Goal: Task Accomplishment & Management: Manage account settings

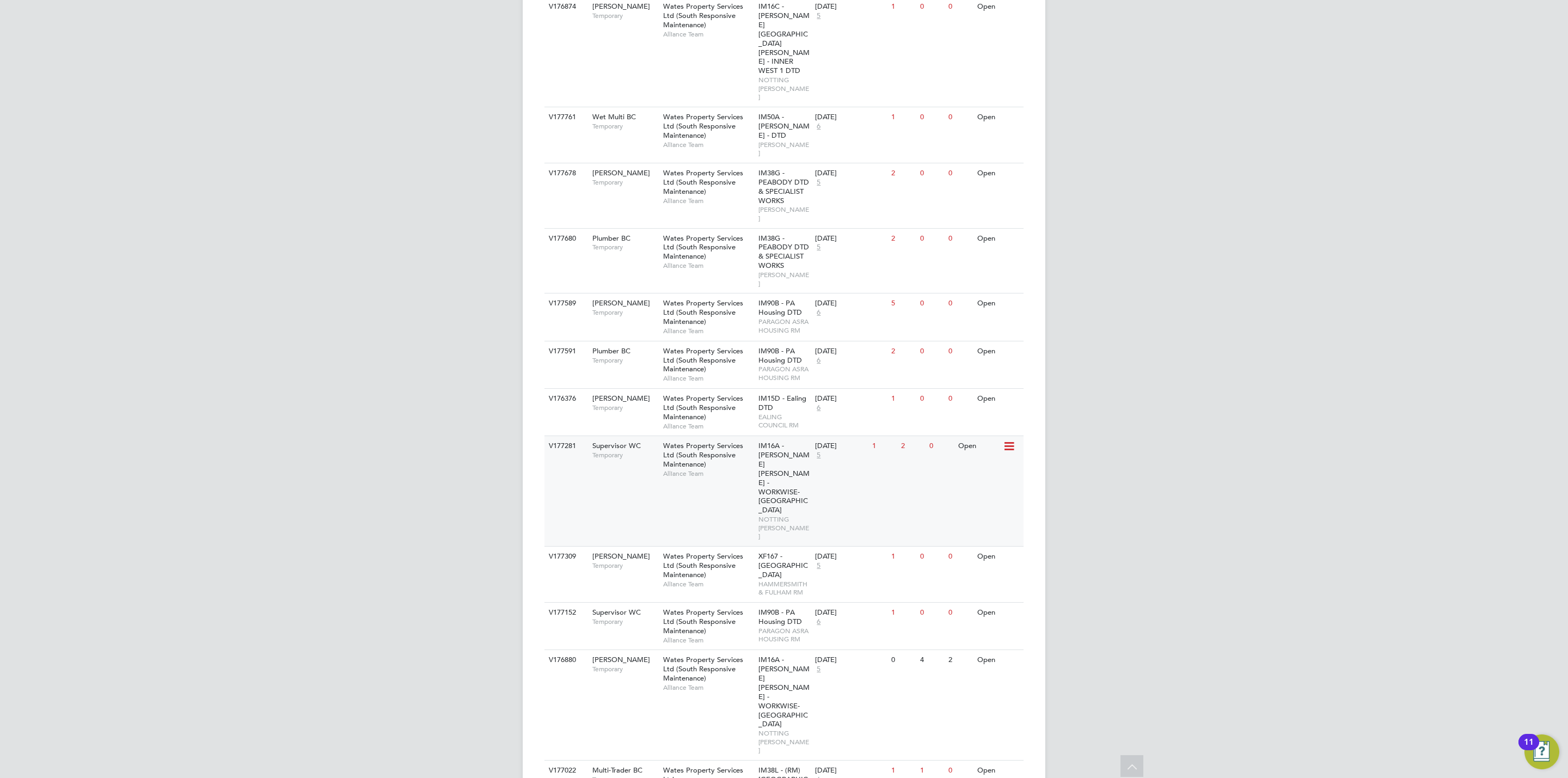
scroll to position [474, 0]
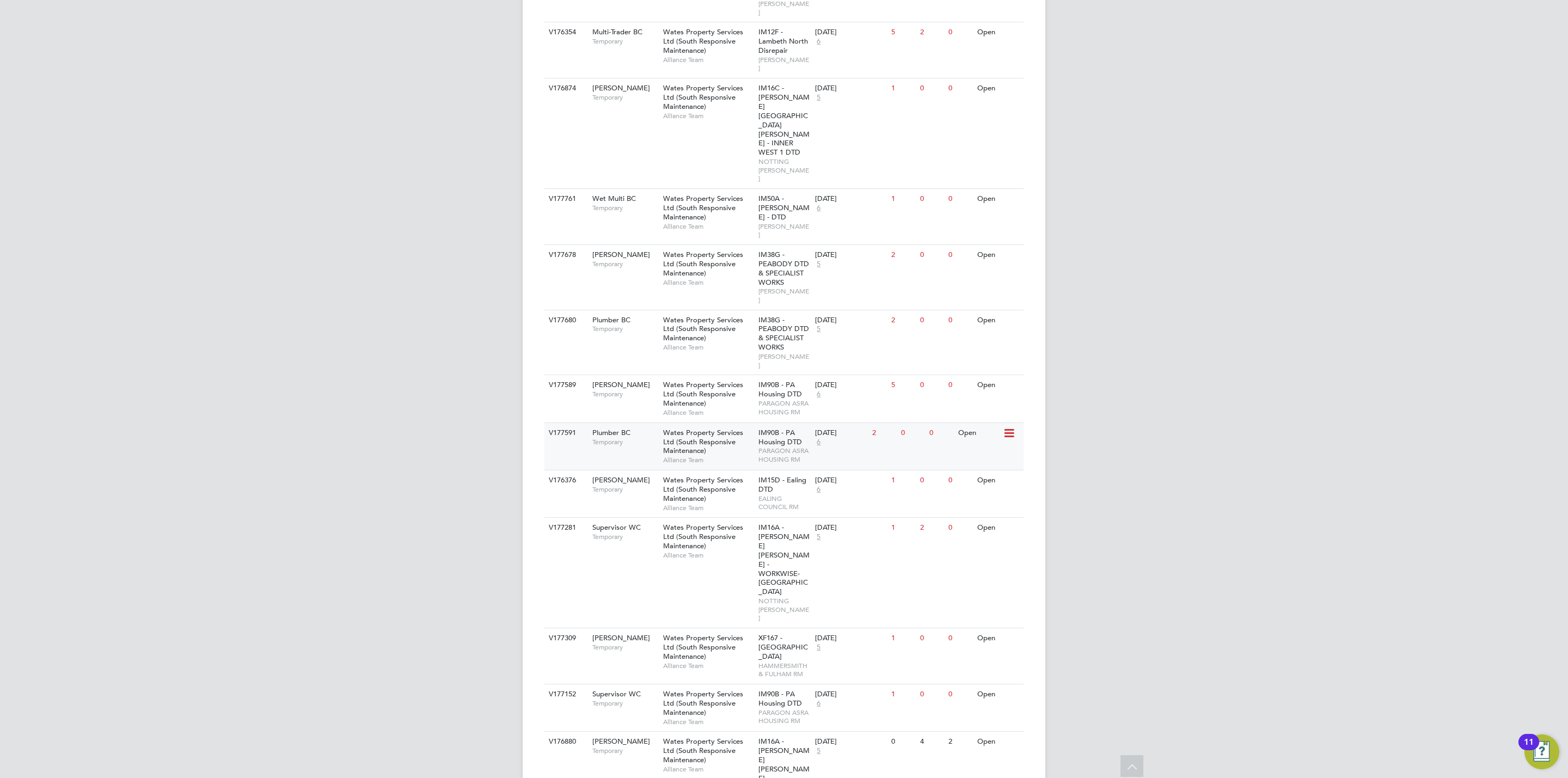
click at [726, 428] on span "Wates Property Services Ltd (South Responsive Maintenance)" at bounding box center [702, 442] width 80 height 28
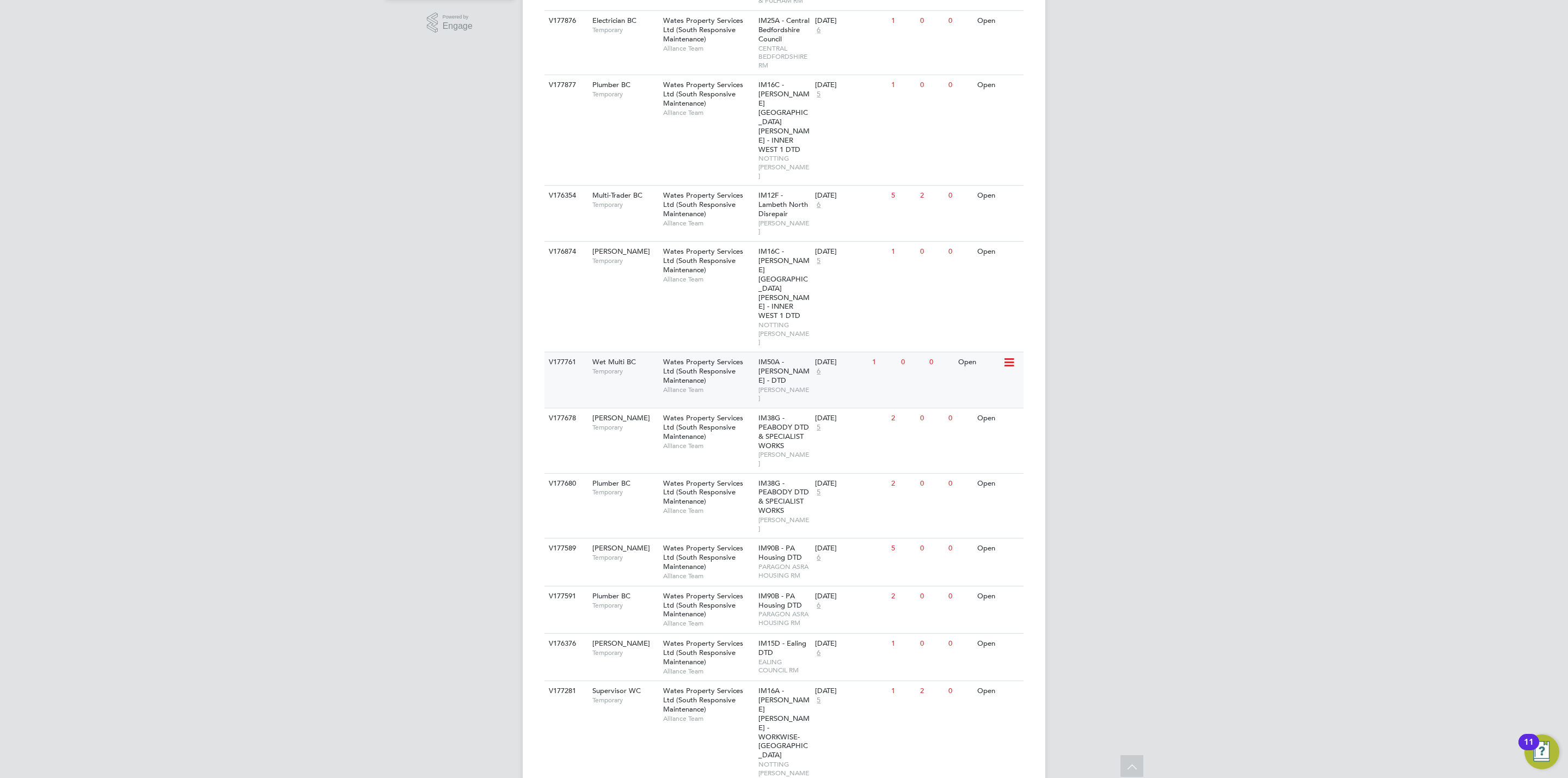
scroll to position [229, 0]
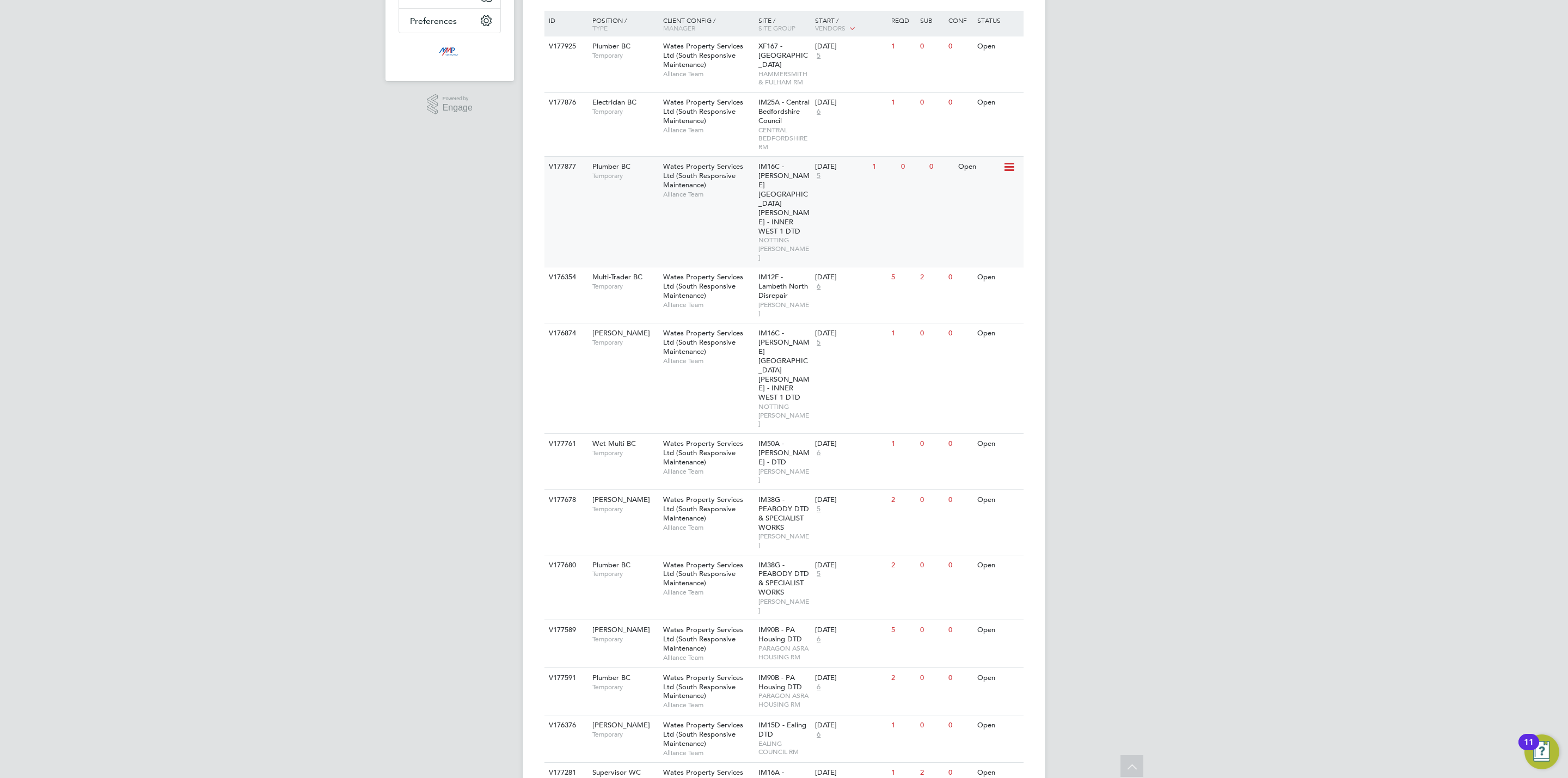
click at [796, 187] on span "IM16C - [PERSON_NAME][GEOGRAPHIC_DATA][PERSON_NAME] - INNER WEST 1 DTD" at bounding box center [784, 198] width 51 height 74
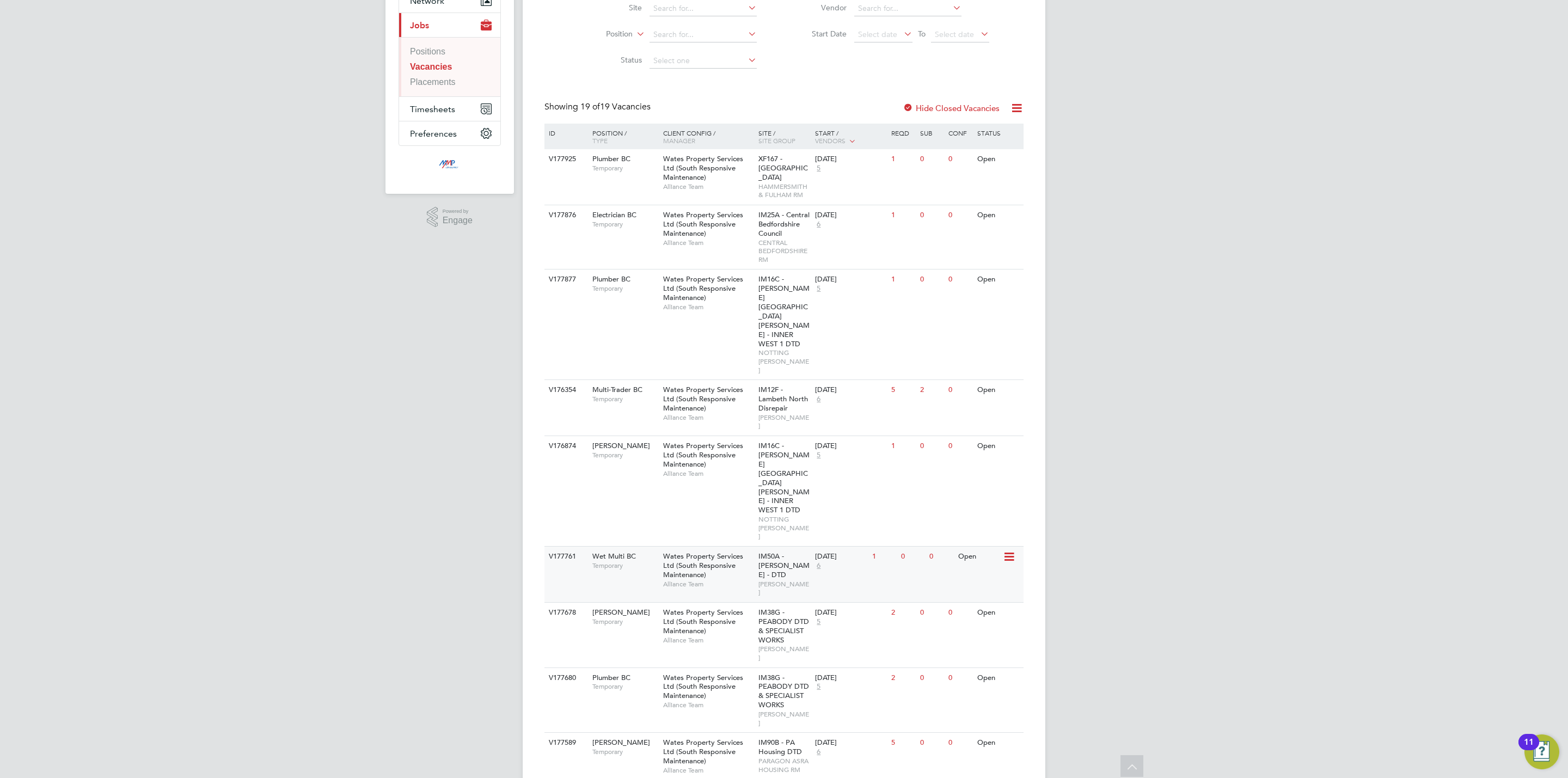
scroll to position [66, 0]
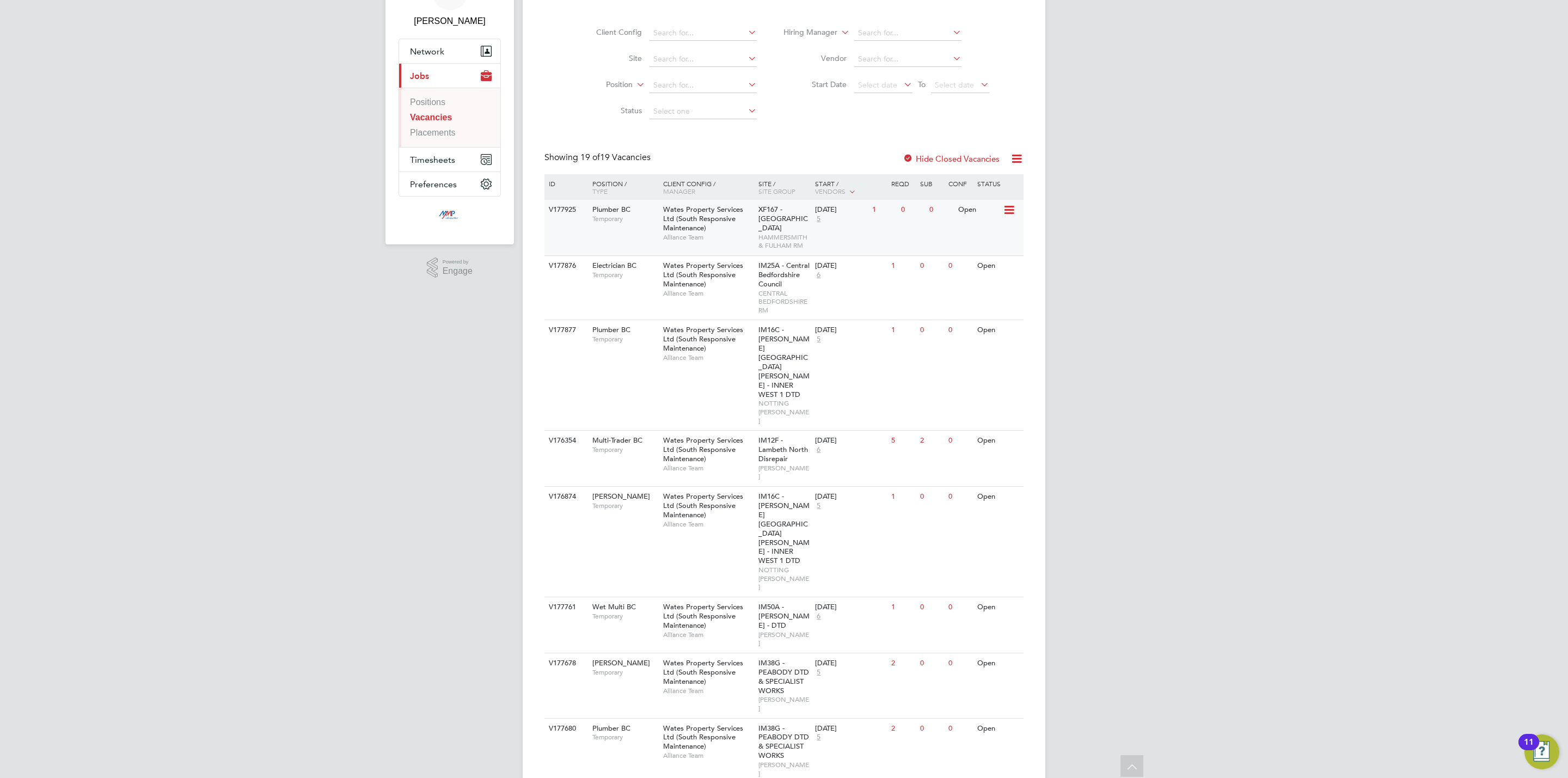
click at [702, 225] on span "Wates Property Services Ltd (South Responsive Maintenance)" at bounding box center [702, 218] width 80 height 28
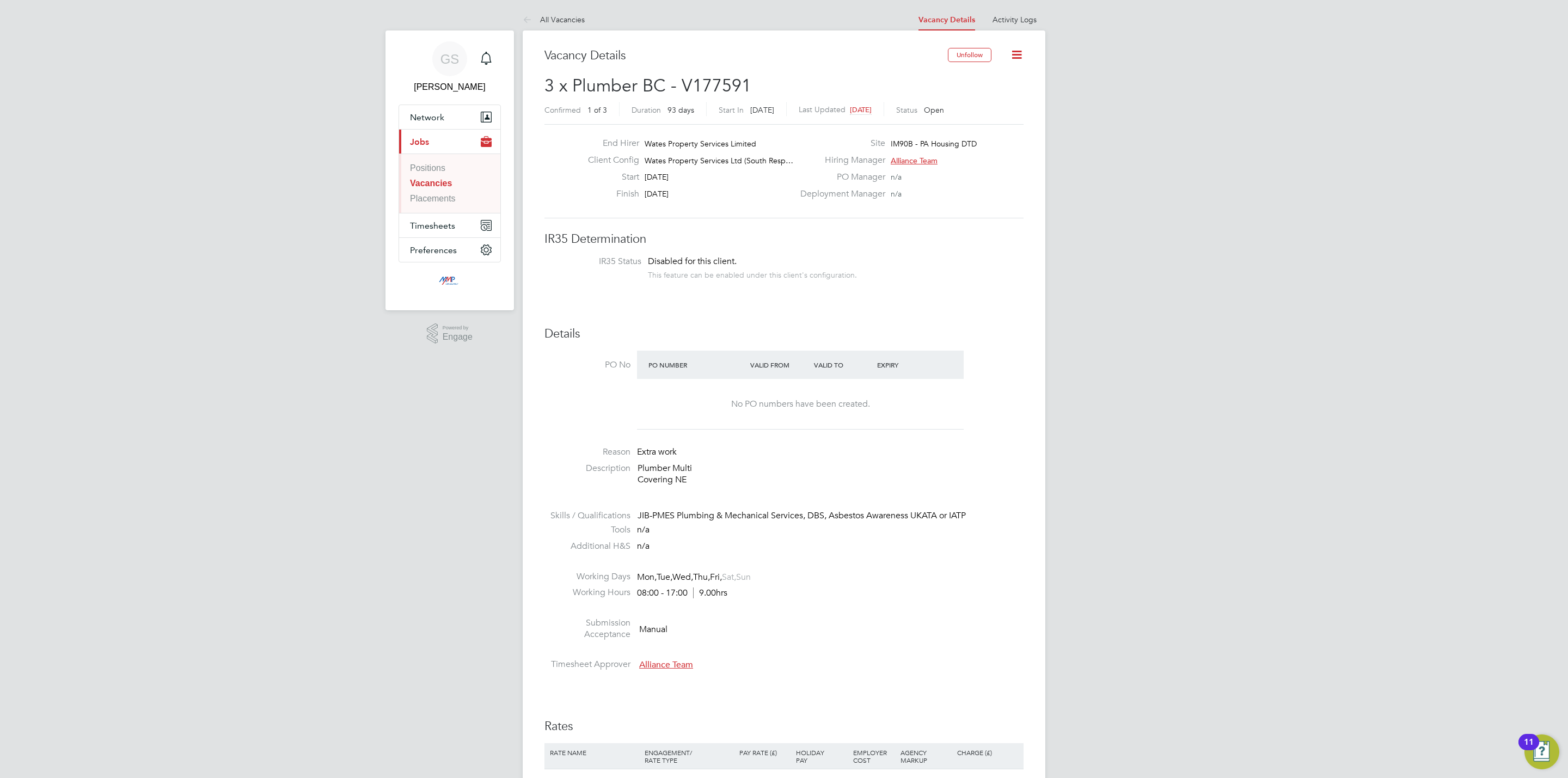
click at [428, 183] on link "Vacancies" at bounding box center [430, 183] width 42 height 9
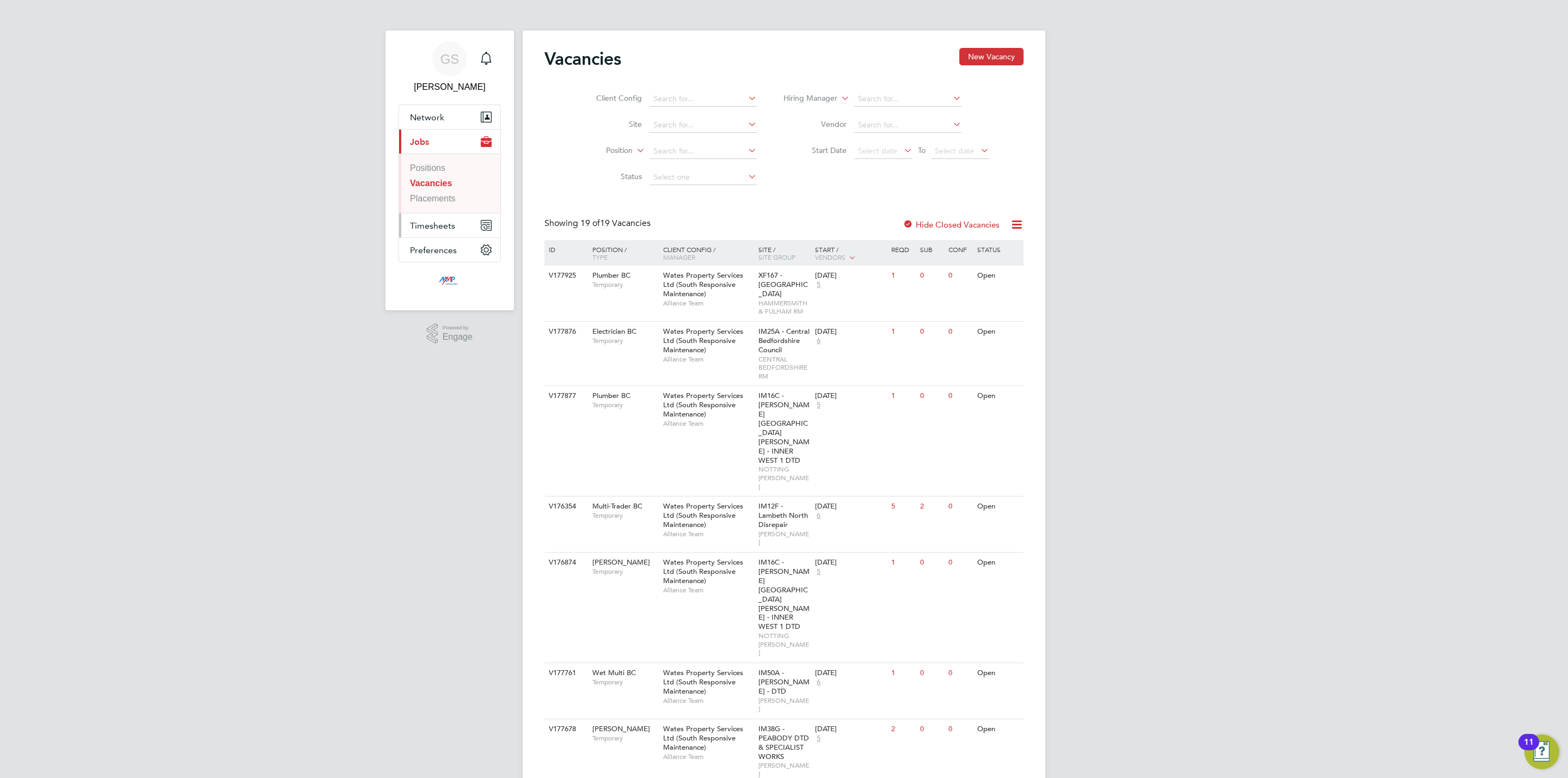
click at [445, 237] on button "Timesheets" at bounding box center [449, 225] width 101 height 24
click at [444, 199] on li "Timesheets" at bounding box center [450, 195] width 82 height 16
click at [446, 192] on link "Timesheets" at bounding box center [431, 192] width 44 height 9
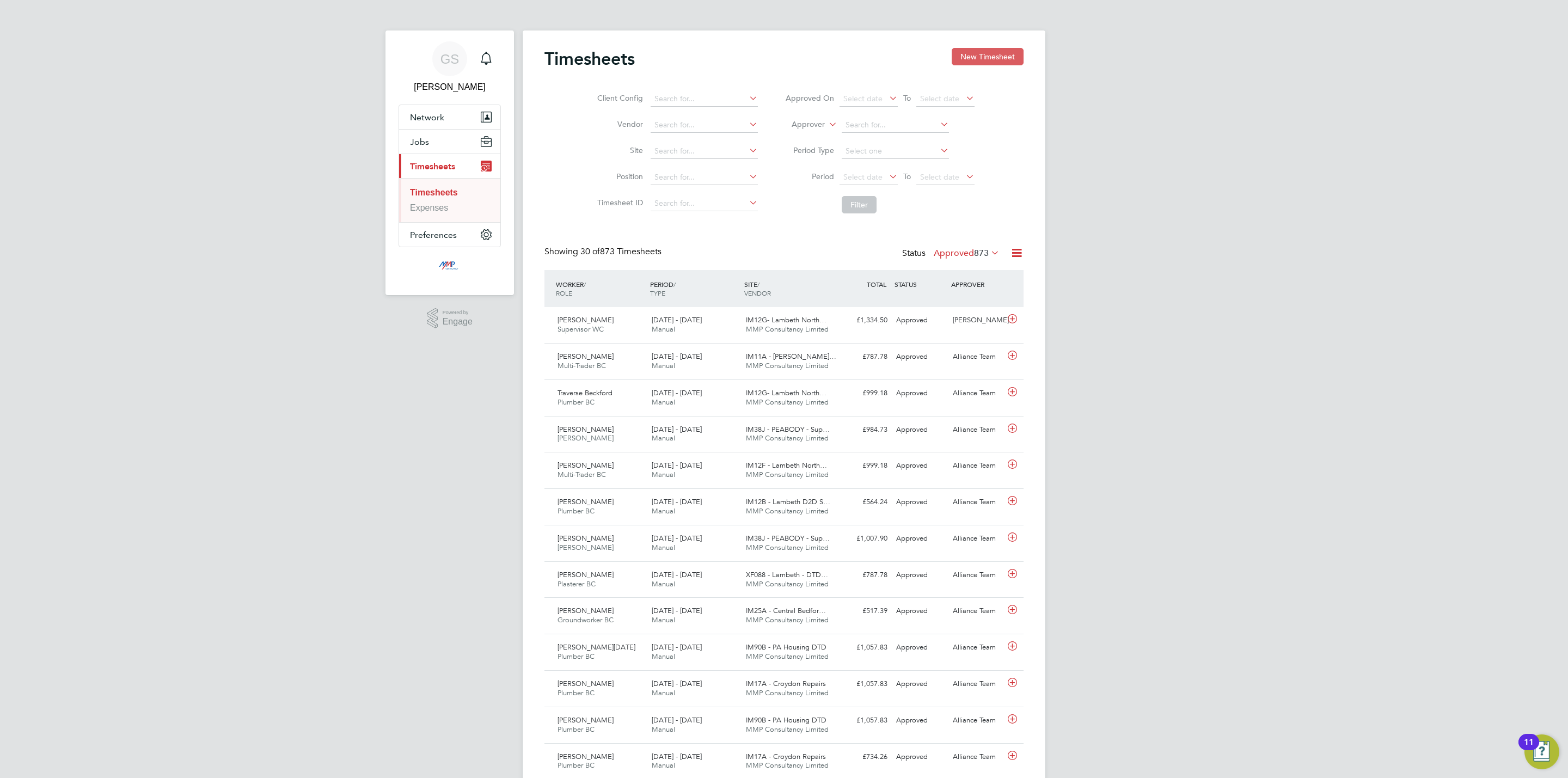
scroll to position [28, 94]
click at [992, 51] on button "New Timesheet" at bounding box center [987, 57] width 72 height 18
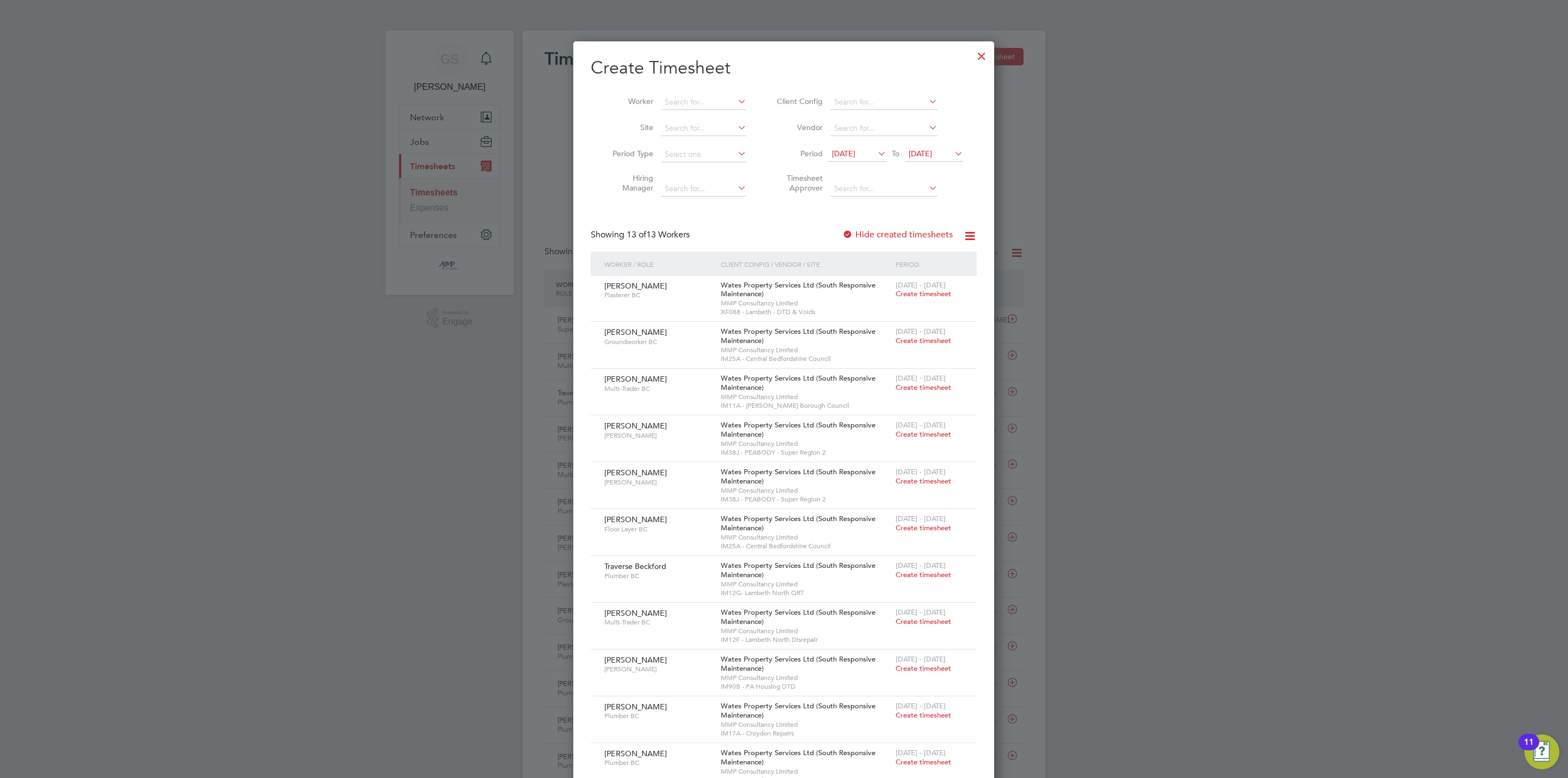
click at [987, 51] on div at bounding box center [981, 53] width 20 height 20
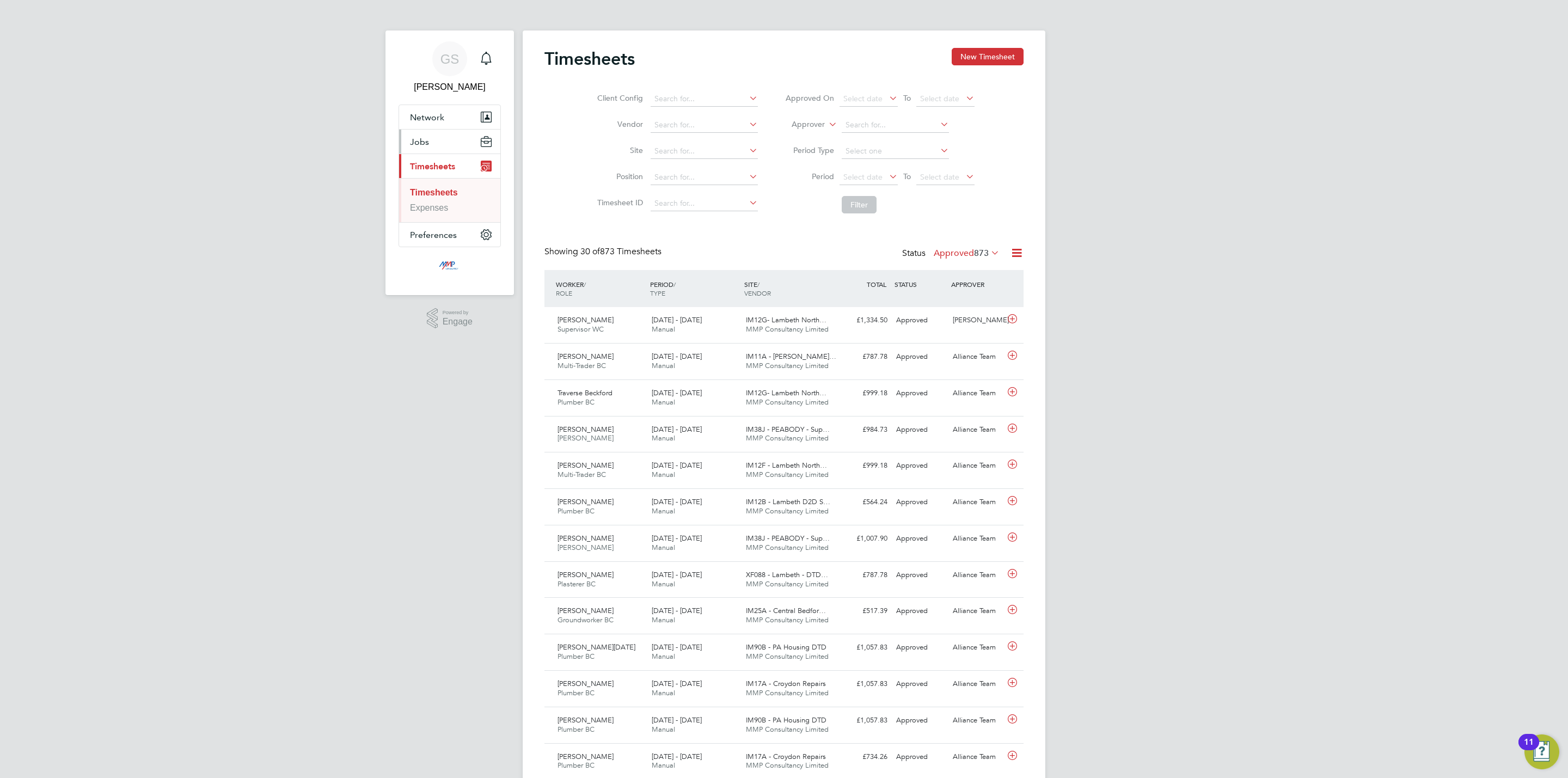
click at [426, 138] on span "Jobs" at bounding box center [419, 141] width 19 height 11
click at [438, 180] on link "Vacancies" at bounding box center [429, 183] width 39 height 9
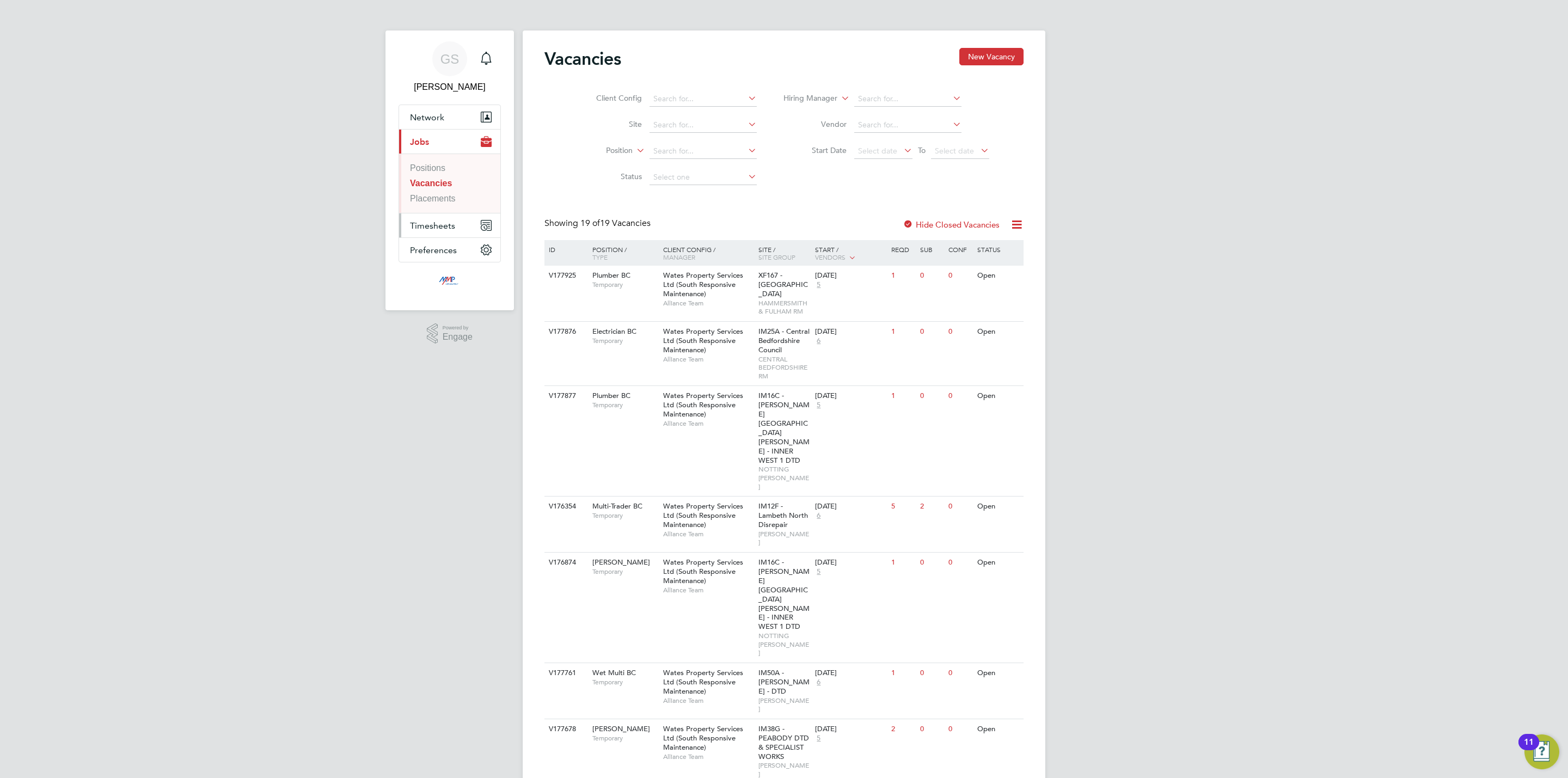
click at [451, 229] on span "Timesheets" at bounding box center [432, 225] width 45 height 11
click at [445, 190] on link "Timesheets" at bounding box center [431, 192] width 44 height 9
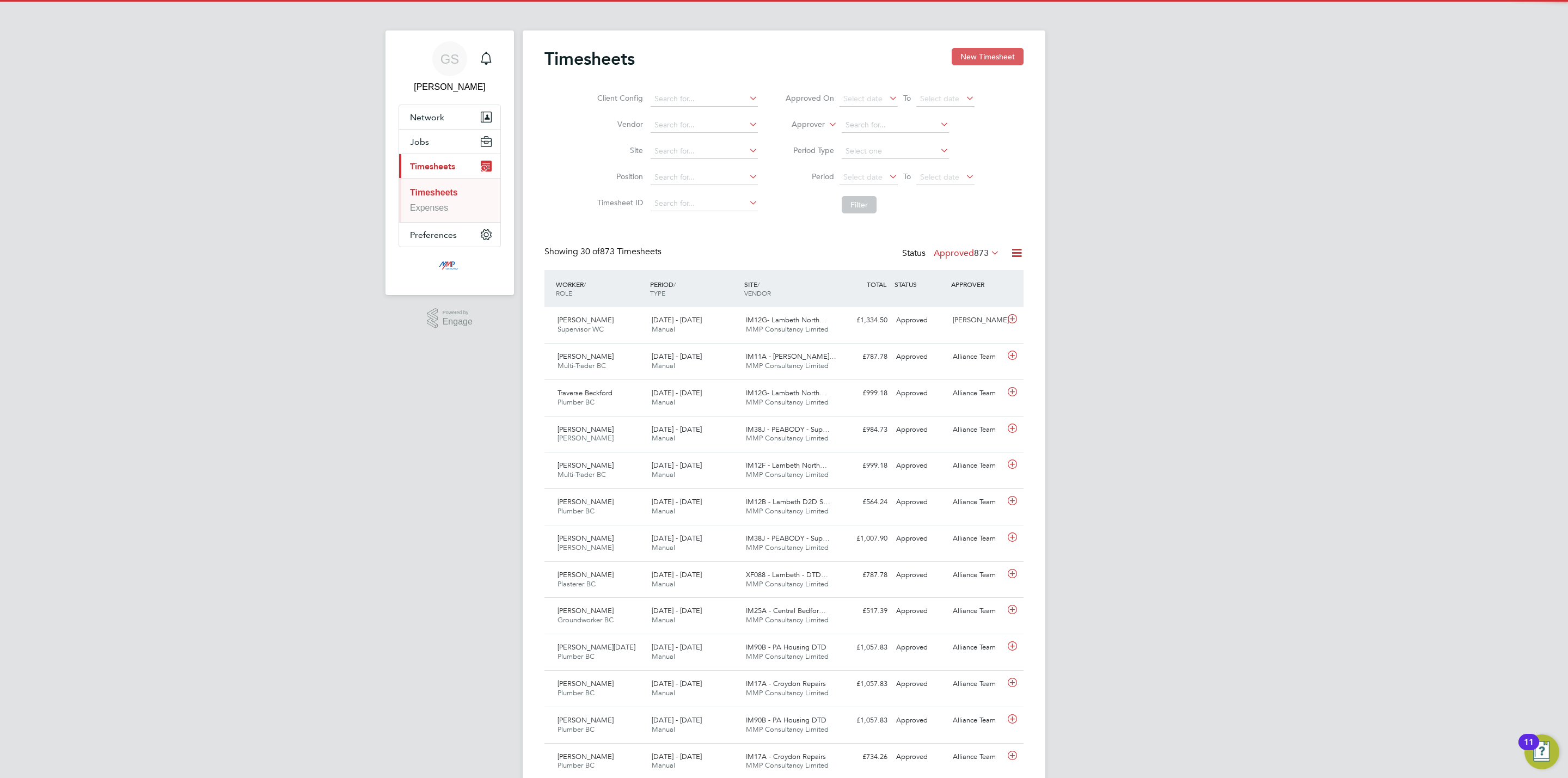
scroll to position [28, 94]
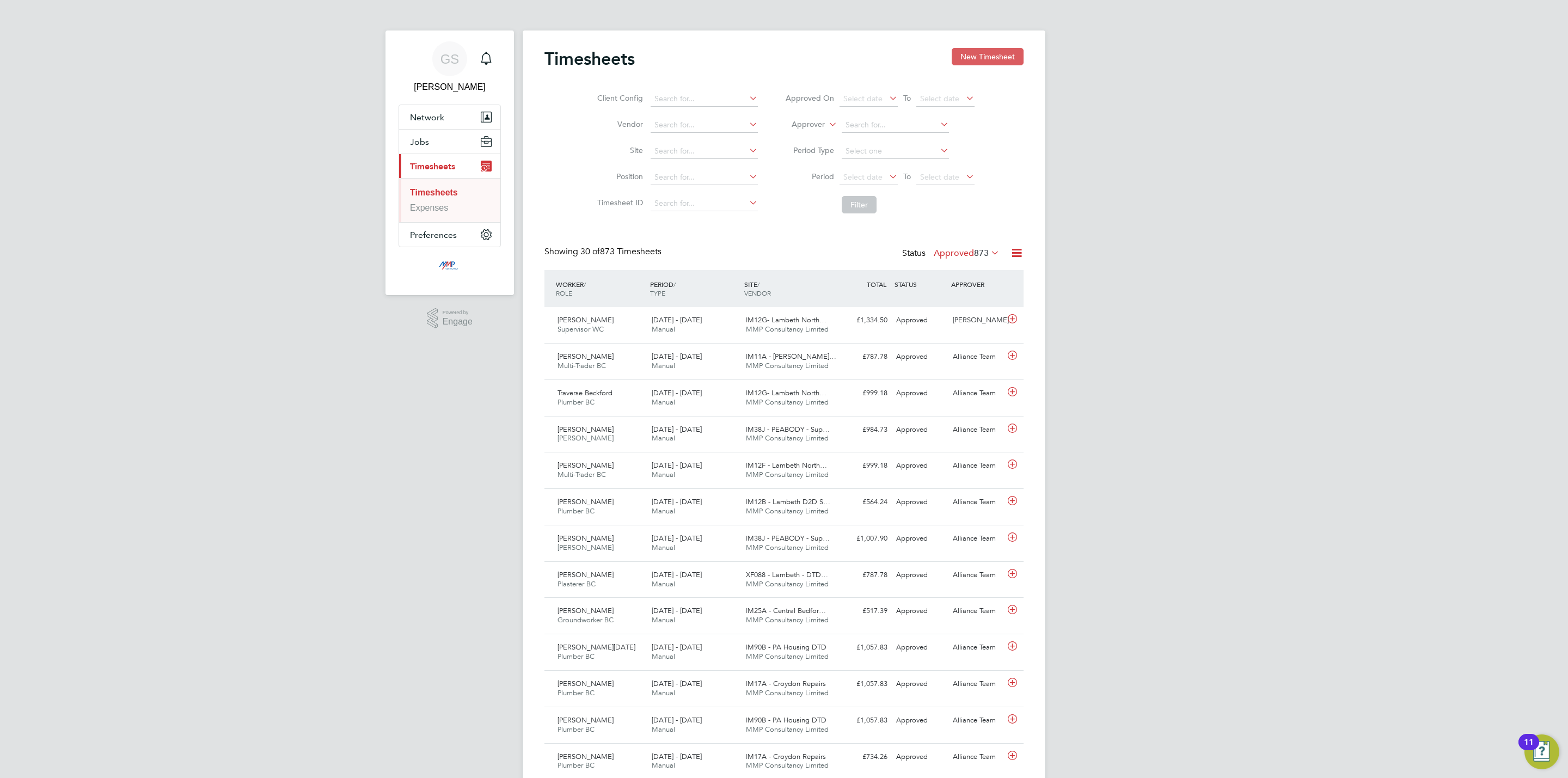
click at [986, 59] on button "New Timesheet" at bounding box center [987, 57] width 72 height 18
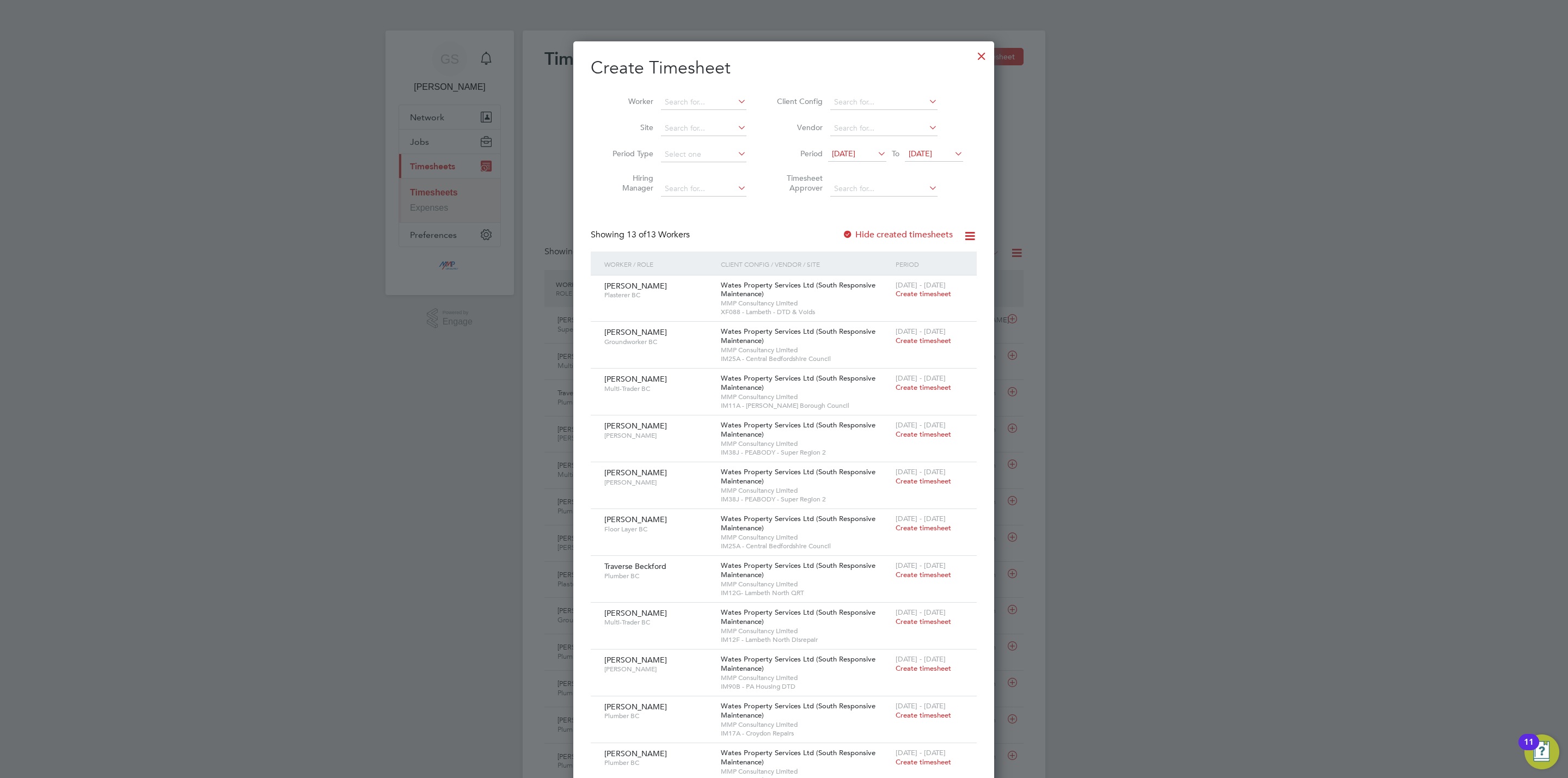
click at [984, 51] on div at bounding box center [981, 53] width 20 height 20
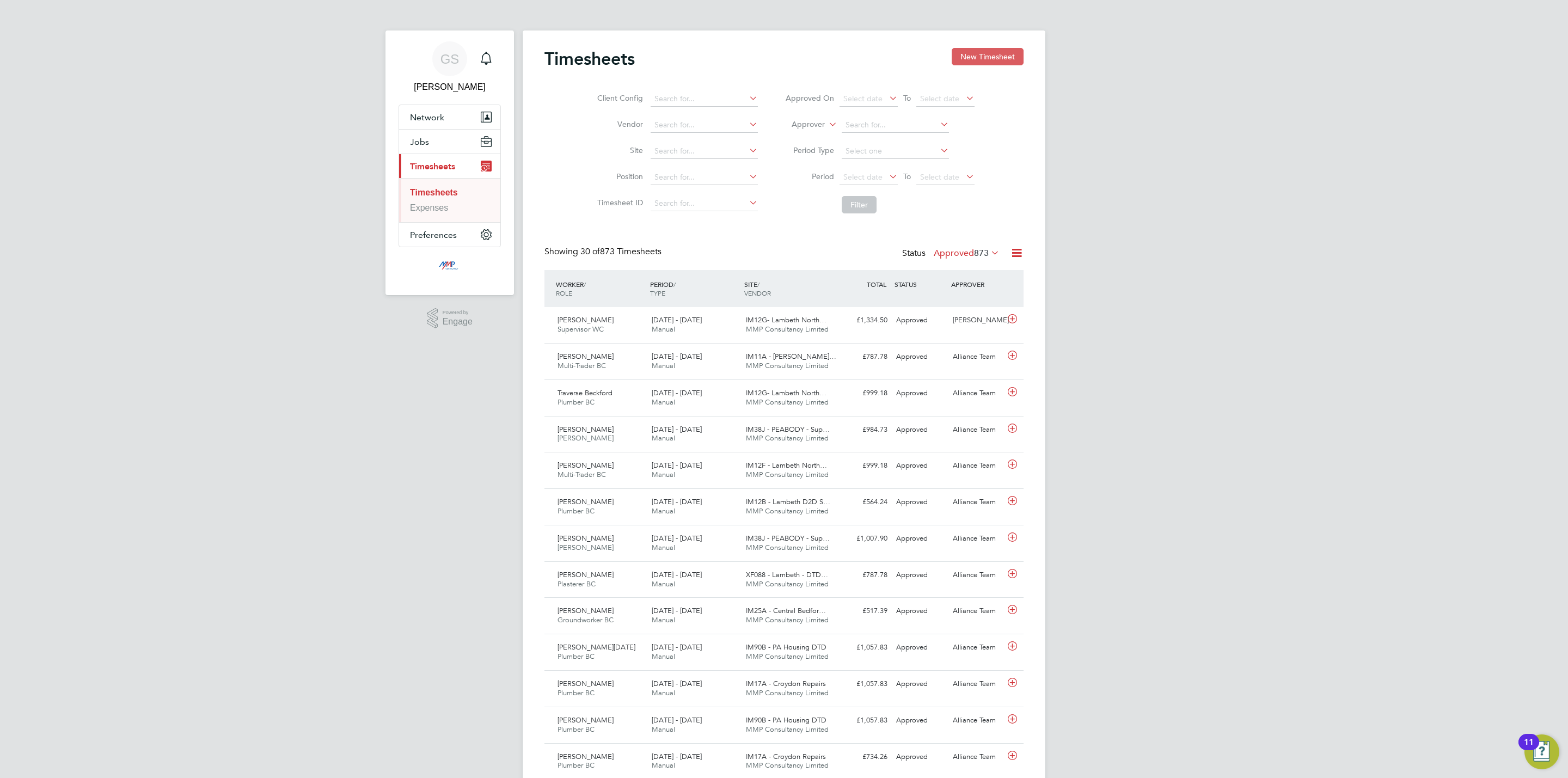
click at [975, 48] on button "New Timesheet" at bounding box center [987, 57] width 72 height 18
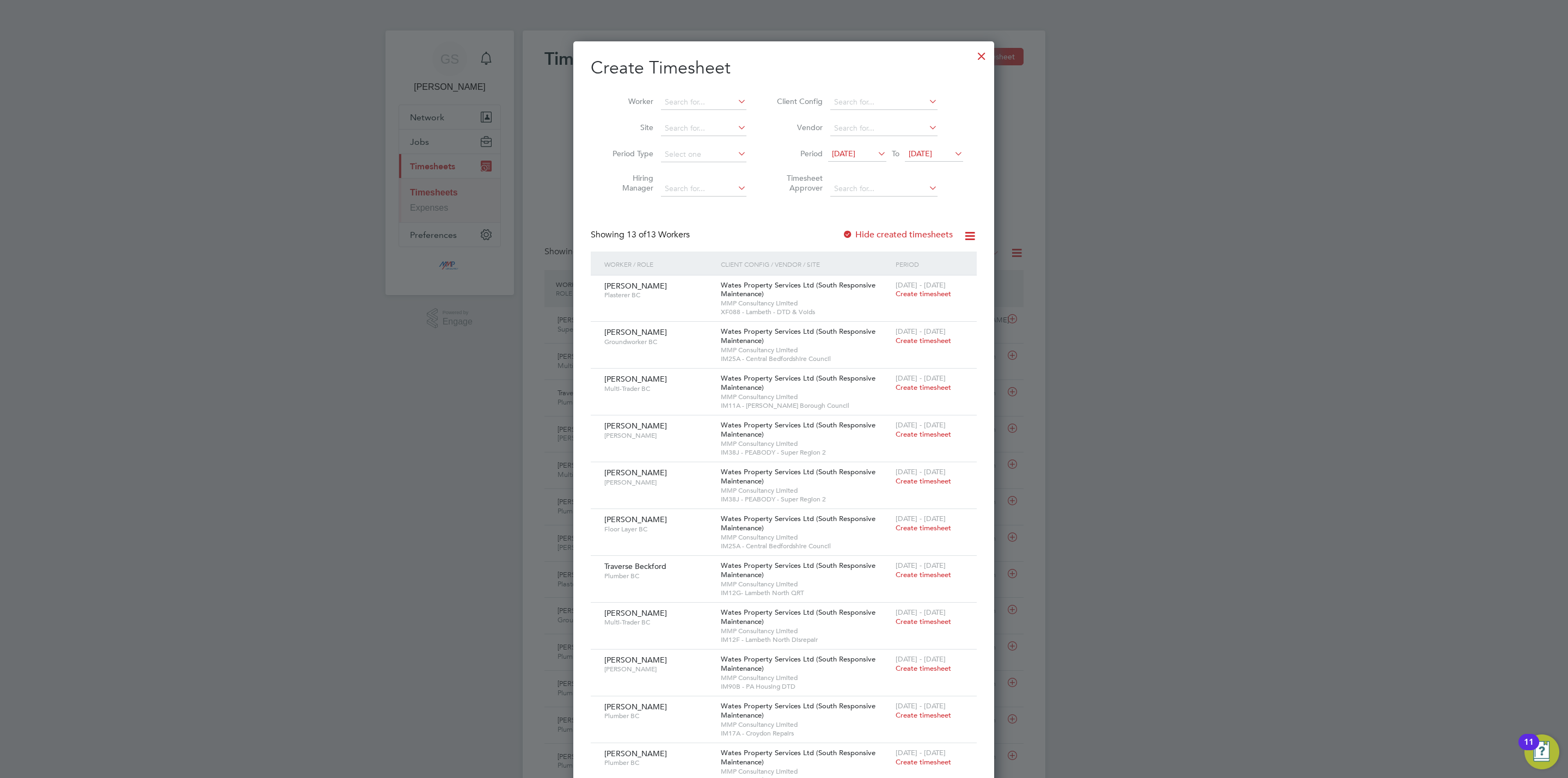
click at [977, 57] on div at bounding box center [981, 53] width 20 height 20
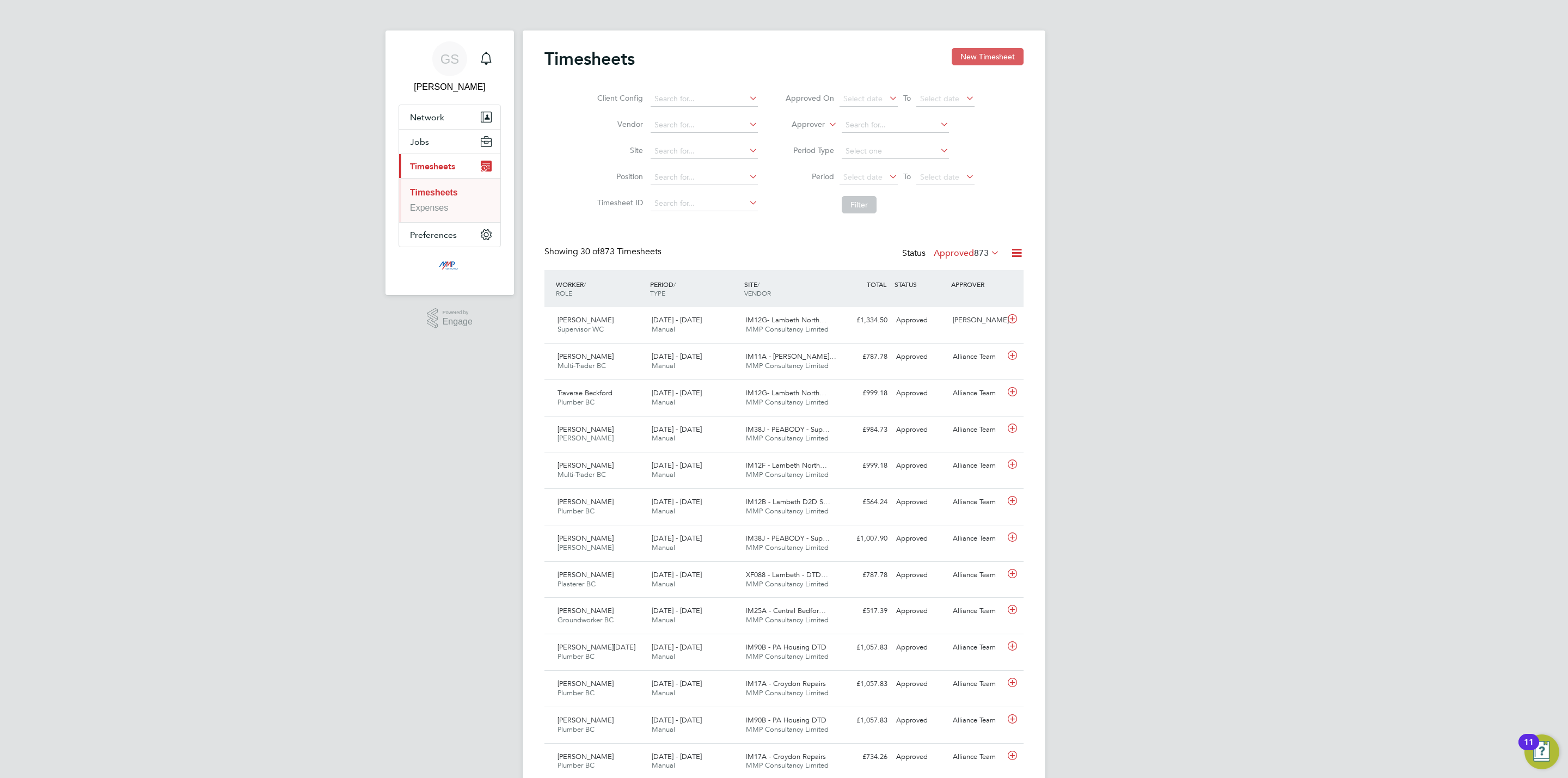
click at [1008, 59] on button "New Timesheet" at bounding box center [987, 57] width 72 height 18
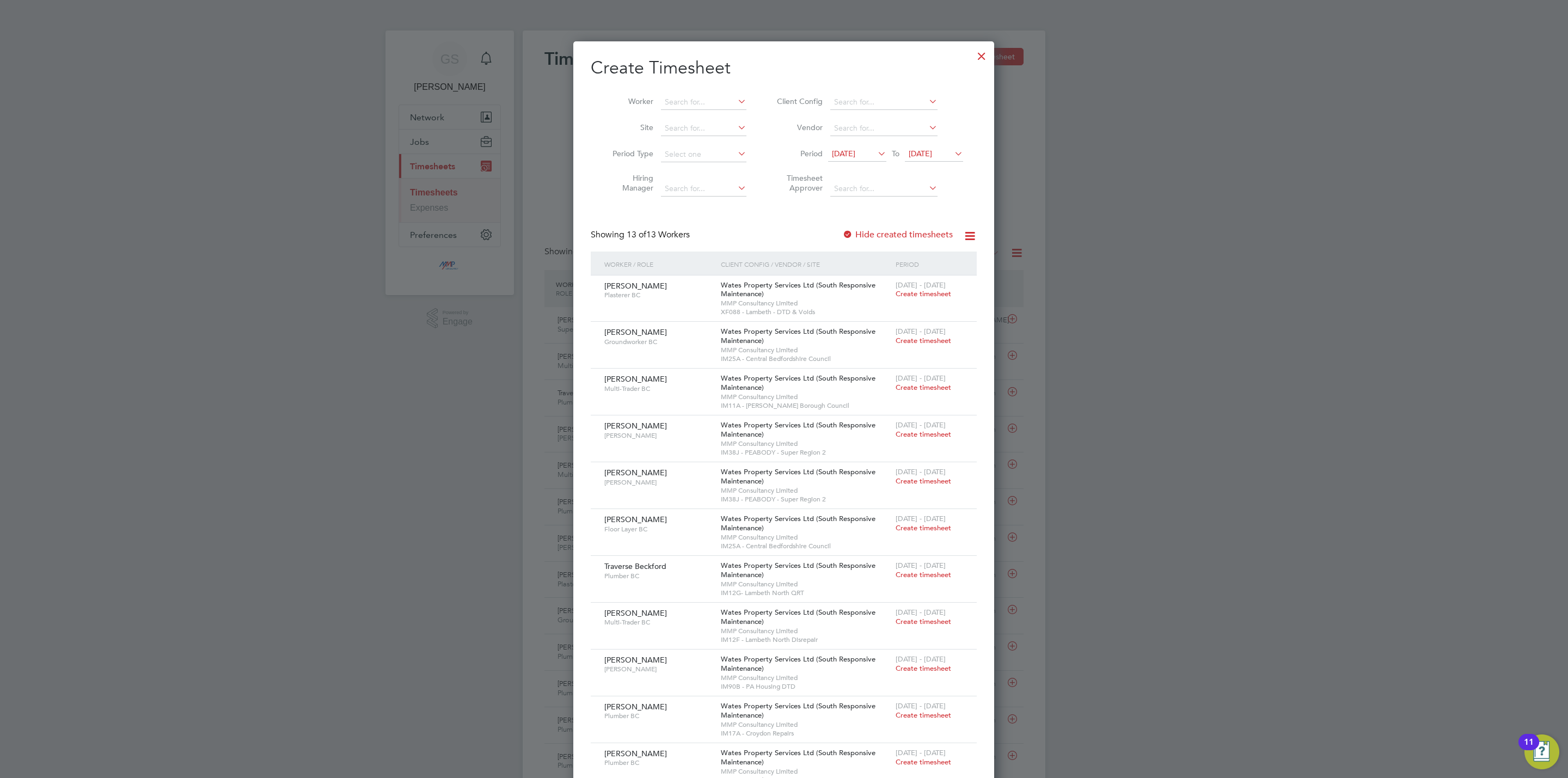
click at [974, 51] on div at bounding box center [981, 53] width 20 height 20
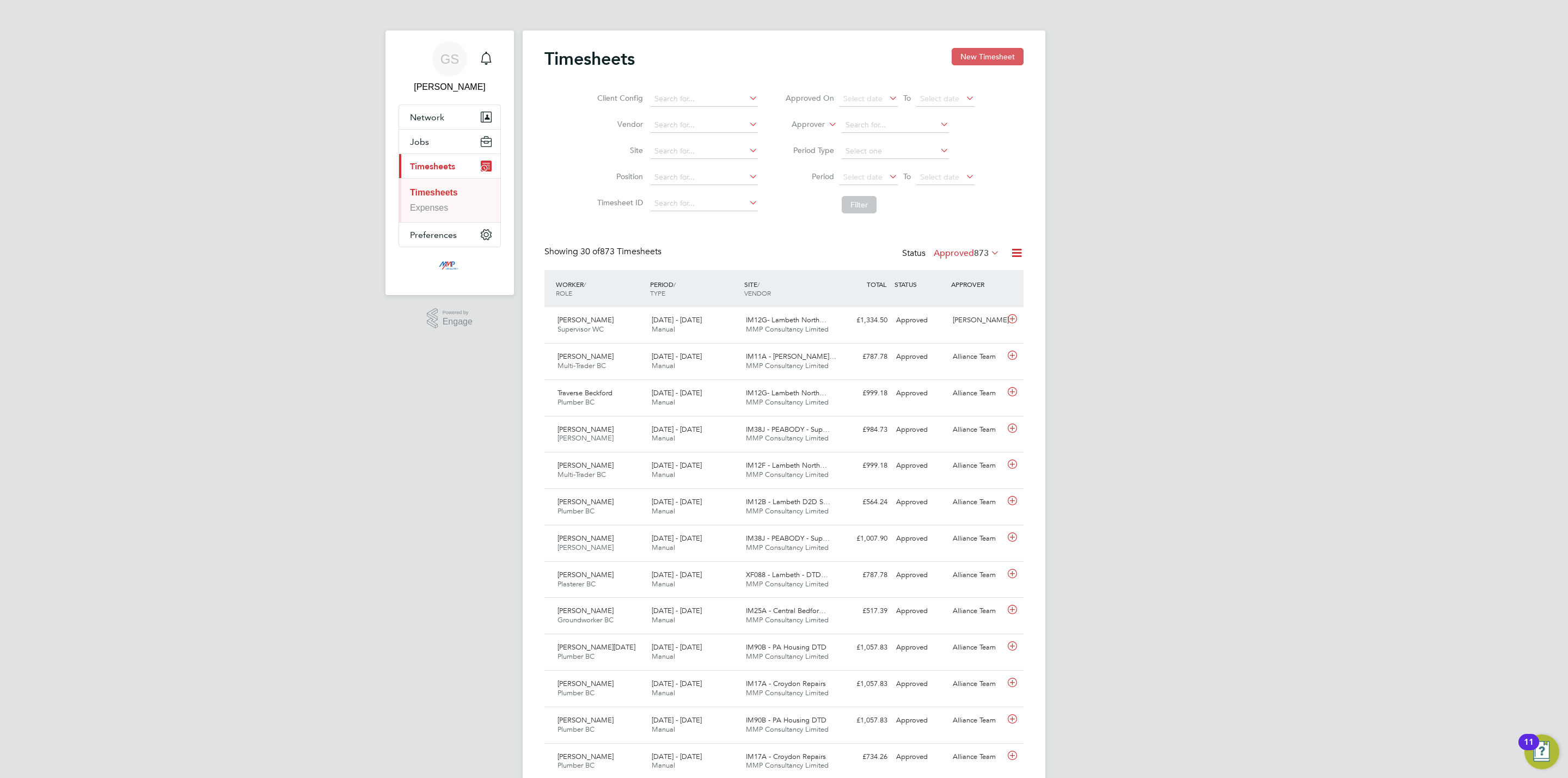
click at [969, 56] on button "New Timesheet" at bounding box center [987, 57] width 72 height 18
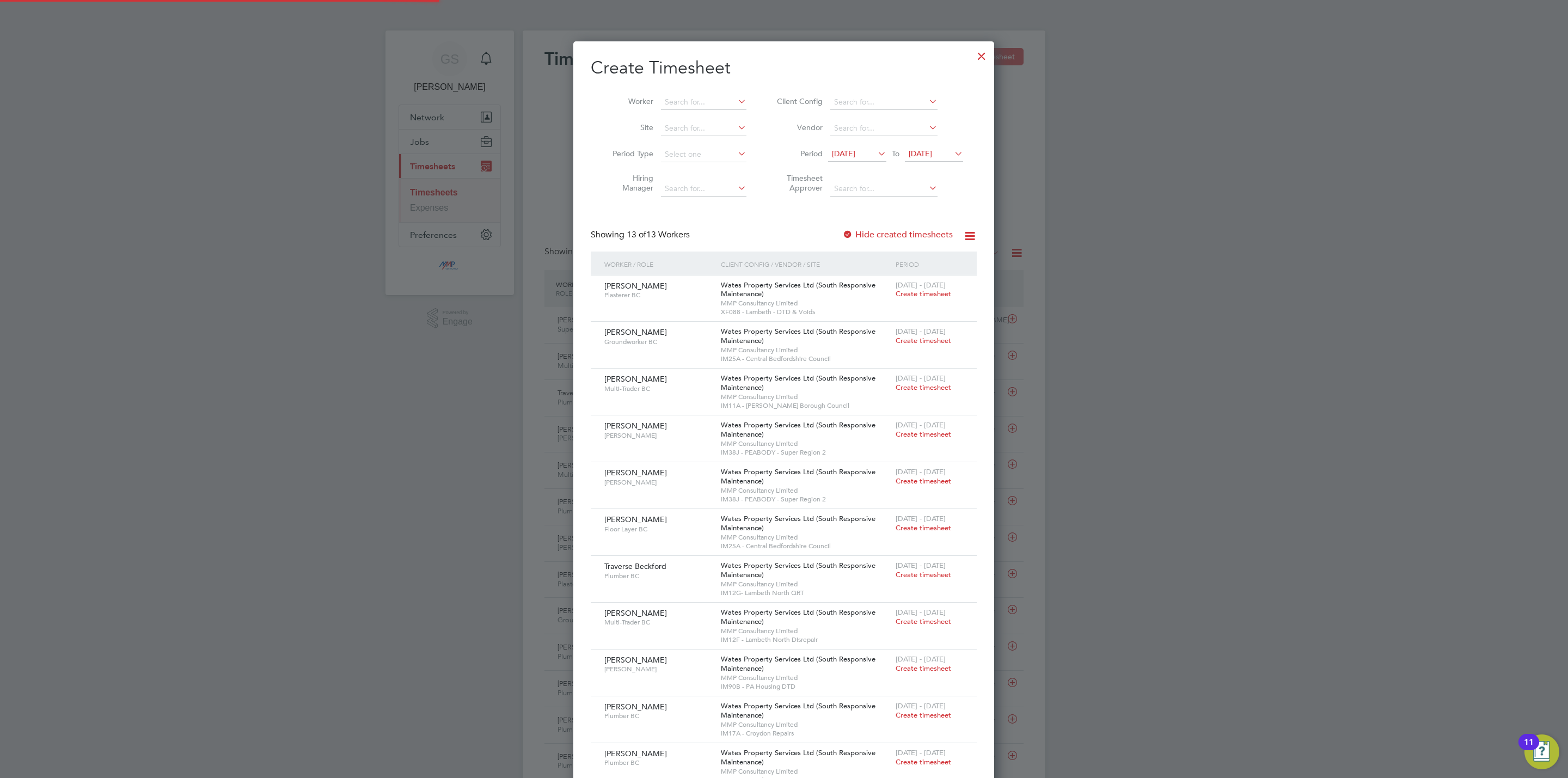
scroll to position [868, 421]
click at [983, 49] on div at bounding box center [981, 53] width 20 height 20
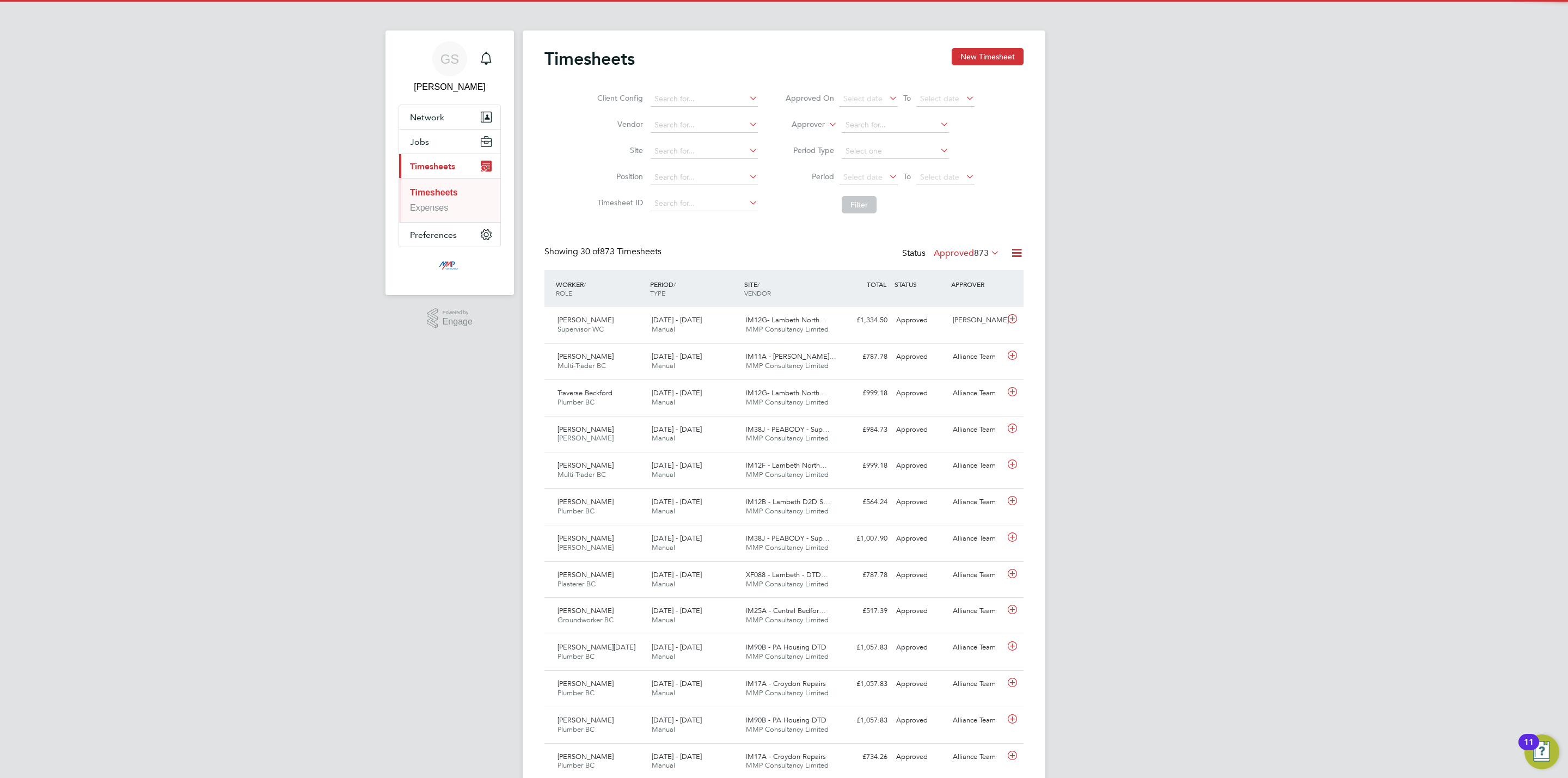
scroll to position [28, 94]
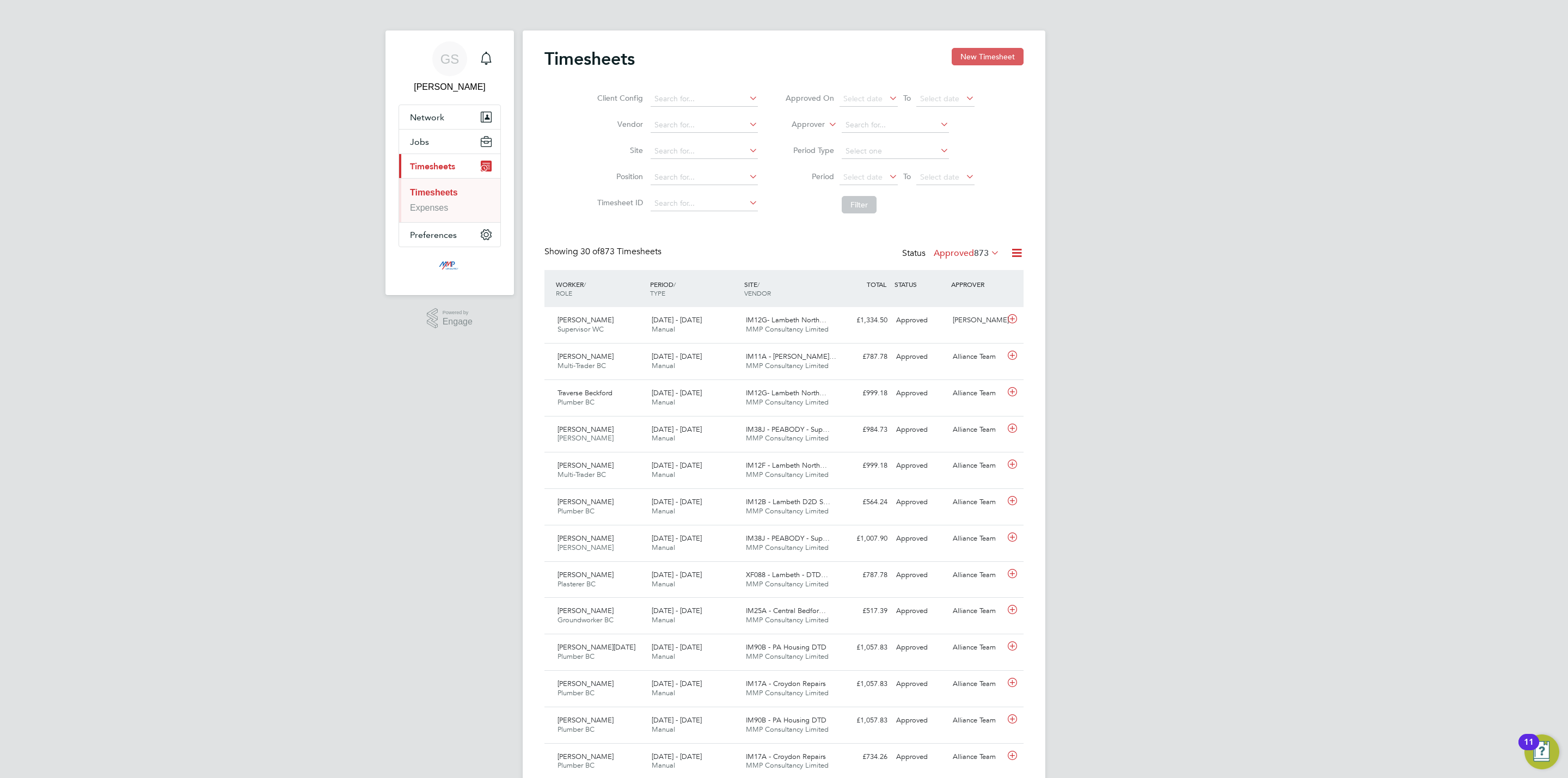
click at [956, 54] on button "New Timesheet" at bounding box center [987, 57] width 72 height 18
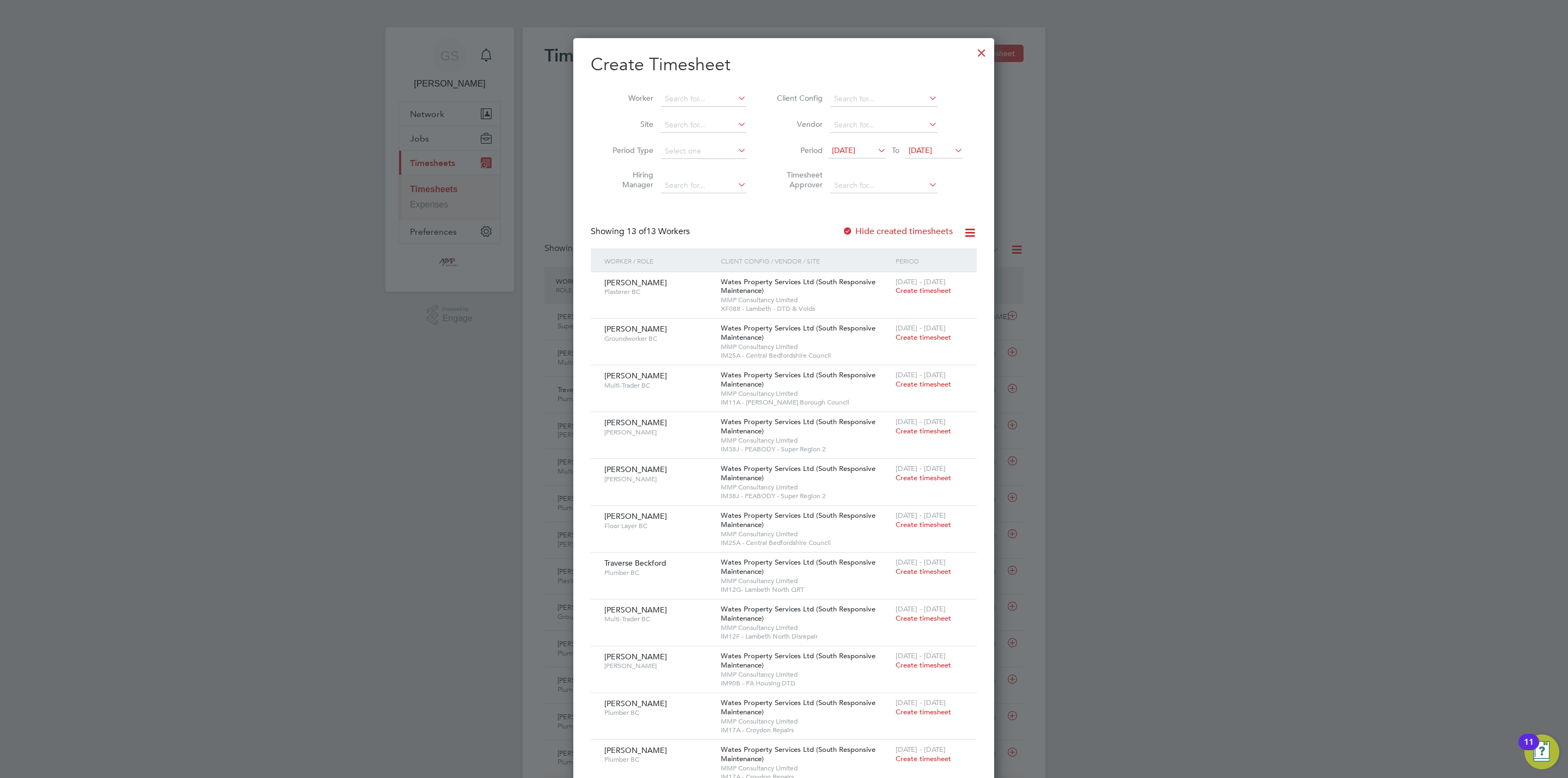
scroll to position [0, 0]
click at [983, 51] on div at bounding box center [981, 53] width 20 height 20
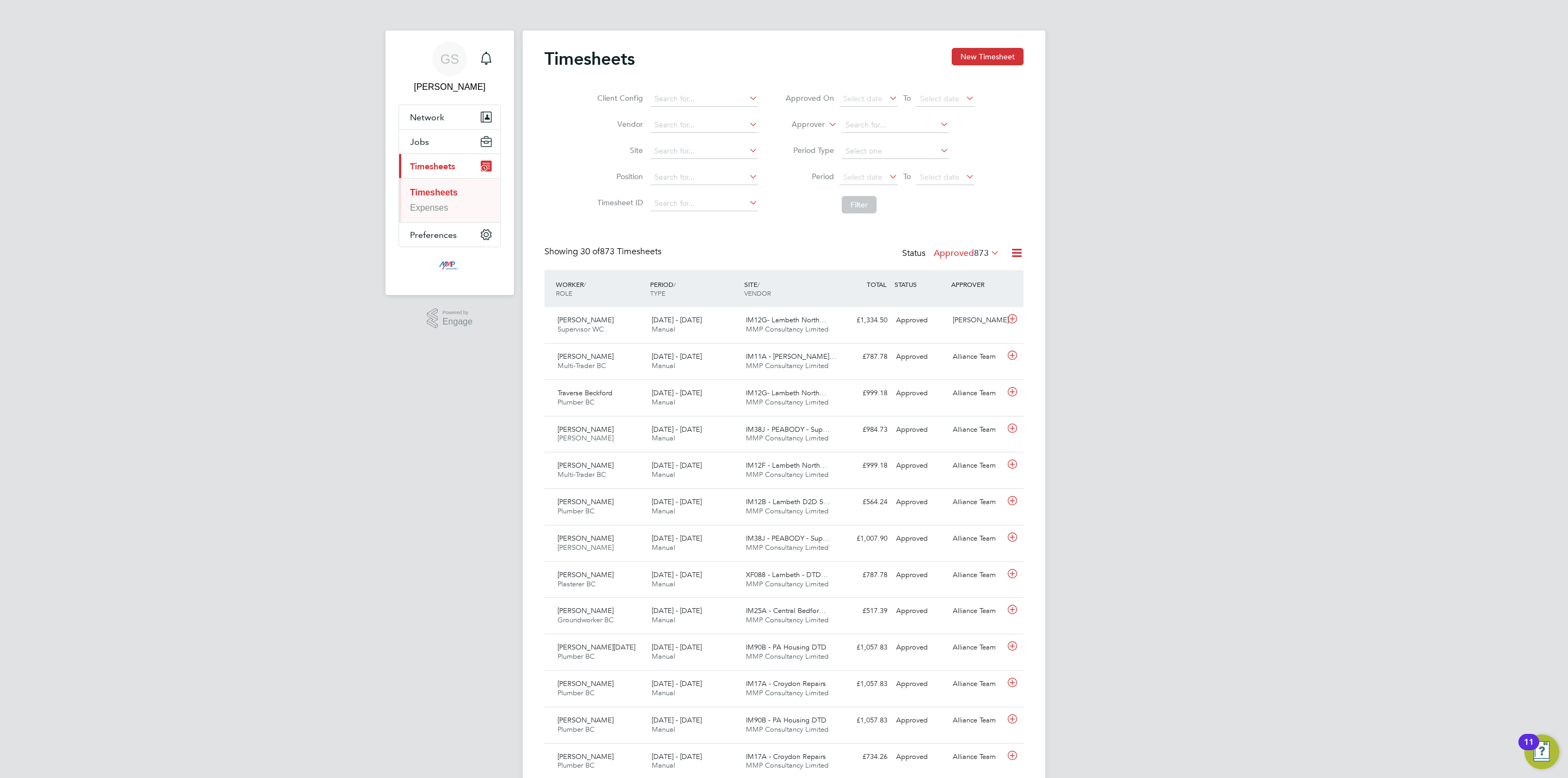
scroll to position [28, 94]
click at [421, 138] on span "Jobs" at bounding box center [419, 141] width 19 height 11
click at [440, 179] on link "Vacancies" at bounding box center [429, 183] width 39 height 9
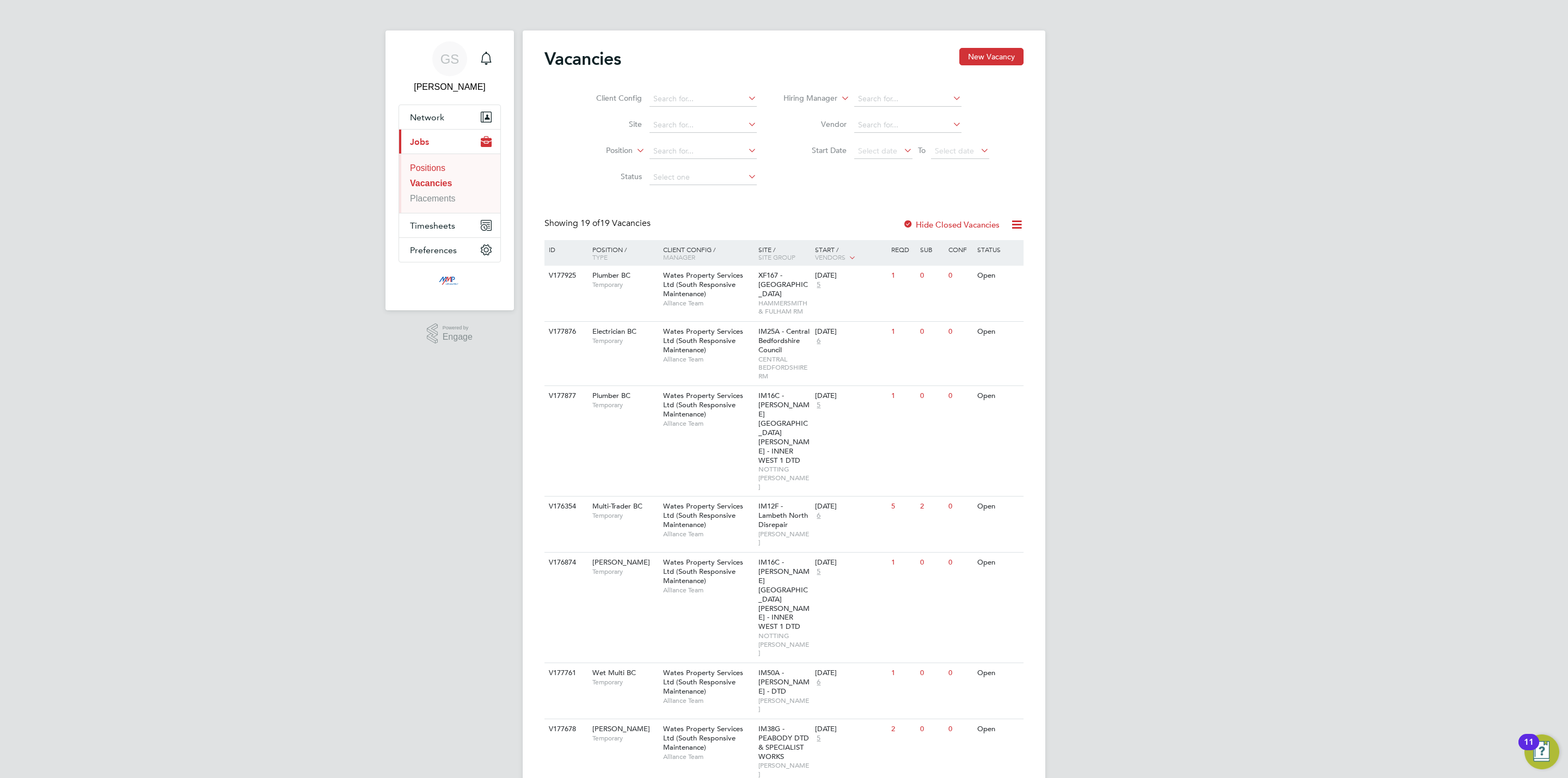
click at [421, 173] on link "Positions" at bounding box center [427, 167] width 35 height 9
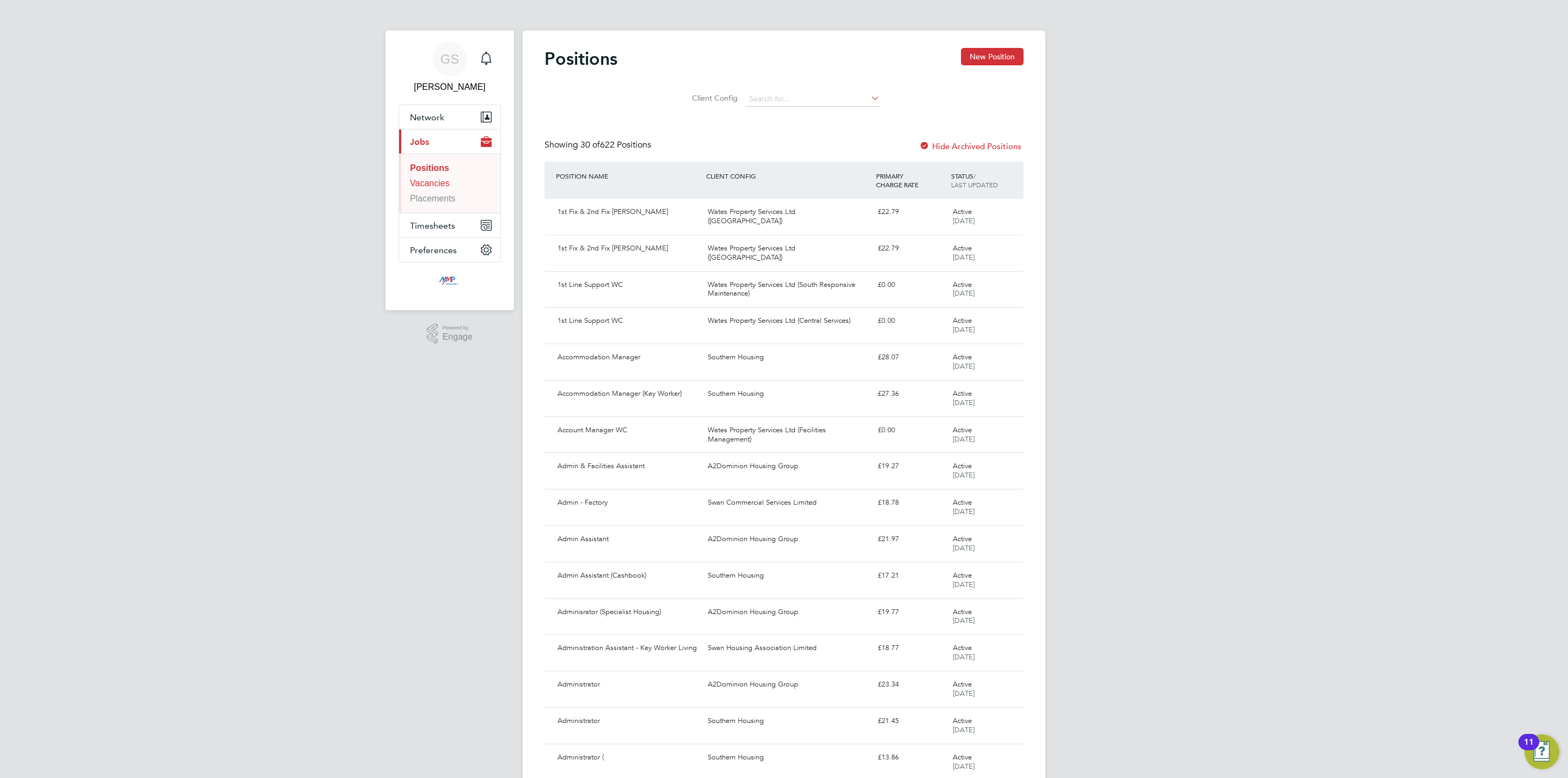
click at [425, 185] on link "Vacancies" at bounding box center [429, 183] width 39 height 9
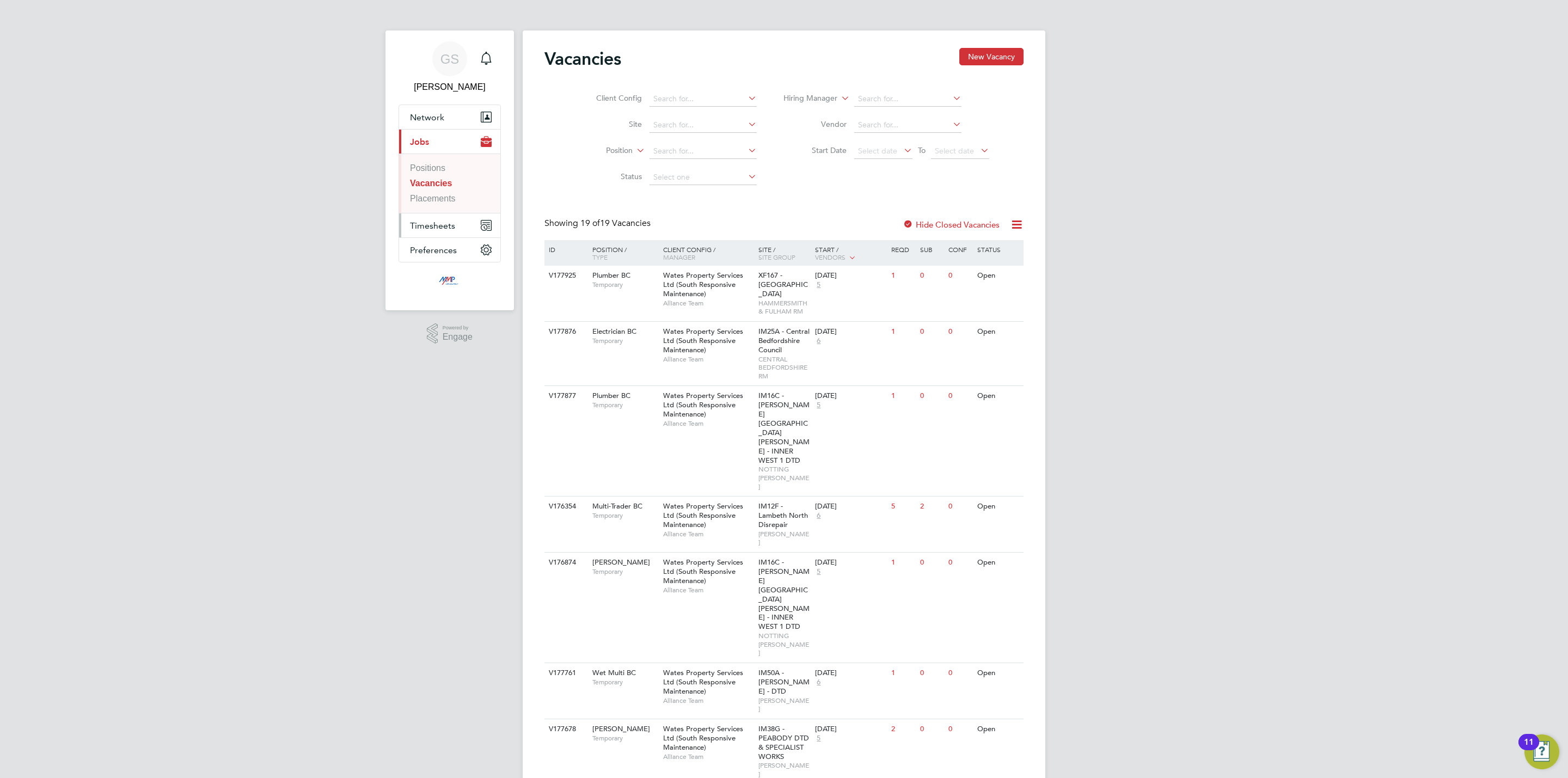
click at [443, 217] on button "Timesheets" at bounding box center [449, 225] width 101 height 24
click at [448, 190] on link "Timesheets" at bounding box center [431, 192] width 44 height 9
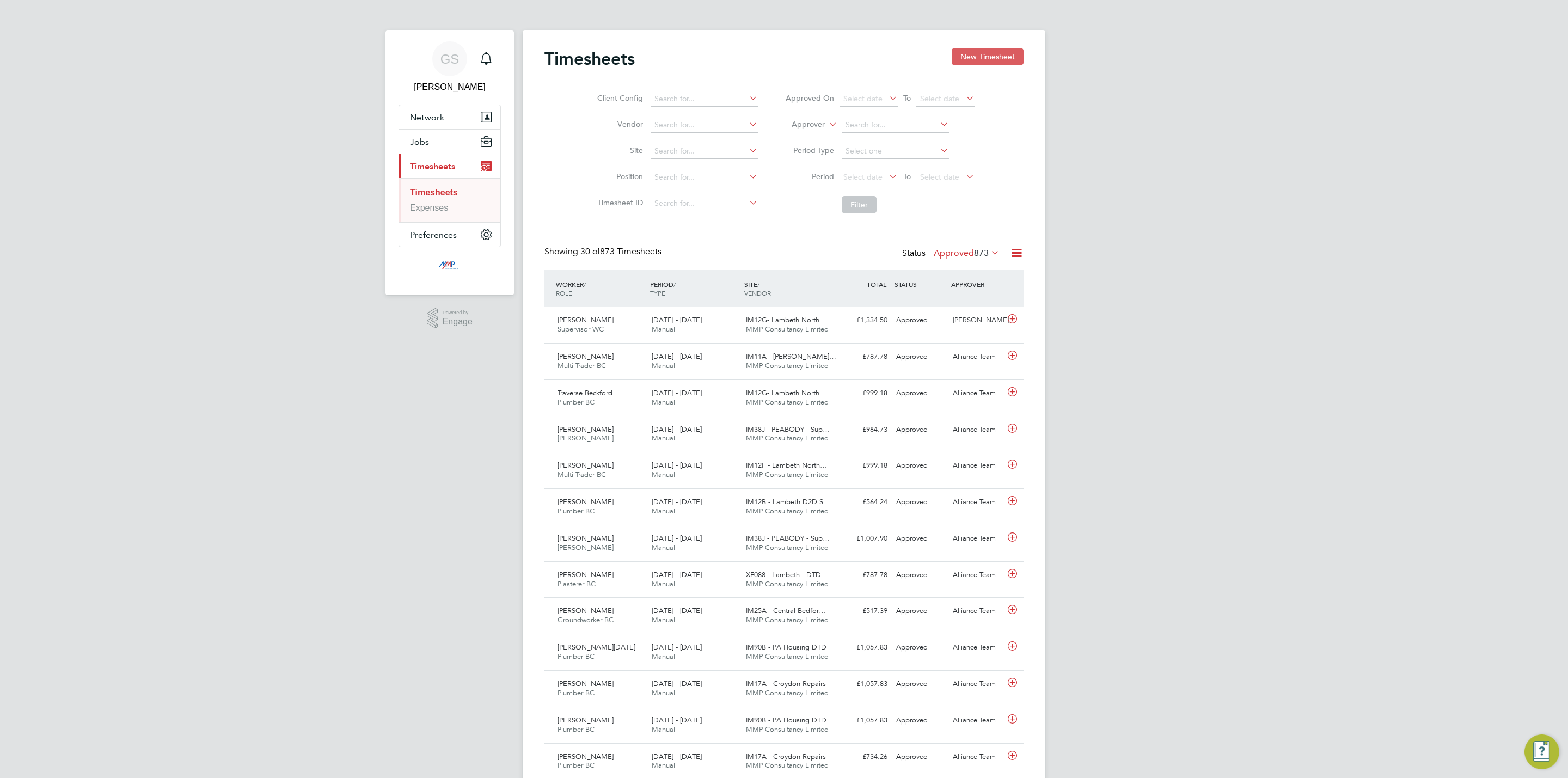
click at [976, 59] on button "New Timesheet" at bounding box center [987, 57] width 72 height 18
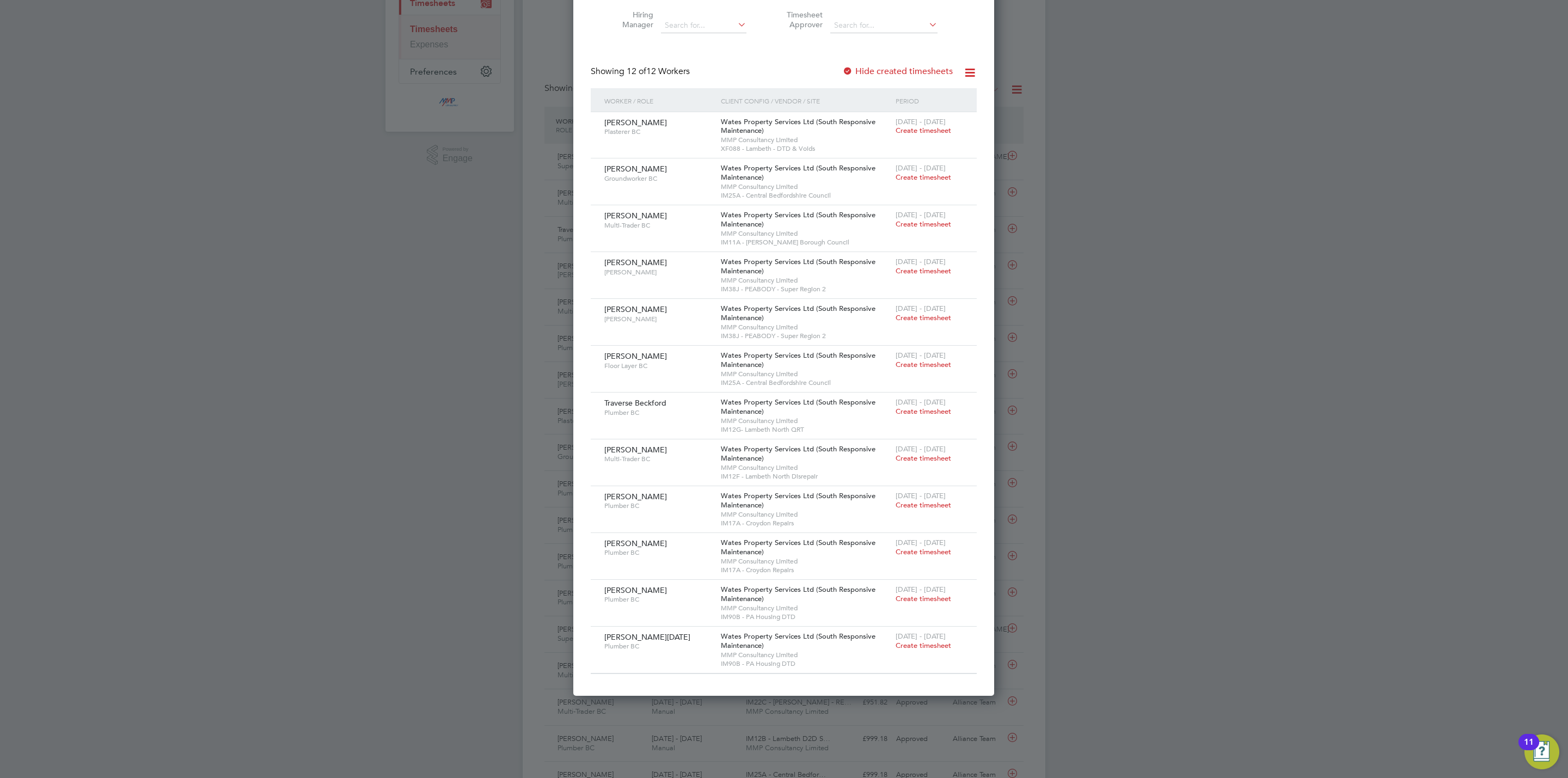
click at [900, 72] on label "Hide created timesheets" at bounding box center [897, 71] width 110 height 11
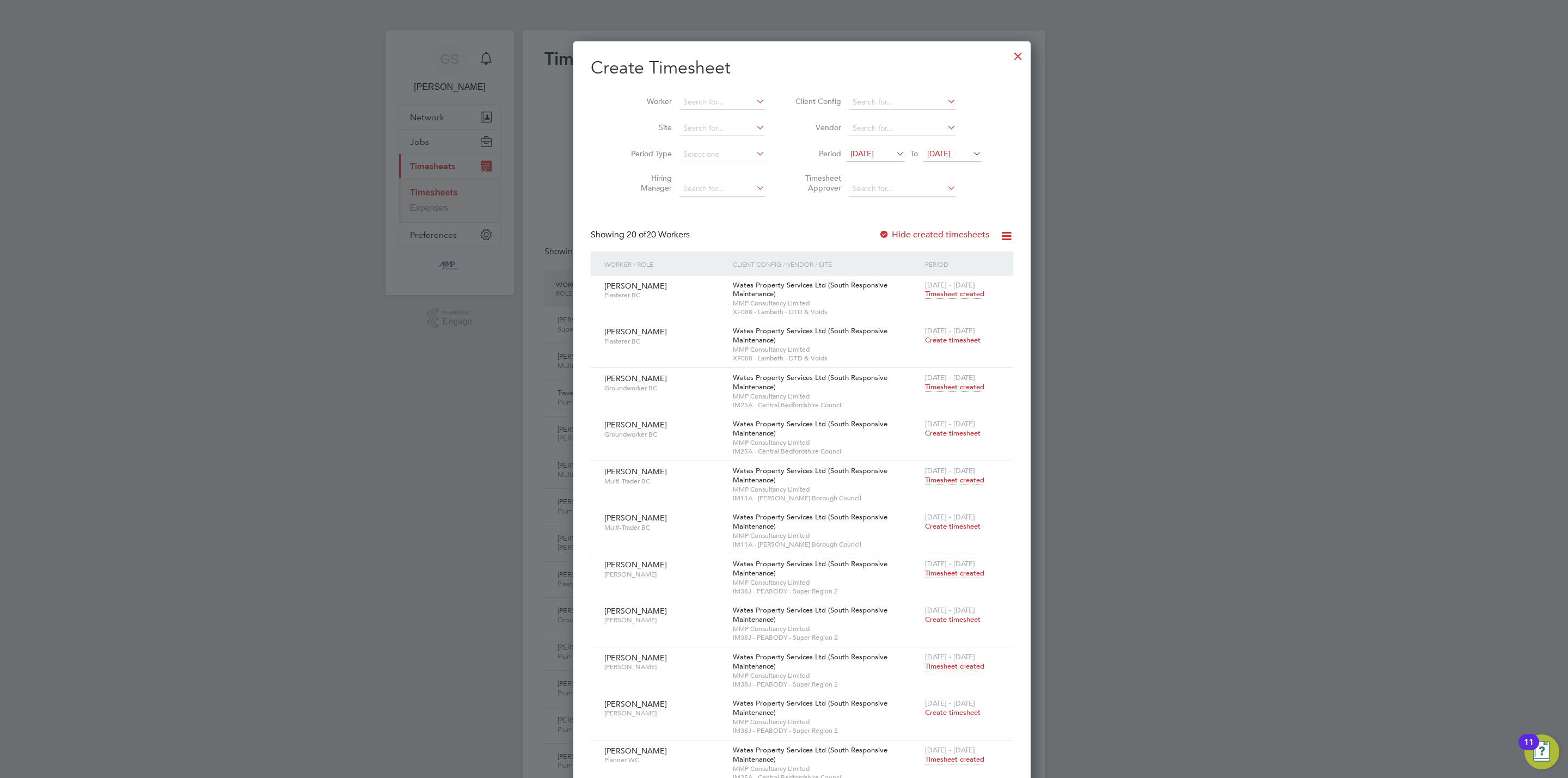
click at [909, 239] on label "Hide created timesheets" at bounding box center [933, 234] width 110 height 11
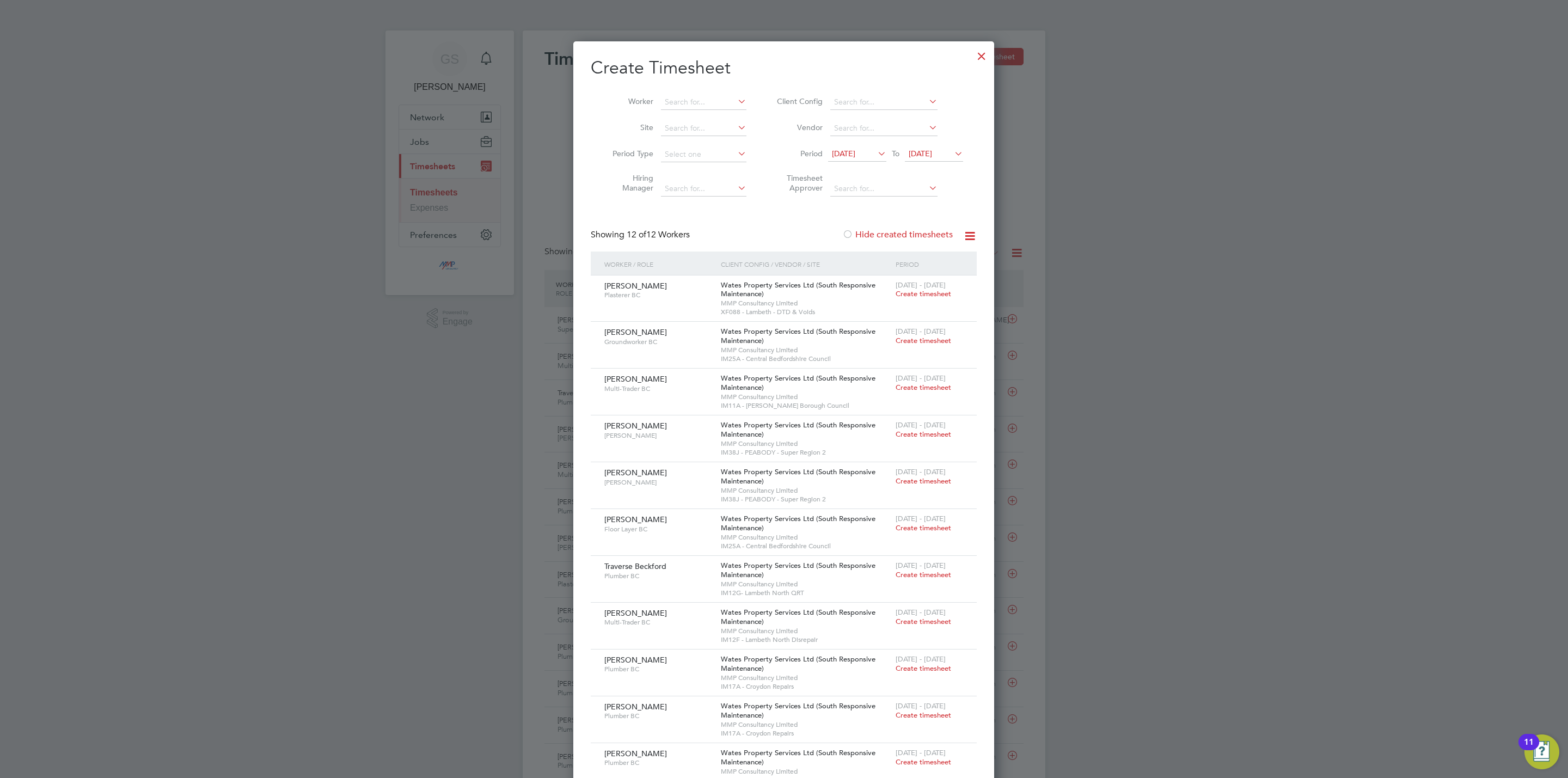
click at [909, 239] on label "Hide created timesheets" at bounding box center [897, 234] width 110 height 11
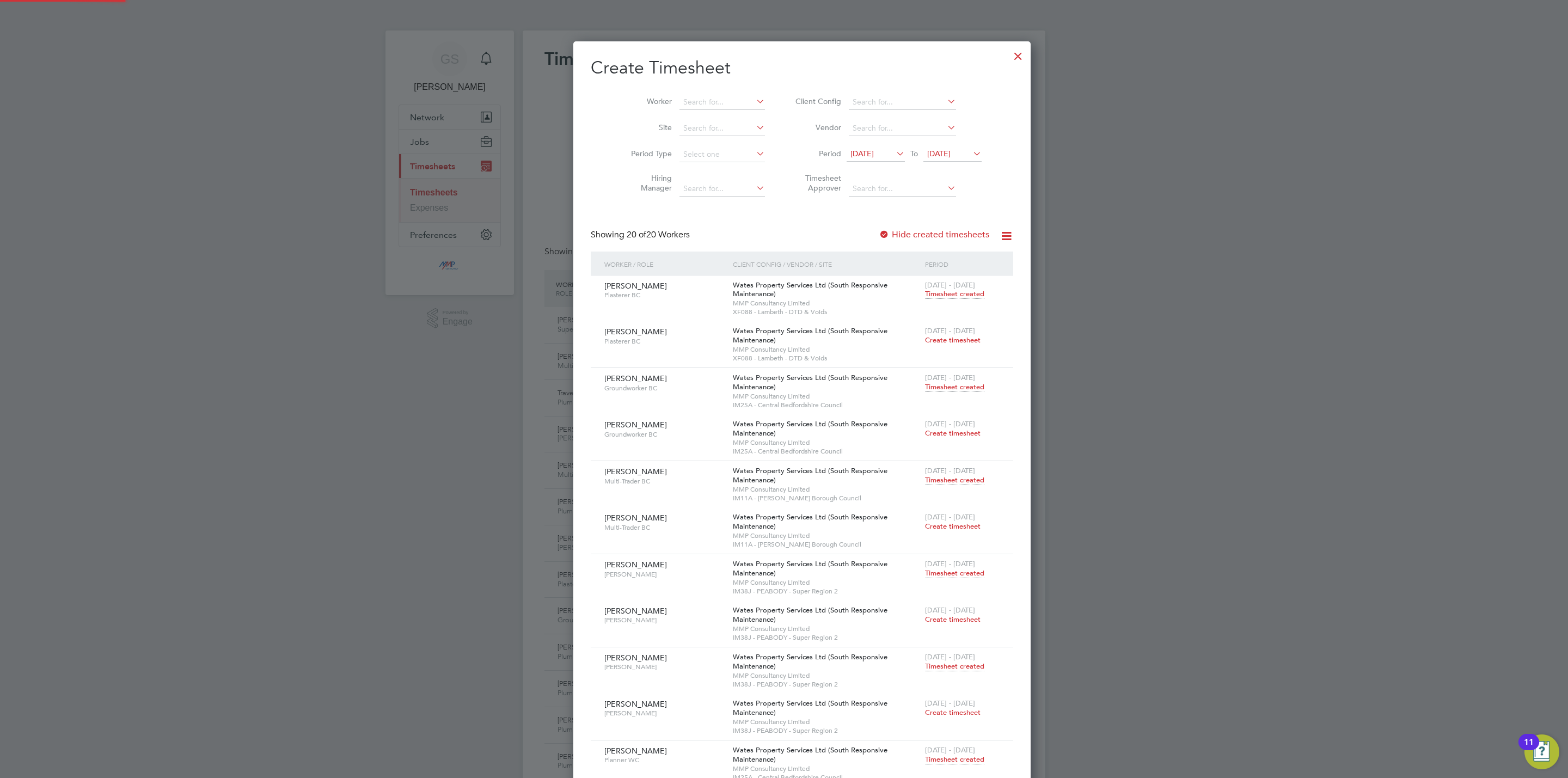
click at [909, 239] on label "Hide created timesheets" at bounding box center [933, 234] width 110 height 11
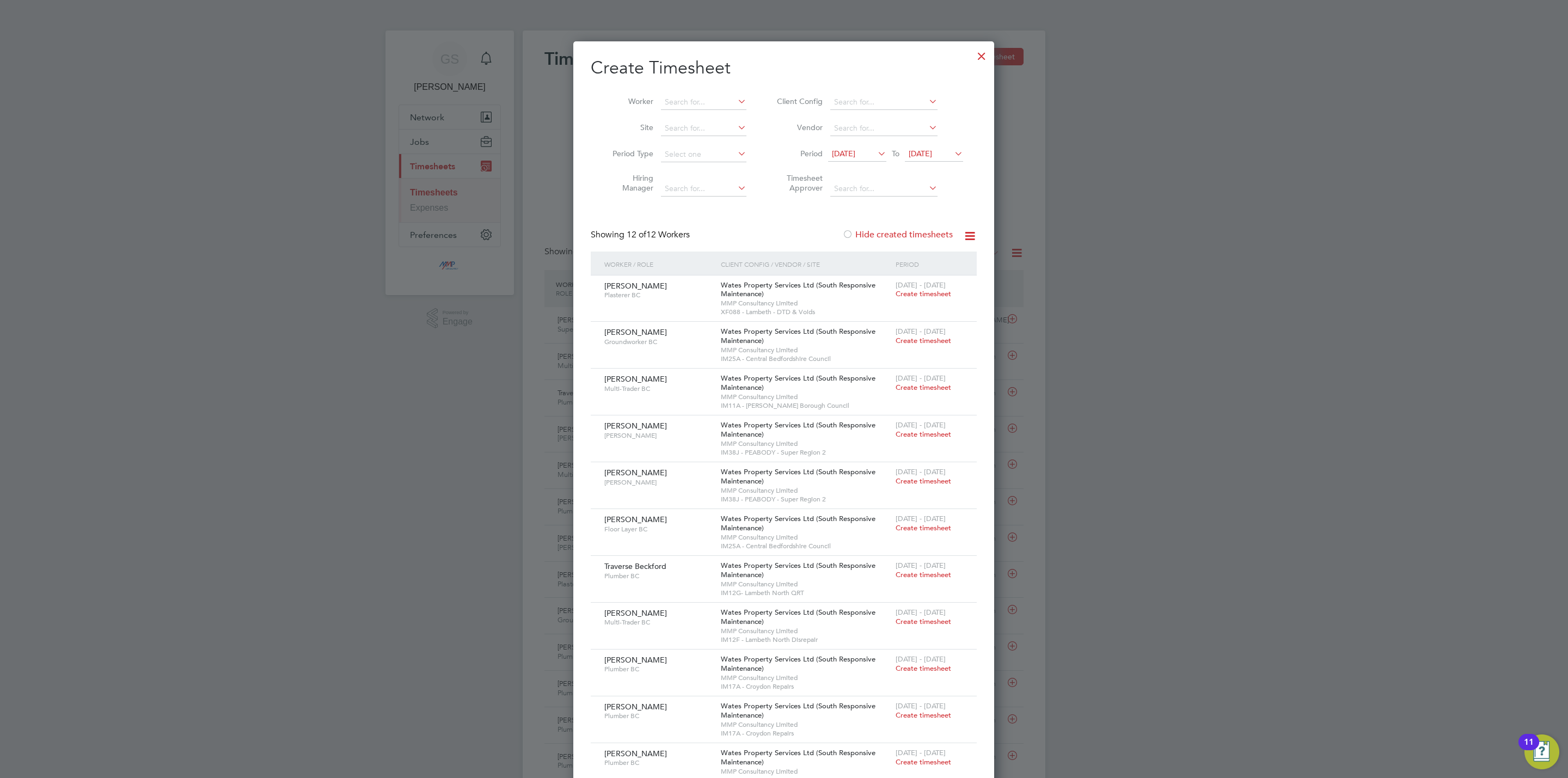
click at [915, 239] on label "Hide created timesheets" at bounding box center [897, 234] width 110 height 11
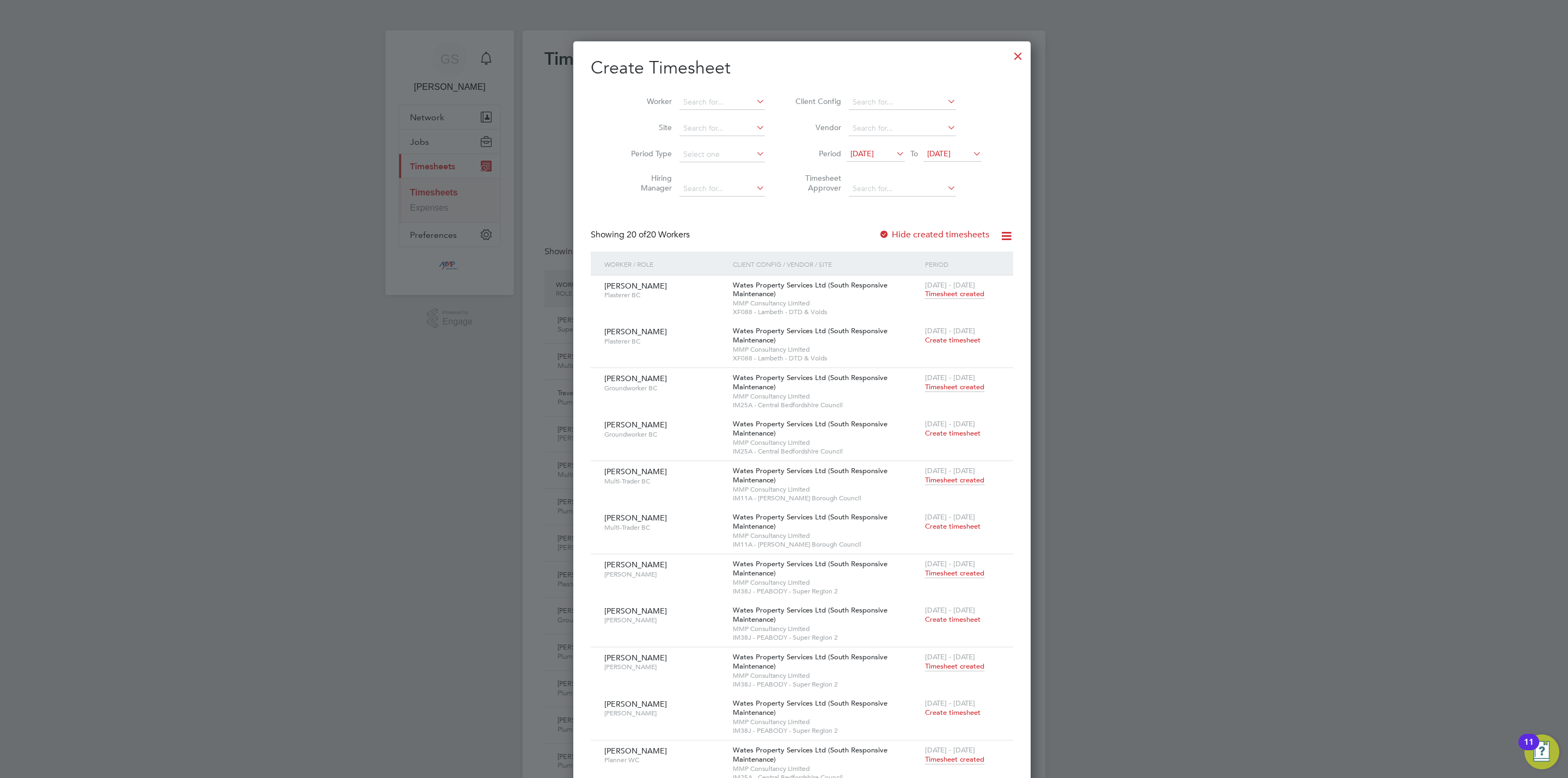
click at [1008, 54] on div at bounding box center [1018, 53] width 20 height 20
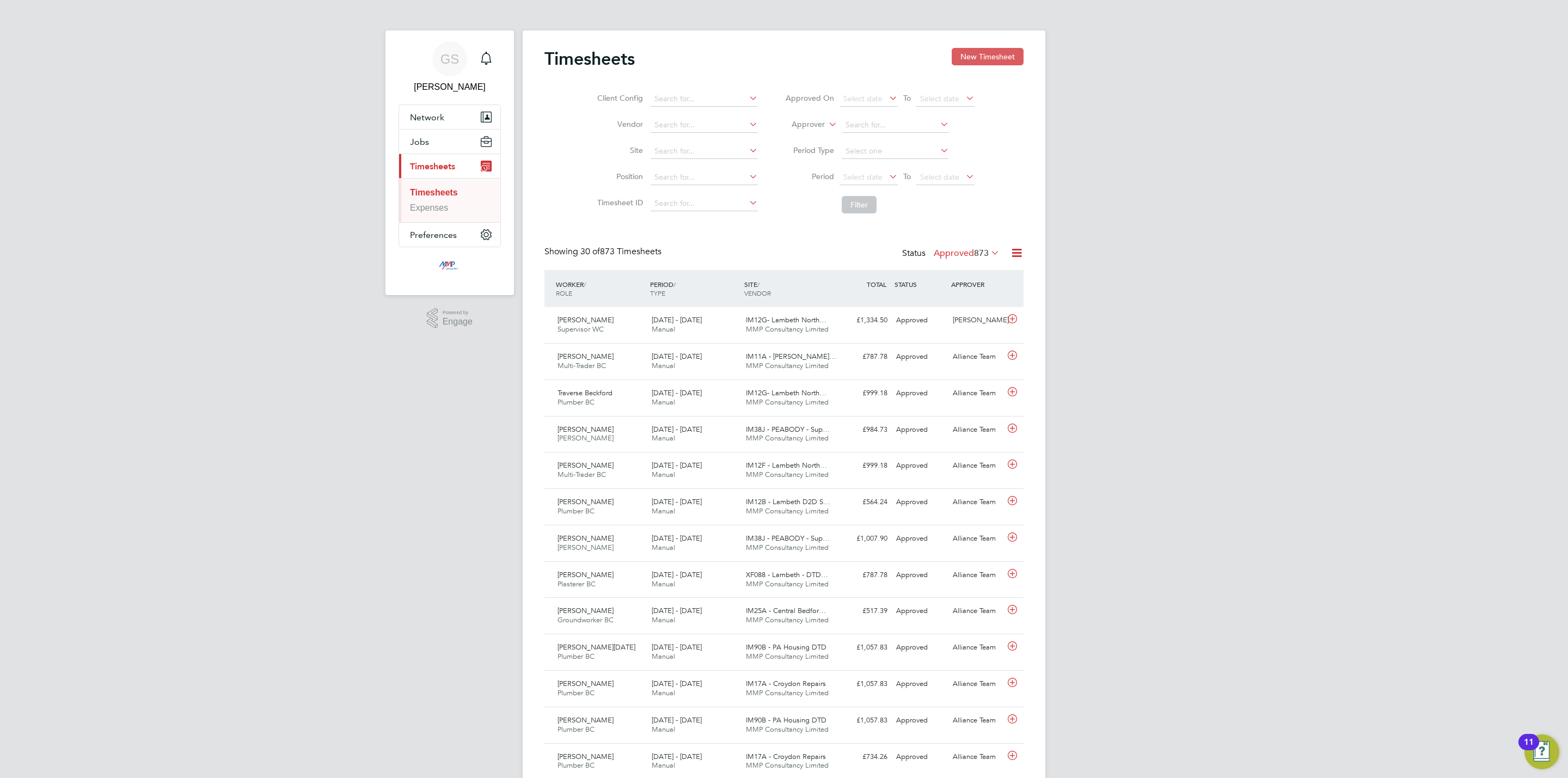
click at [976, 54] on button "New Timesheet" at bounding box center [987, 57] width 72 height 18
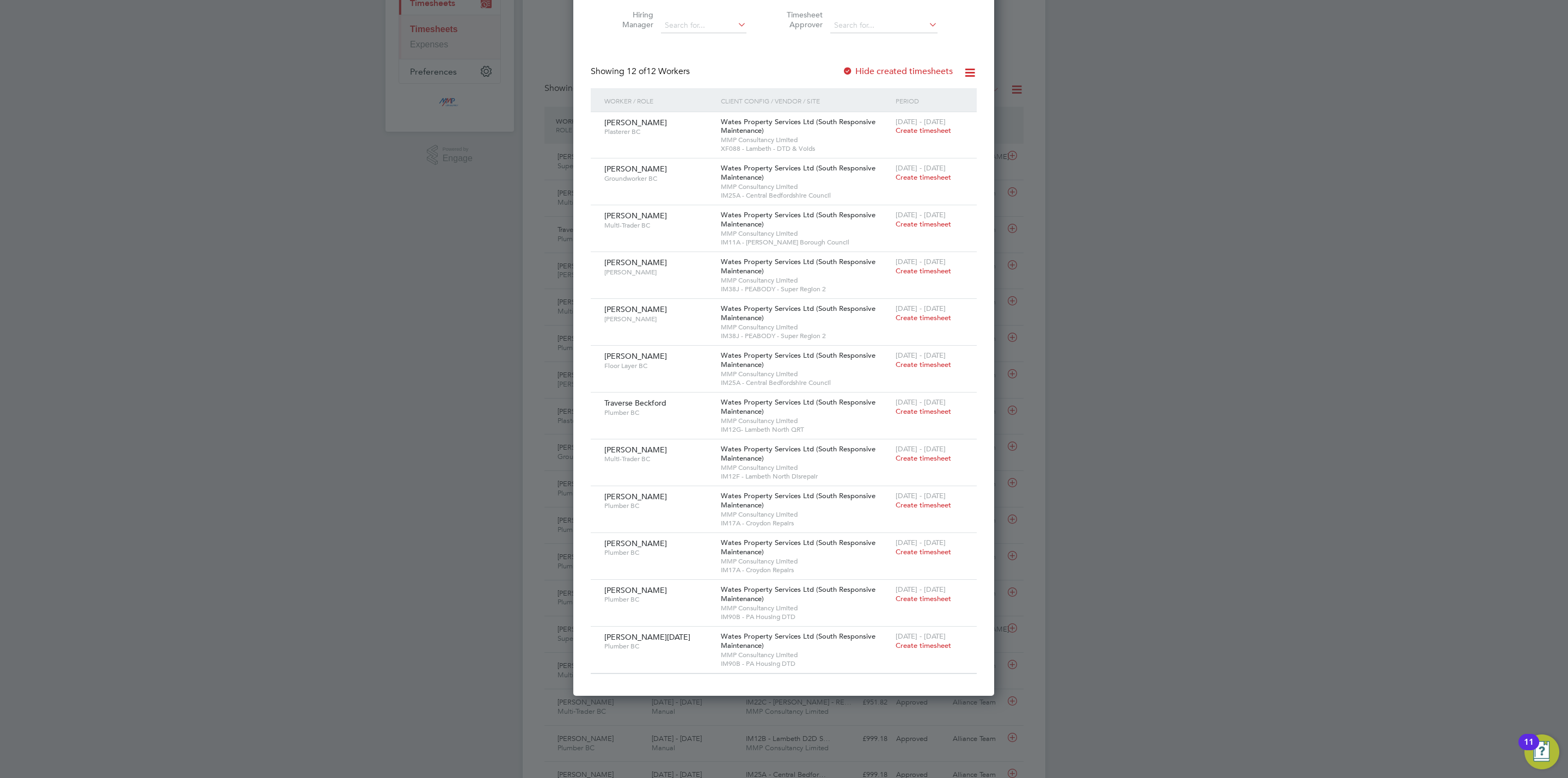
scroll to position [0, 0]
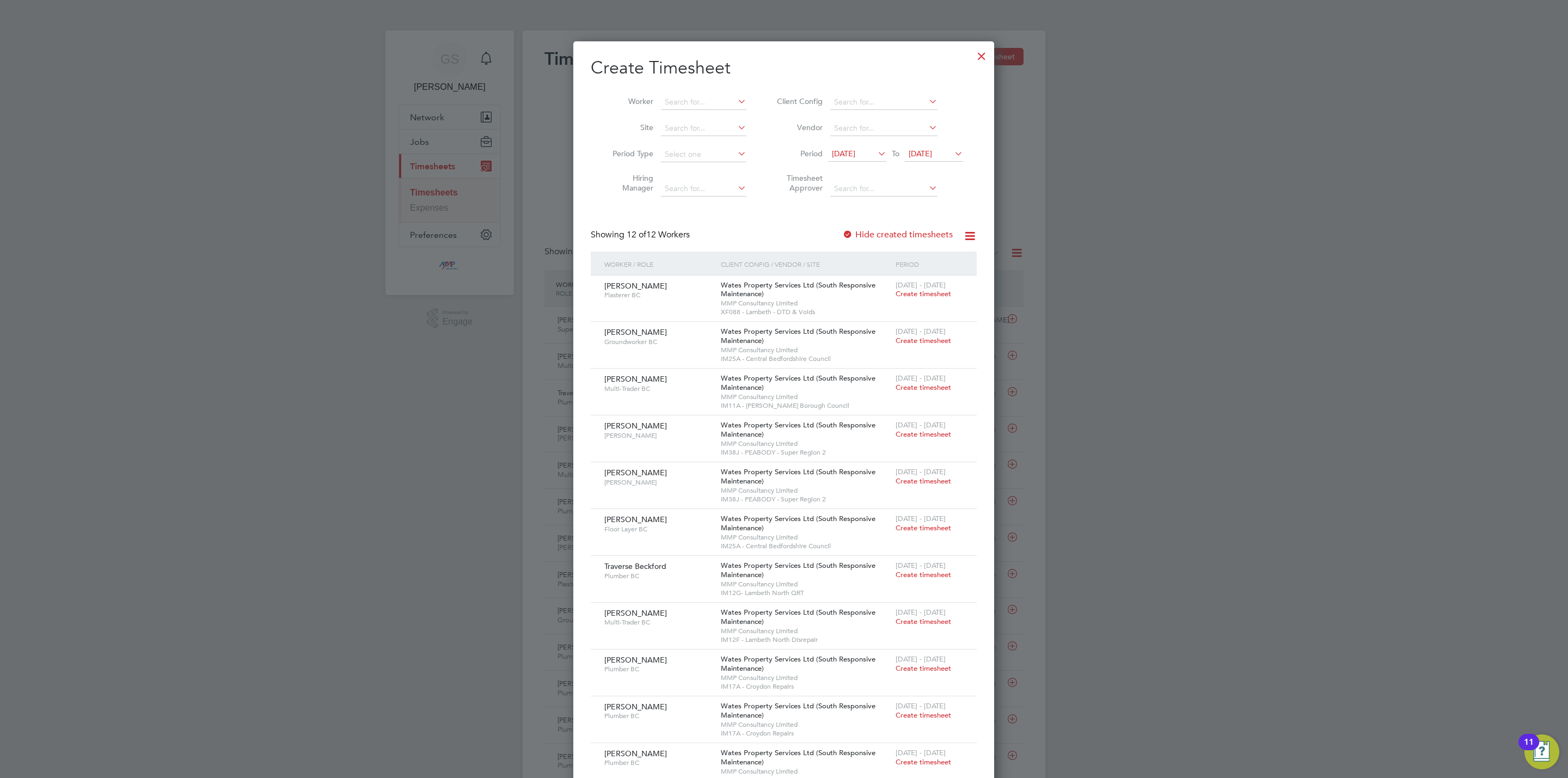
click at [872, 232] on label "Hide created timesheets" at bounding box center [897, 234] width 110 height 11
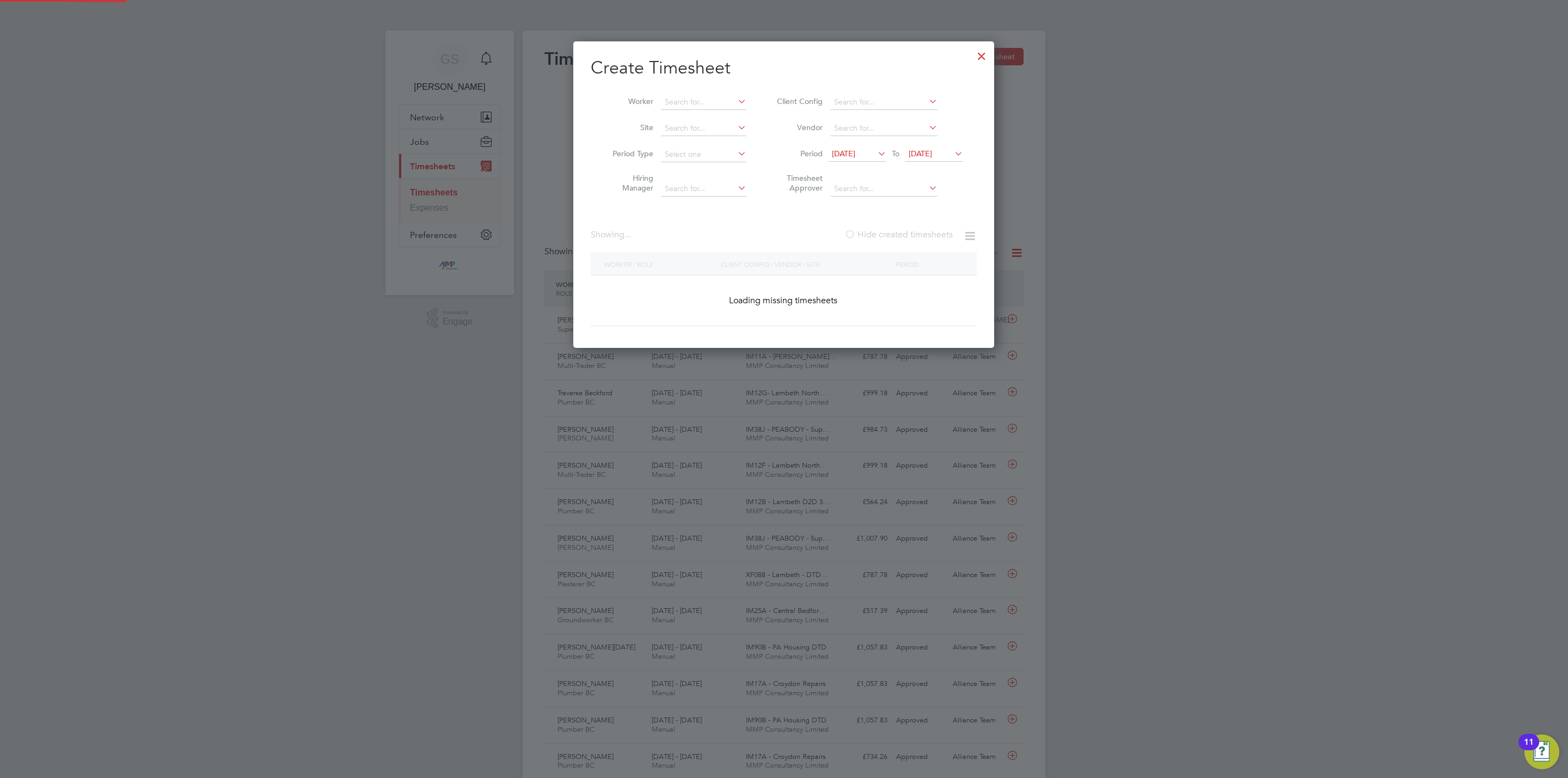
scroll to position [822, 421]
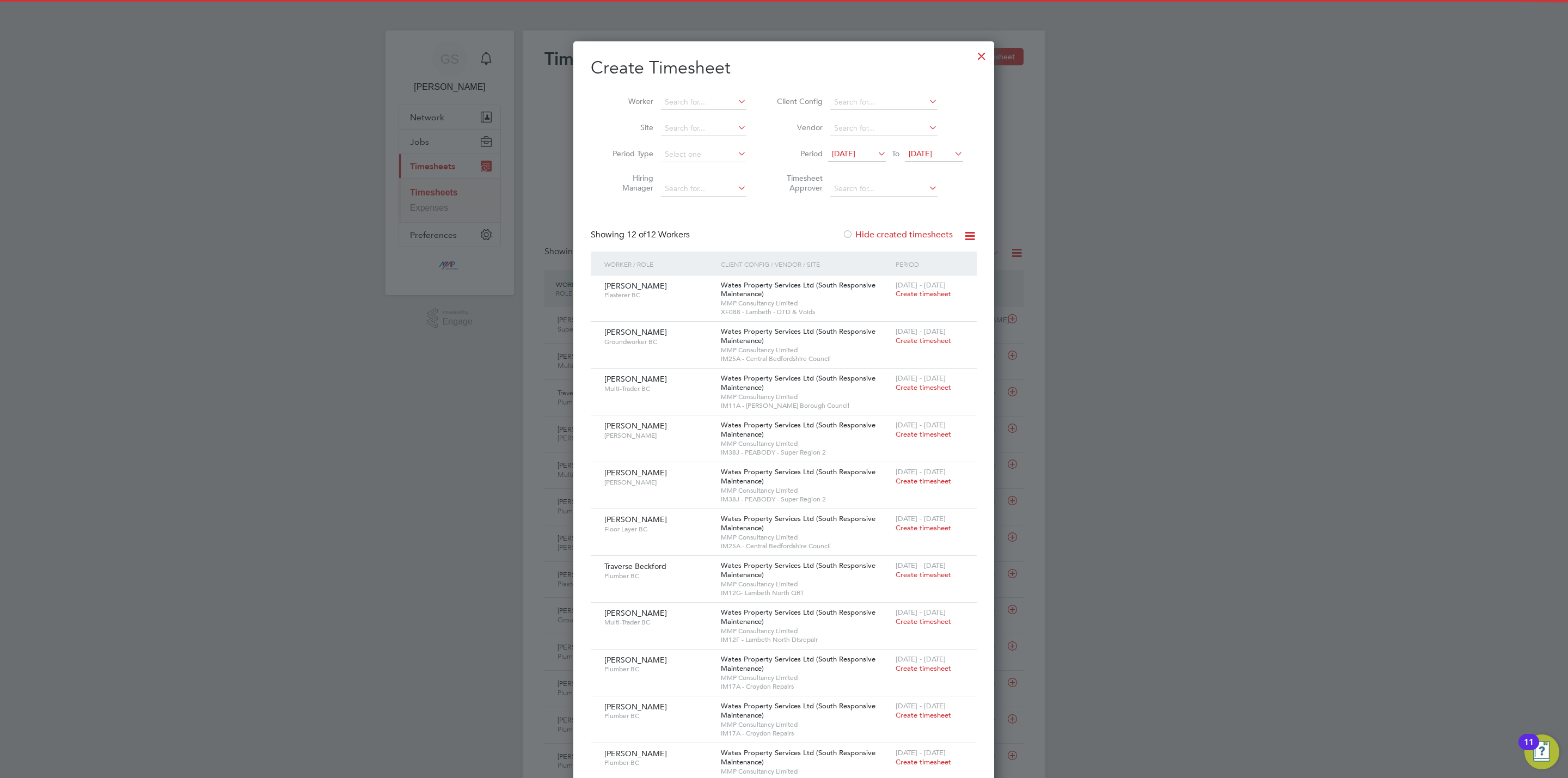
click at [872, 232] on label "Hide created timesheets" at bounding box center [897, 234] width 110 height 11
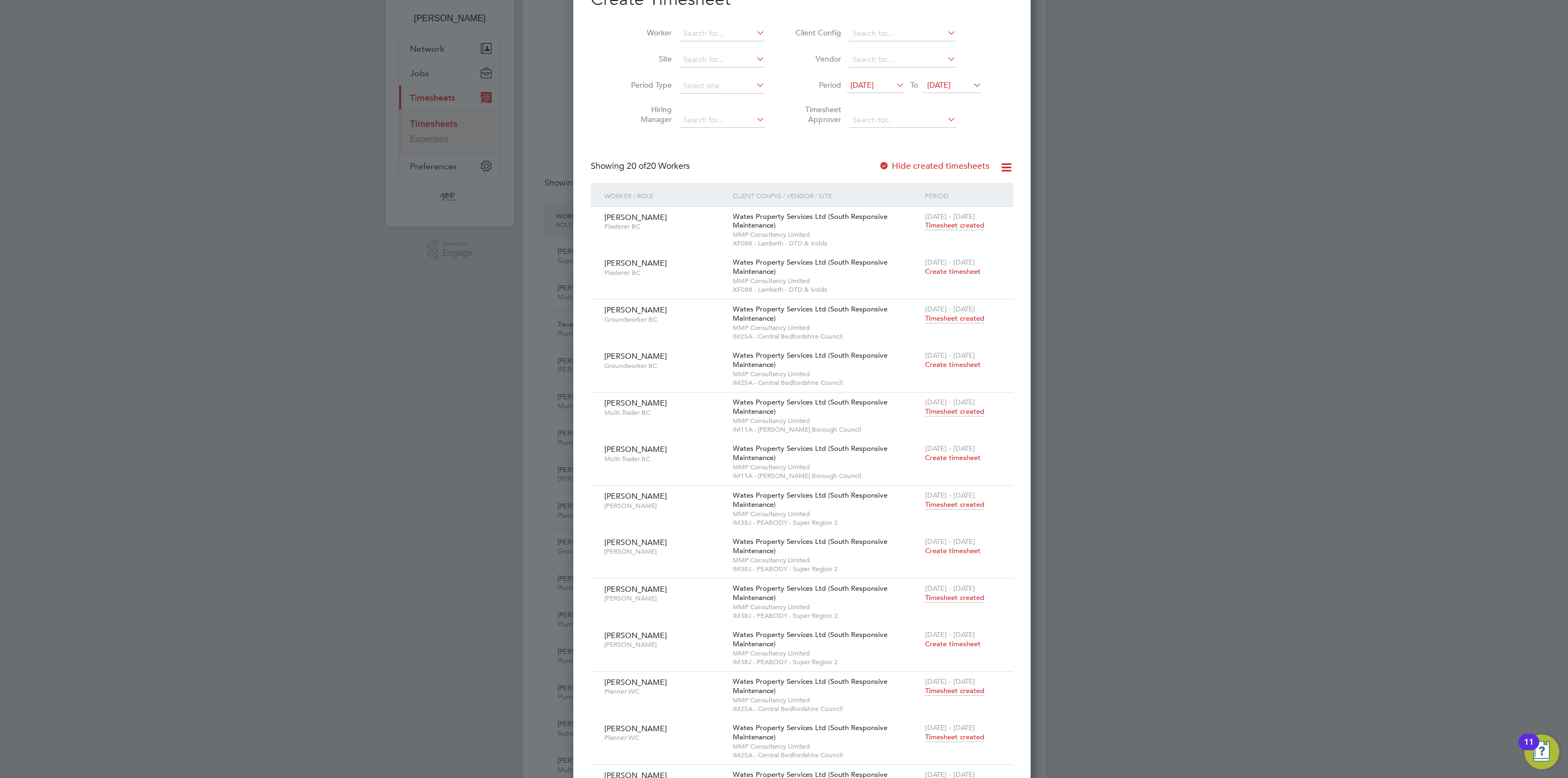
scroll to position [0, 0]
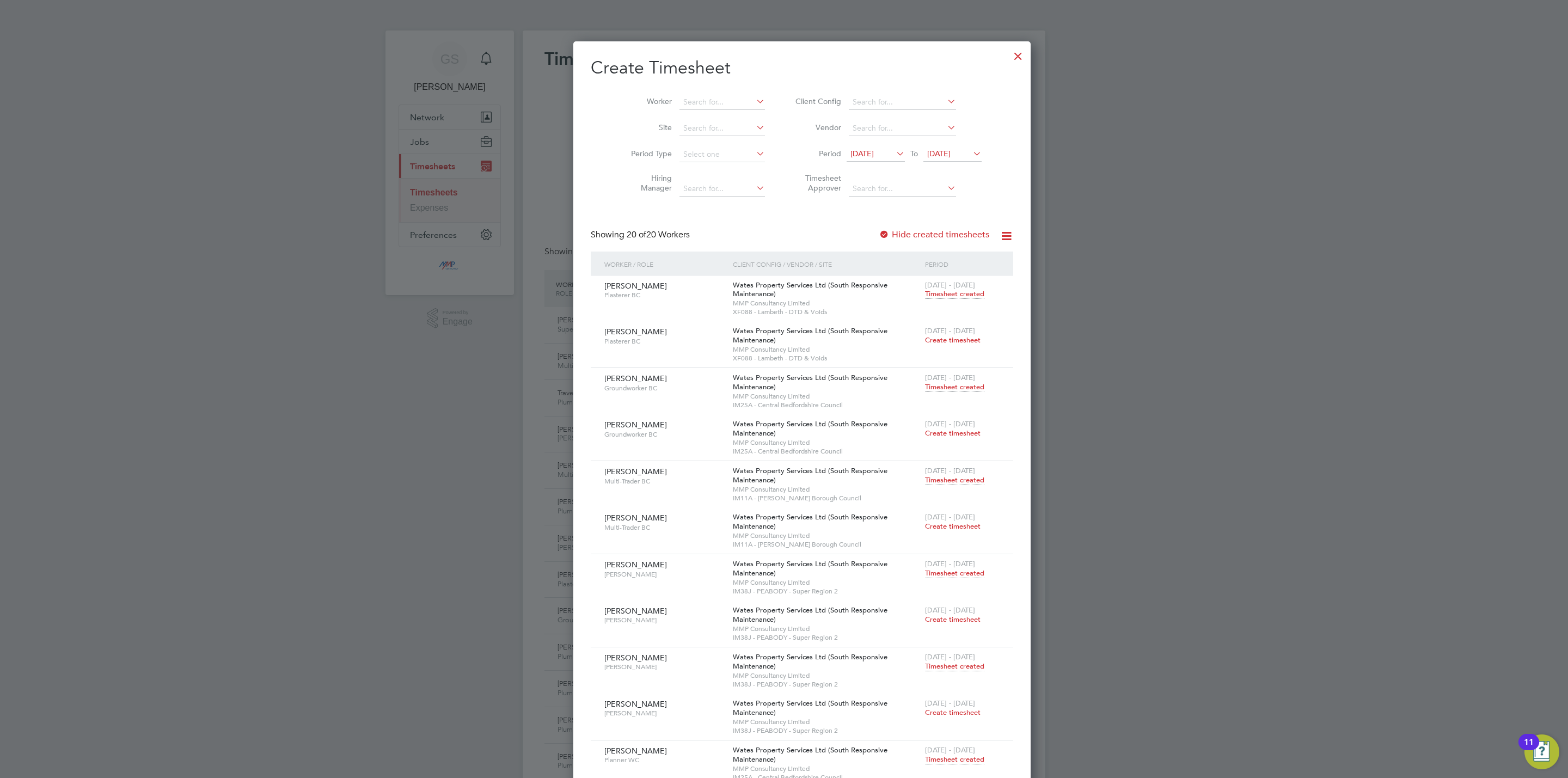
click at [1008, 58] on div at bounding box center [1018, 53] width 20 height 20
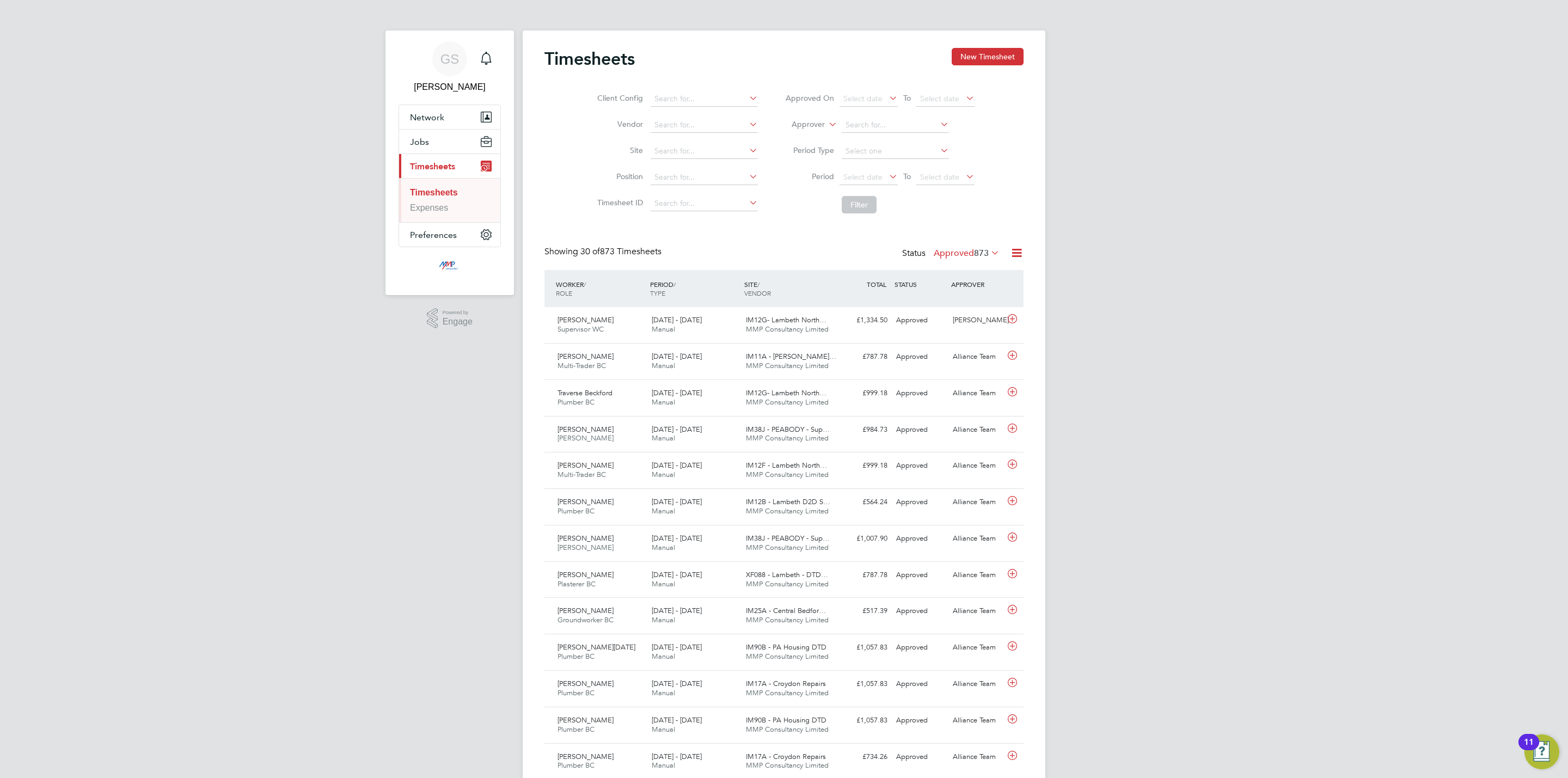
scroll to position [28, 94]
click at [438, 147] on button "Jobs" at bounding box center [449, 141] width 101 height 24
click at [436, 179] on link "Vacancies" at bounding box center [429, 183] width 39 height 9
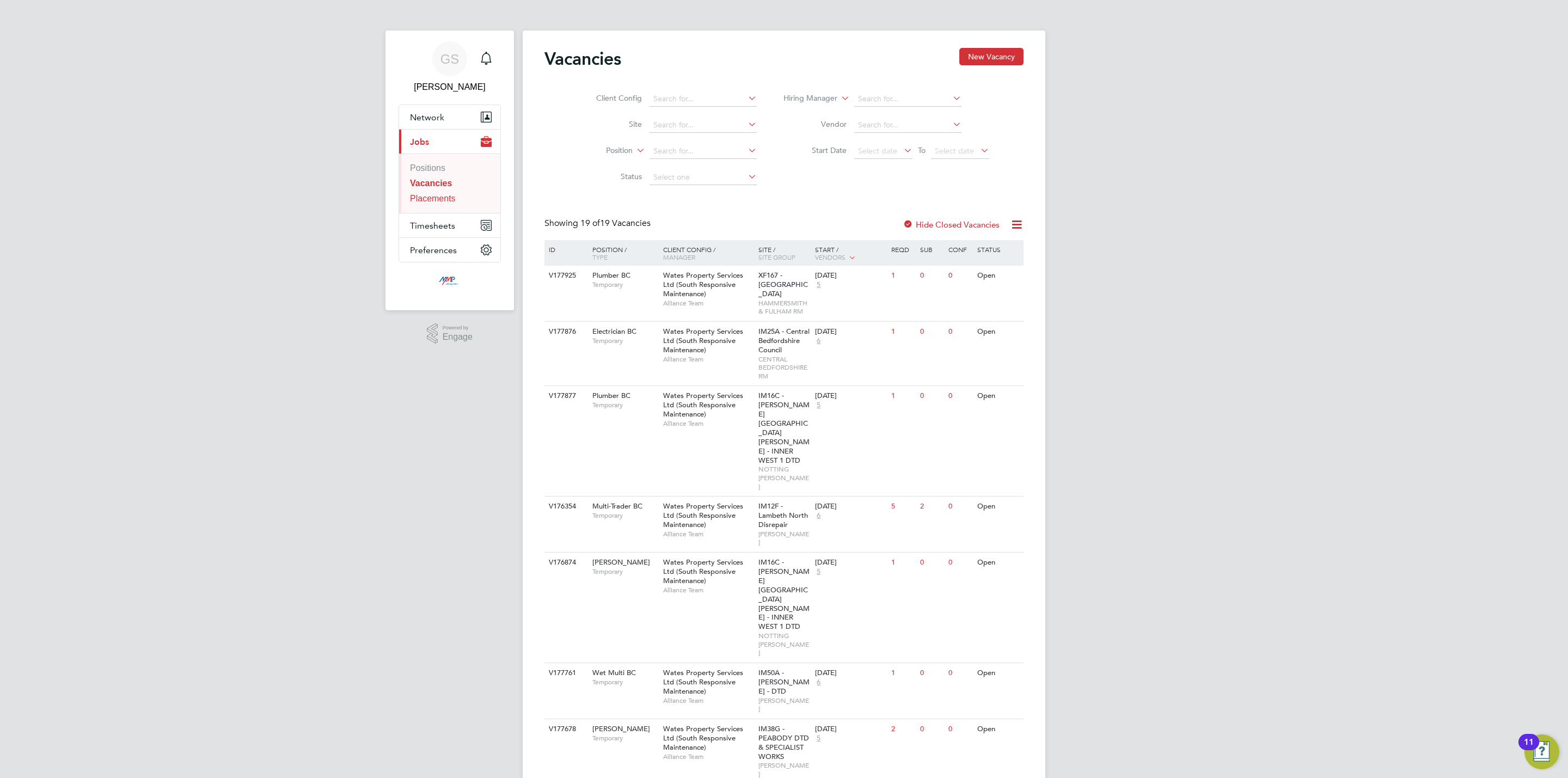
click at [438, 201] on link "Placements" at bounding box center [432, 197] width 46 height 9
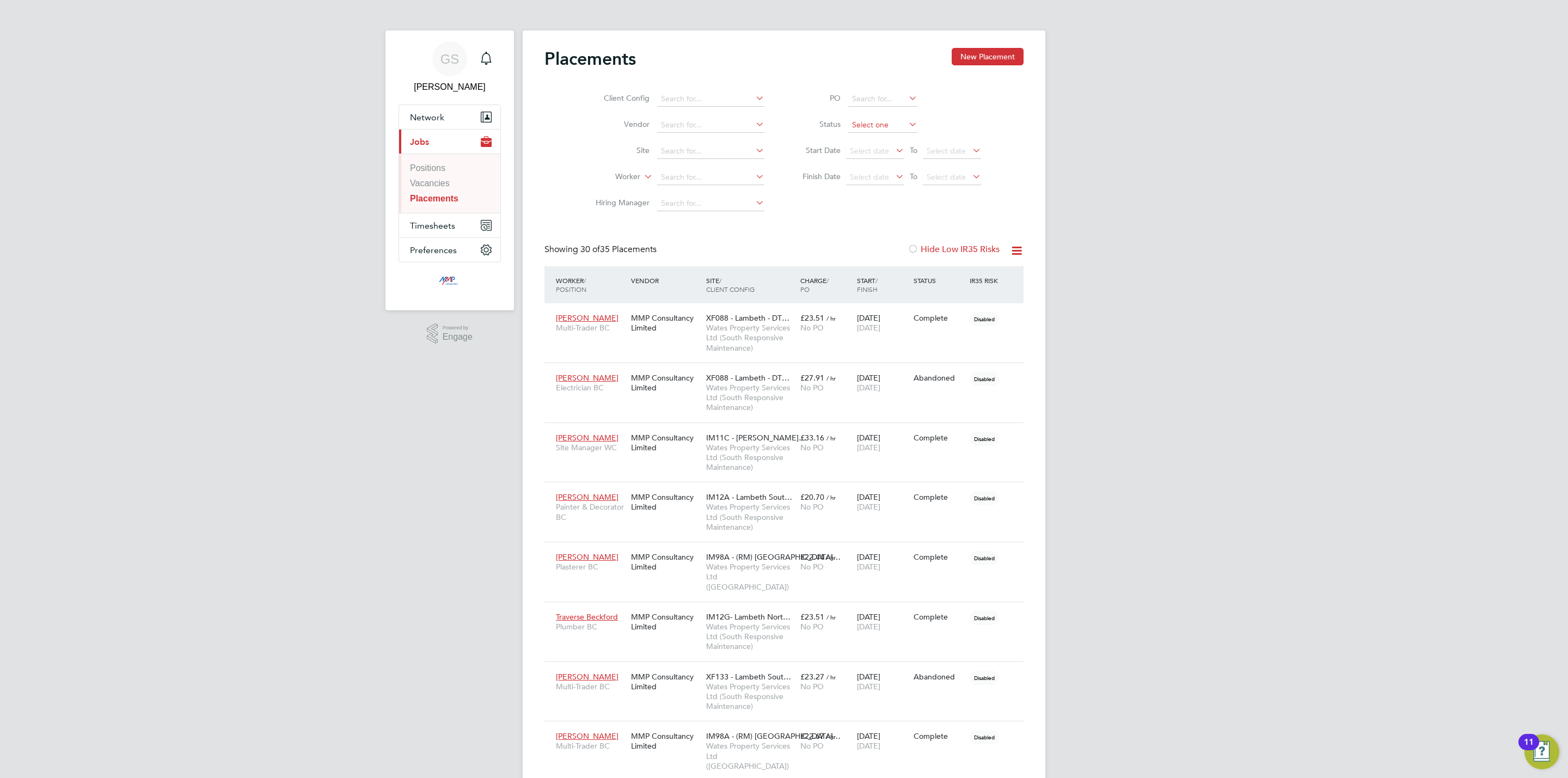
click at [848, 128] on input at bounding box center [882, 126] width 69 height 16
click at [859, 147] on li "Active" at bounding box center [882, 140] width 70 height 14
type input "Active"
click at [881, 121] on input at bounding box center [882, 126] width 69 height 16
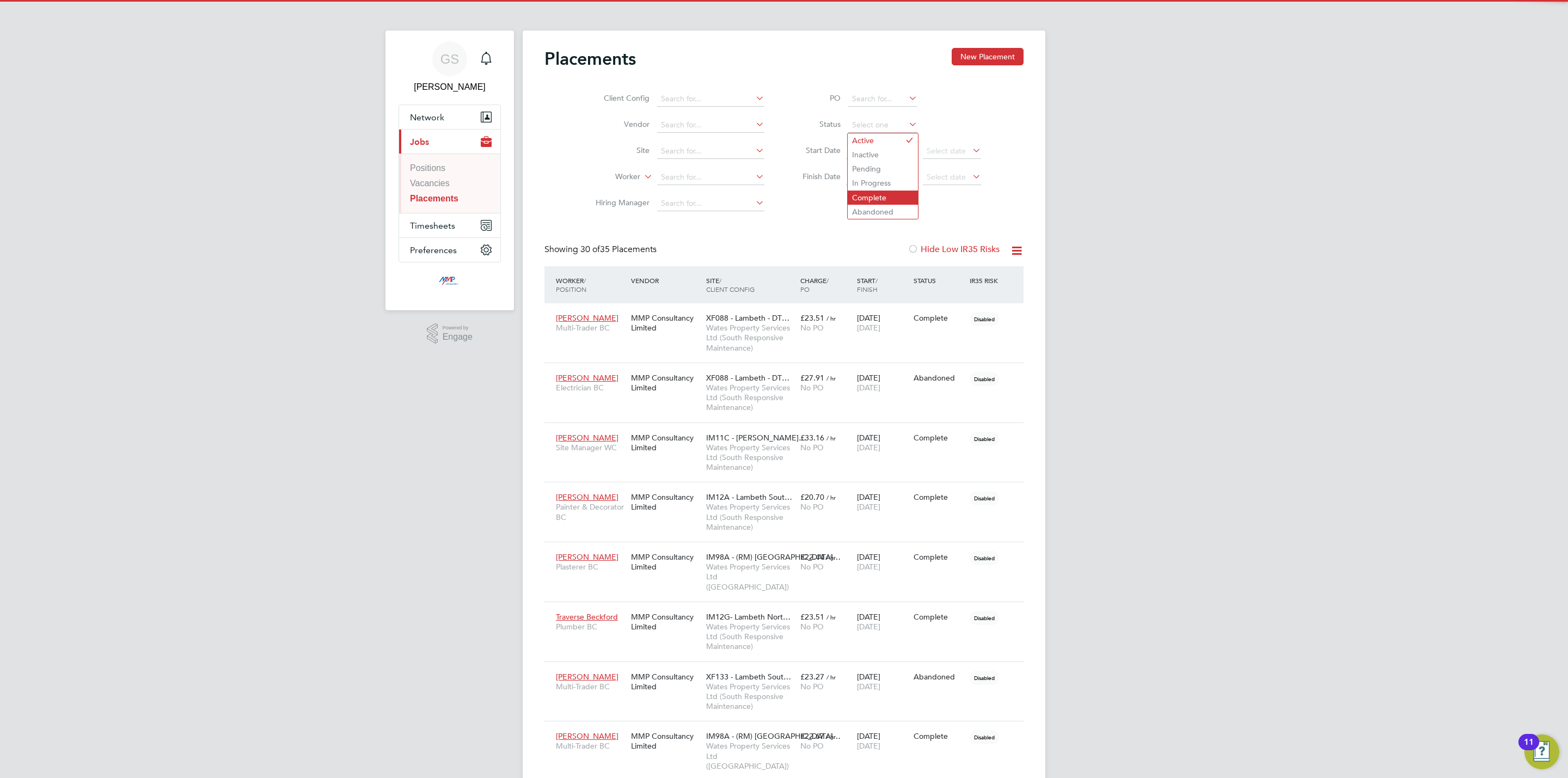
click at [875, 192] on li "Complete" at bounding box center [882, 197] width 70 height 14
type input "Complete"
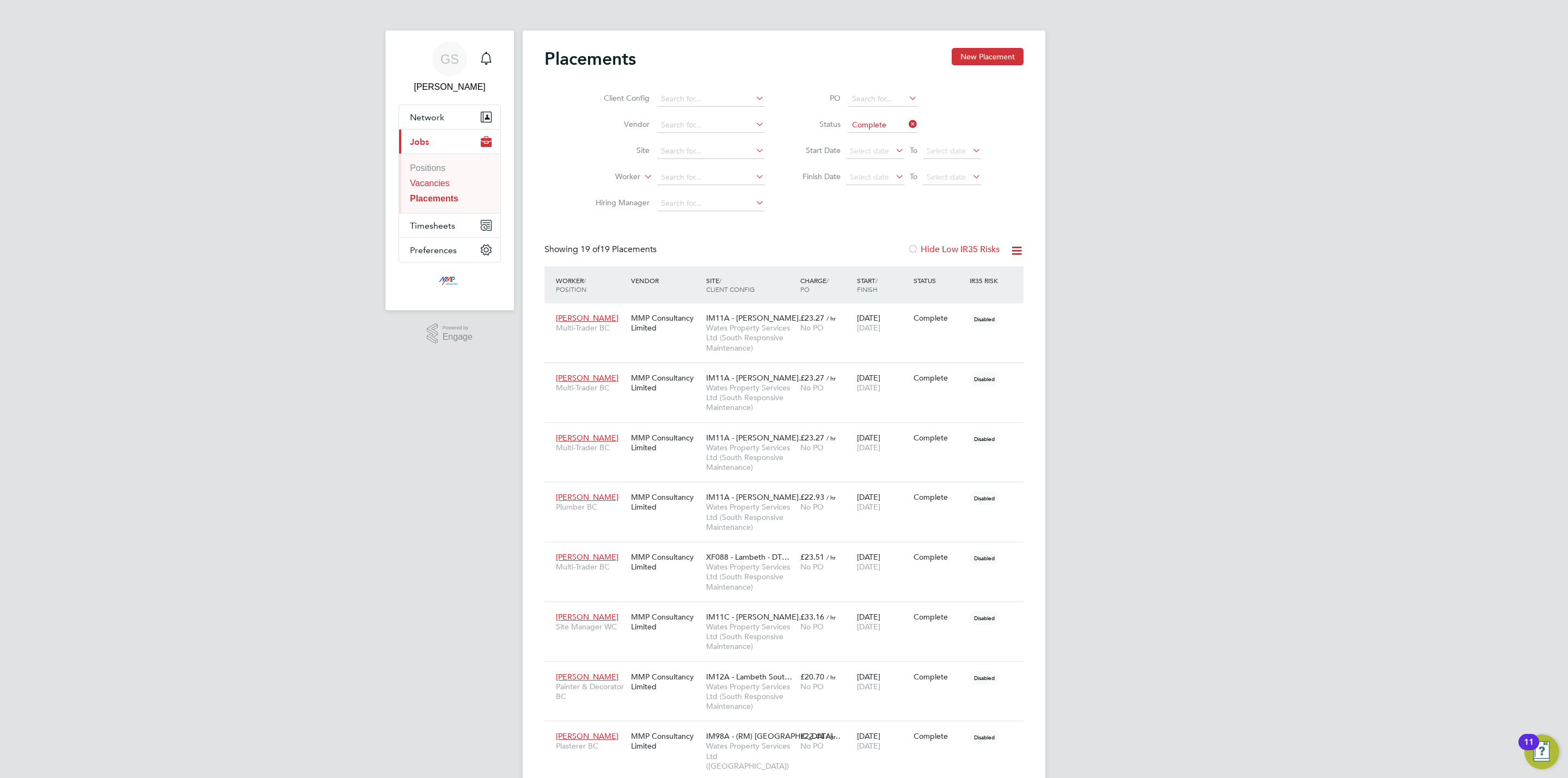
click at [445, 185] on link "Vacancies" at bounding box center [429, 183] width 39 height 9
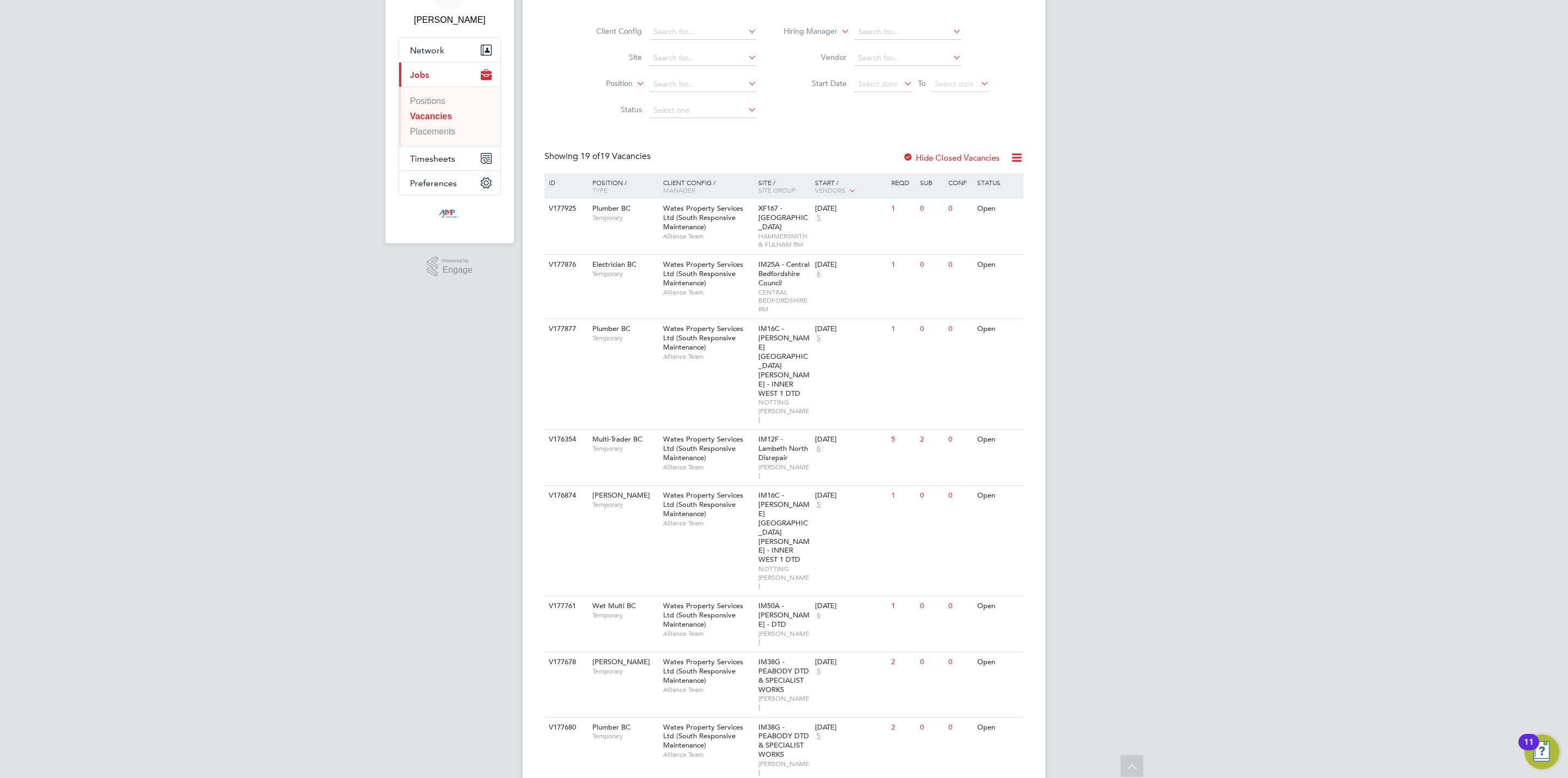
scroll to position [66, 0]
click at [436, 155] on span "Timesheets" at bounding box center [432, 159] width 45 height 11
click at [446, 131] on link "Timesheets" at bounding box center [431, 126] width 44 height 9
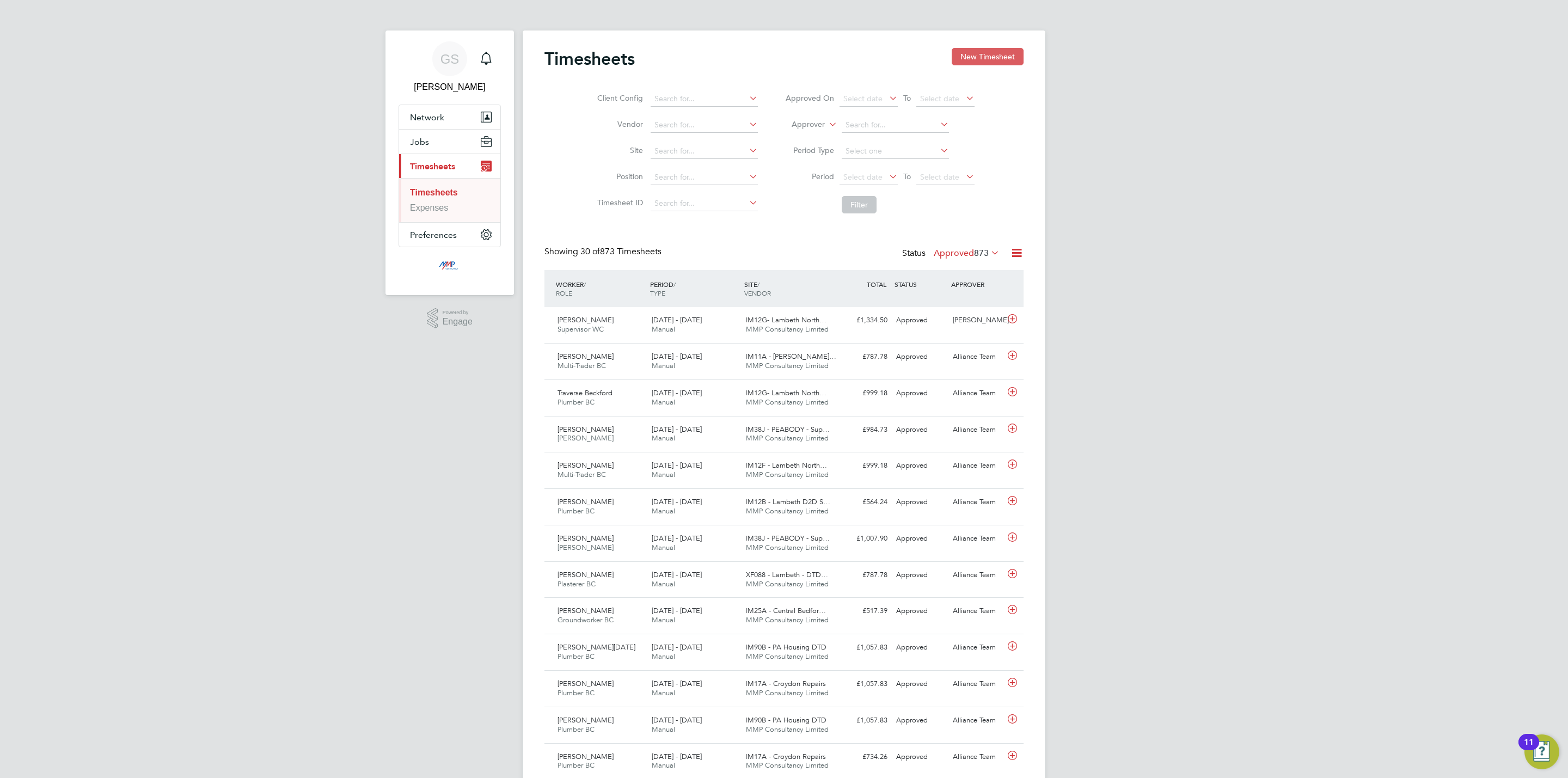
scroll to position [28, 94]
click at [994, 56] on button "New Timesheet" at bounding box center [987, 57] width 72 height 18
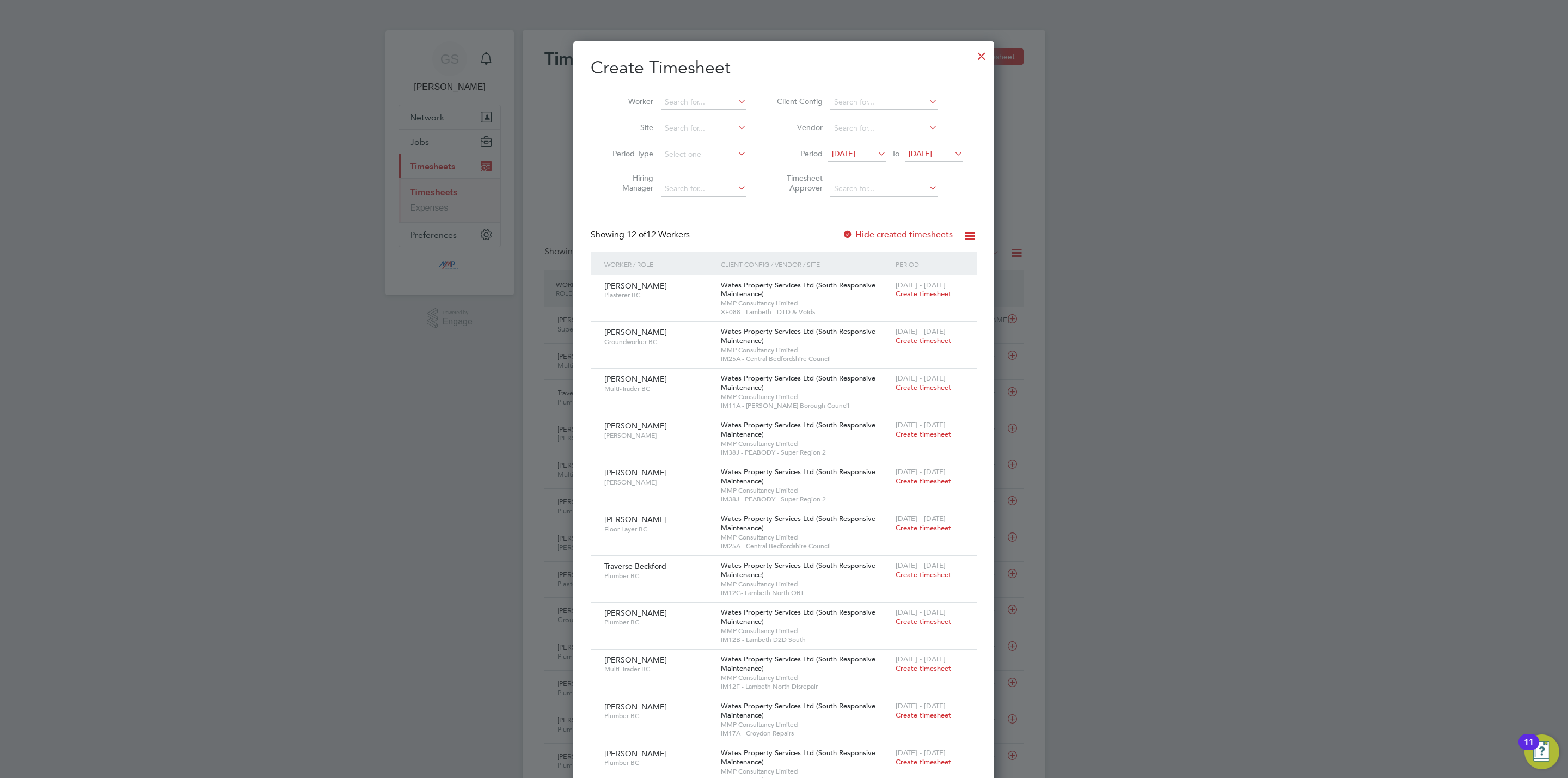
click at [914, 235] on label "Hide created timesheets" at bounding box center [897, 234] width 110 height 11
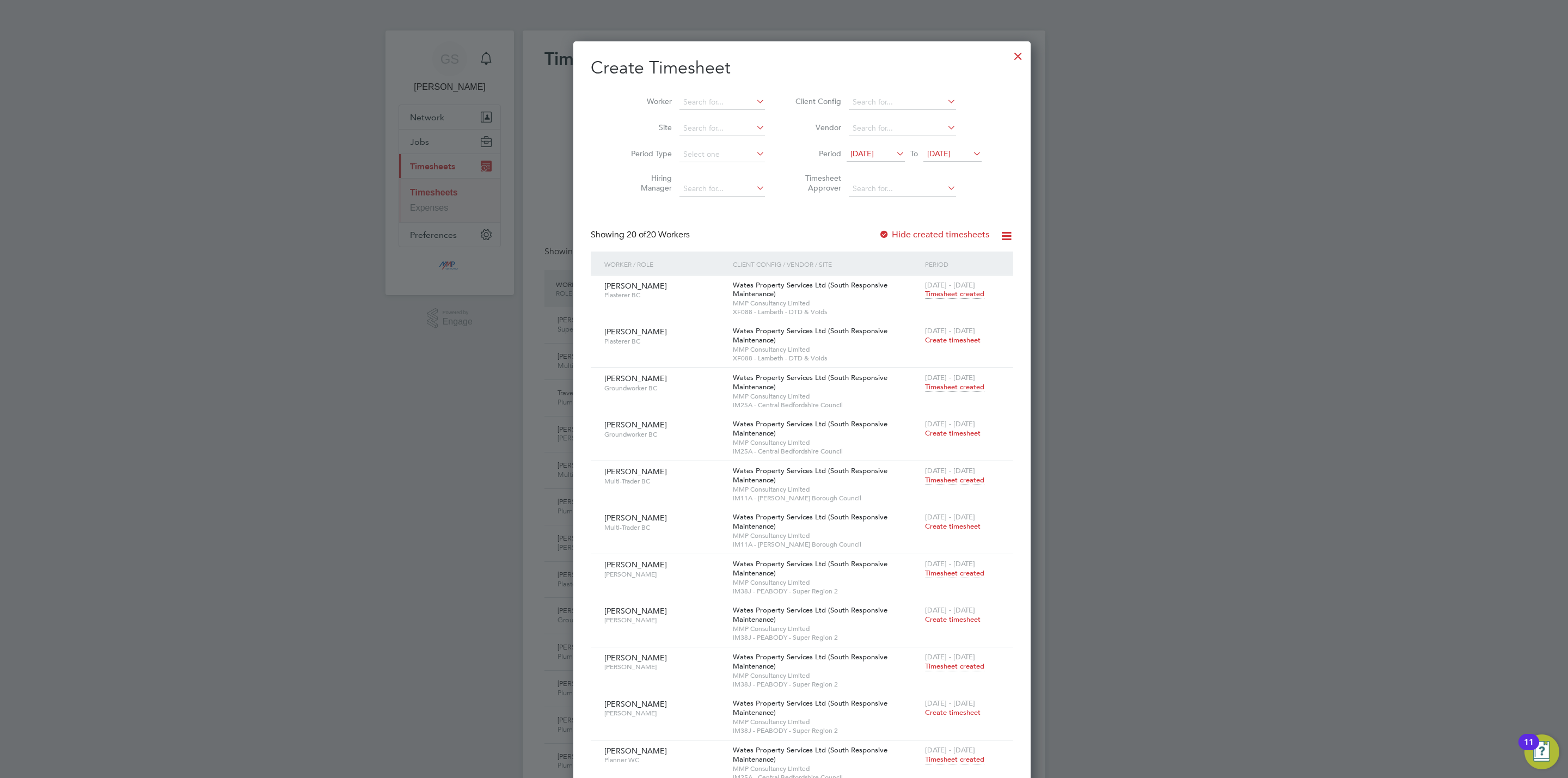
click at [1008, 62] on div at bounding box center [1018, 53] width 20 height 20
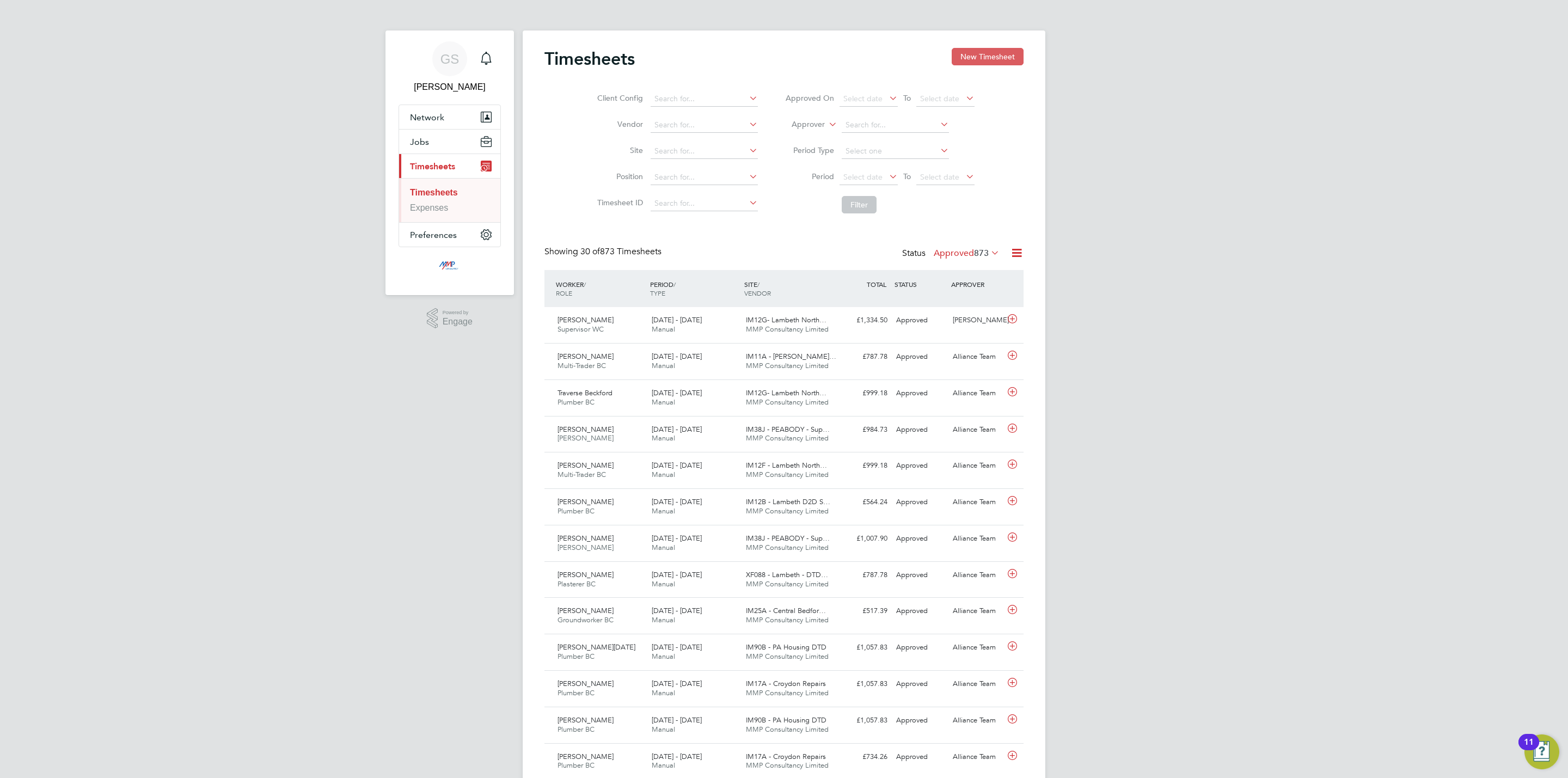
click at [978, 61] on button "New Timesheet" at bounding box center [987, 57] width 72 height 18
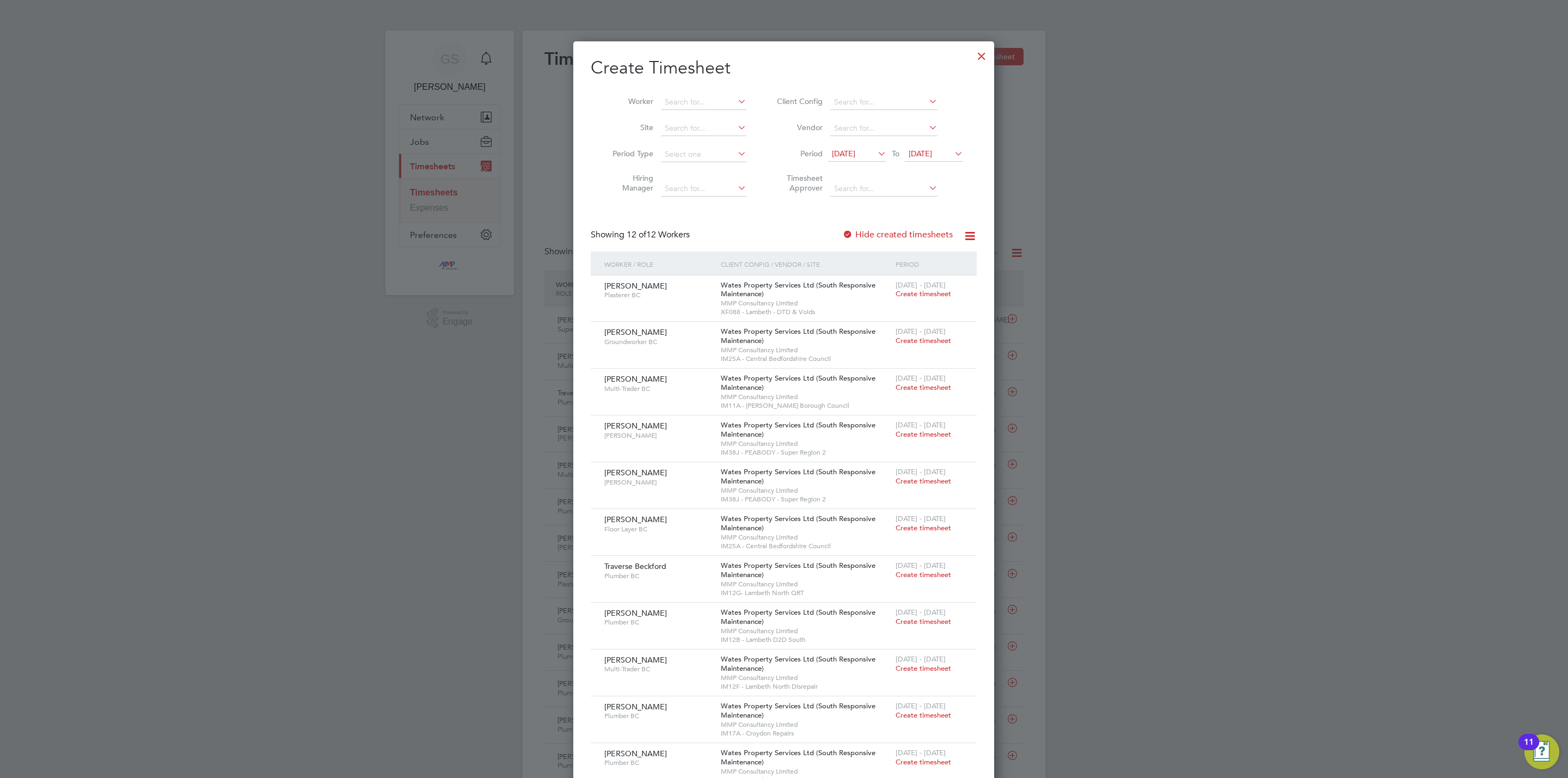
click at [979, 63] on div at bounding box center [981, 53] width 20 height 20
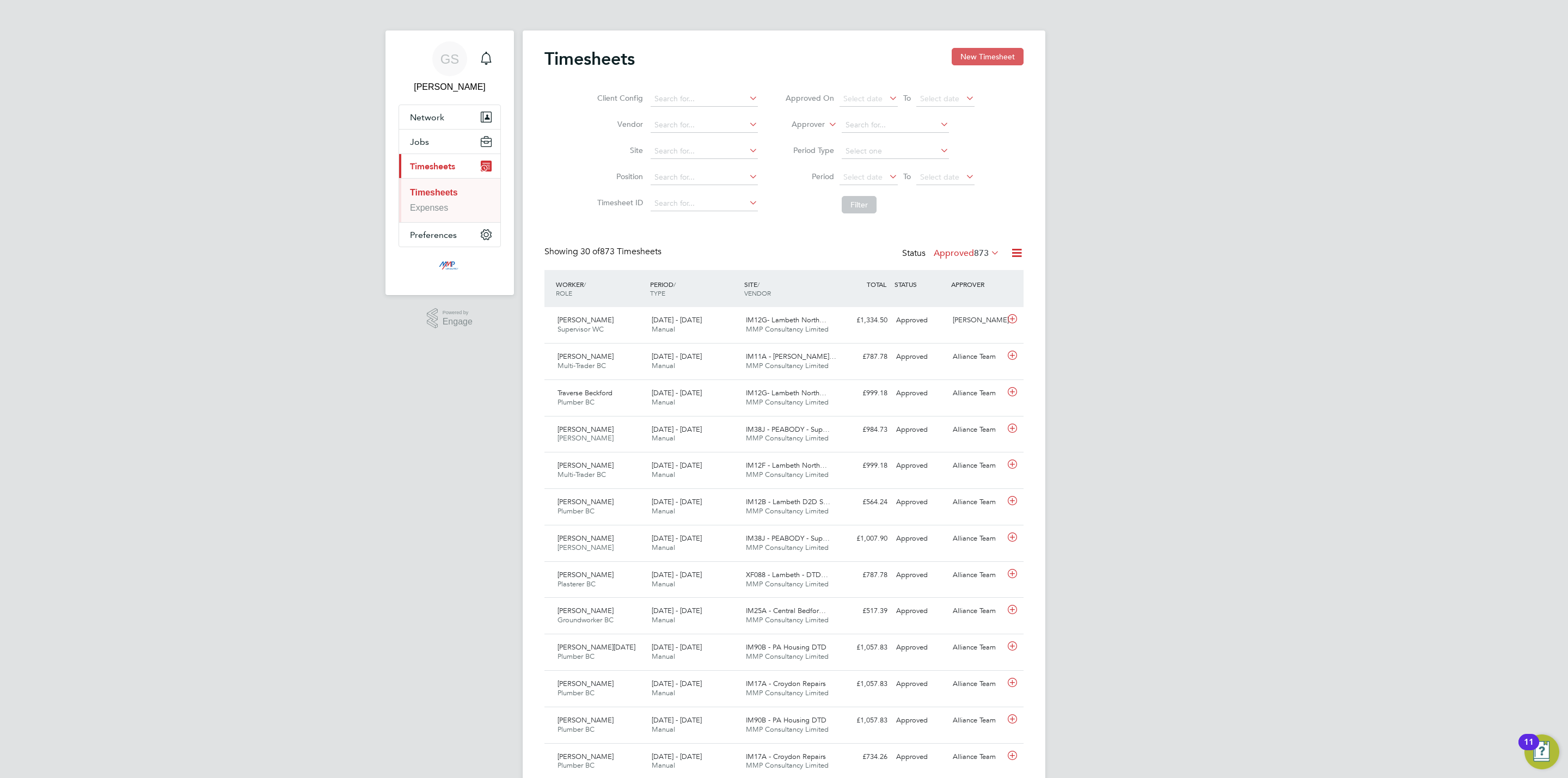
click at [978, 51] on button "New Timesheet" at bounding box center [987, 57] width 72 height 18
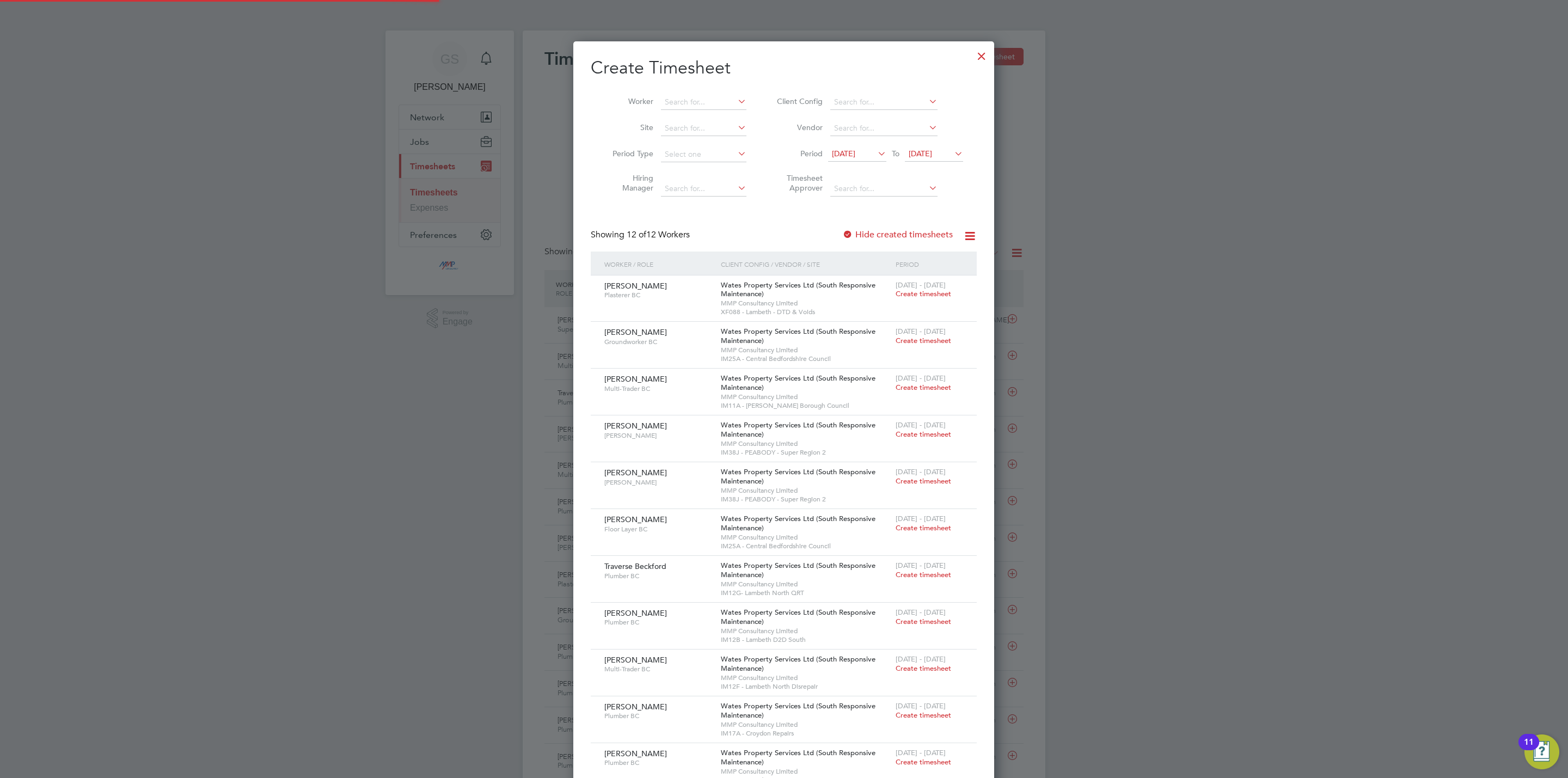
scroll to position [822, 421]
click at [984, 54] on div at bounding box center [981, 53] width 20 height 20
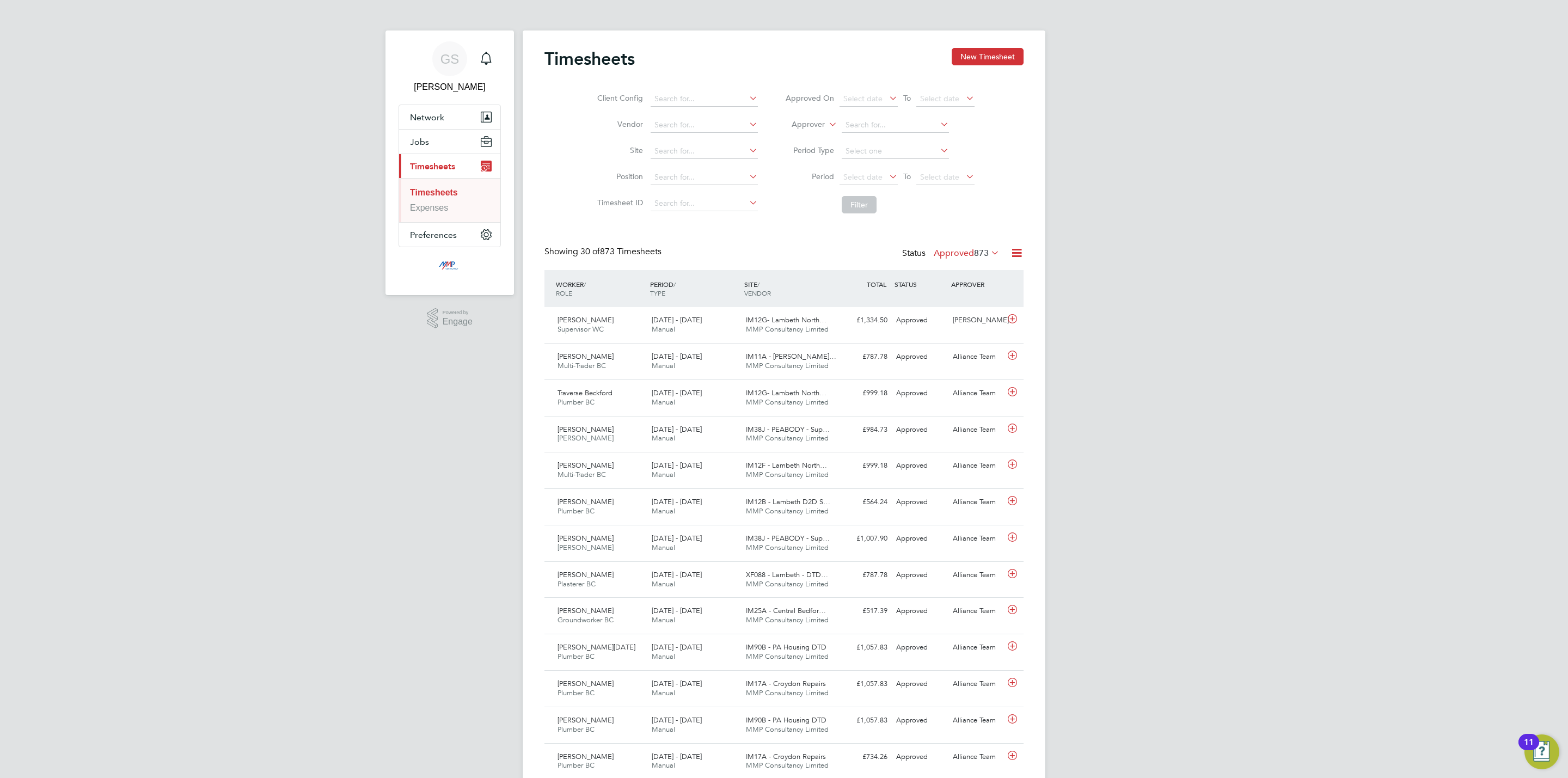
scroll to position [28, 94]
click at [979, 54] on button "New Timesheet" at bounding box center [987, 57] width 72 height 18
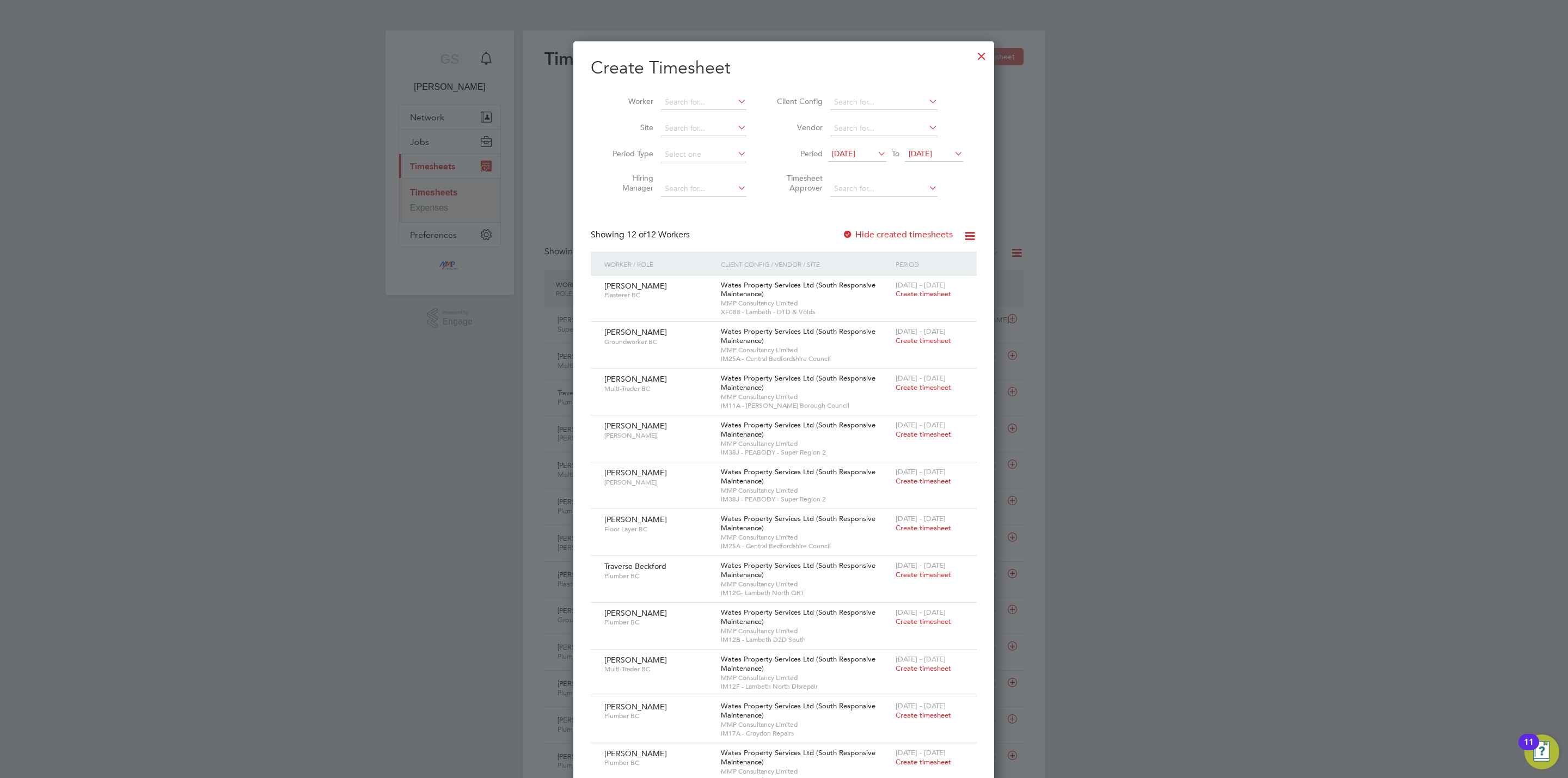
click at [979, 54] on div at bounding box center [981, 53] width 20 height 20
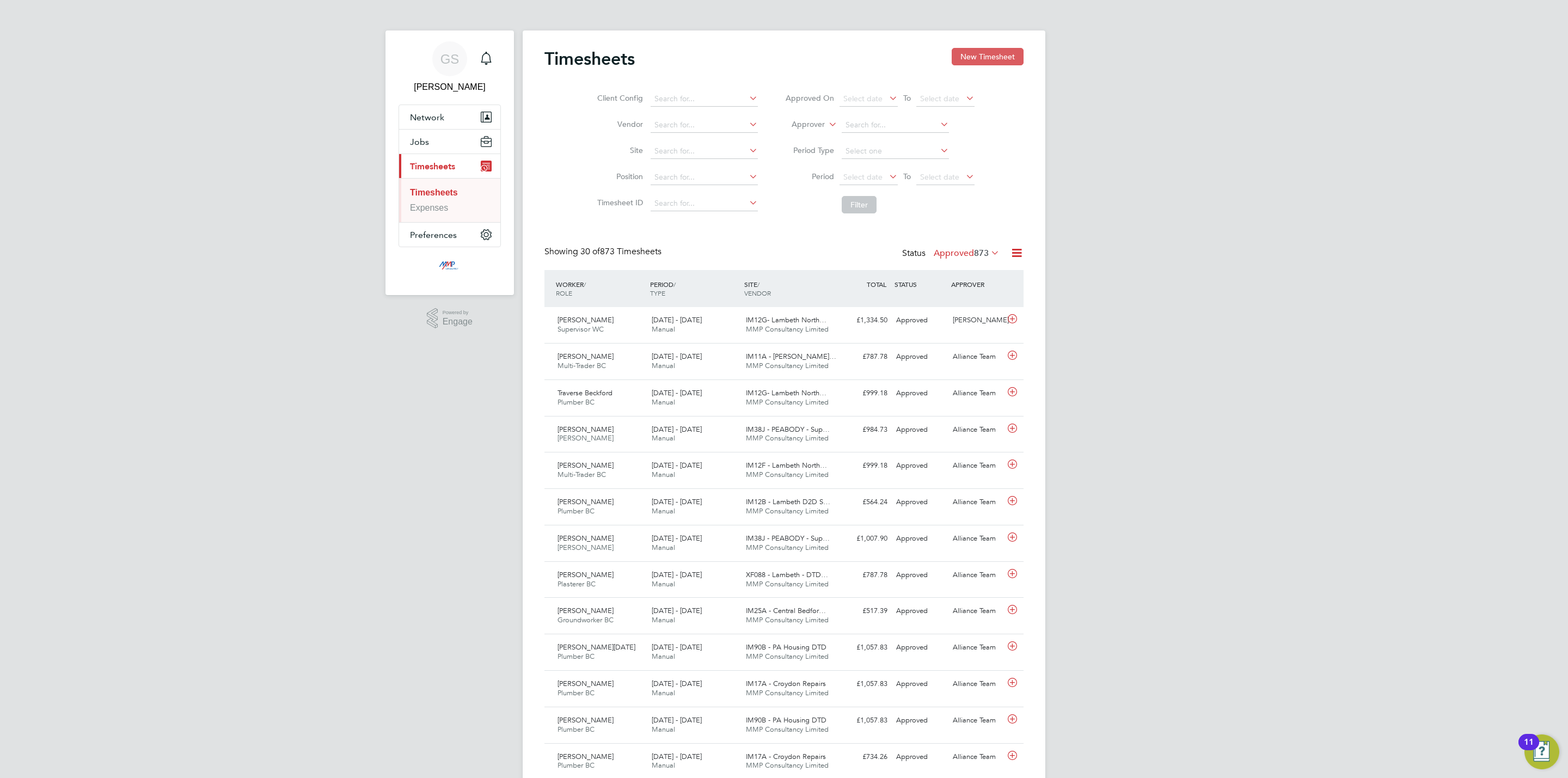
click at [980, 59] on button "New Timesheet" at bounding box center [987, 57] width 72 height 18
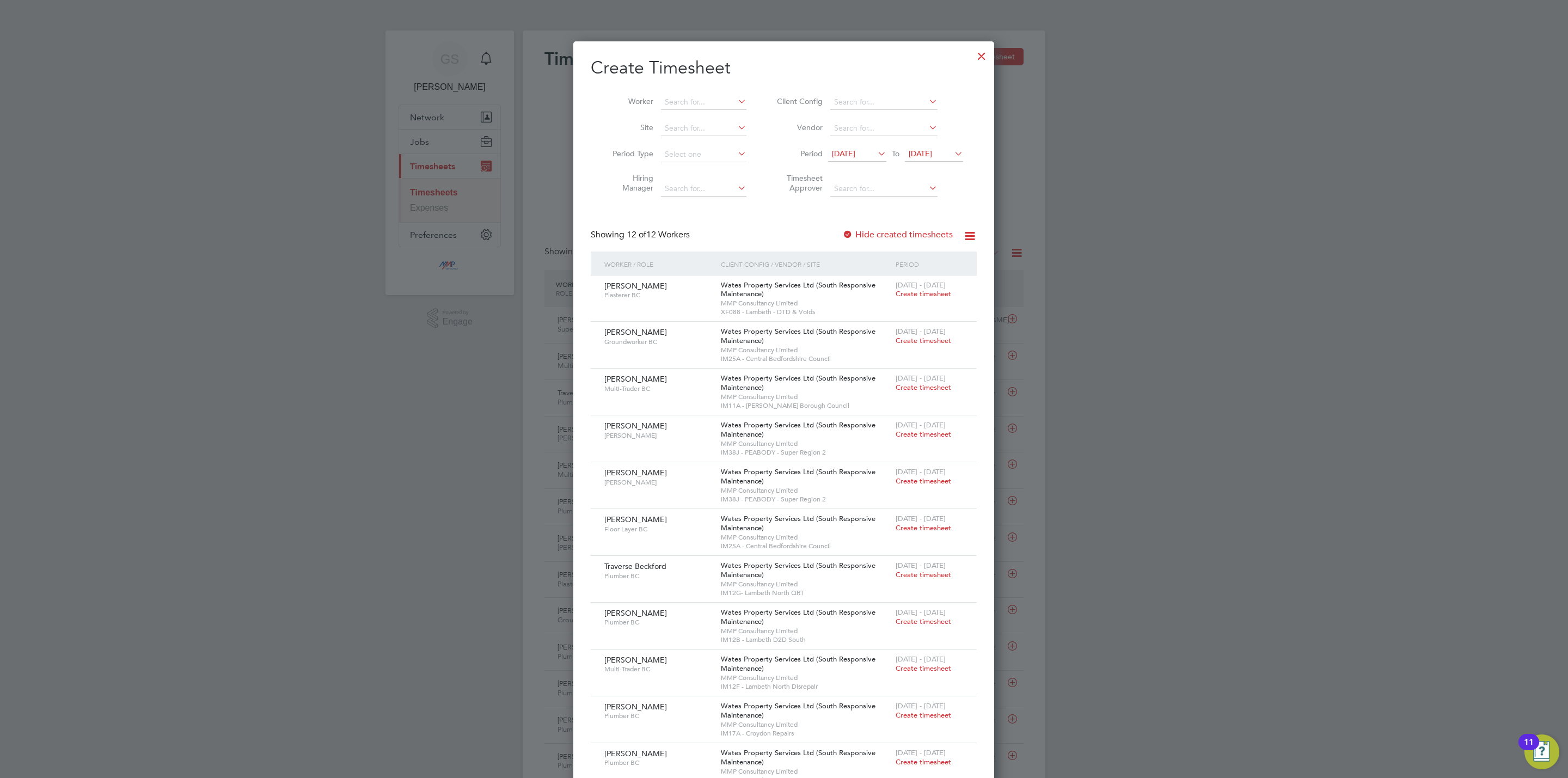
click at [981, 56] on div at bounding box center [981, 53] width 20 height 20
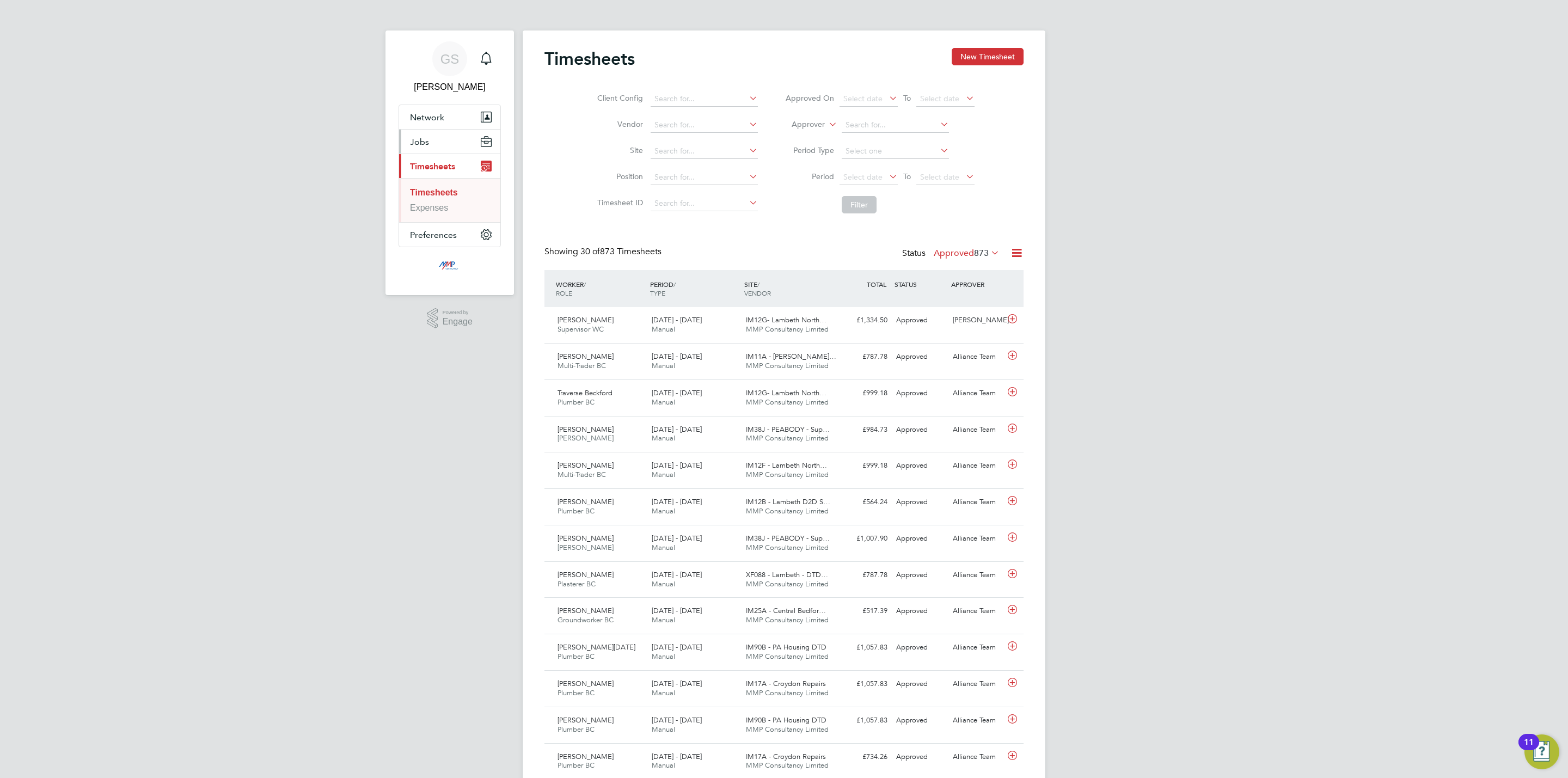
click at [410, 141] on span "Jobs" at bounding box center [419, 141] width 19 height 11
click at [436, 192] on li "Vacancies" at bounding box center [450, 186] width 82 height 16
click at [438, 187] on link "Vacancies" at bounding box center [429, 183] width 39 height 9
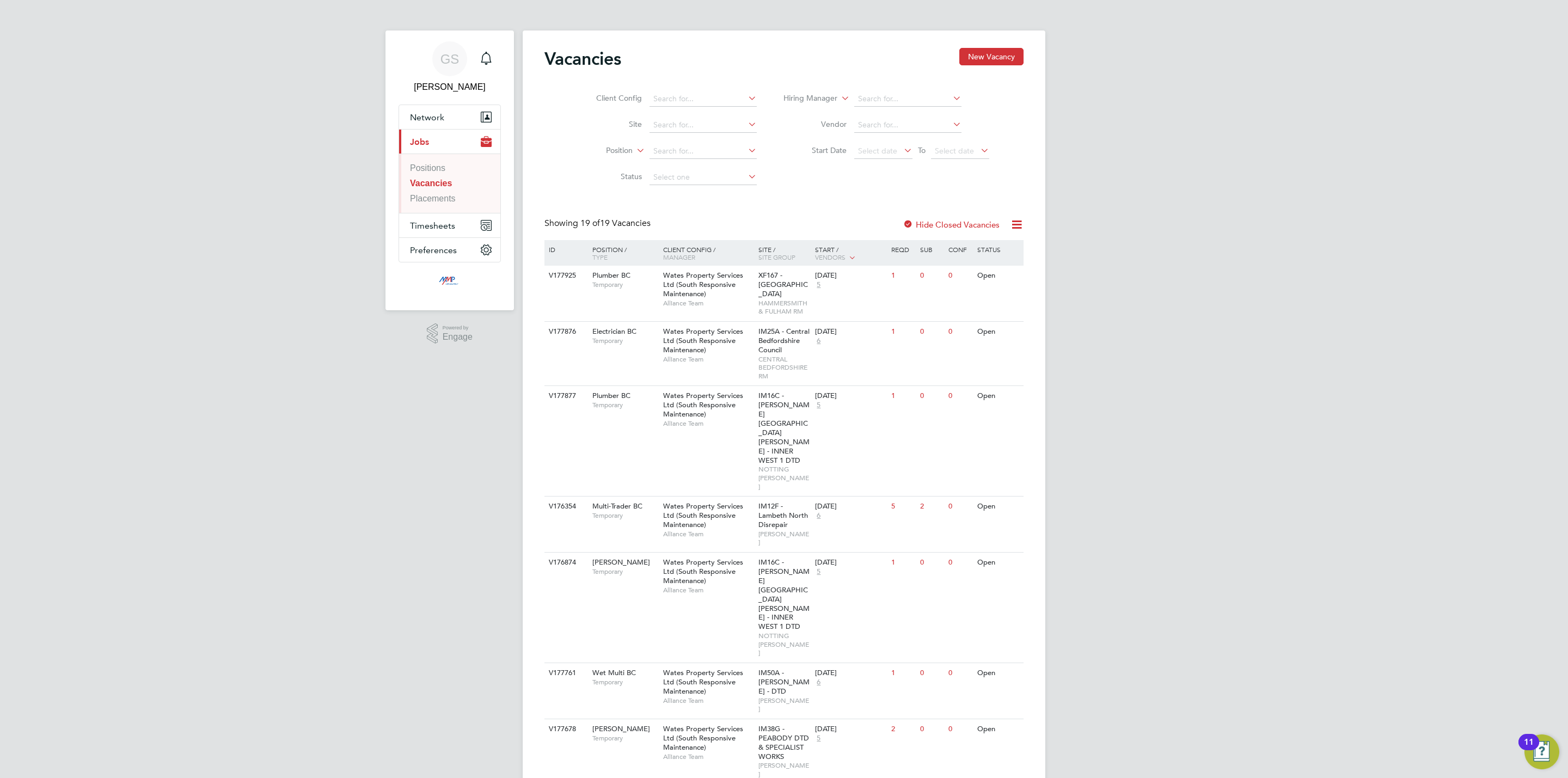
click at [441, 204] on ul "Positions Vacancies Placements" at bounding box center [449, 183] width 101 height 59
click at [441, 200] on link "Placements" at bounding box center [432, 197] width 46 height 9
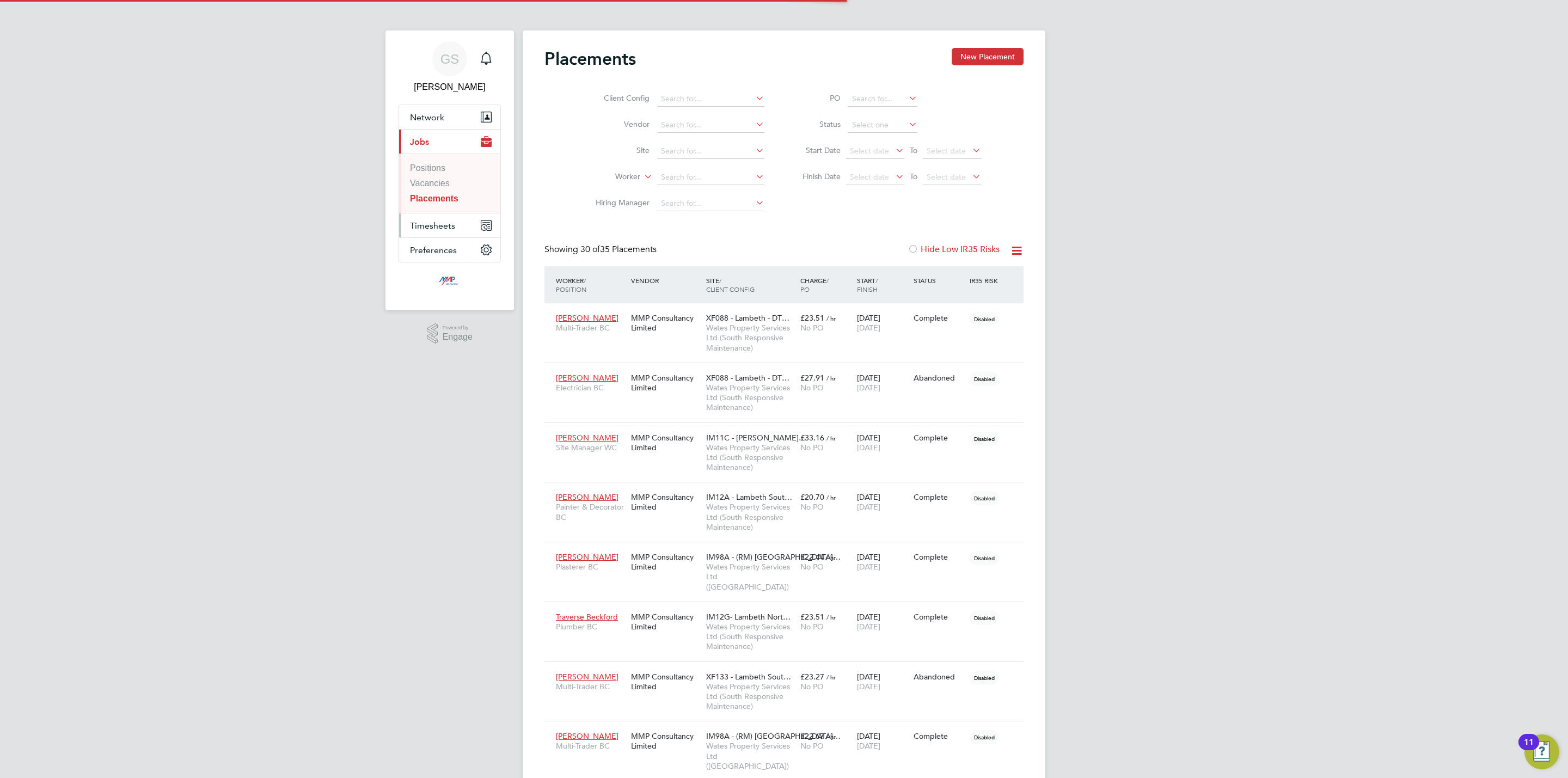
click at [448, 231] on span "Timesheets" at bounding box center [432, 225] width 45 height 11
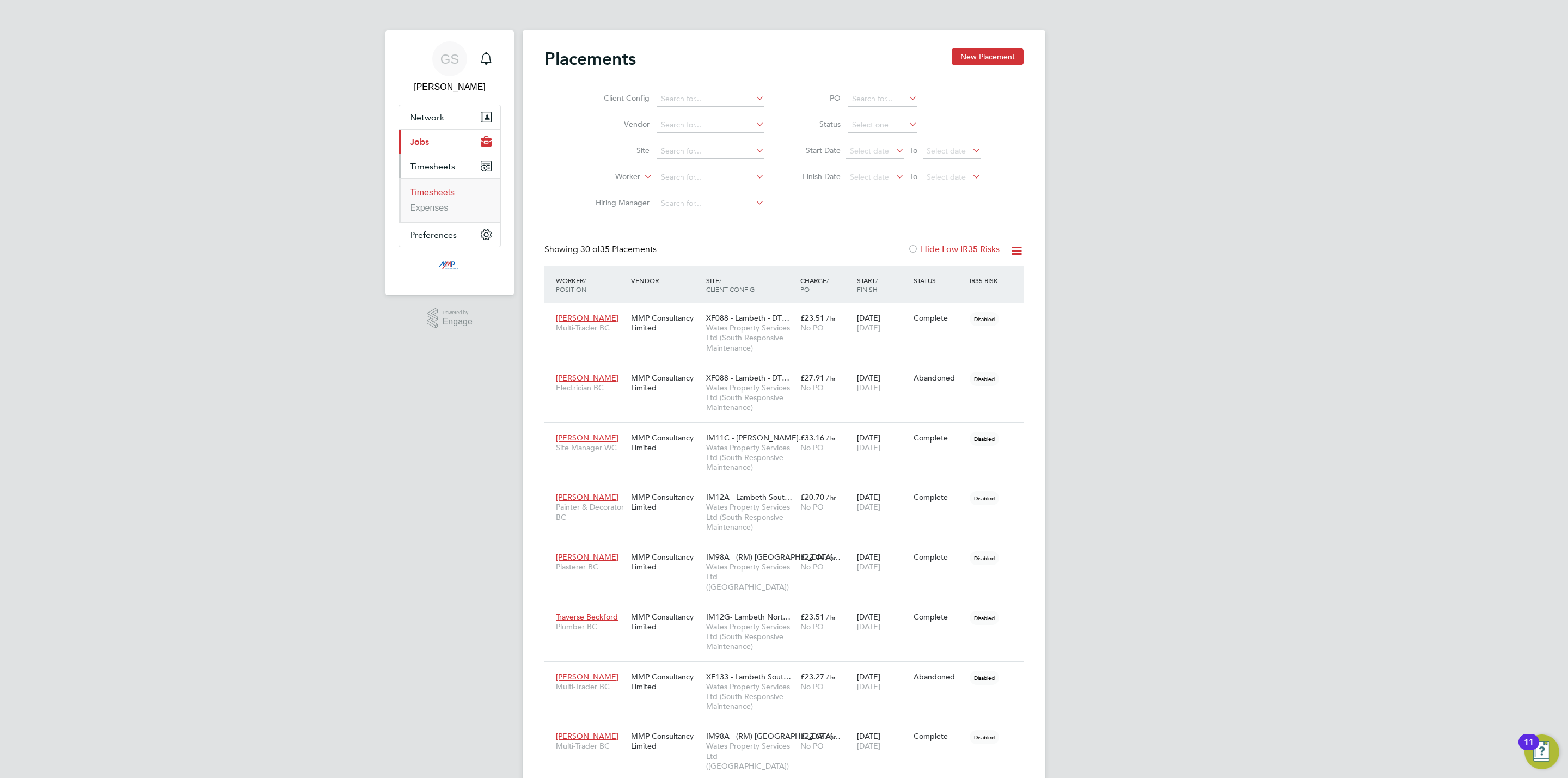
click at [448, 190] on link "Timesheets" at bounding box center [431, 192] width 44 height 9
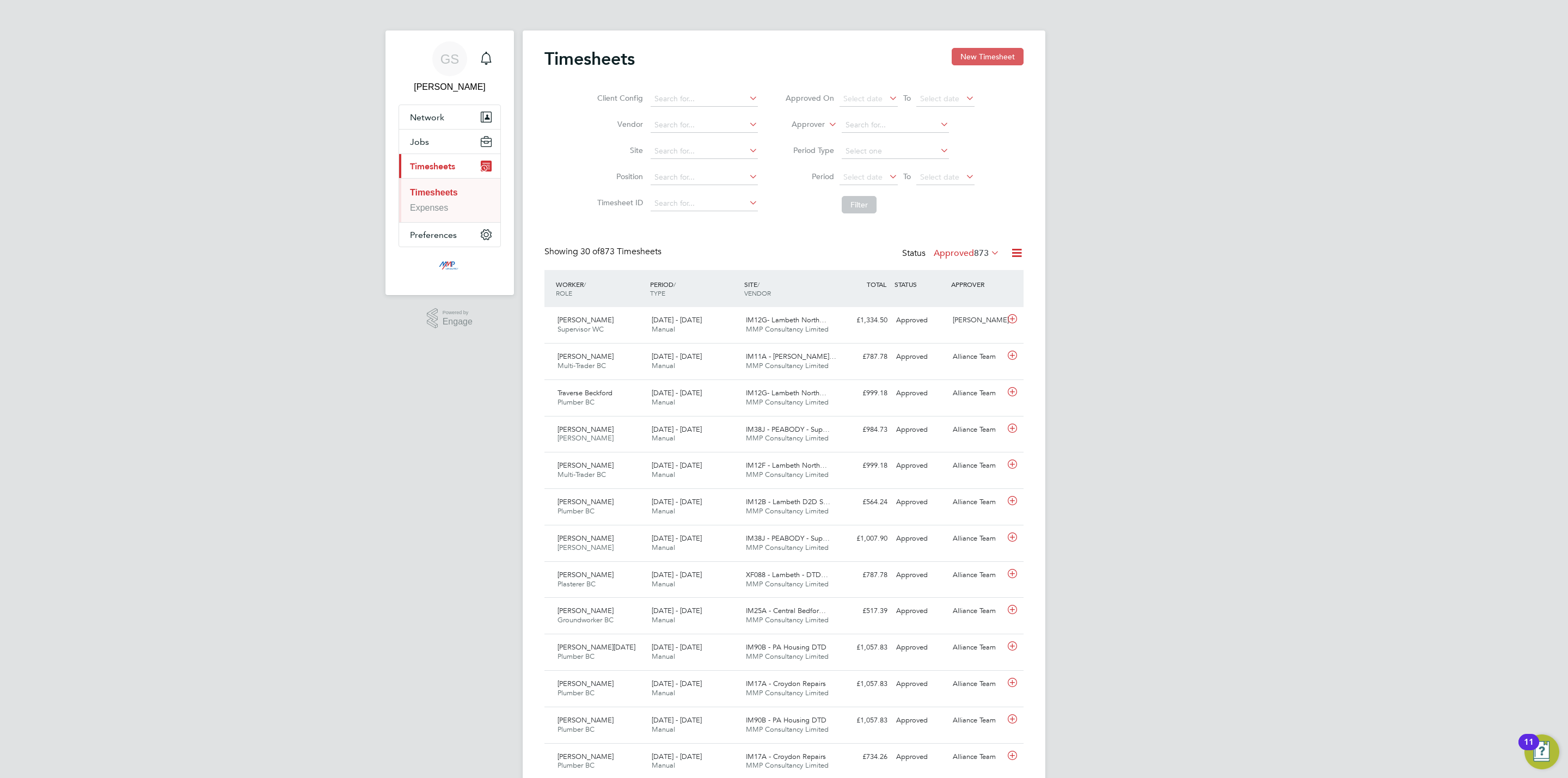
click at [954, 58] on button "New Timesheet" at bounding box center [987, 57] width 72 height 18
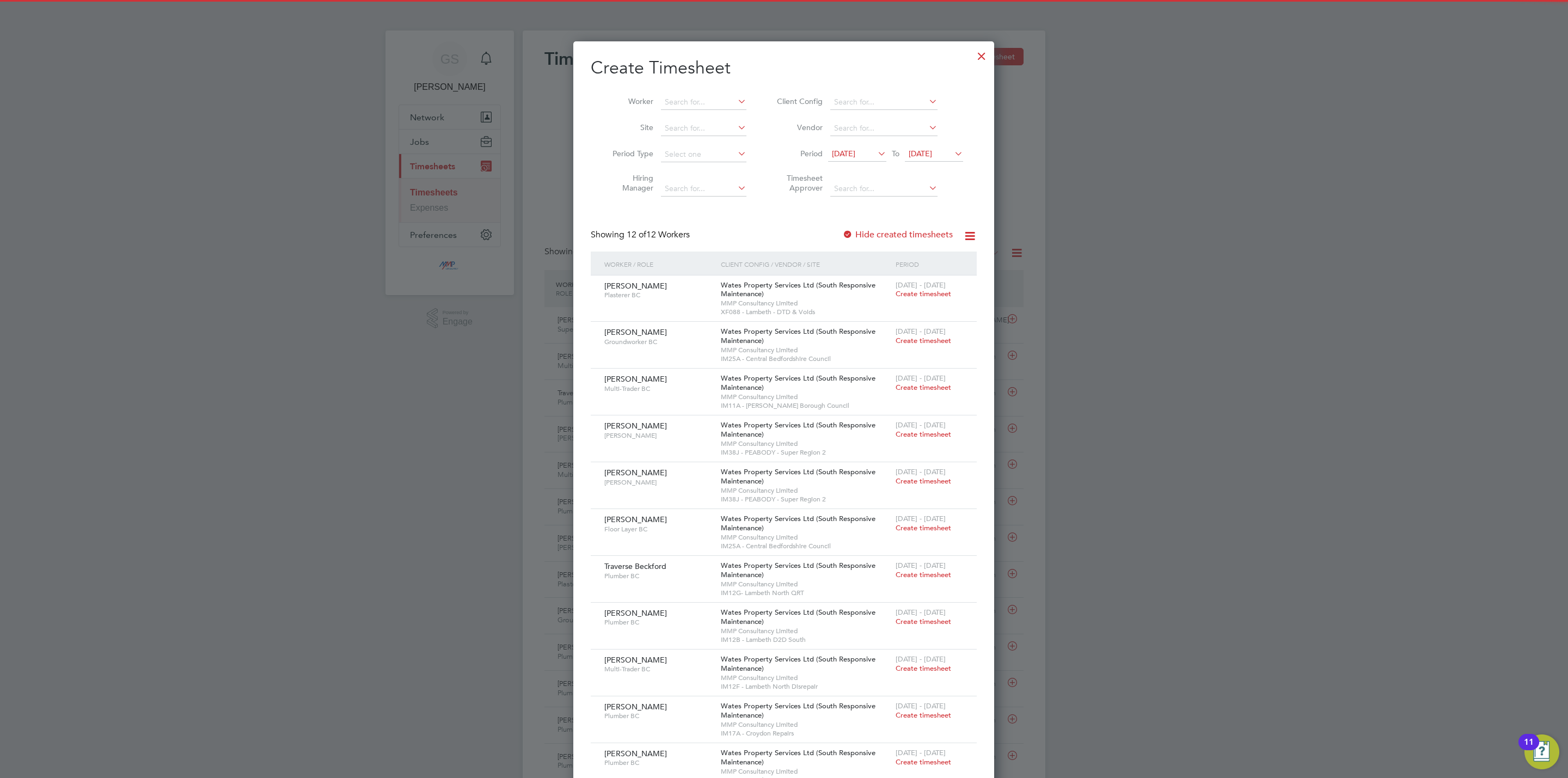
click at [979, 49] on div at bounding box center [981, 53] width 20 height 20
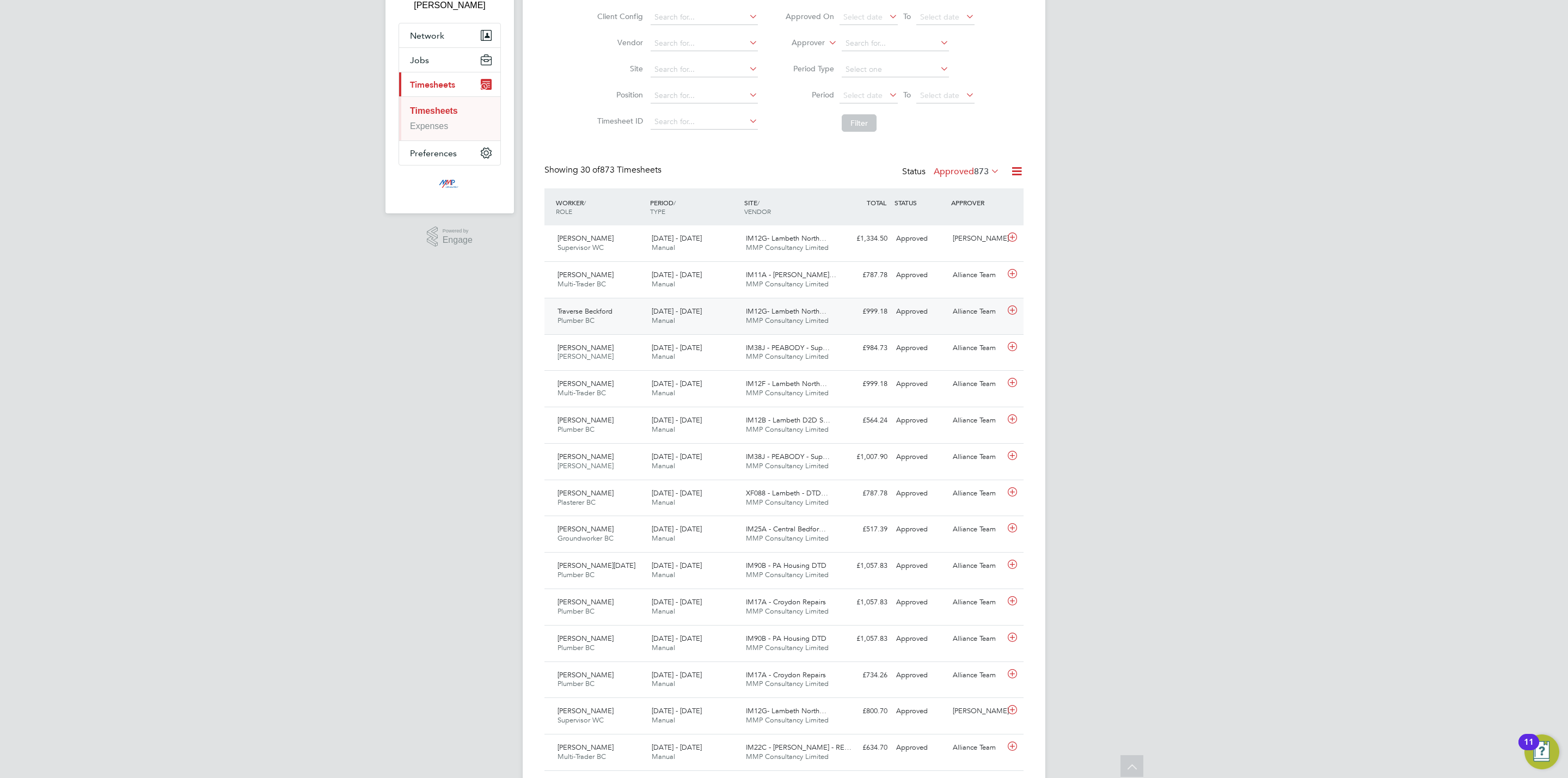
click at [693, 312] on span "26 Jul - 1 Aug 2025" at bounding box center [676, 310] width 50 height 9
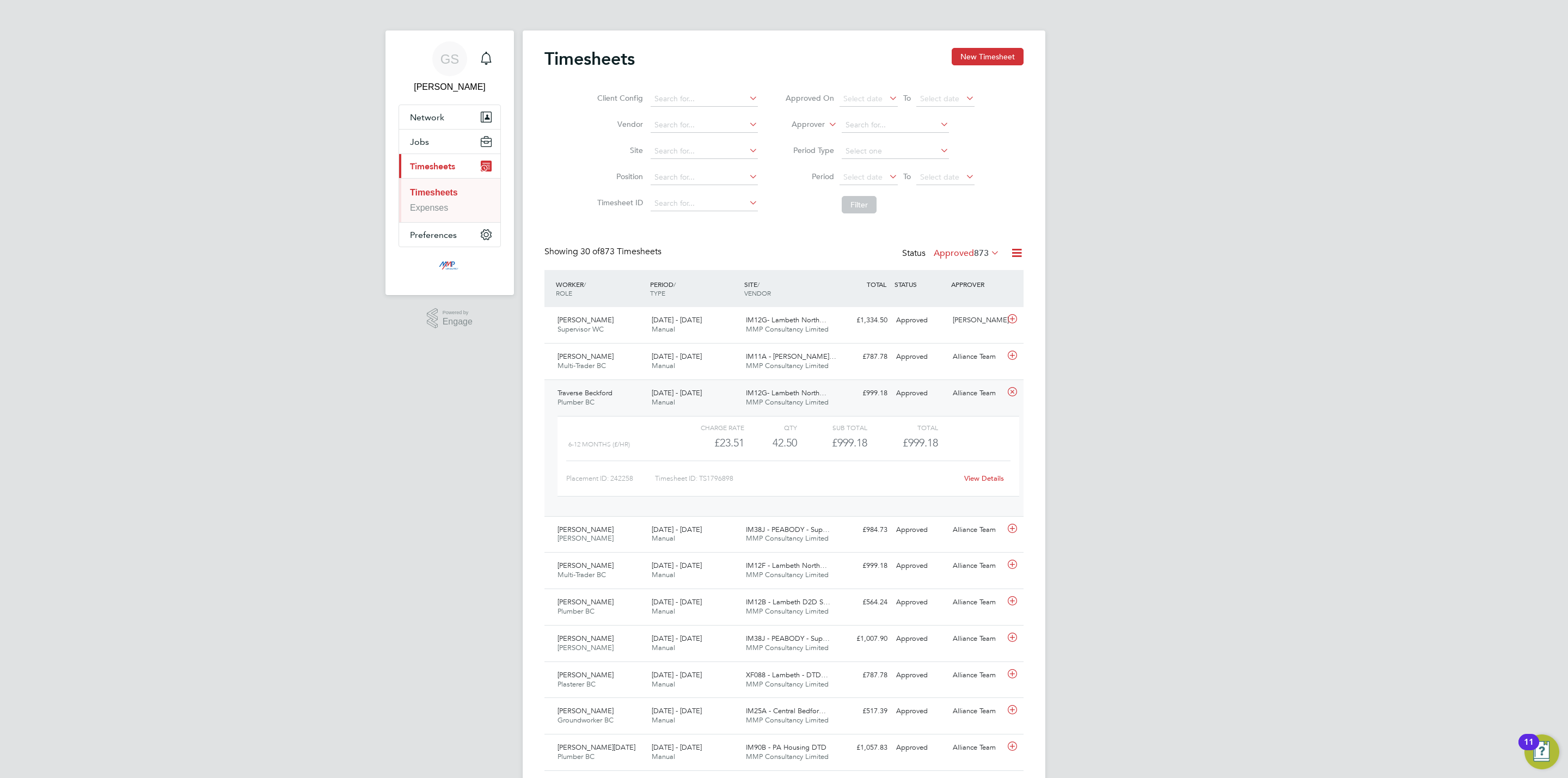
click at [445, 195] on link "Timesheets" at bounding box center [433, 192] width 48 height 9
click at [952, 61] on button "New Timesheet" at bounding box center [987, 57] width 72 height 18
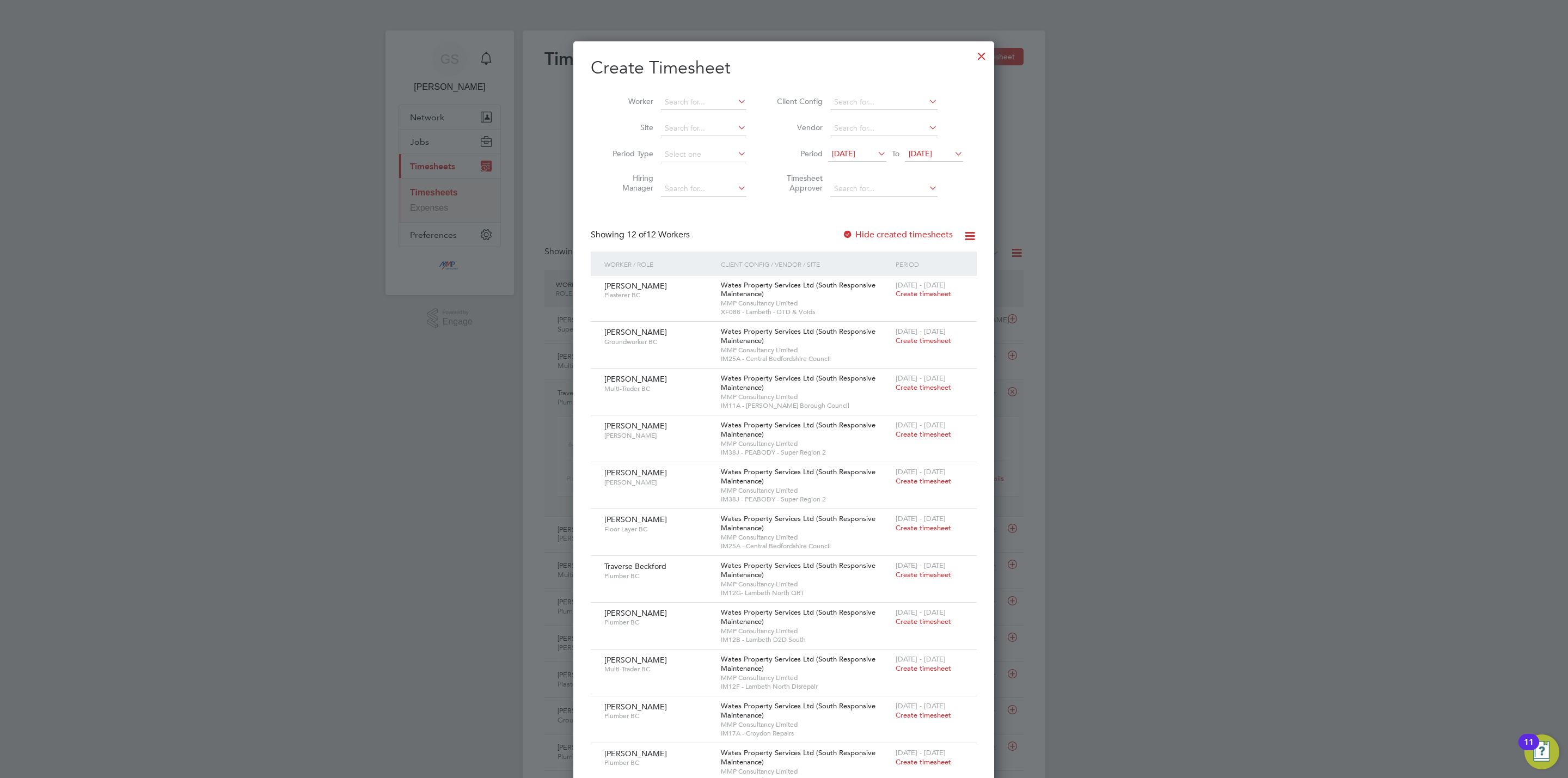
drag, startPoint x: 978, startPoint y: 49, endPoint x: 510, endPoint y: 108, distance: 471.7
click at [978, 49] on div at bounding box center [981, 53] width 20 height 20
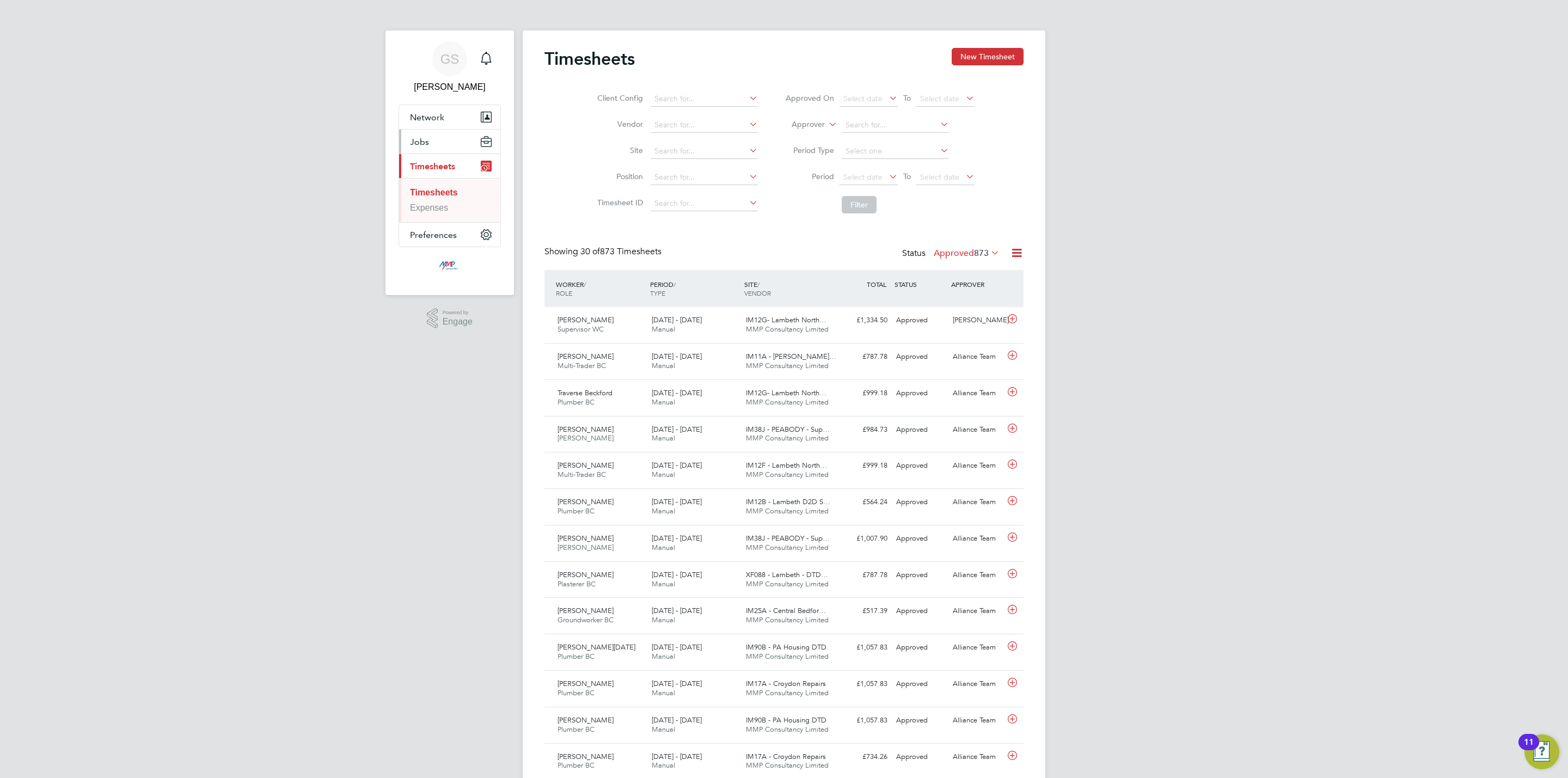
click at [430, 138] on button "Jobs" at bounding box center [449, 141] width 101 height 24
click at [439, 185] on link "Vacancies" at bounding box center [429, 183] width 39 height 9
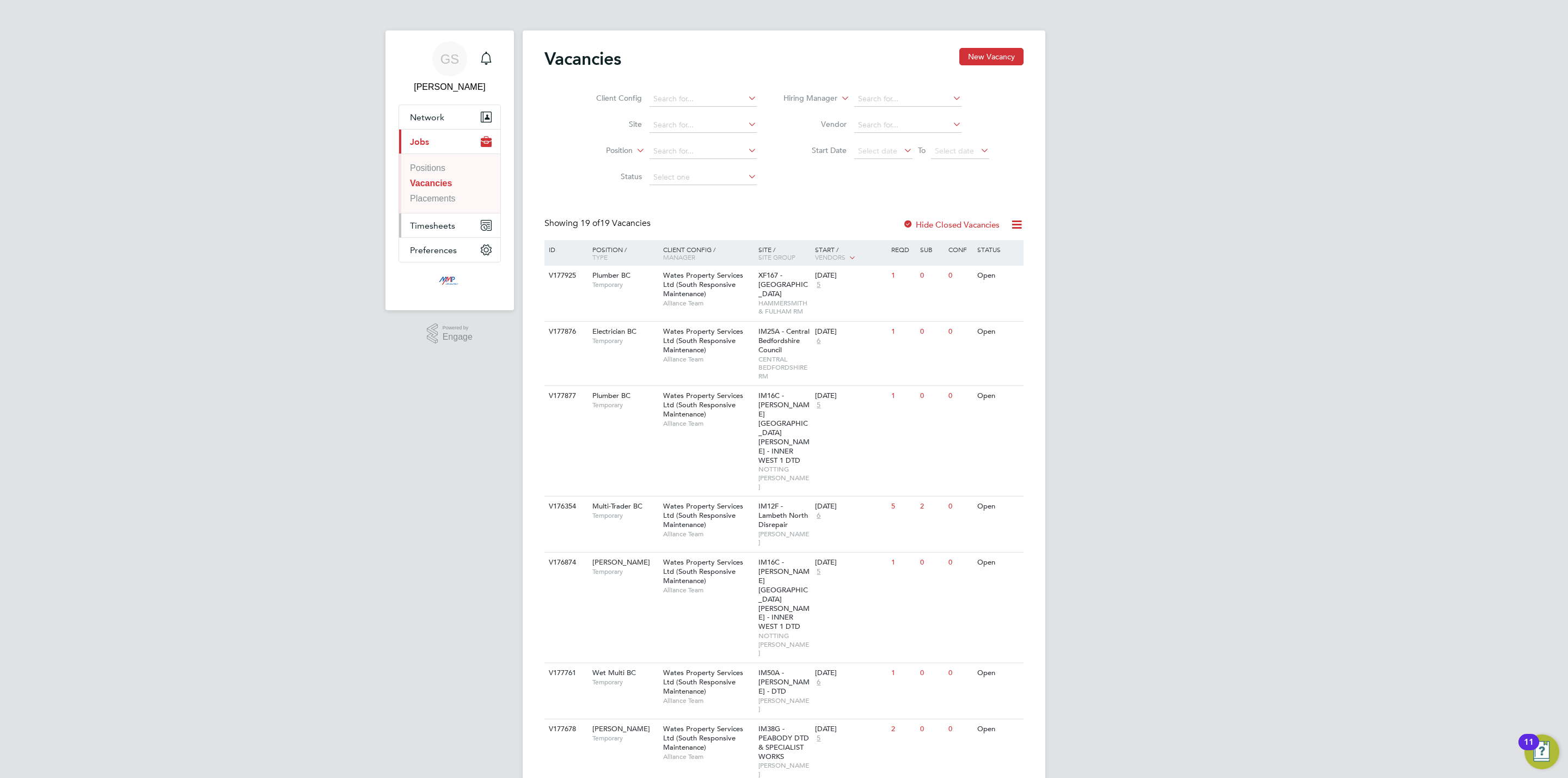
click at [443, 224] on span "Timesheets" at bounding box center [432, 225] width 45 height 11
click at [445, 195] on link "Timesheets" at bounding box center [431, 192] width 44 height 9
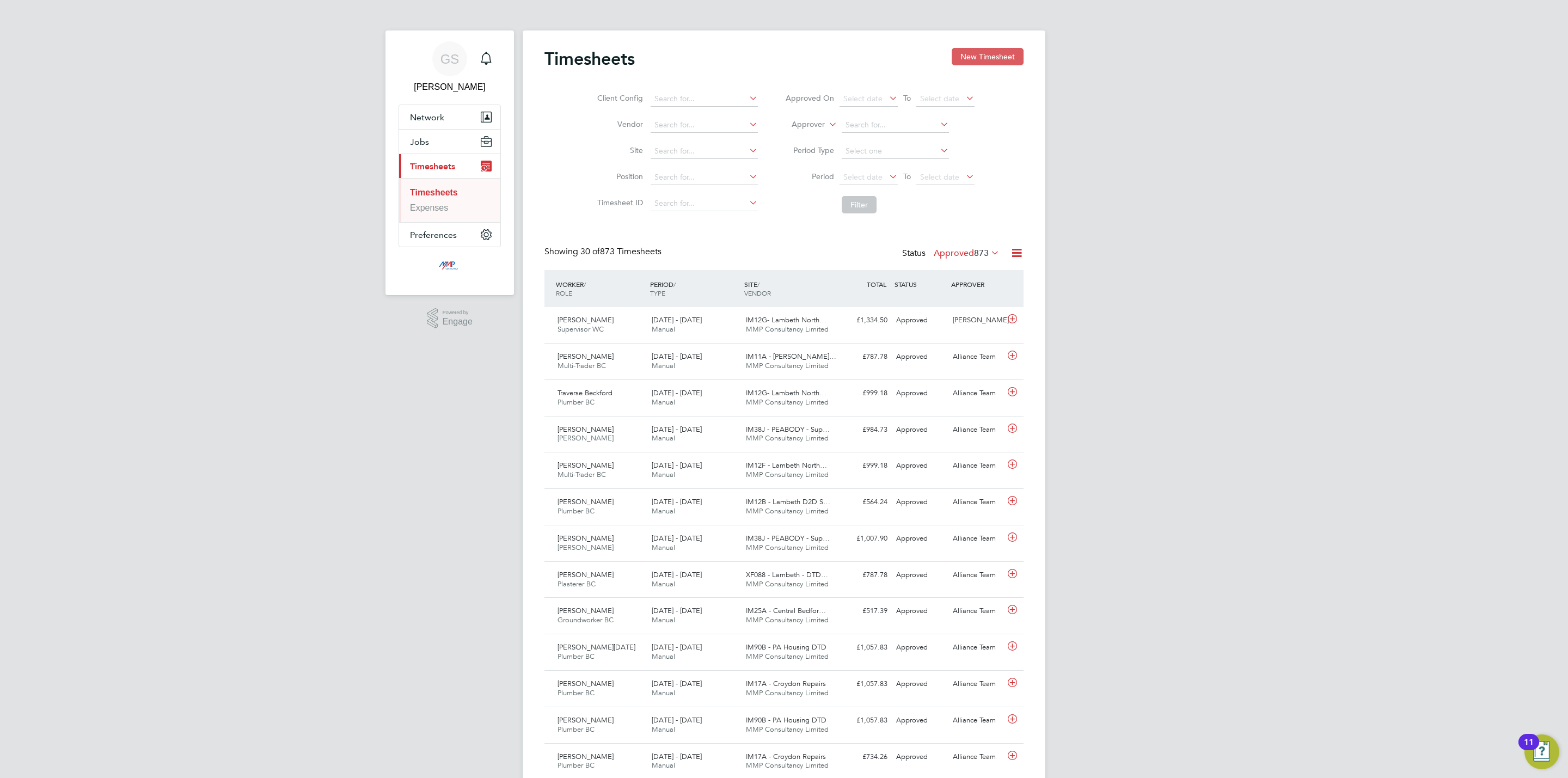
click at [1006, 48] on button "New Timesheet" at bounding box center [987, 57] width 72 height 18
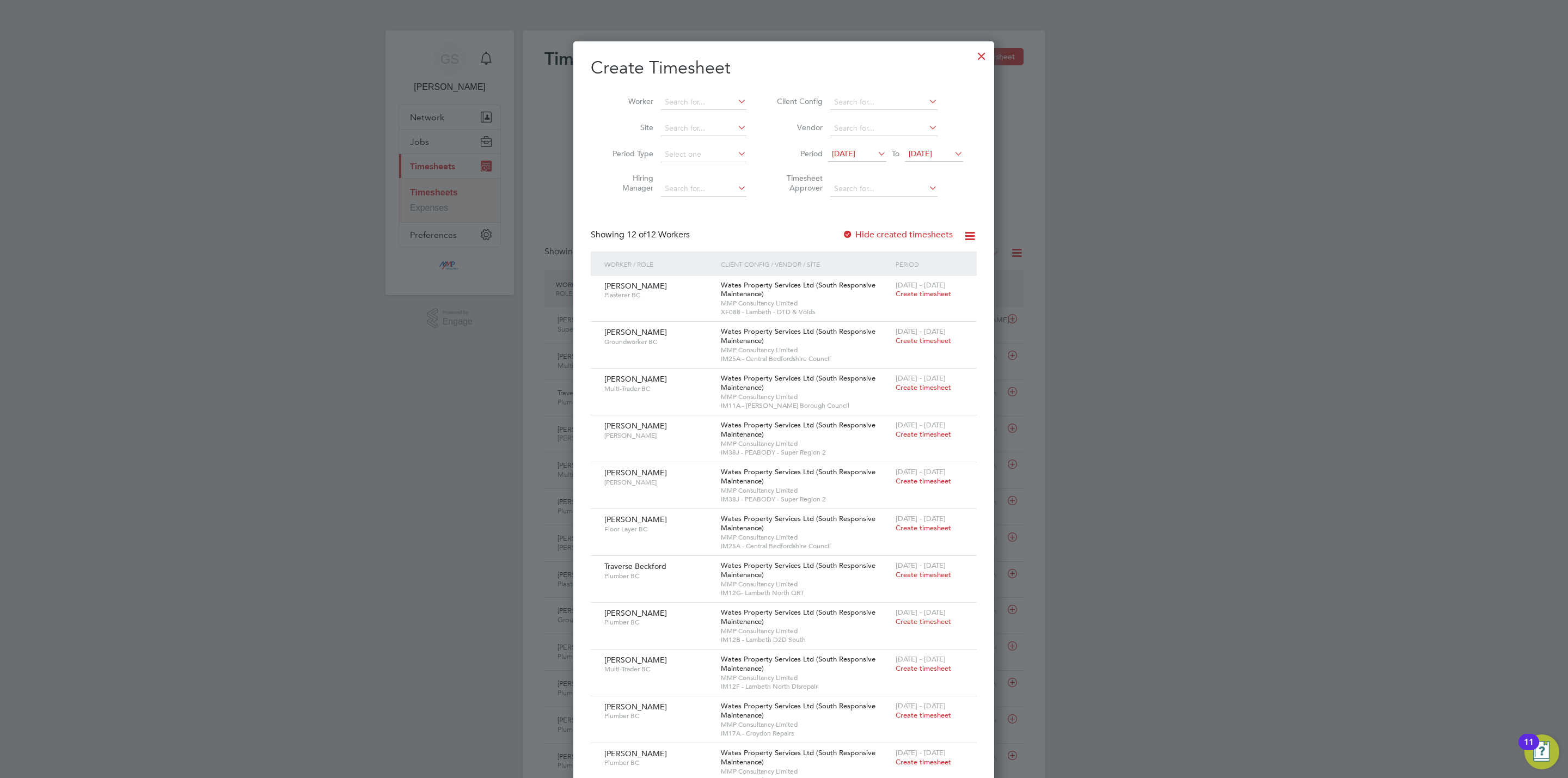
click at [974, 58] on div at bounding box center [981, 53] width 20 height 20
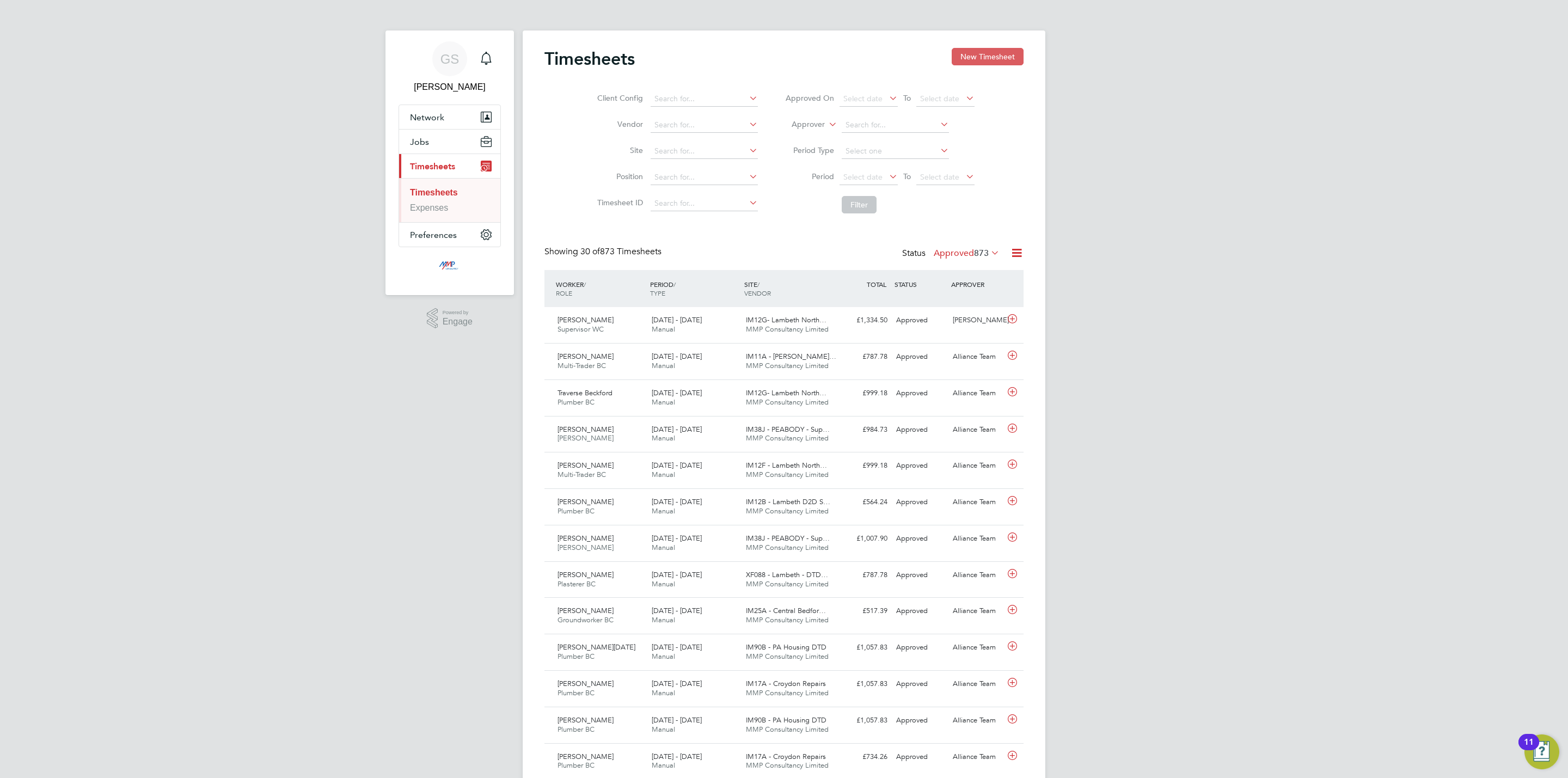
click at [1012, 56] on button "New Timesheet" at bounding box center [987, 57] width 72 height 18
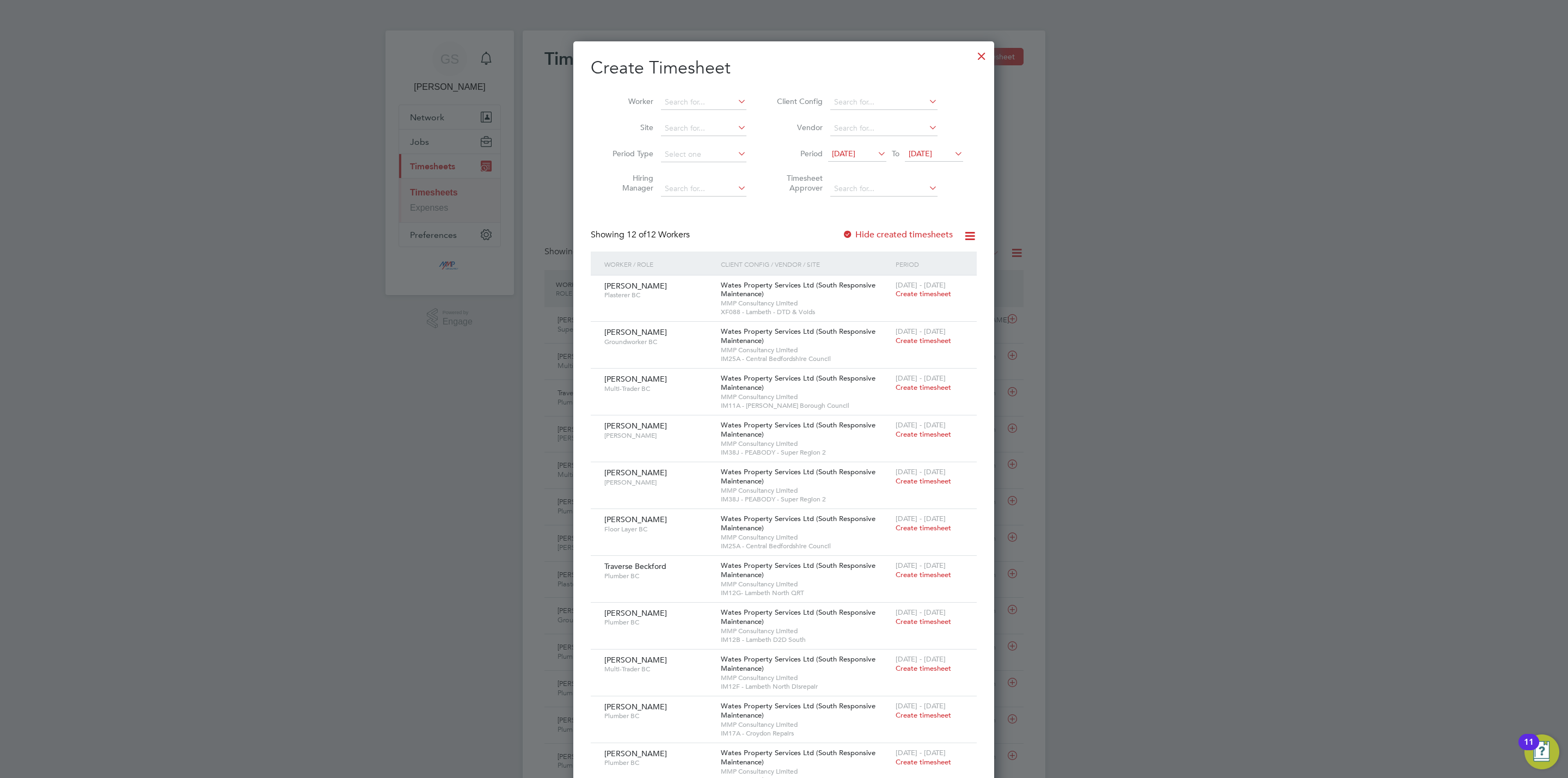
click at [980, 46] on div at bounding box center [981, 53] width 20 height 20
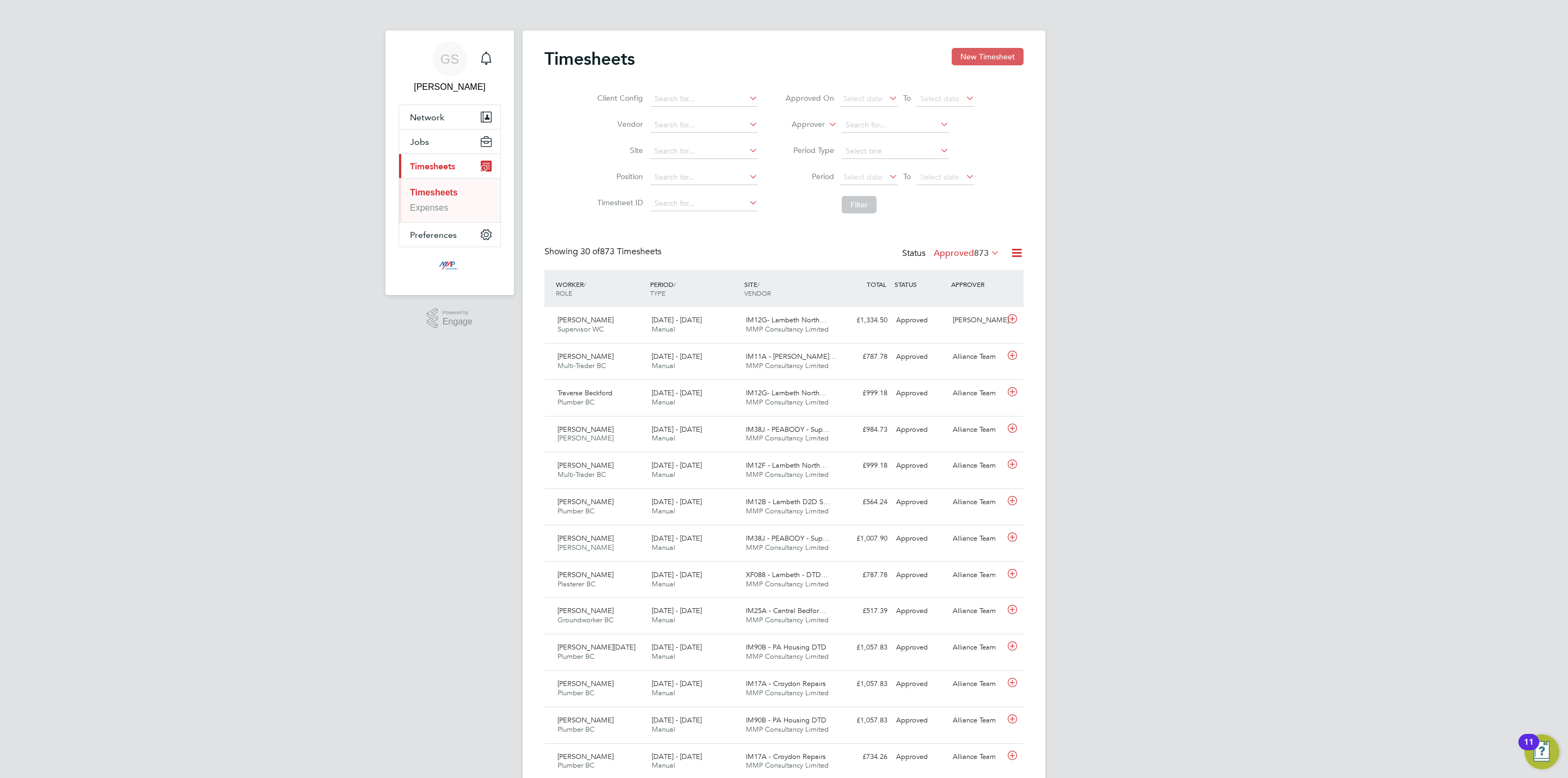
click at [977, 53] on button "New Timesheet" at bounding box center [987, 57] width 72 height 18
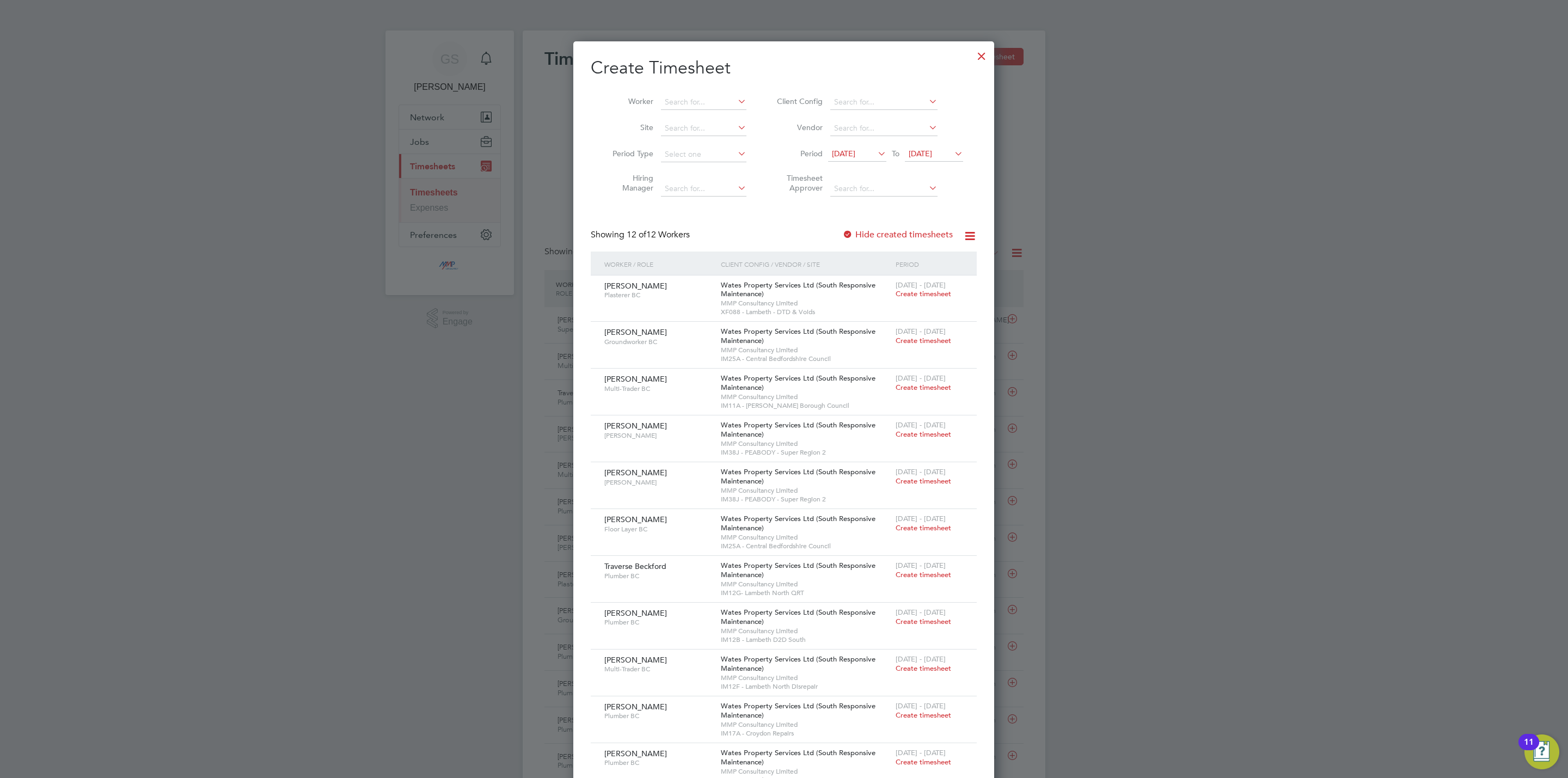
click at [978, 57] on div at bounding box center [981, 53] width 20 height 20
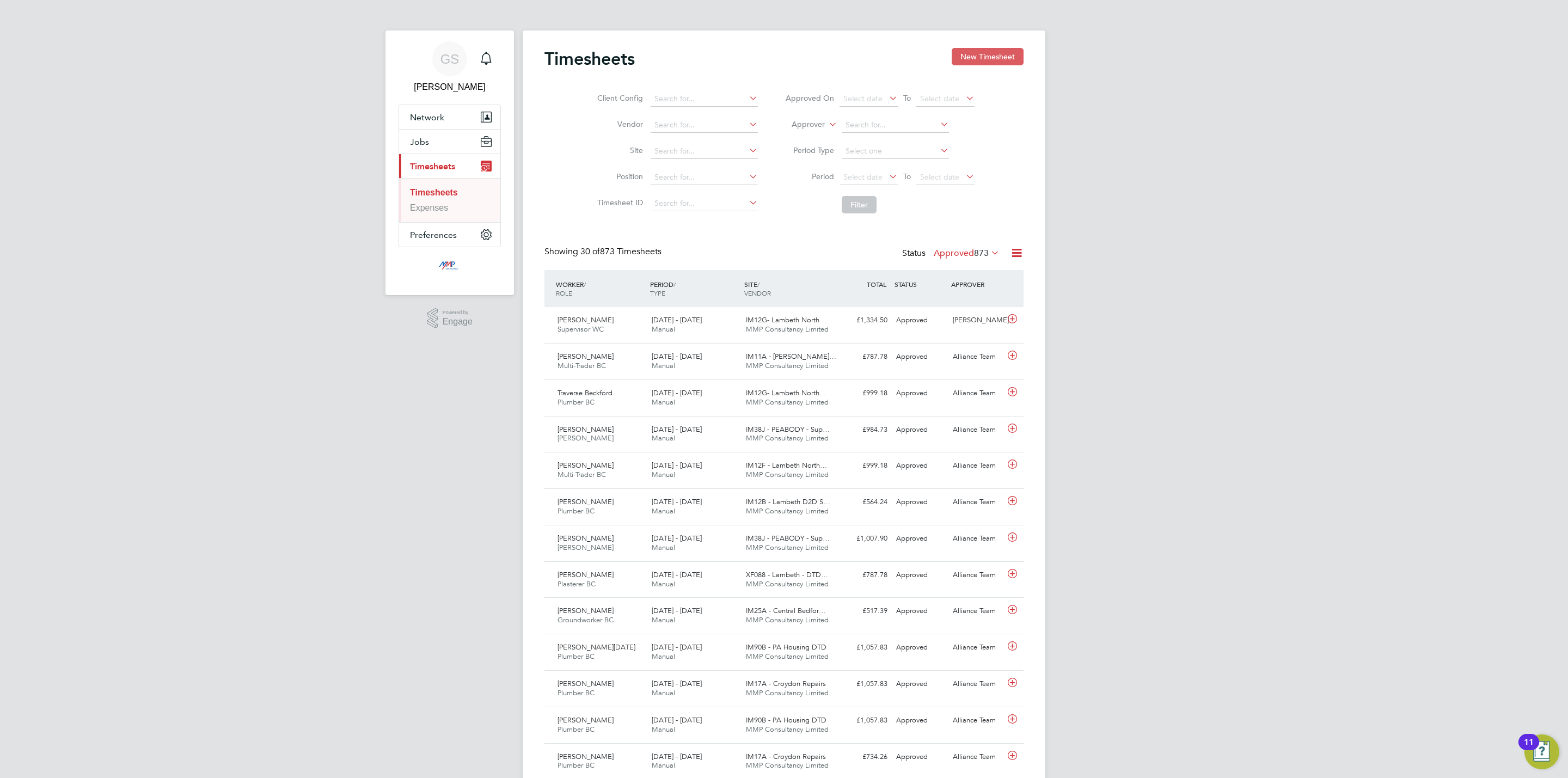
click at [993, 52] on button "New Timesheet" at bounding box center [987, 57] width 72 height 18
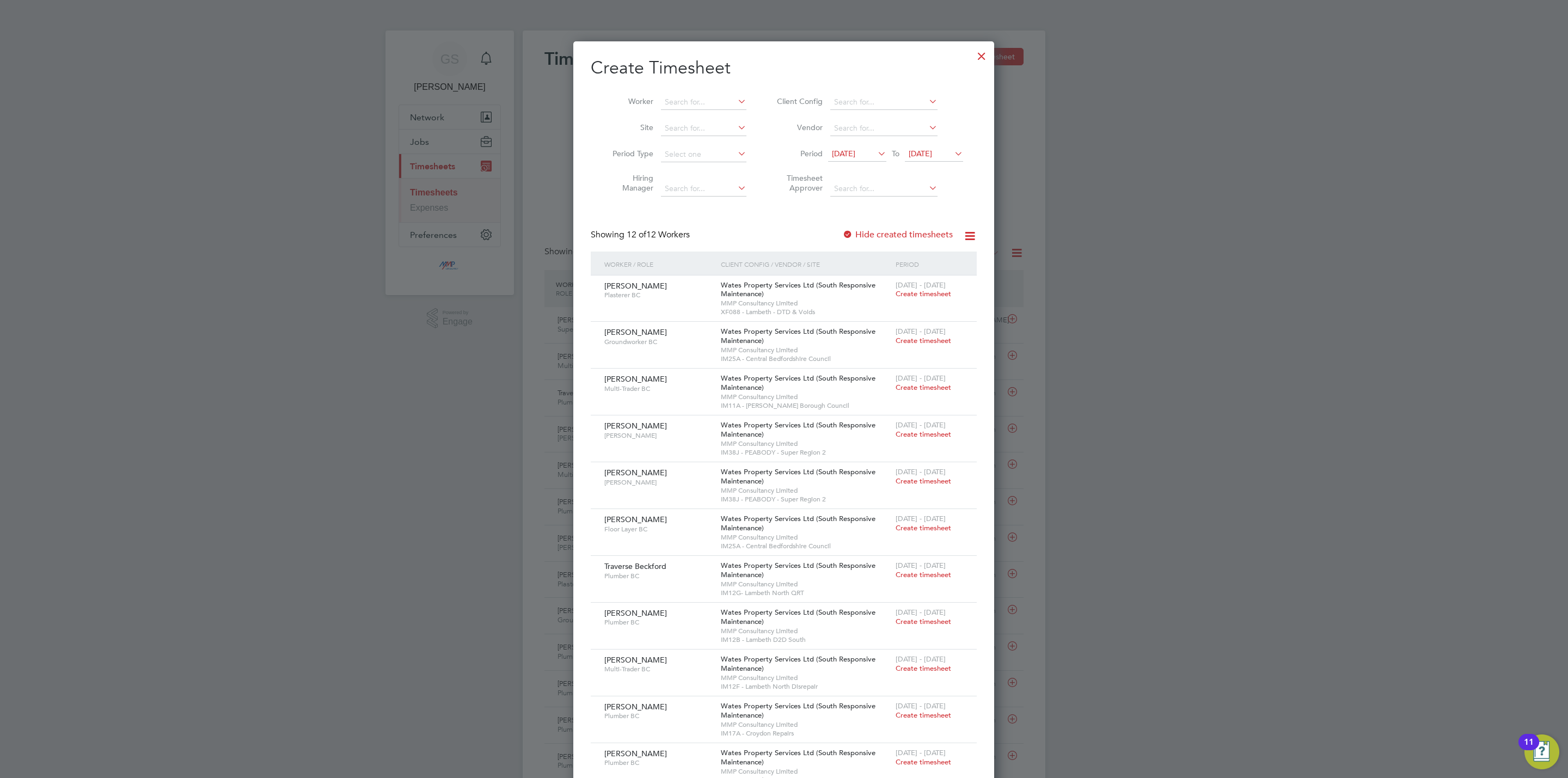
click at [983, 54] on div at bounding box center [981, 53] width 20 height 20
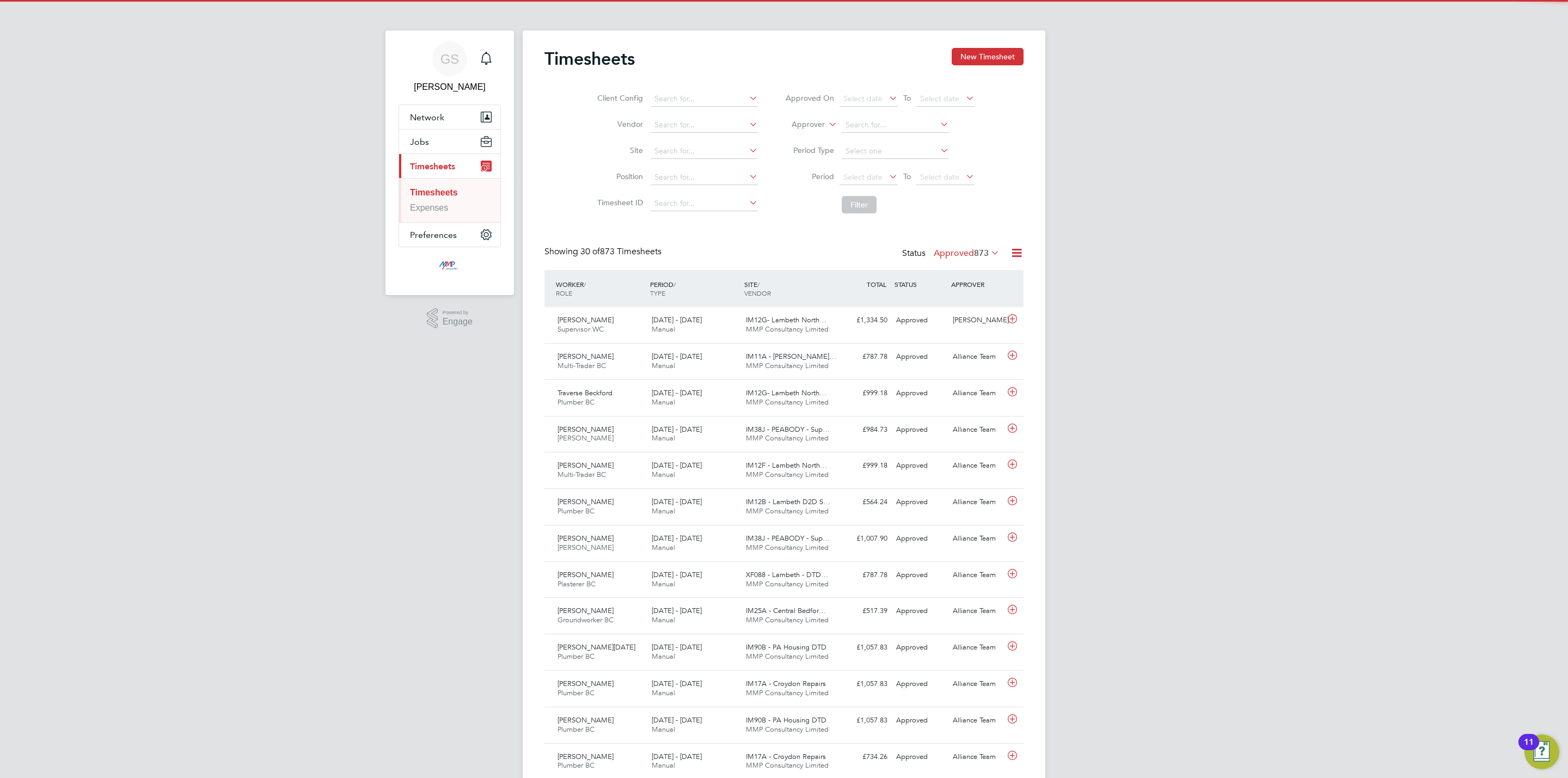
scroll to position [28, 94]
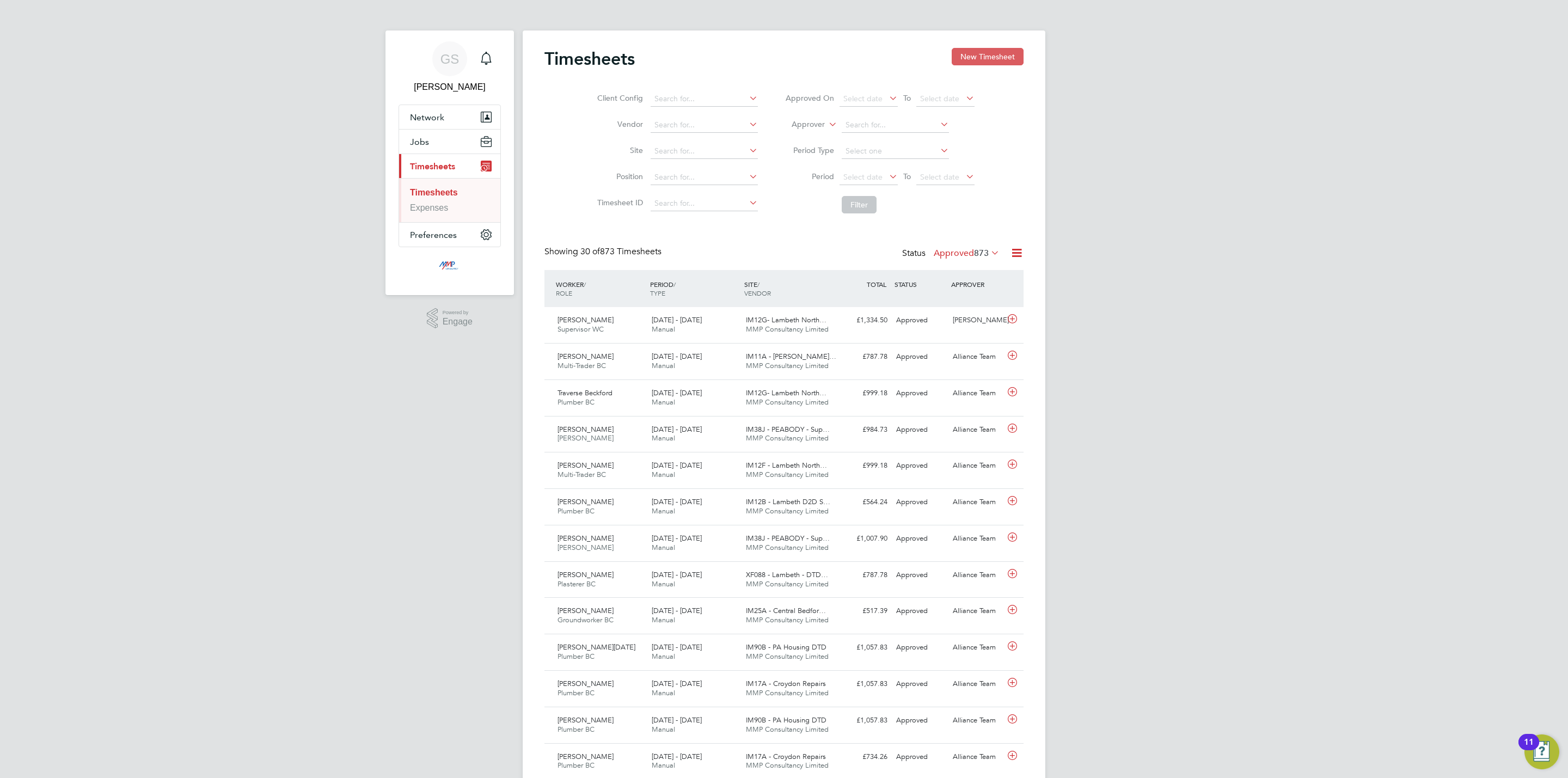
click at [996, 56] on button "New Timesheet" at bounding box center [987, 57] width 72 height 18
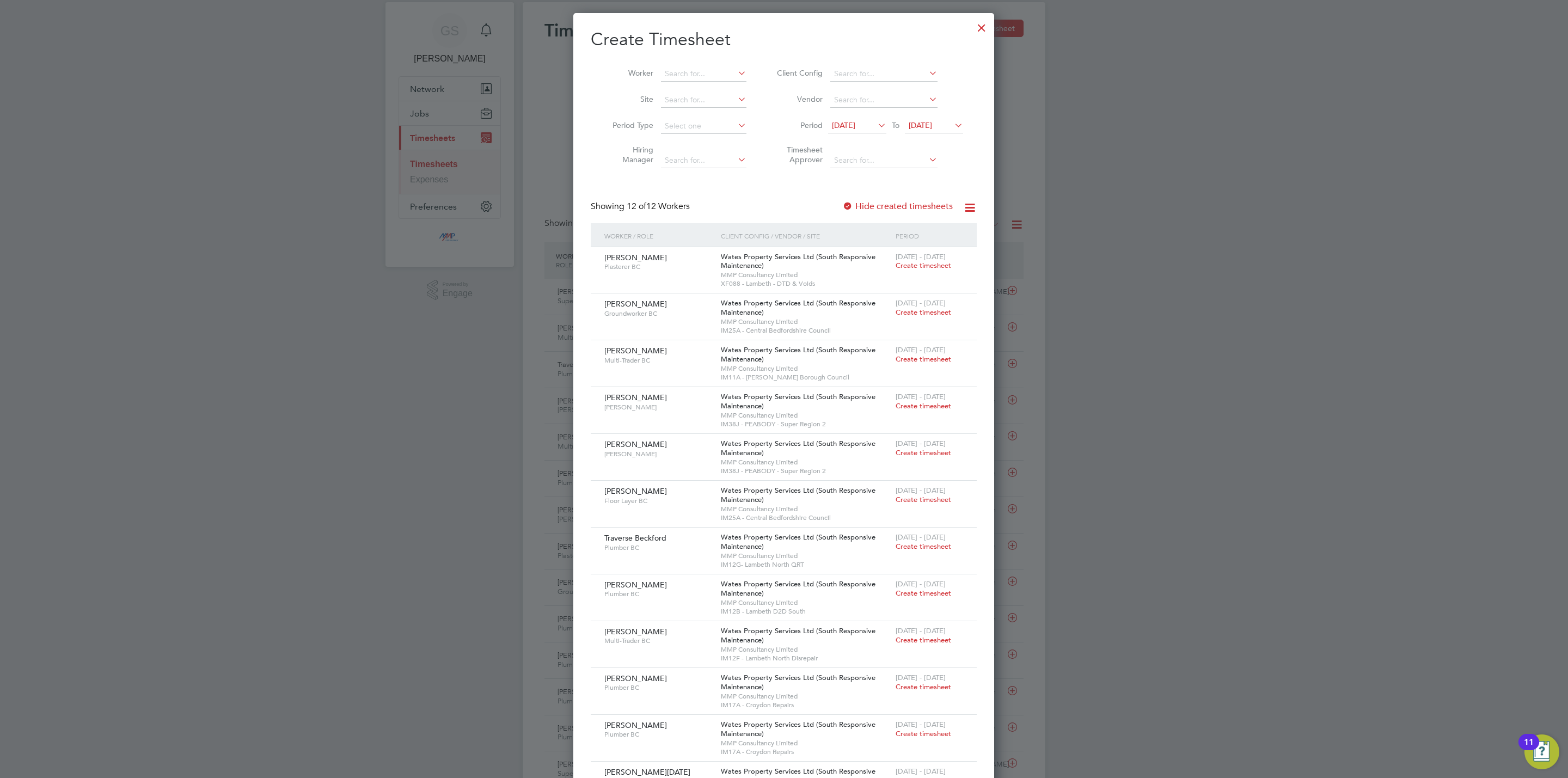
scroll to position [0, 0]
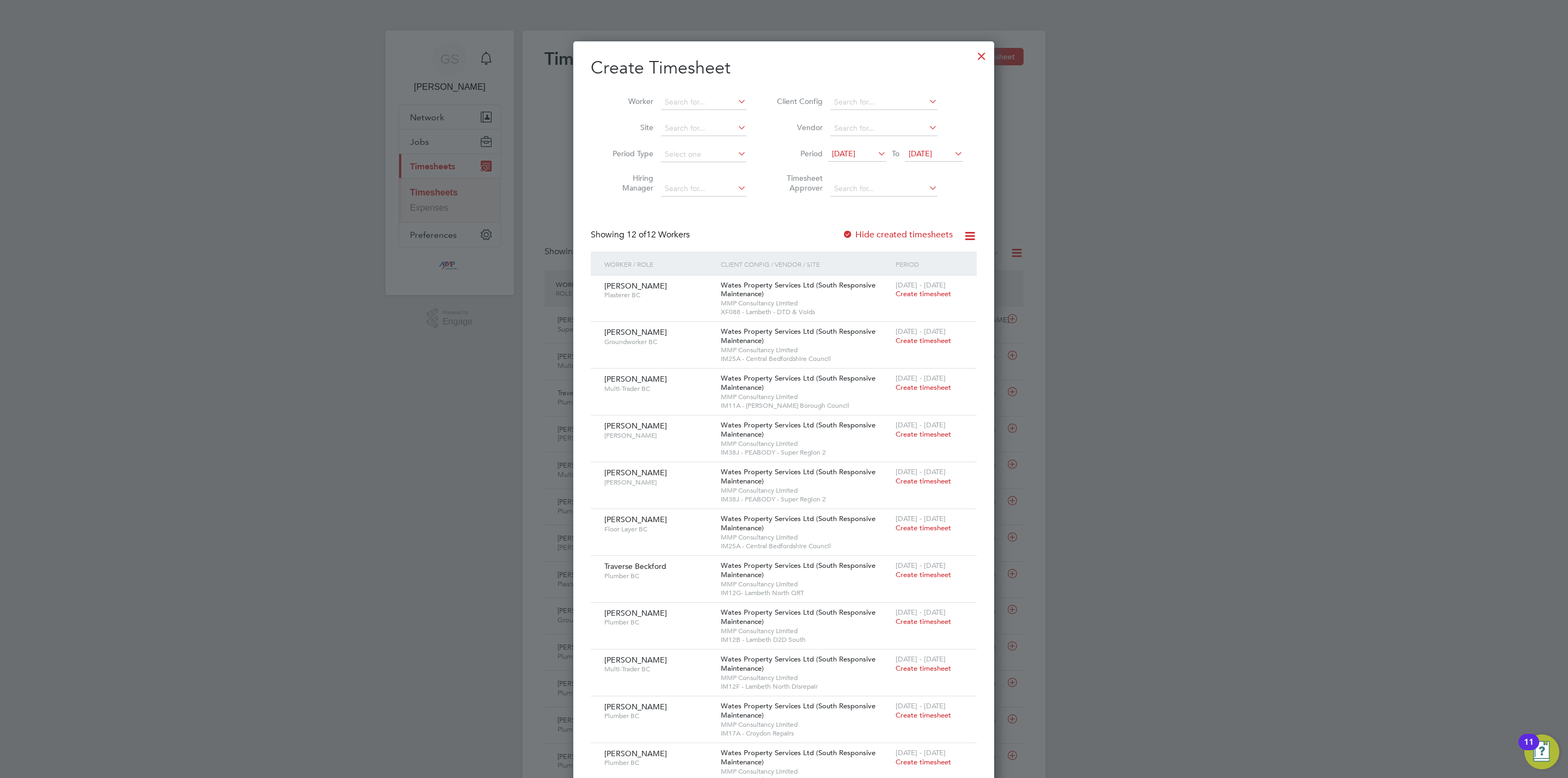
click at [986, 51] on div at bounding box center [981, 53] width 20 height 20
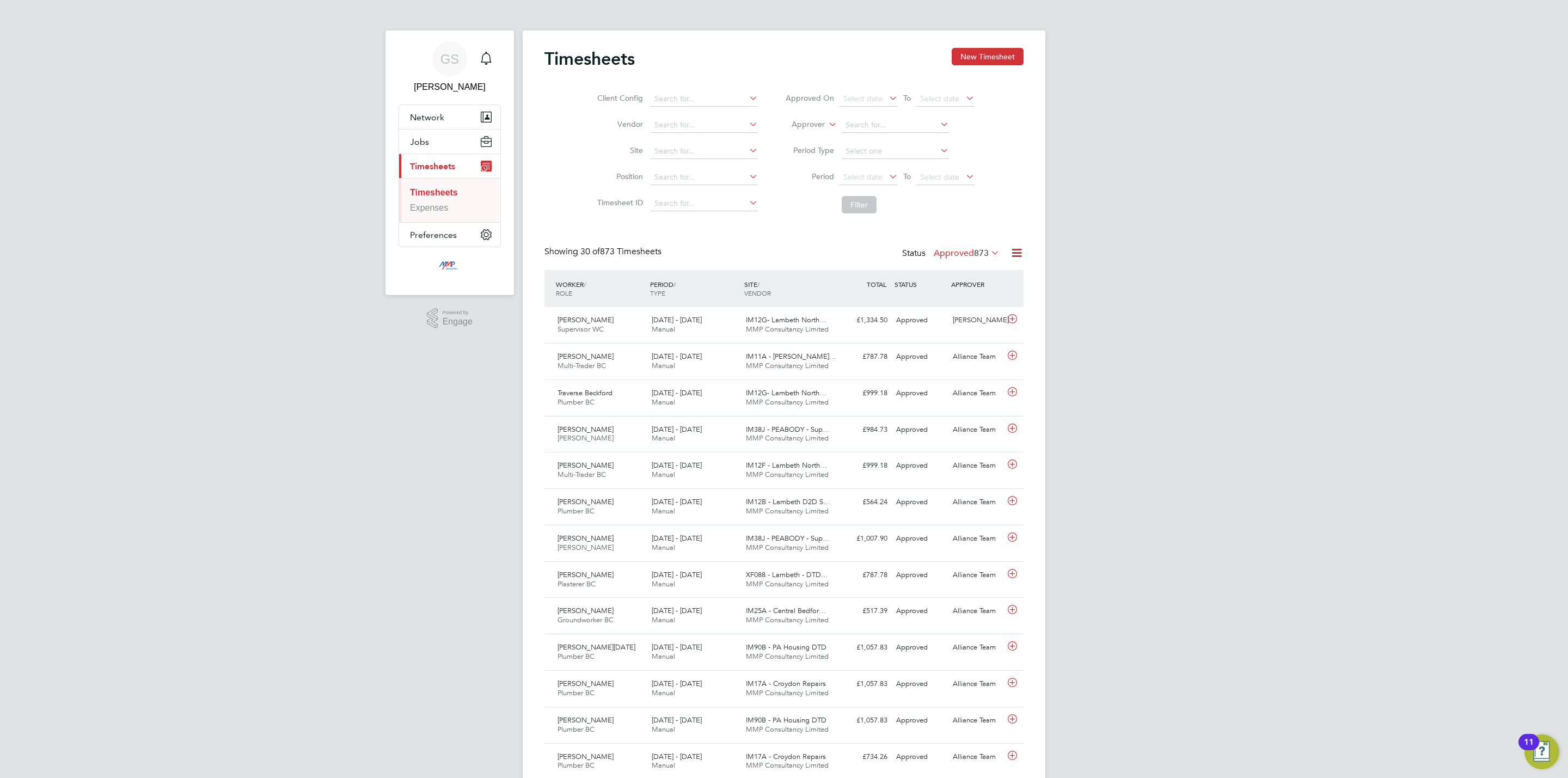
scroll to position [28, 94]
click at [961, 54] on button "New Timesheet" at bounding box center [987, 57] width 72 height 18
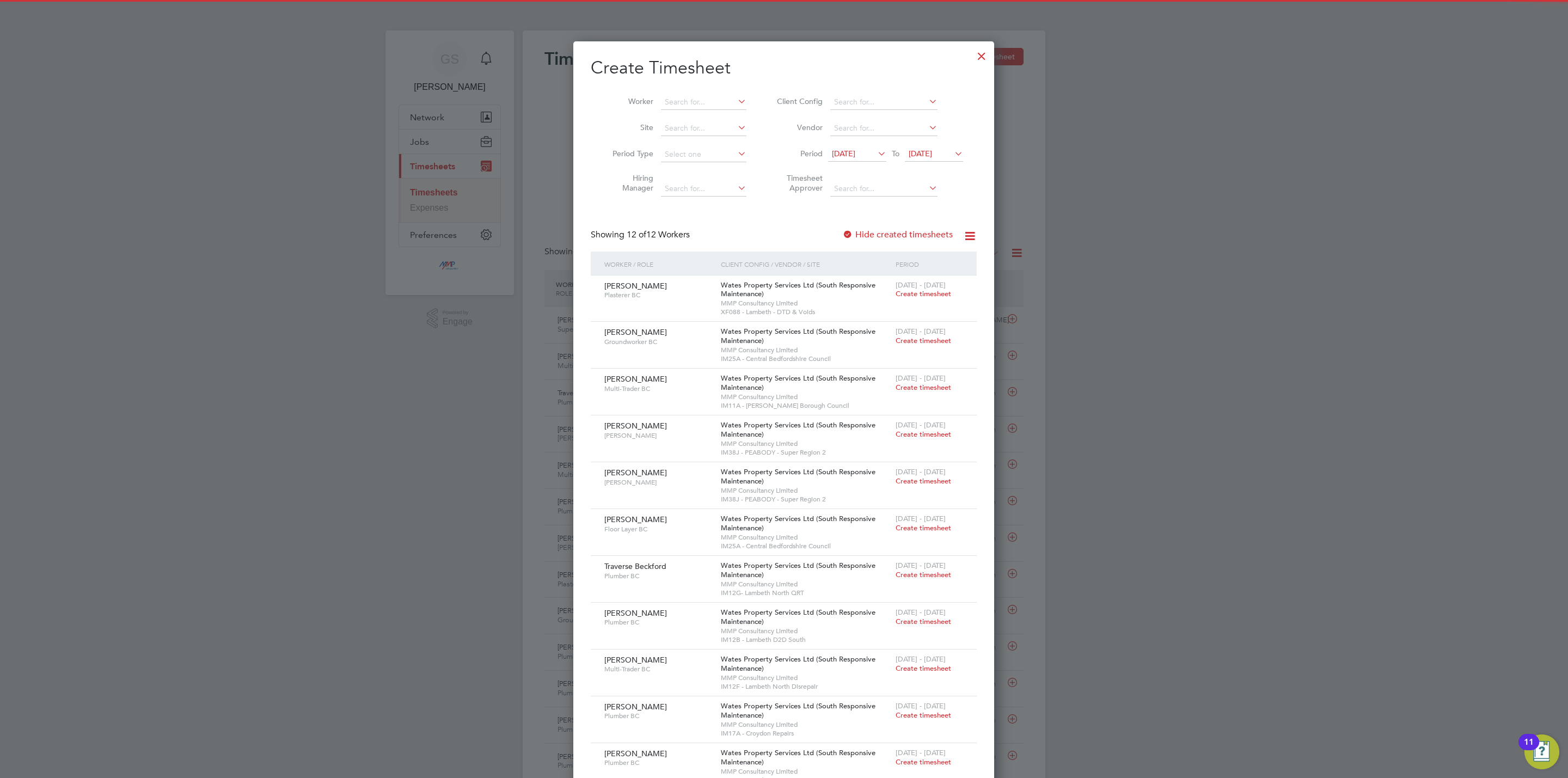
click at [984, 56] on div at bounding box center [981, 53] width 20 height 20
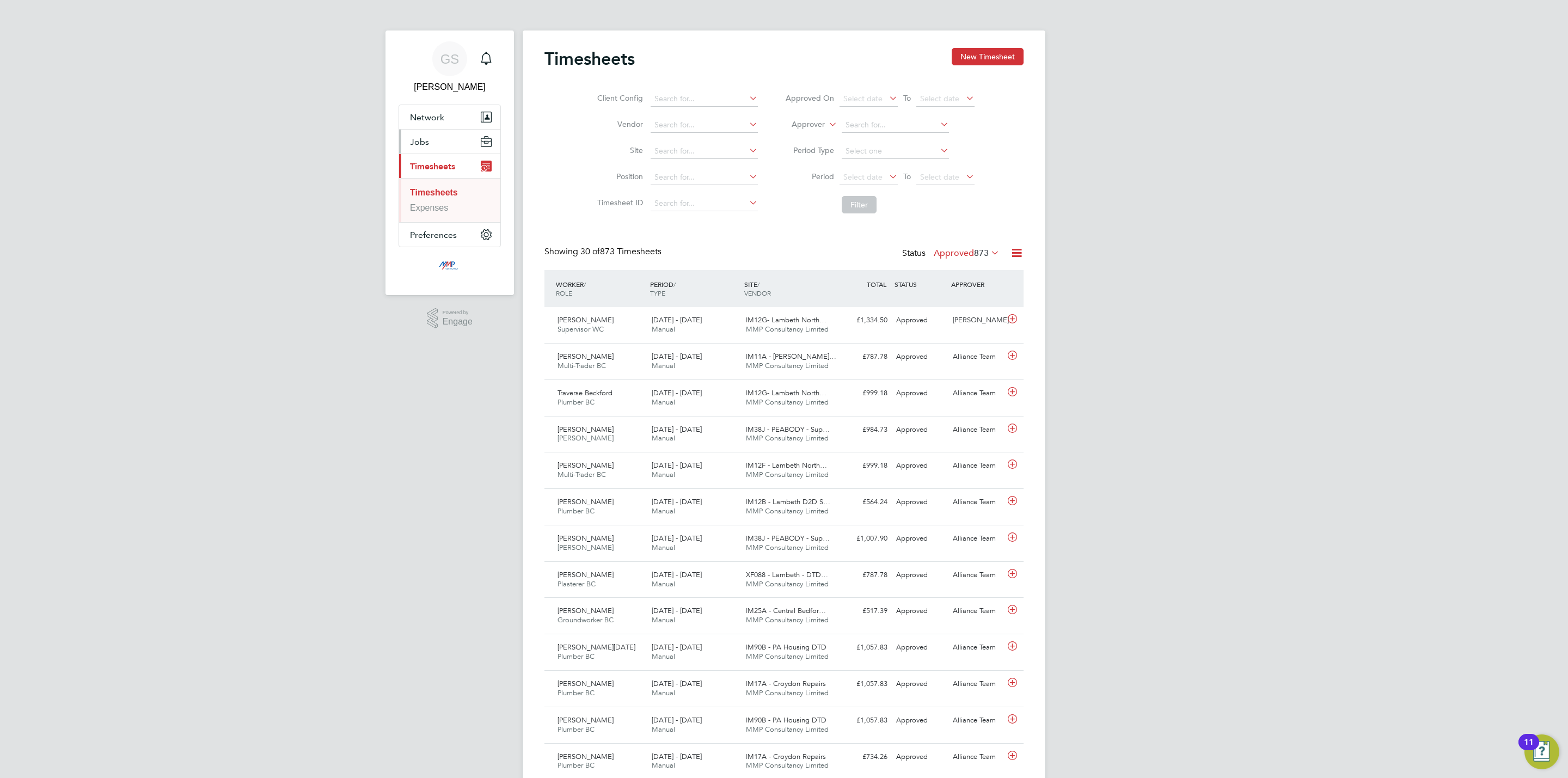
click at [444, 146] on button "Jobs" at bounding box center [449, 141] width 101 height 24
click at [439, 182] on link "Vacancies" at bounding box center [429, 183] width 39 height 9
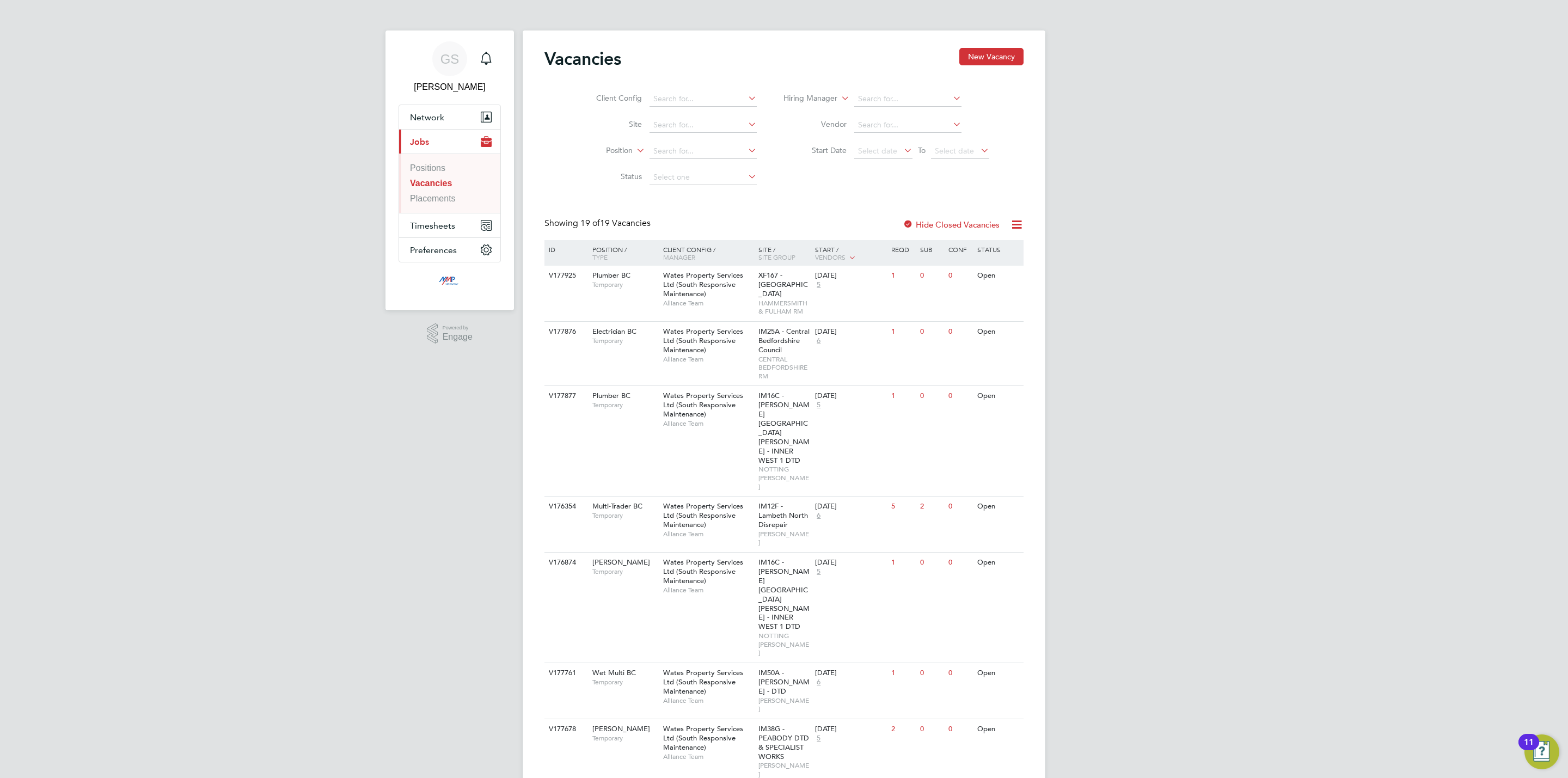
click at [438, 193] on li "Vacancies" at bounding box center [450, 186] width 82 height 16
click at [438, 196] on link "Placements" at bounding box center [432, 197] width 46 height 9
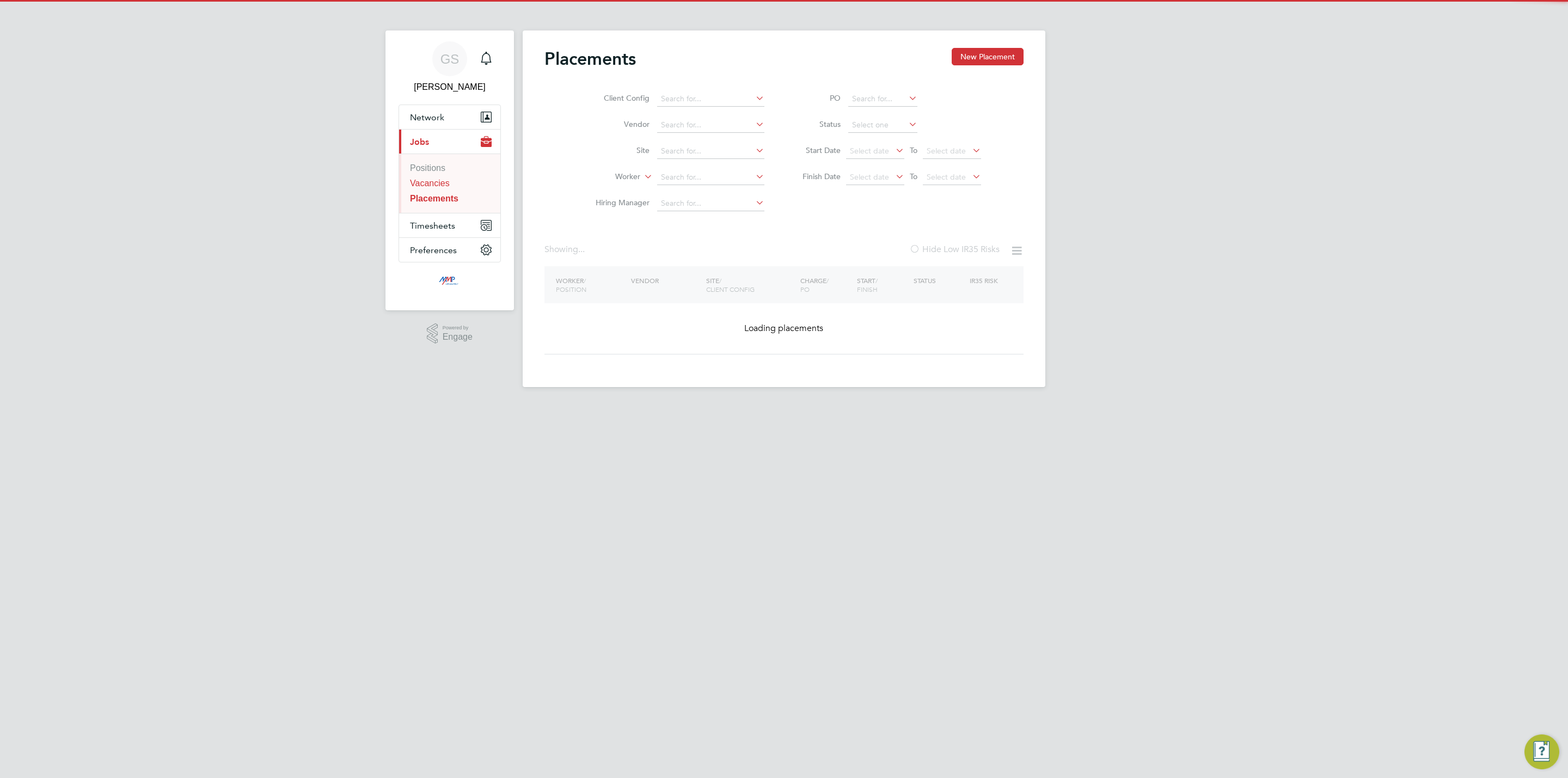
click at [439, 185] on link "Vacancies" at bounding box center [429, 183] width 39 height 9
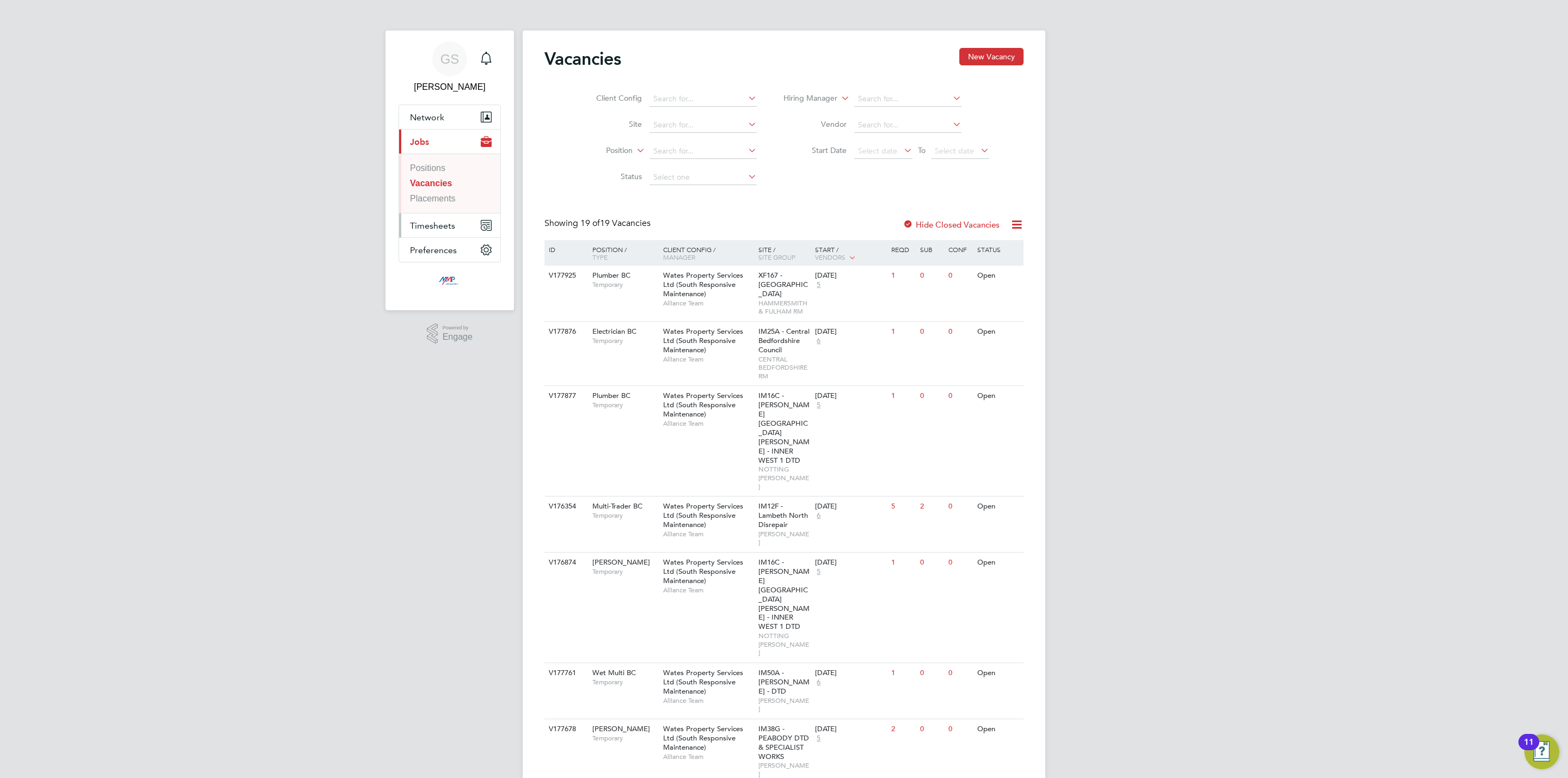
click at [450, 224] on span "Timesheets" at bounding box center [432, 225] width 45 height 11
click at [431, 196] on link "Timesheets" at bounding box center [431, 192] width 44 height 9
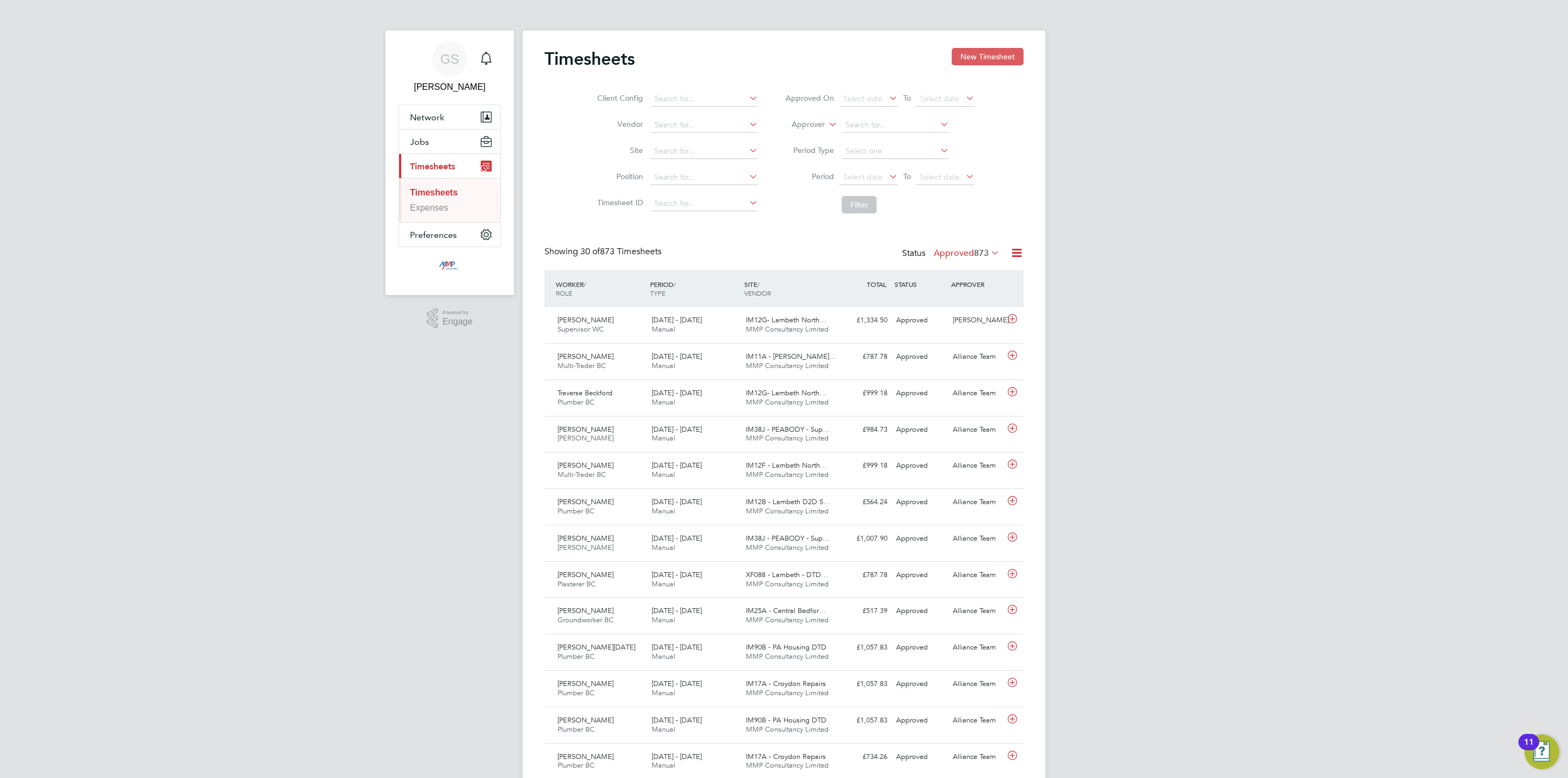
scroll to position [28, 94]
click at [1001, 53] on button "New Timesheet" at bounding box center [987, 57] width 72 height 18
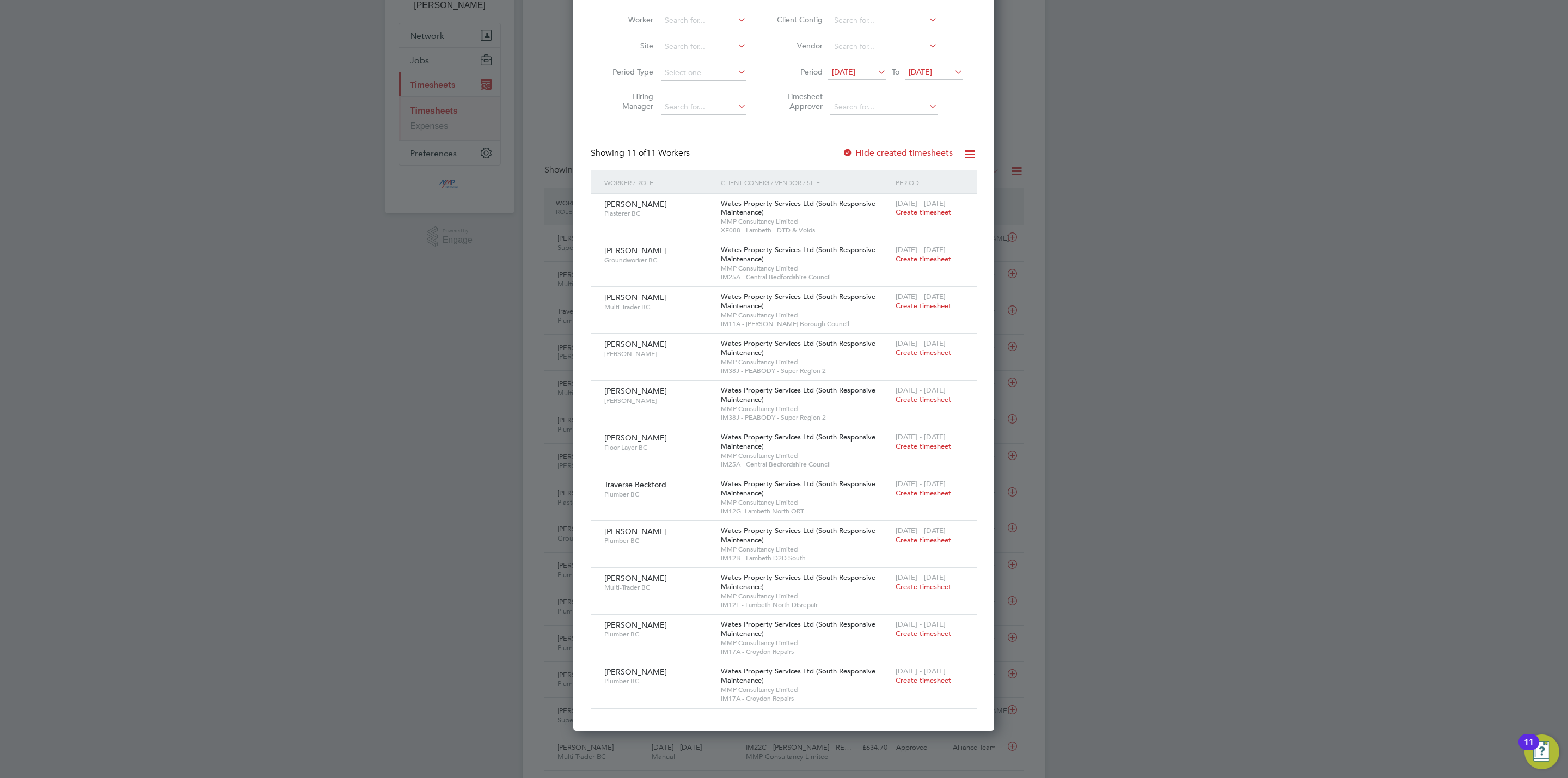
click at [909, 153] on label "Hide created timesheets" at bounding box center [897, 152] width 110 height 11
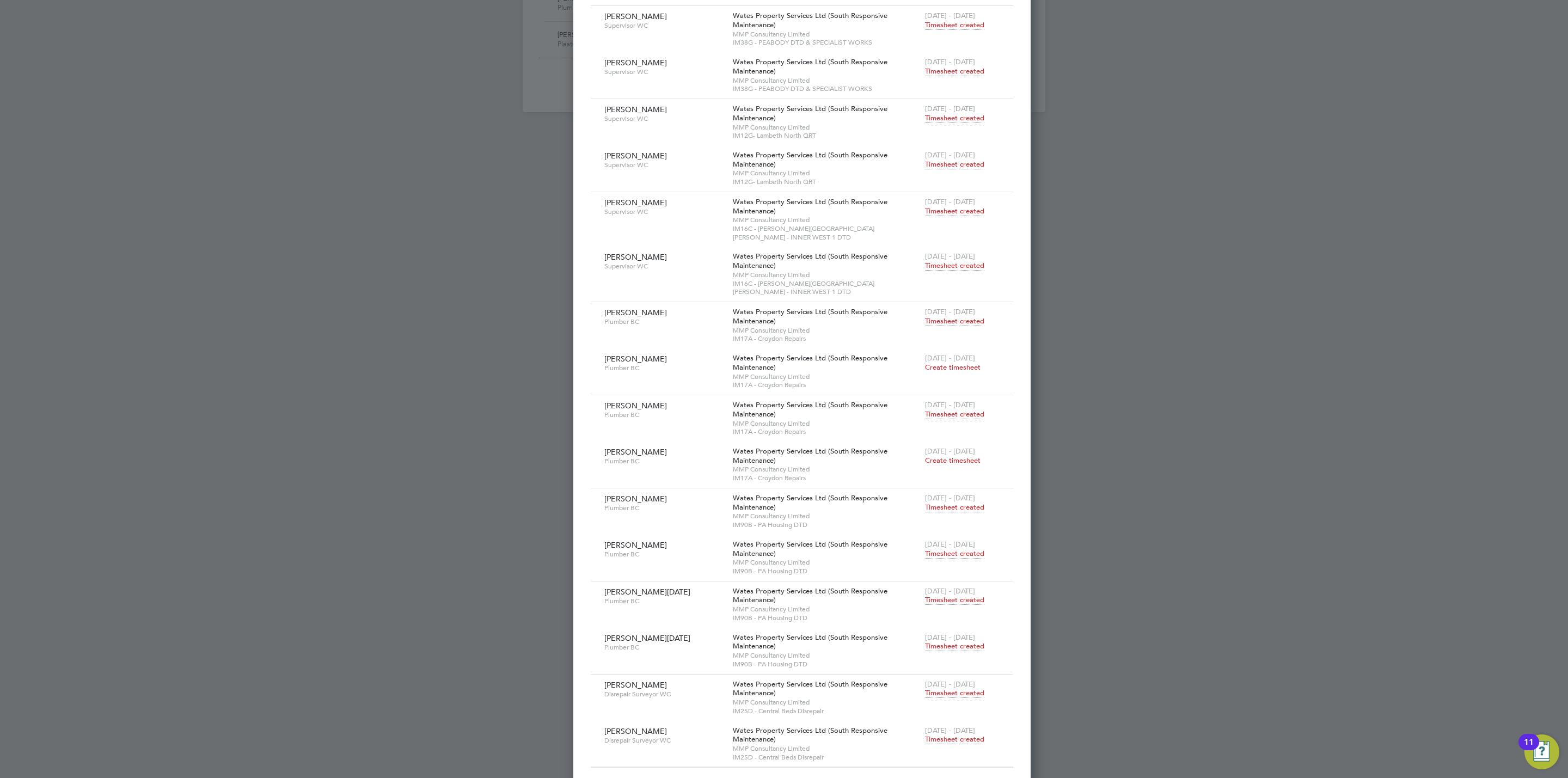
click at [925, 549] on span "Timesheet created" at bounding box center [955, 554] width 59 height 10
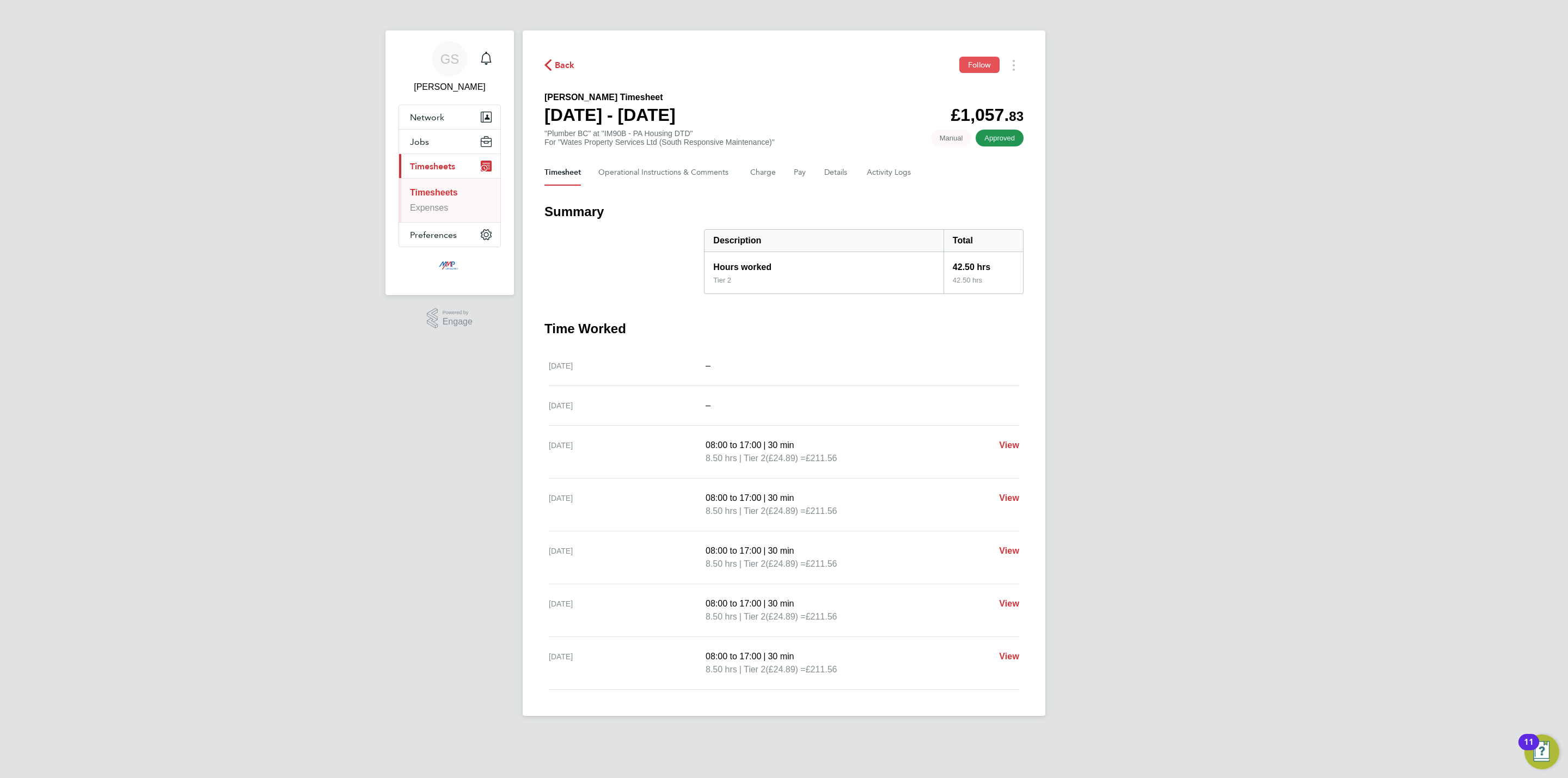
click at [990, 64] on span "Follow" at bounding box center [979, 65] width 23 height 10
click at [892, 170] on Logs-tab "Activity Logs" at bounding box center [889, 172] width 46 height 27
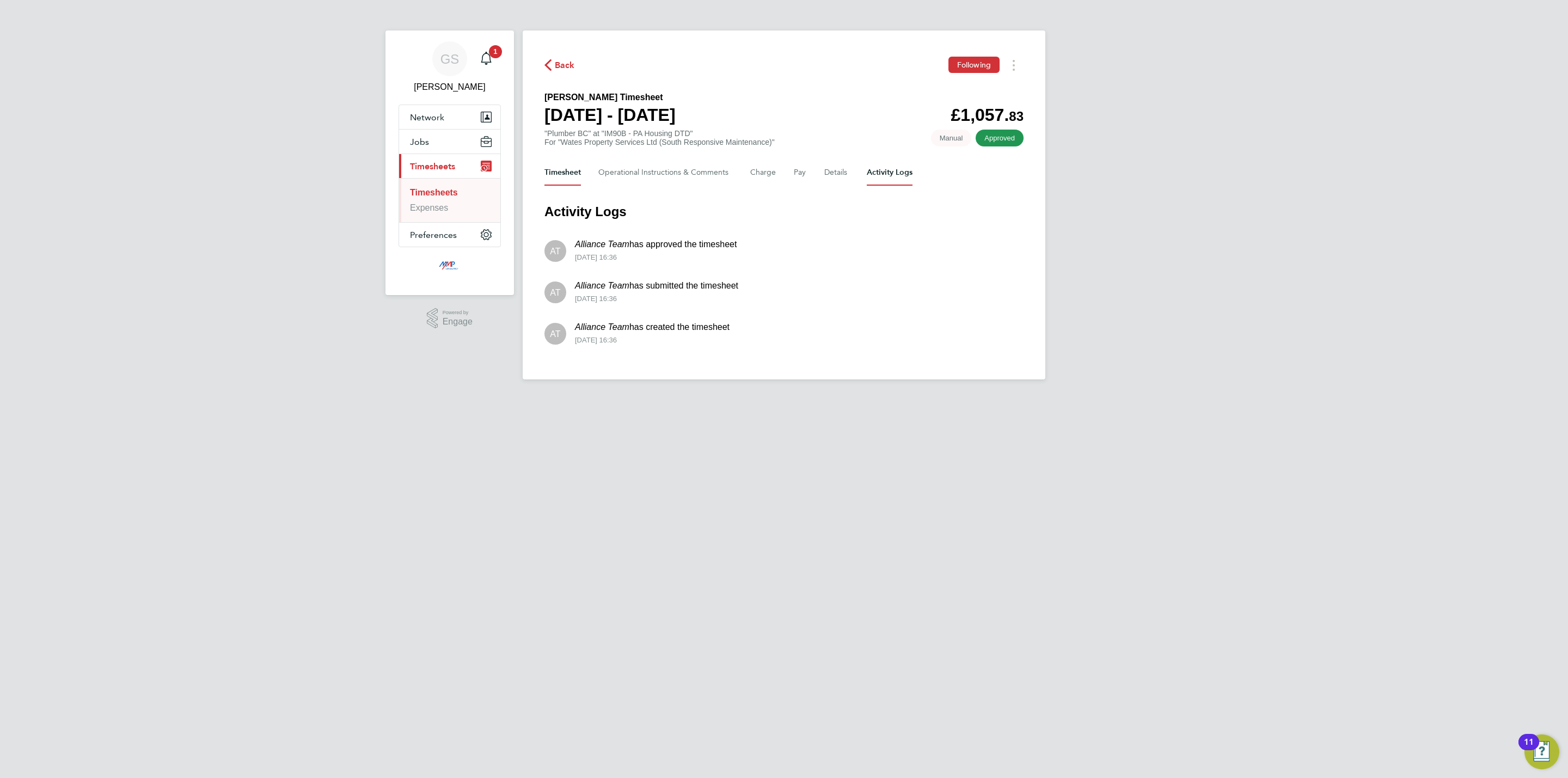
click at [576, 177] on button "Timesheet" at bounding box center [562, 172] width 36 height 27
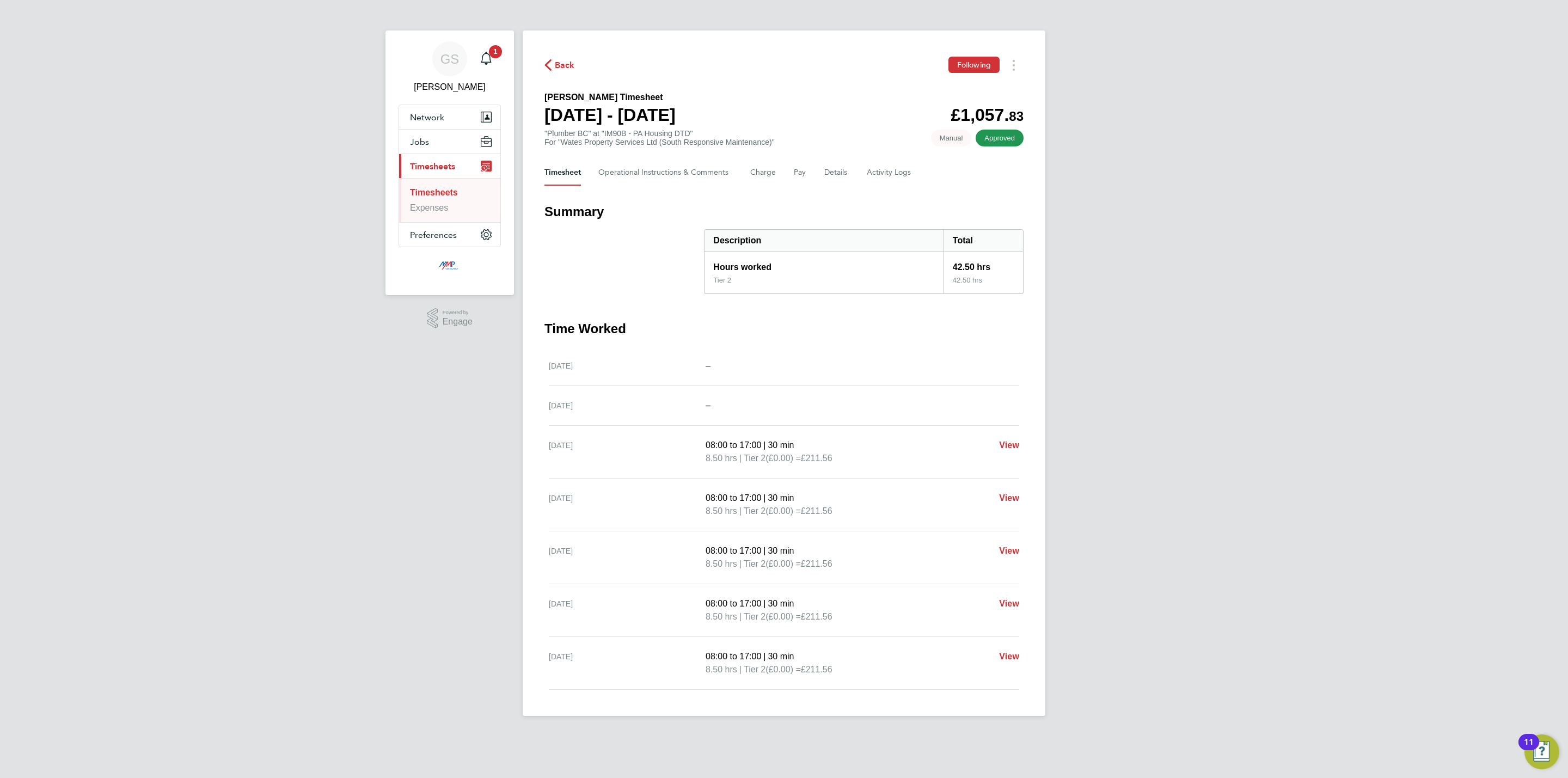
drag, startPoint x: 443, startPoint y: 190, endPoint x: 460, endPoint y: 187, distance: 17.3
click at [443, 190] on link "Timesheets" at bounding box center [433, 192] width 48 height 9
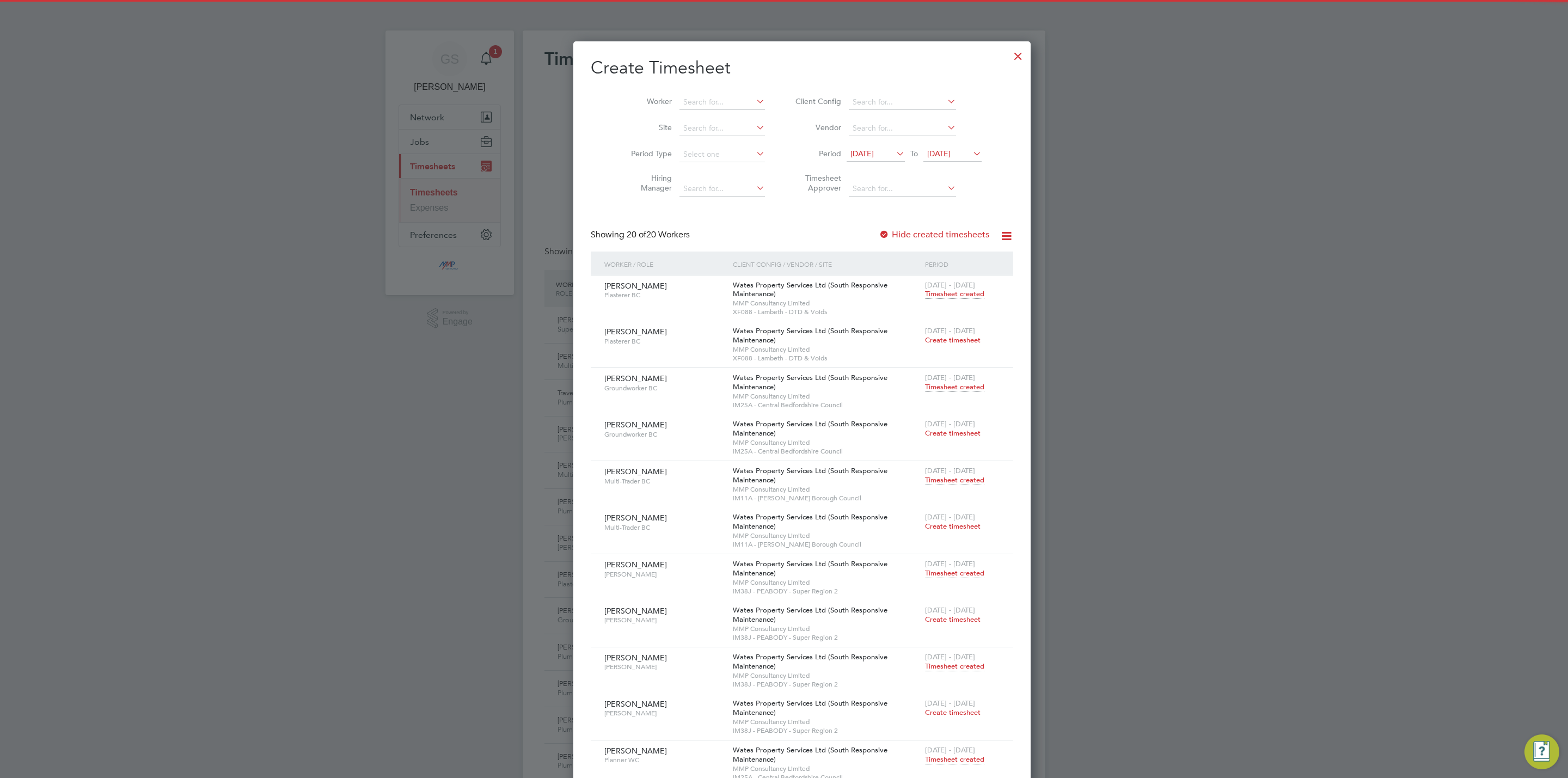
click at [1008, 58] on div at bounding box center [1018, 53] width 20 height 20
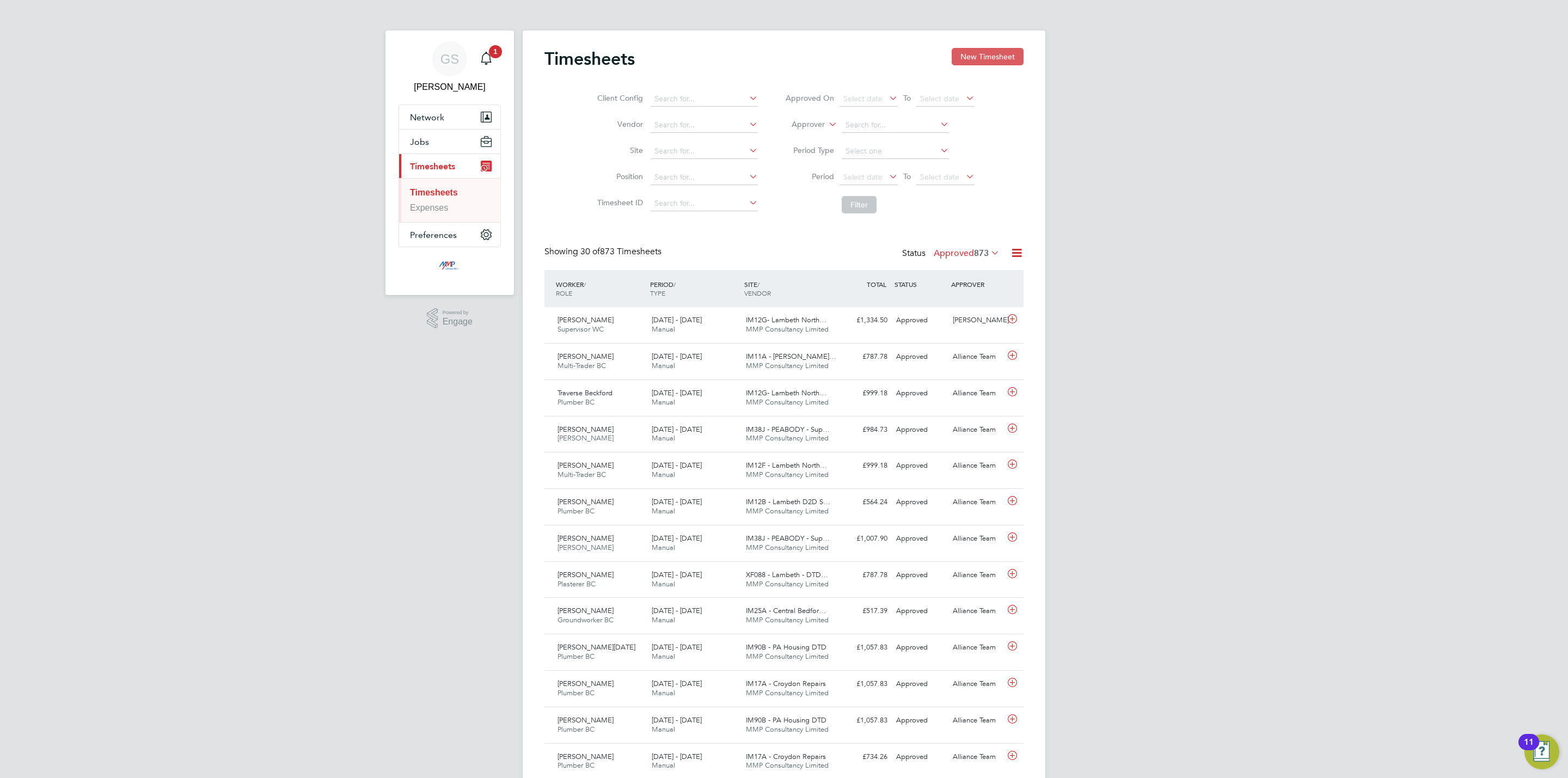
click at [997, 64] on button "New Timesheet" at bounding box center [987, 57] width 72 height 18
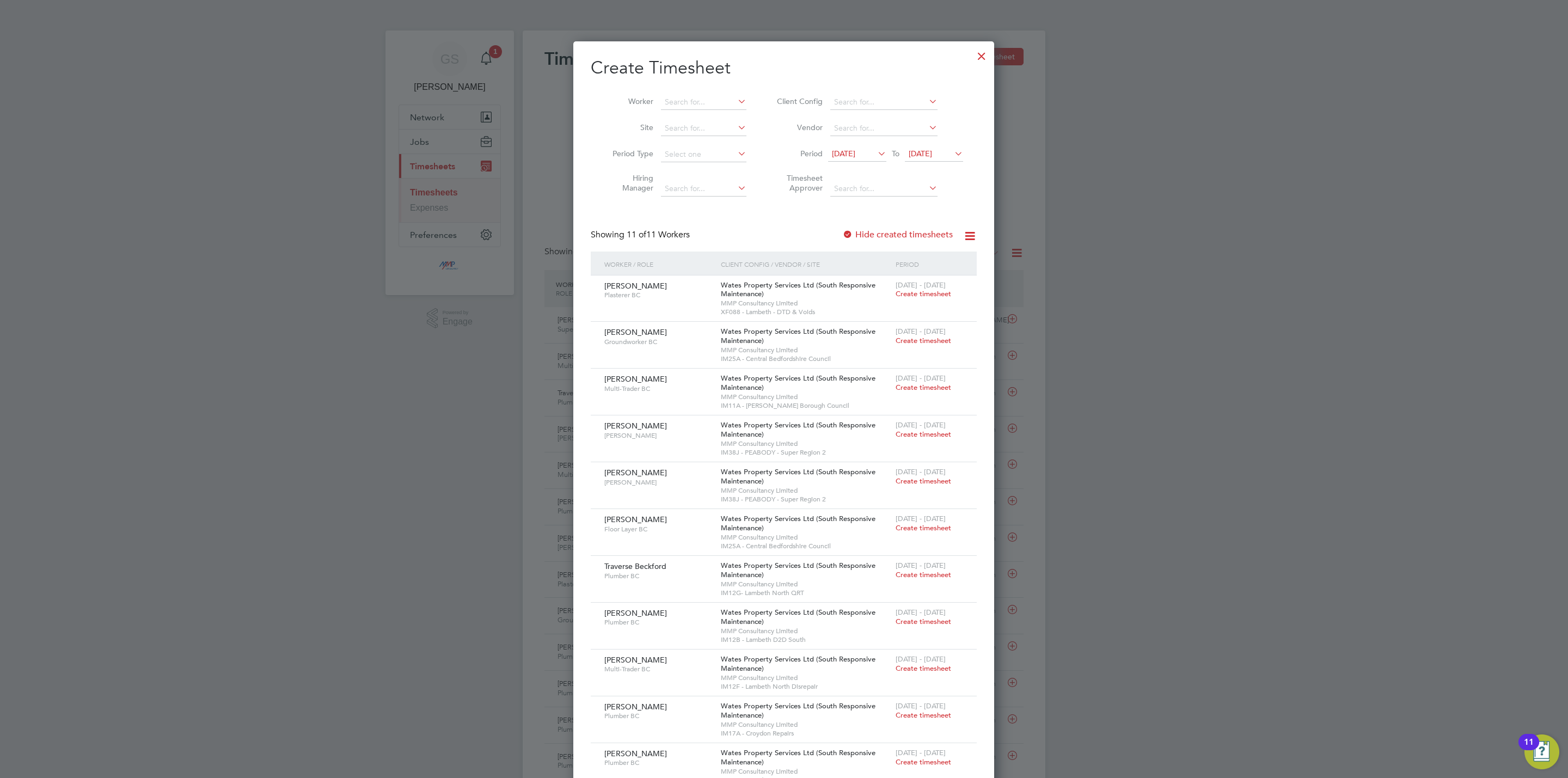
click at [920, 236] on label "Hide created timesheets" at bounding box center [897, 234] width 110 height 11
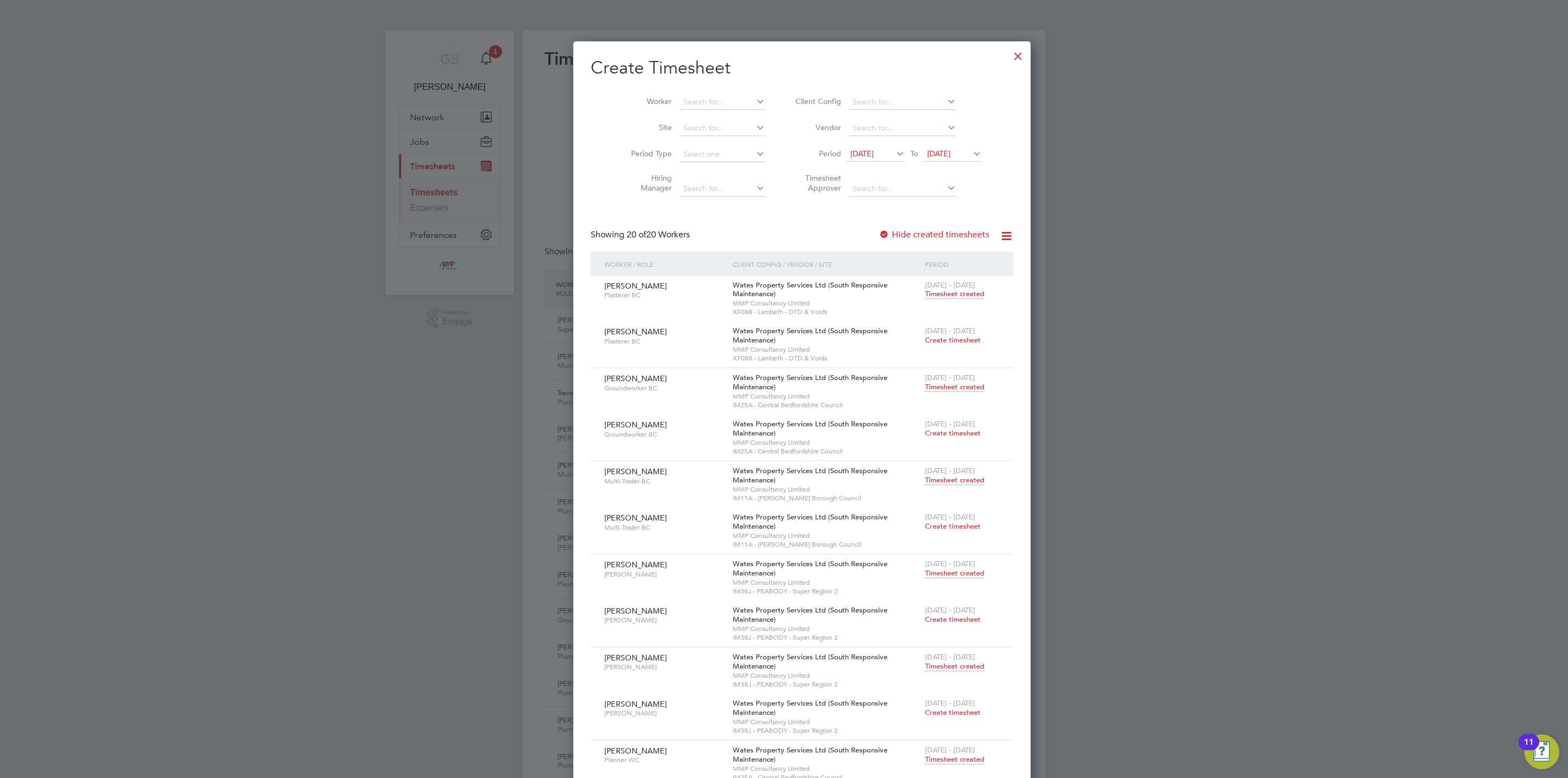
click at [1008, 57] on div at bounding box center [1018, 53] width 20 height 20
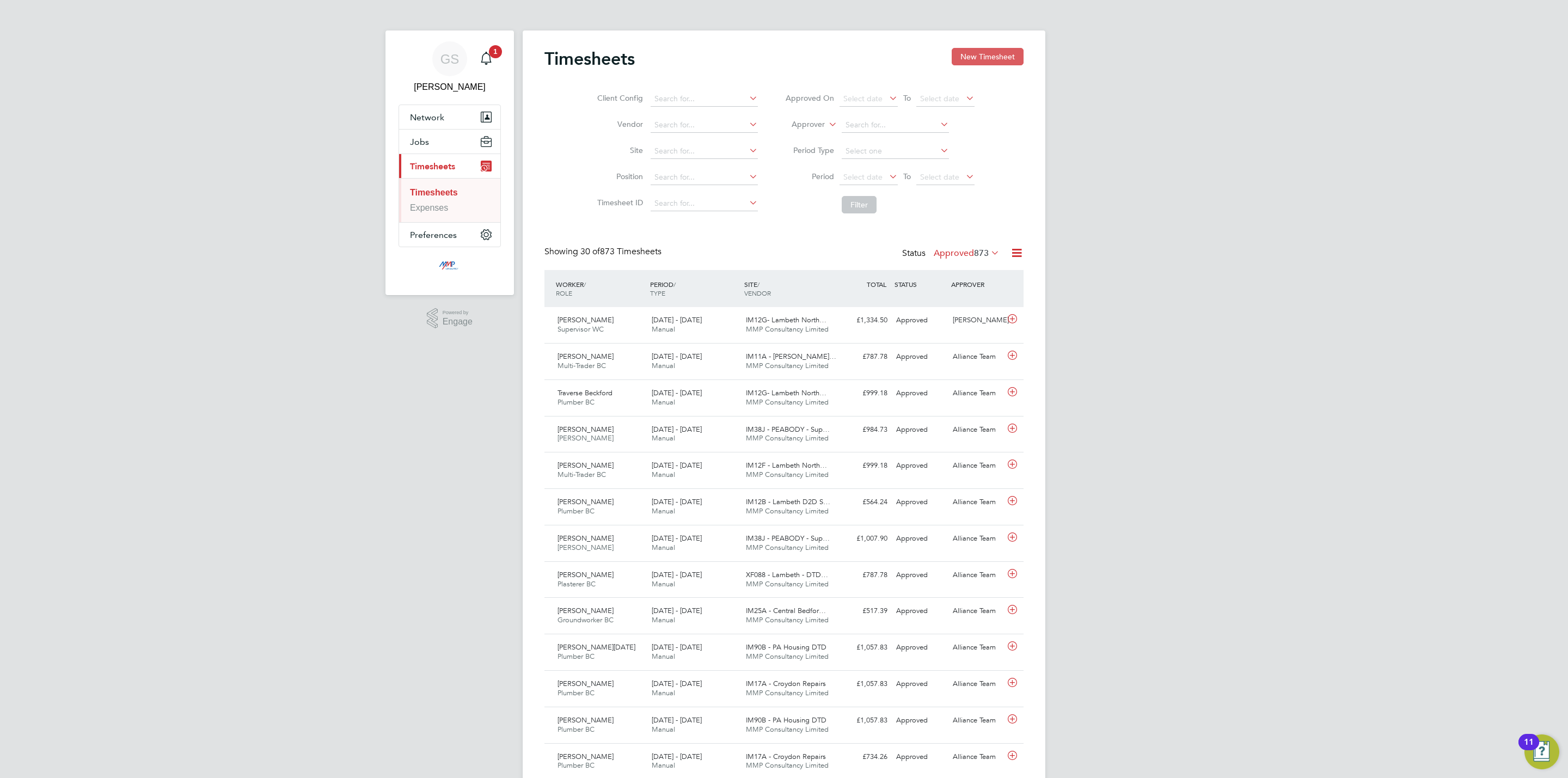
drag, startPoint x: 958, startPoint y: 57, endPoint x: 962, endPoint y: 53, distance: 5.7
click at [959, 56] on button "New Timesheet" at bounding box center [987, 57] width 72 height 18
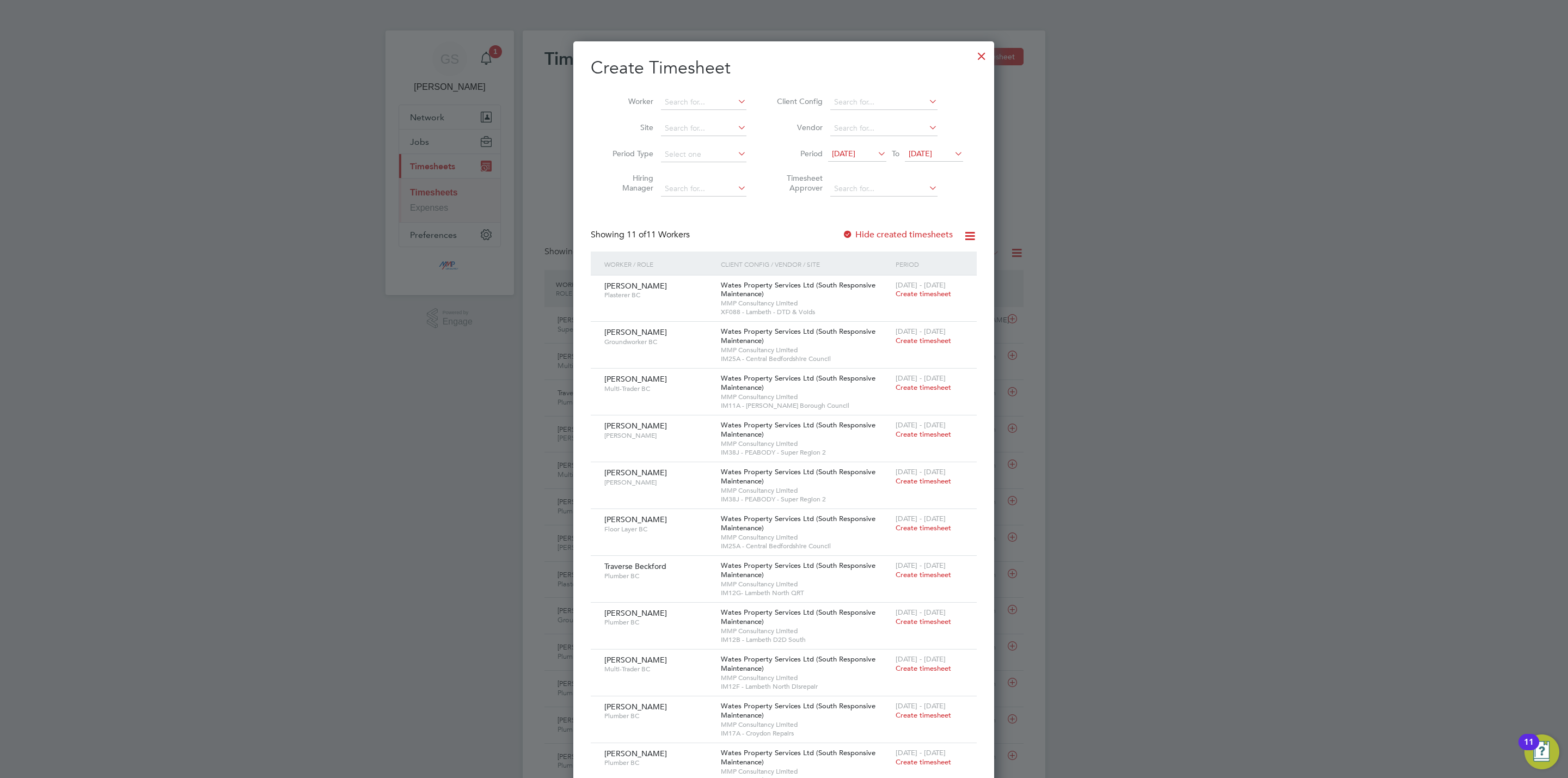
click at [982, 54] on div at bounding box center [981, 53] width 20 height 20
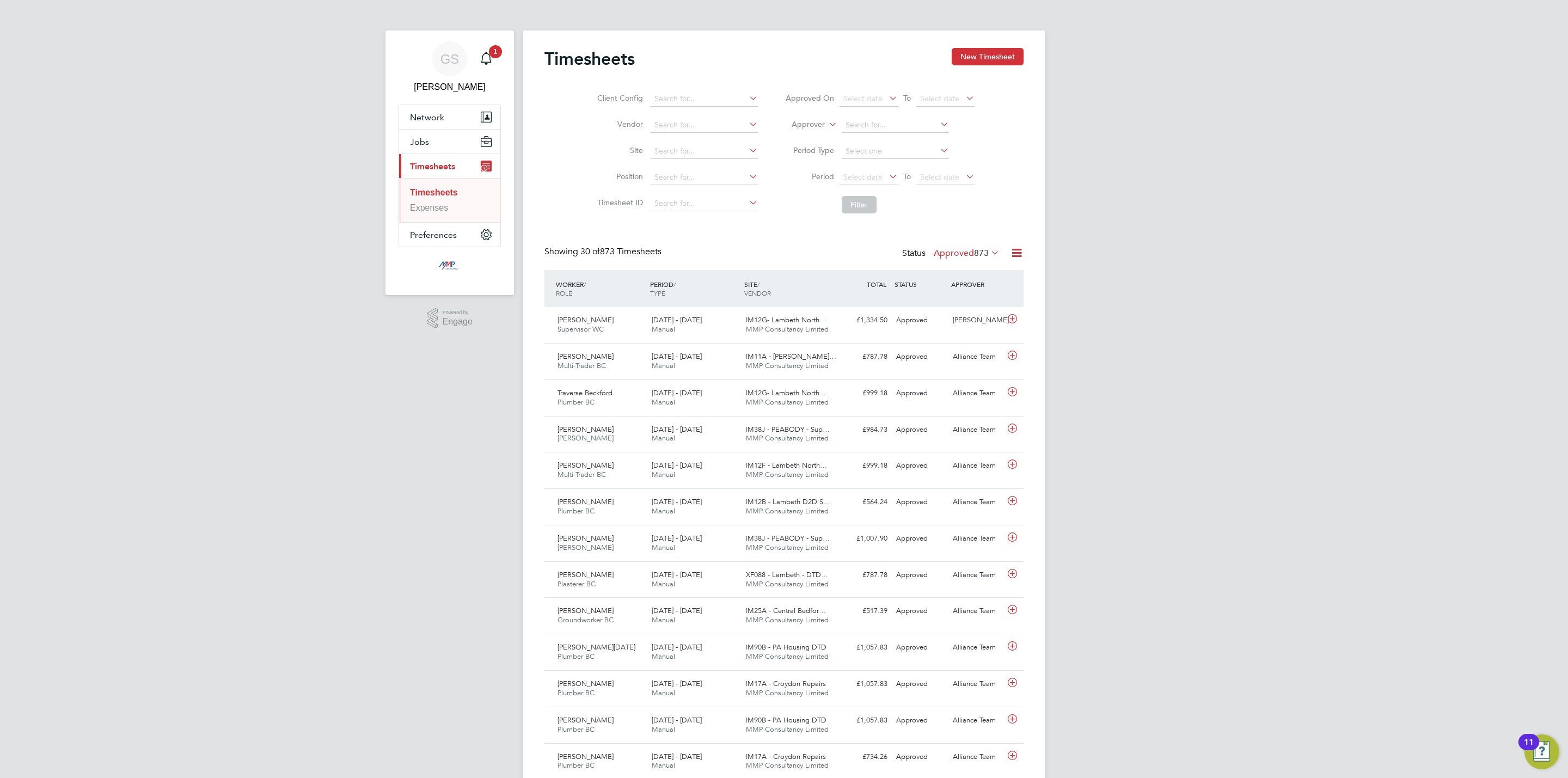
click at [979, 68] on div "Timesheets New Timesheet" at bounding box center [784, 64] width 479 height 32
click at [990, 57] on button "New Timesheet" at bounding box center [987, 57] width 72 height 18
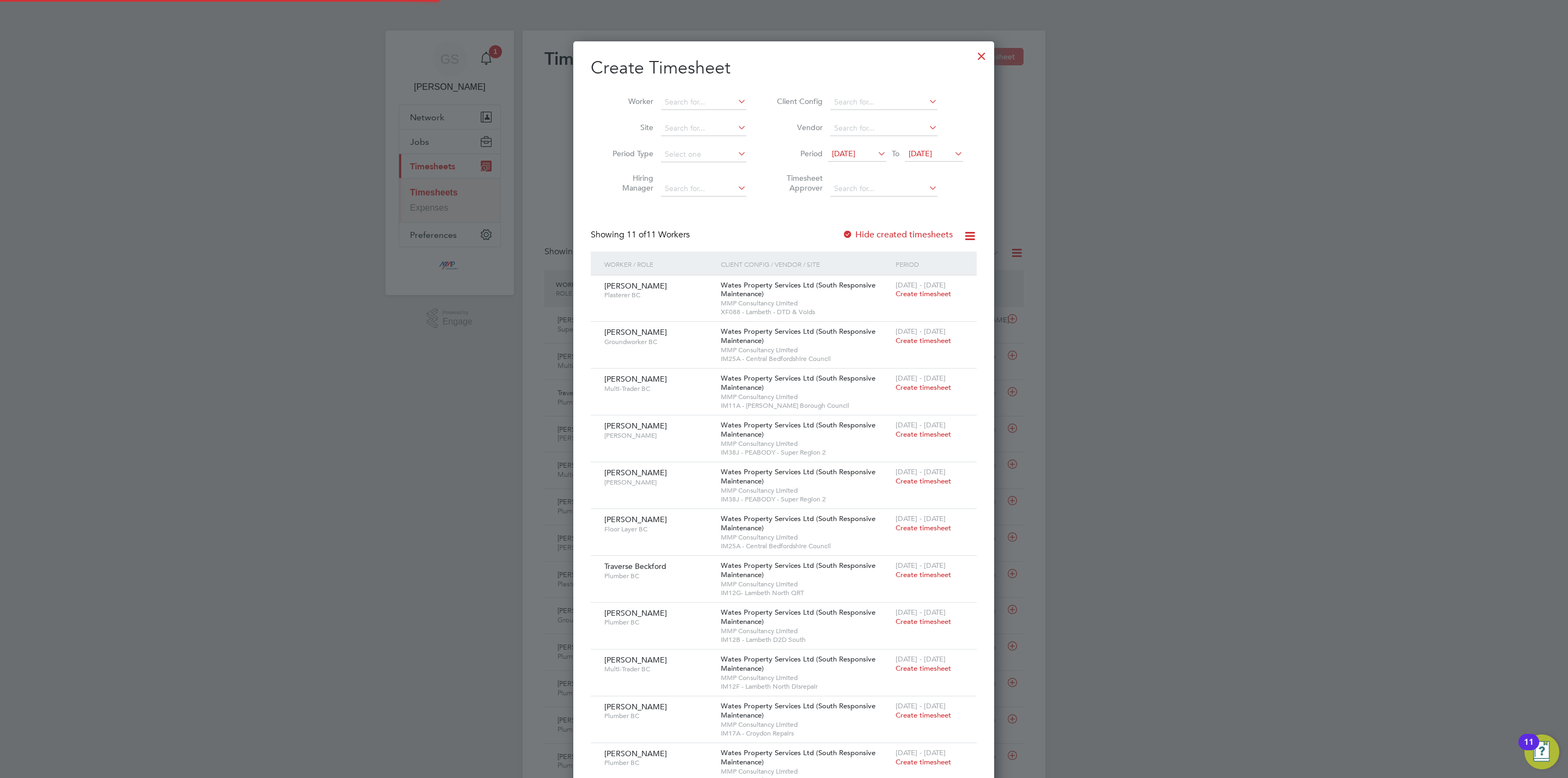
scroll to position [776, 421]
click at [988, 54] on div at bounding box center [981, 53] width 20 height 20
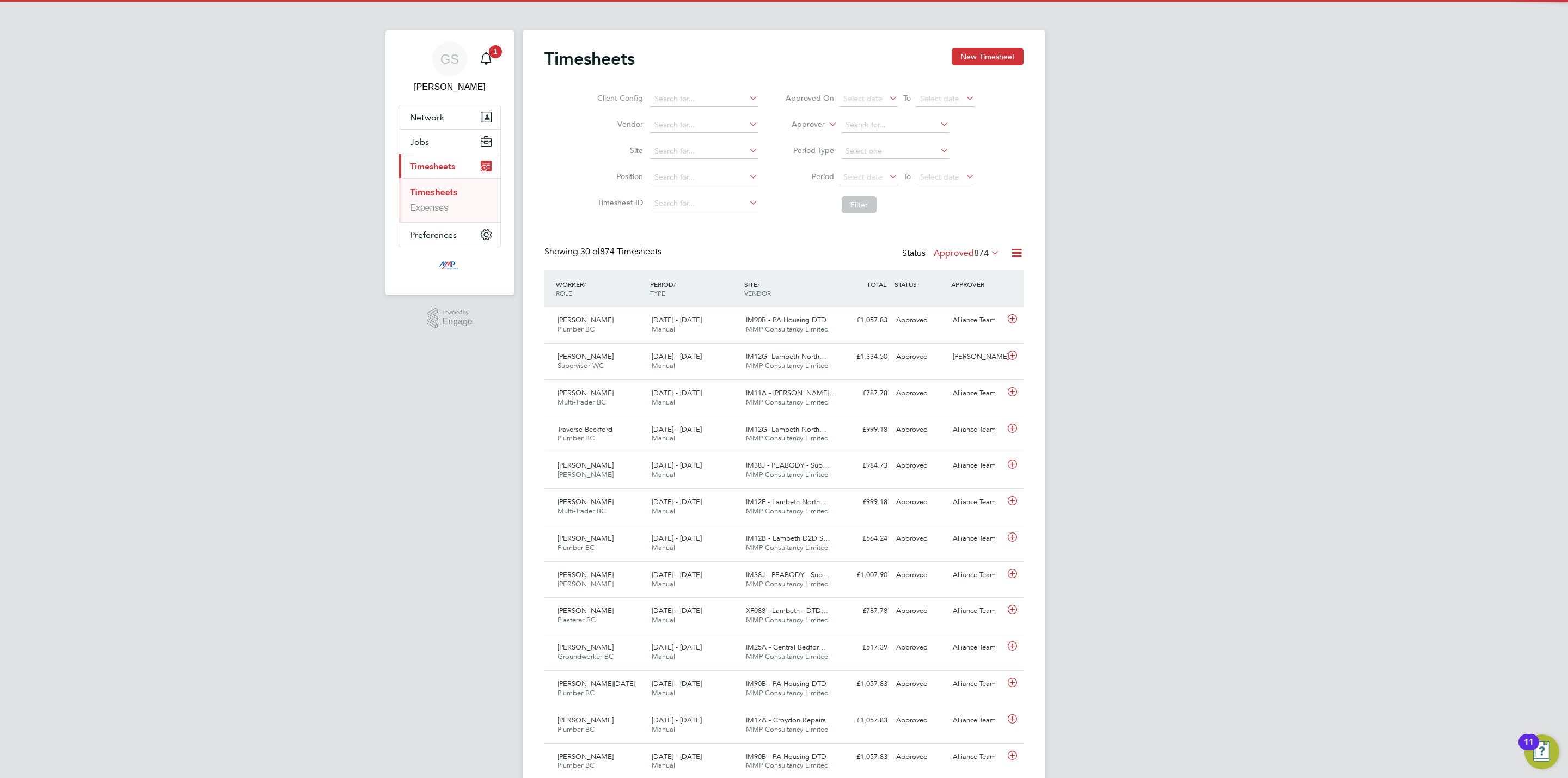
scroll to position [28, 94]
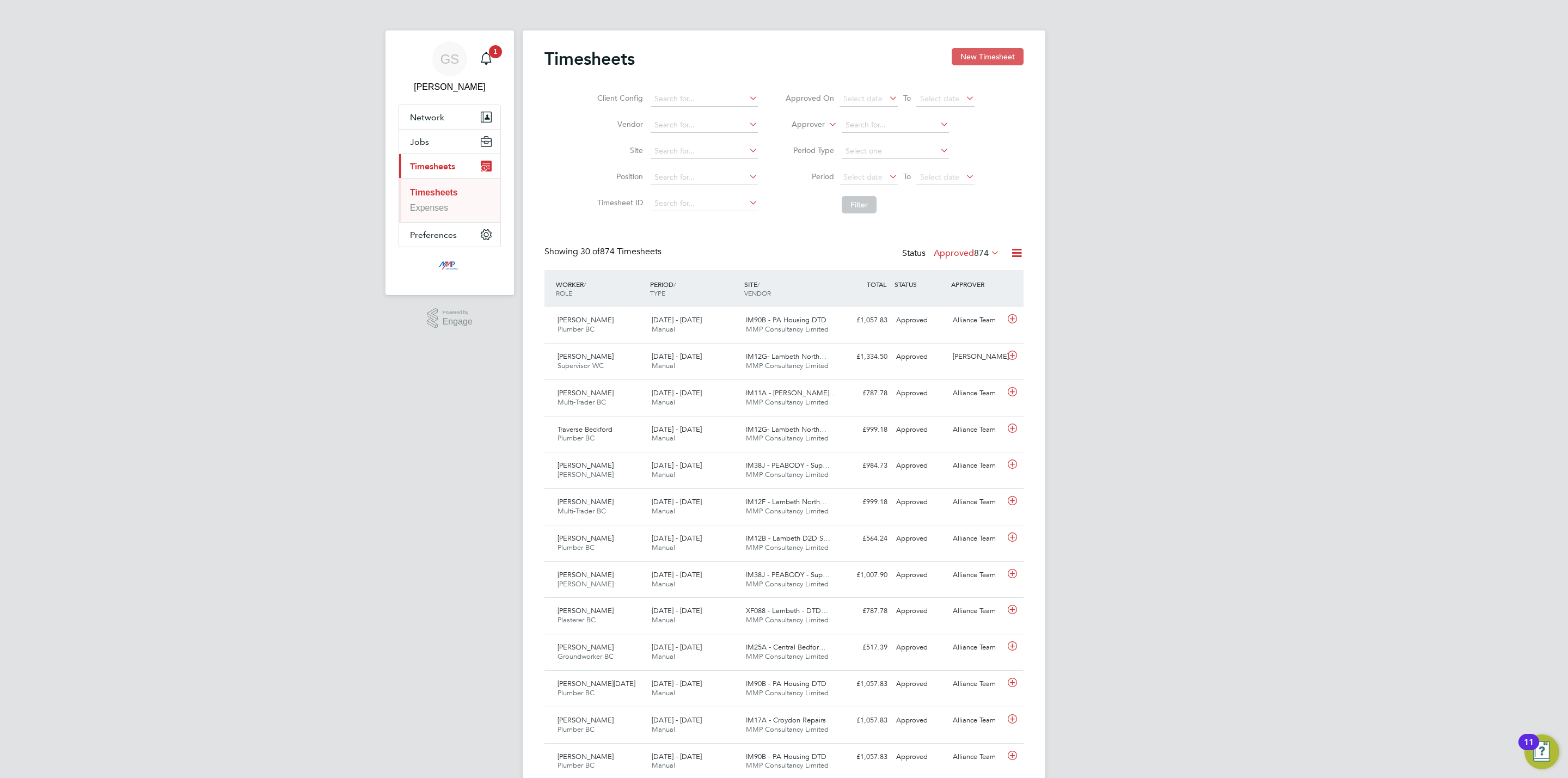
click at [974, 56] on button "New Timesheet" at bounding box center [987, 57] width 72 height 18
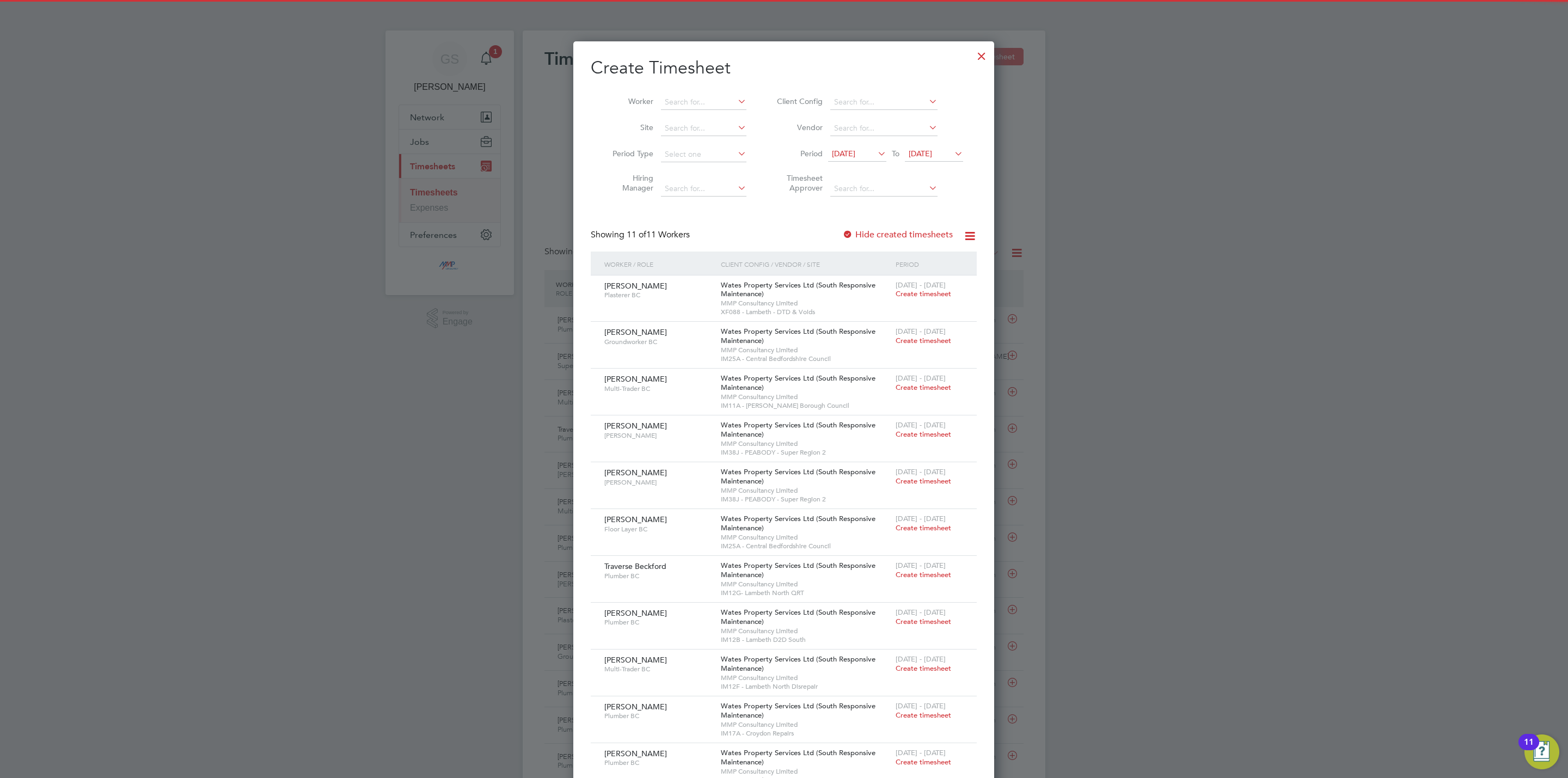
scroll to position [776, 421]
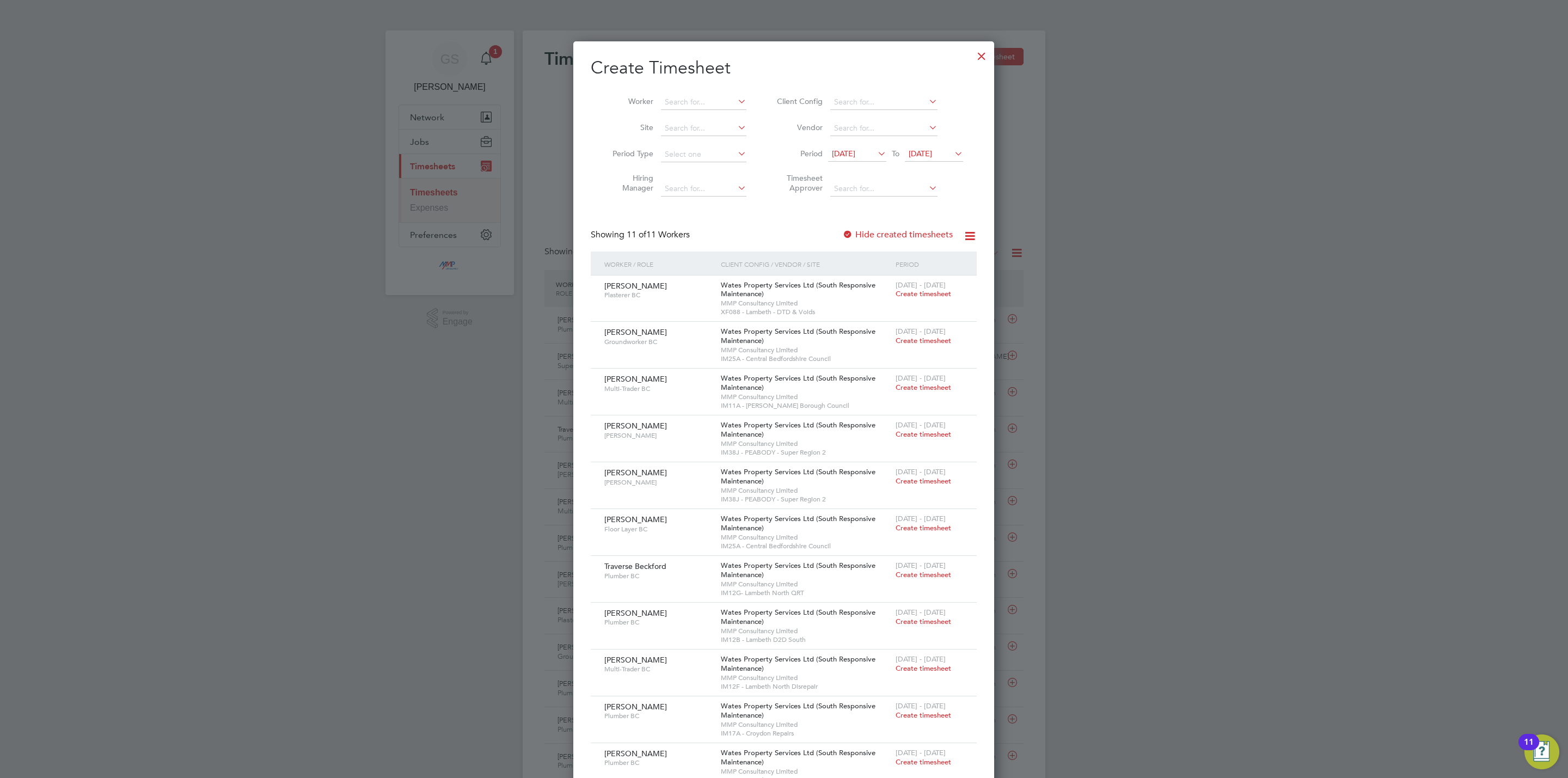
click at [977, 56] on div at bounding box center [981, 53] width 20 height 20
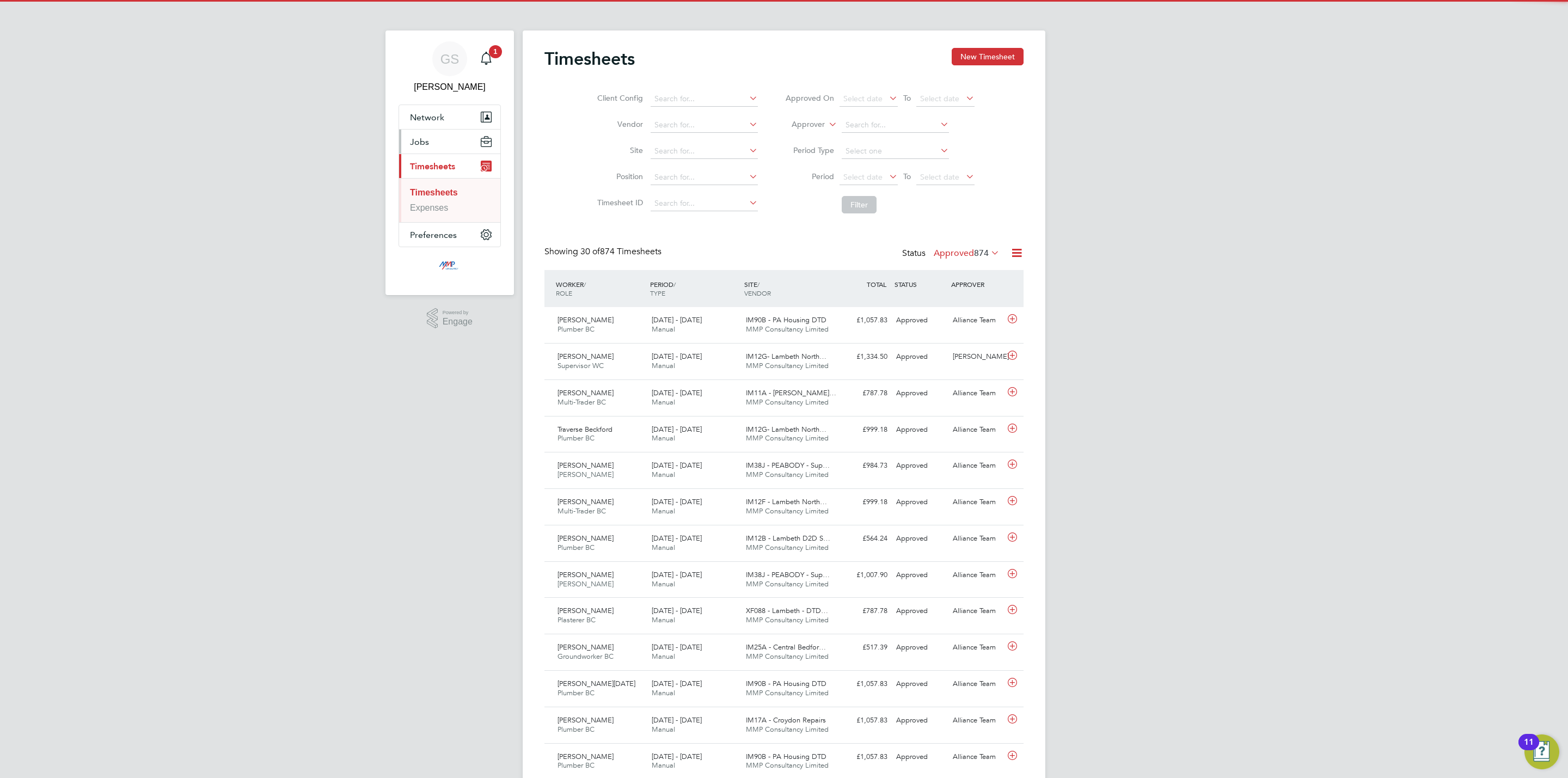
scroll to position [28, 94]
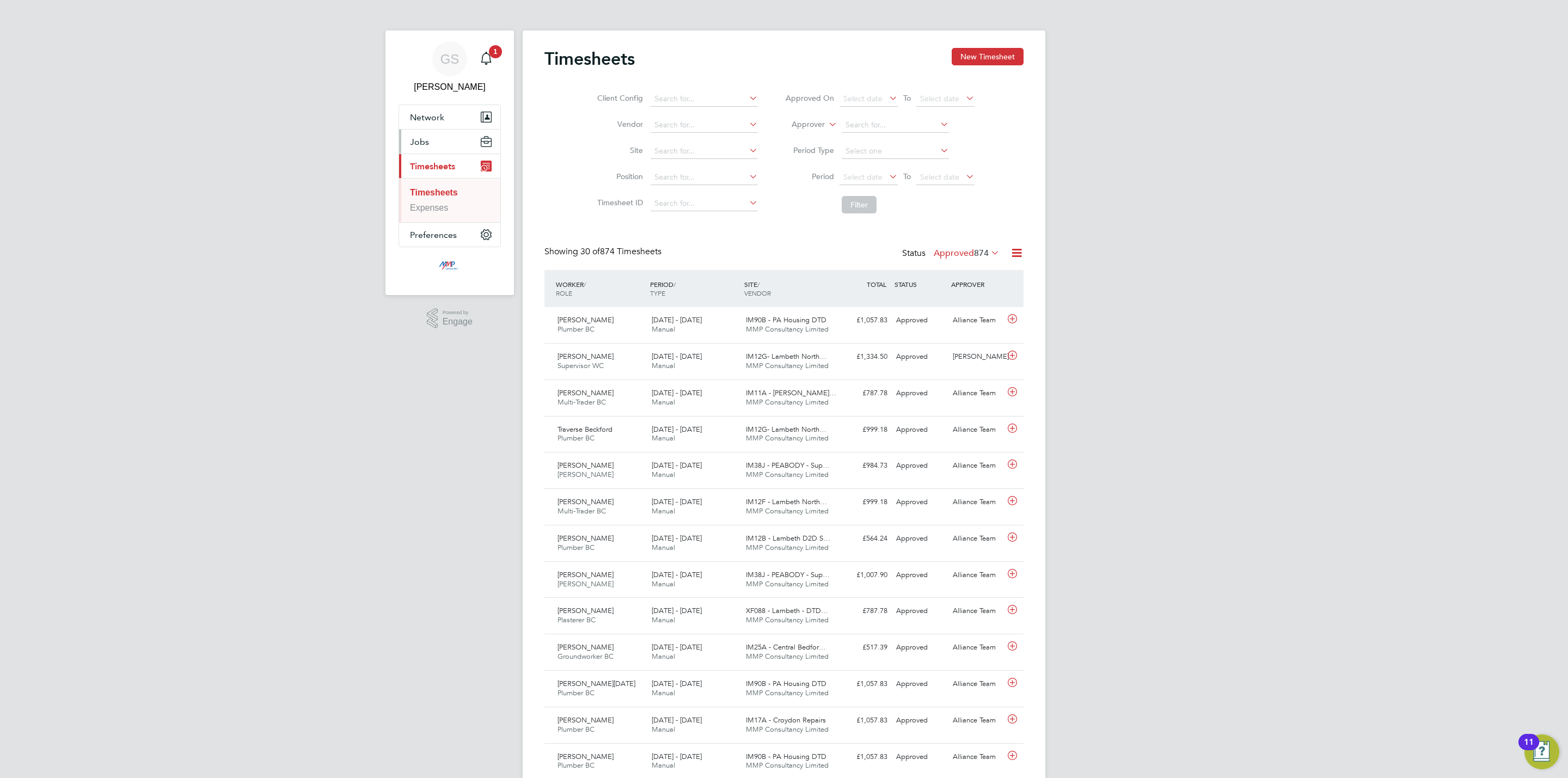
click at [449, 148] on button "Jobs" at bounding box center [449, 141] width 101 height 24
click at [449, 177] on li "Positions" at bounding box center [450, 171] width 82 height 16
click at [448, 183] on link "Vacancies" at bounding box center [429, 183] width 39 height 9
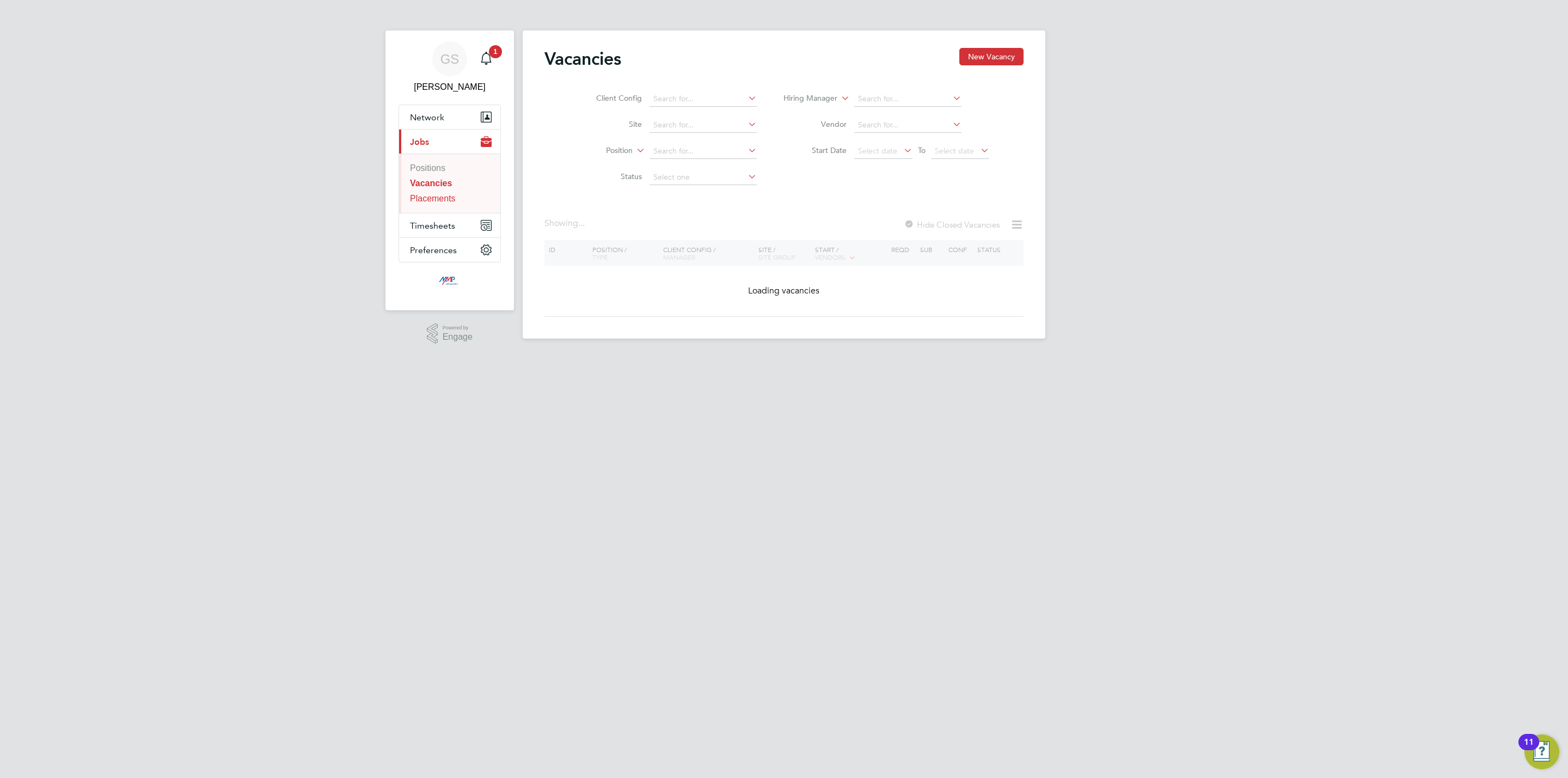
click at [454, 199] on link "Placements" at bounding box center [432, 197] width 46 height 9
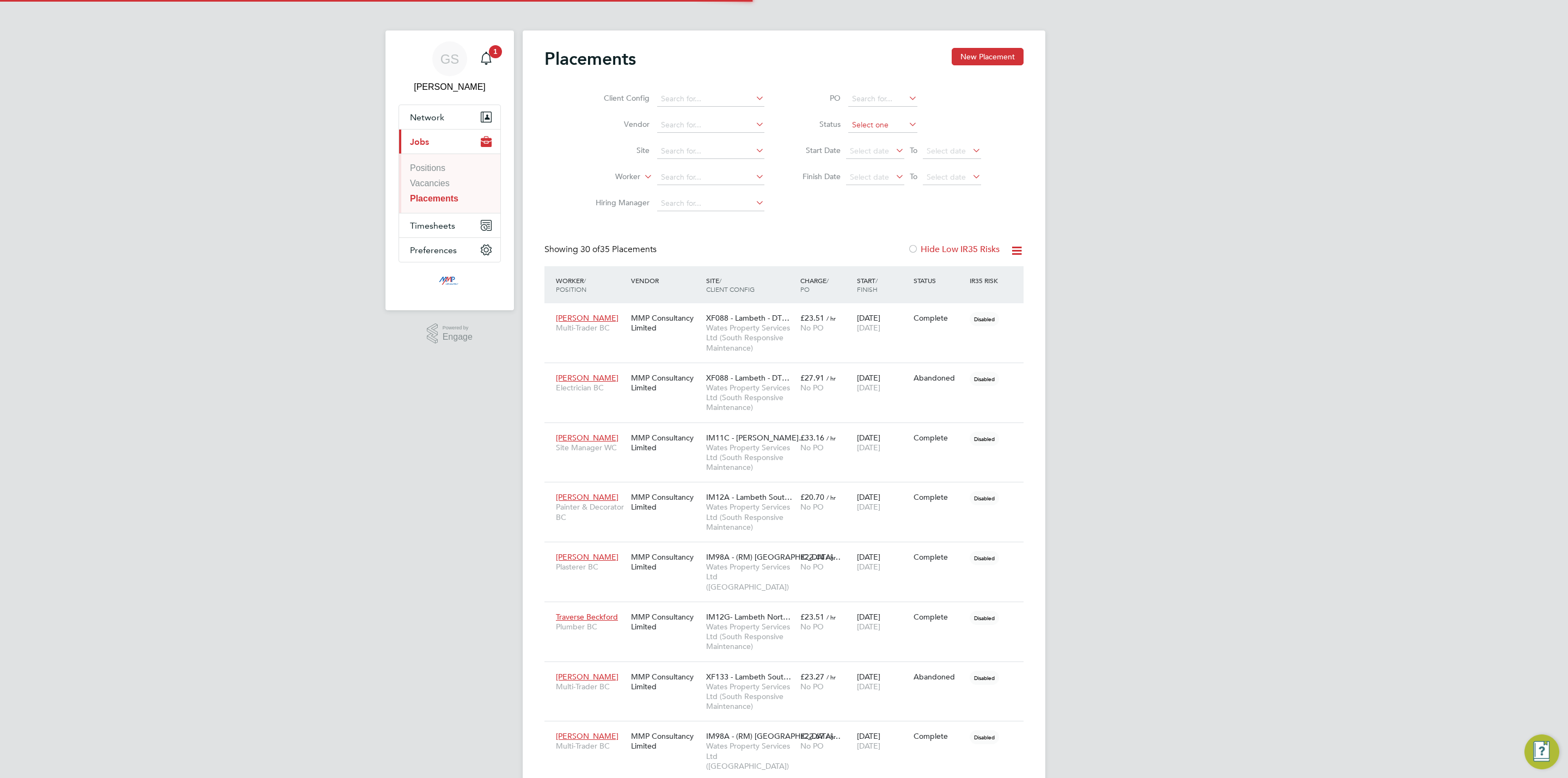
click at [886, 122] on input at bounding box center [882, 126] width 69 height 16
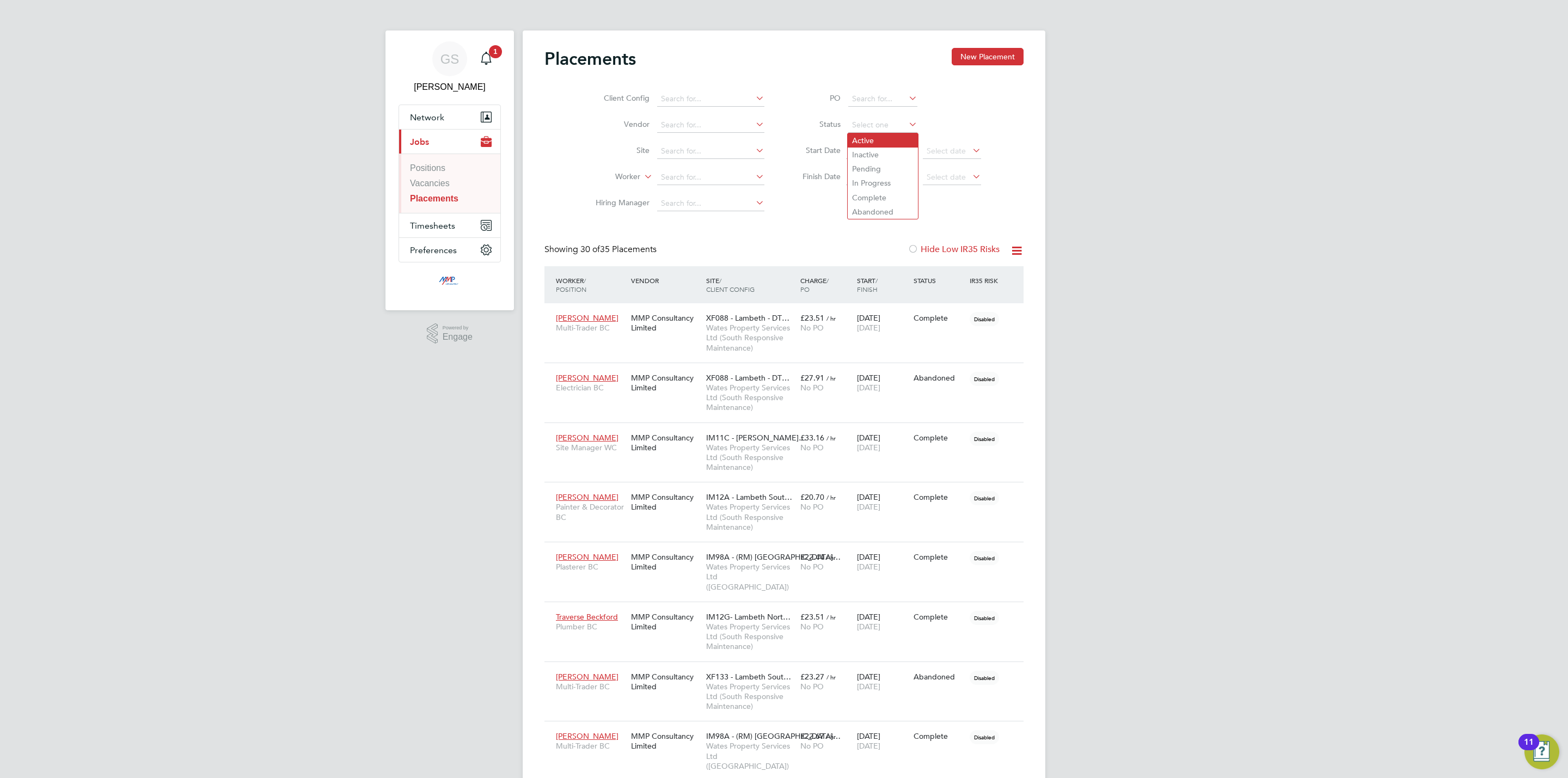
click at [886, 139] on li "Active" at bounding box center [882, 140] width 70 height 14
type input "Active"
click at [446, 188] on link "Vacancies" at bounding box center [429, 183] width 39 height 9
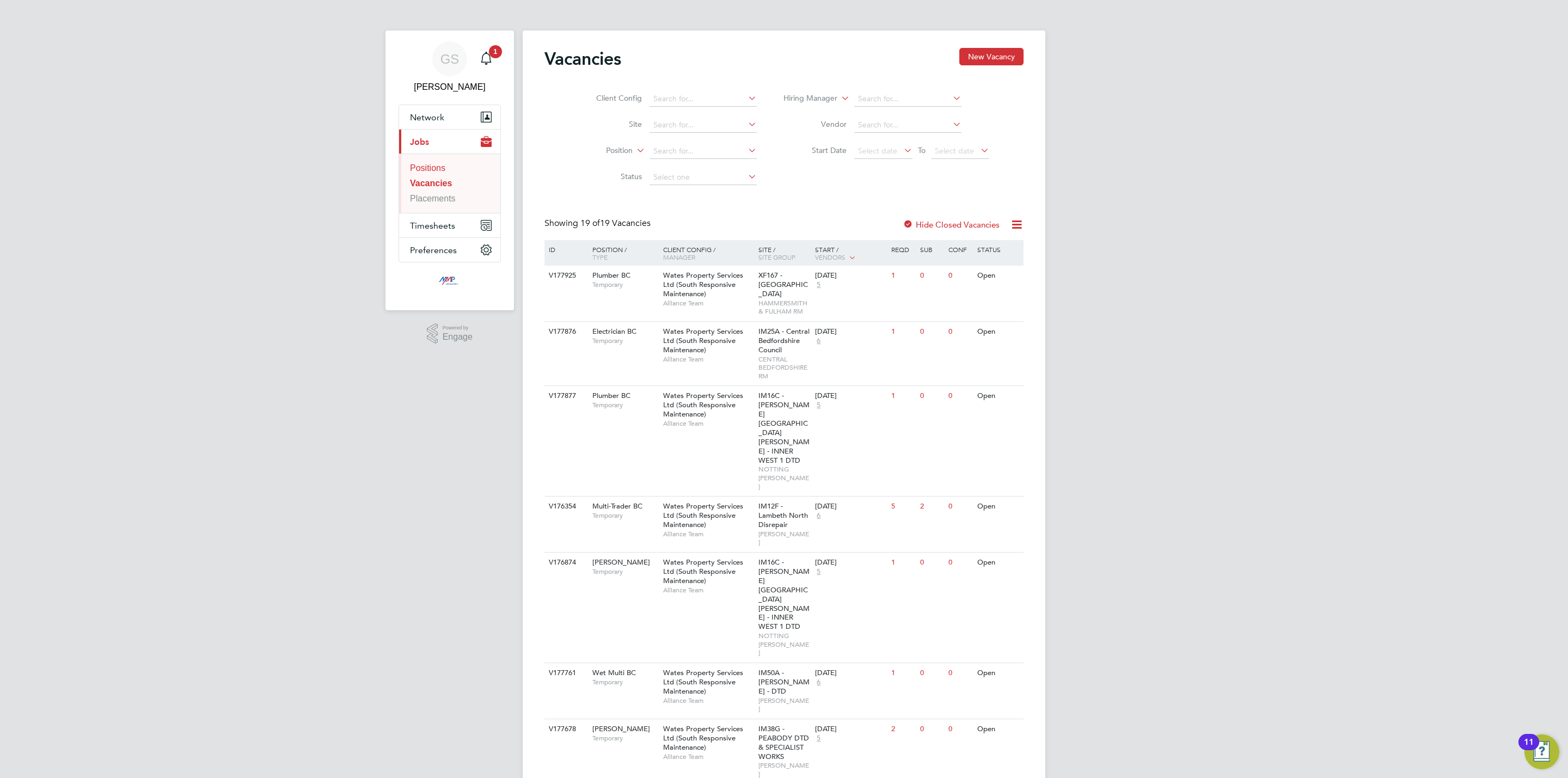
click at [415, 168] on link "Positions" at bounding box center [427, 167] width 35 height 9
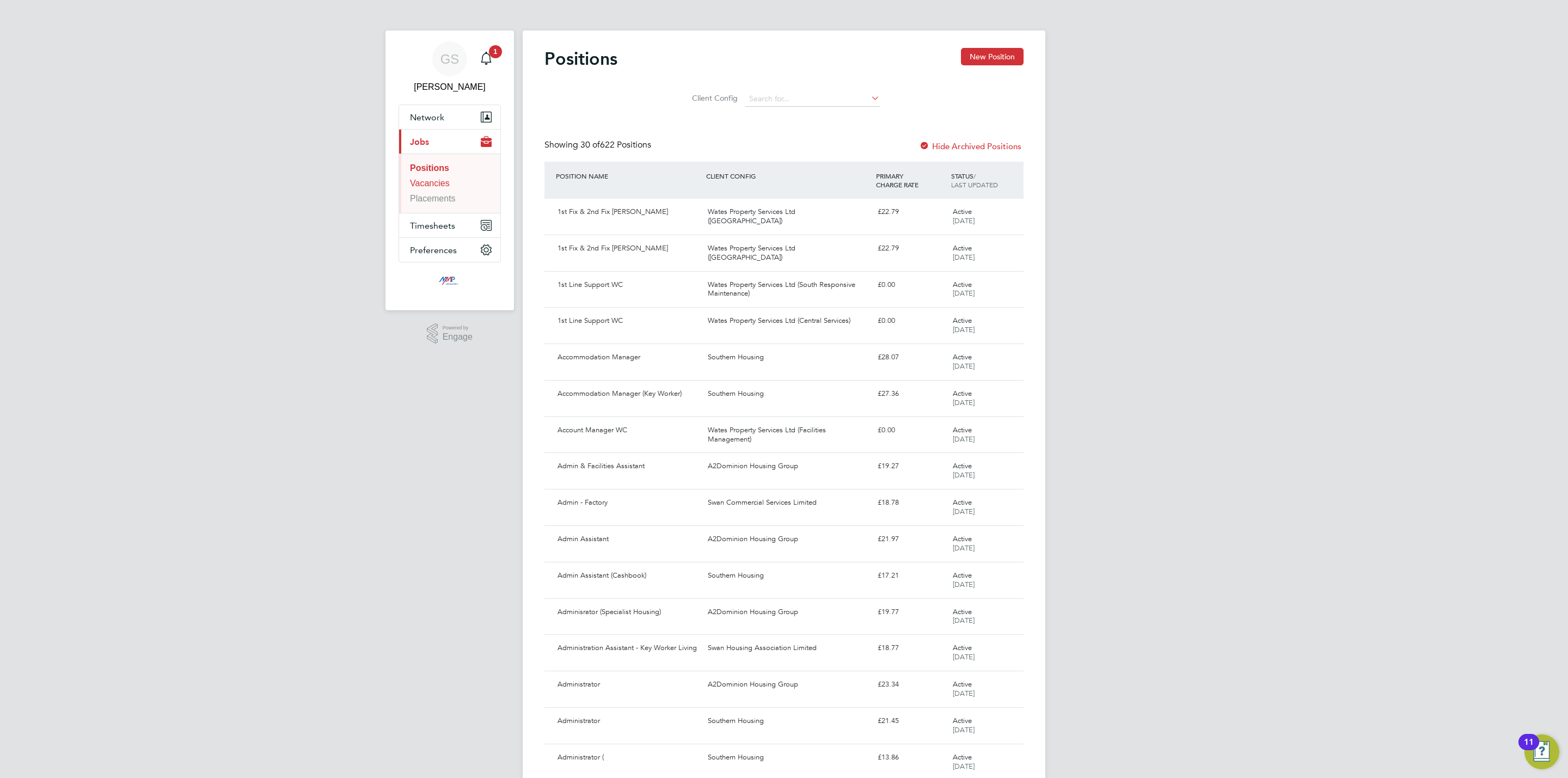
click at [421, 182] on link "Vacancies" at bounding box center [429, 183] width 39 height 9
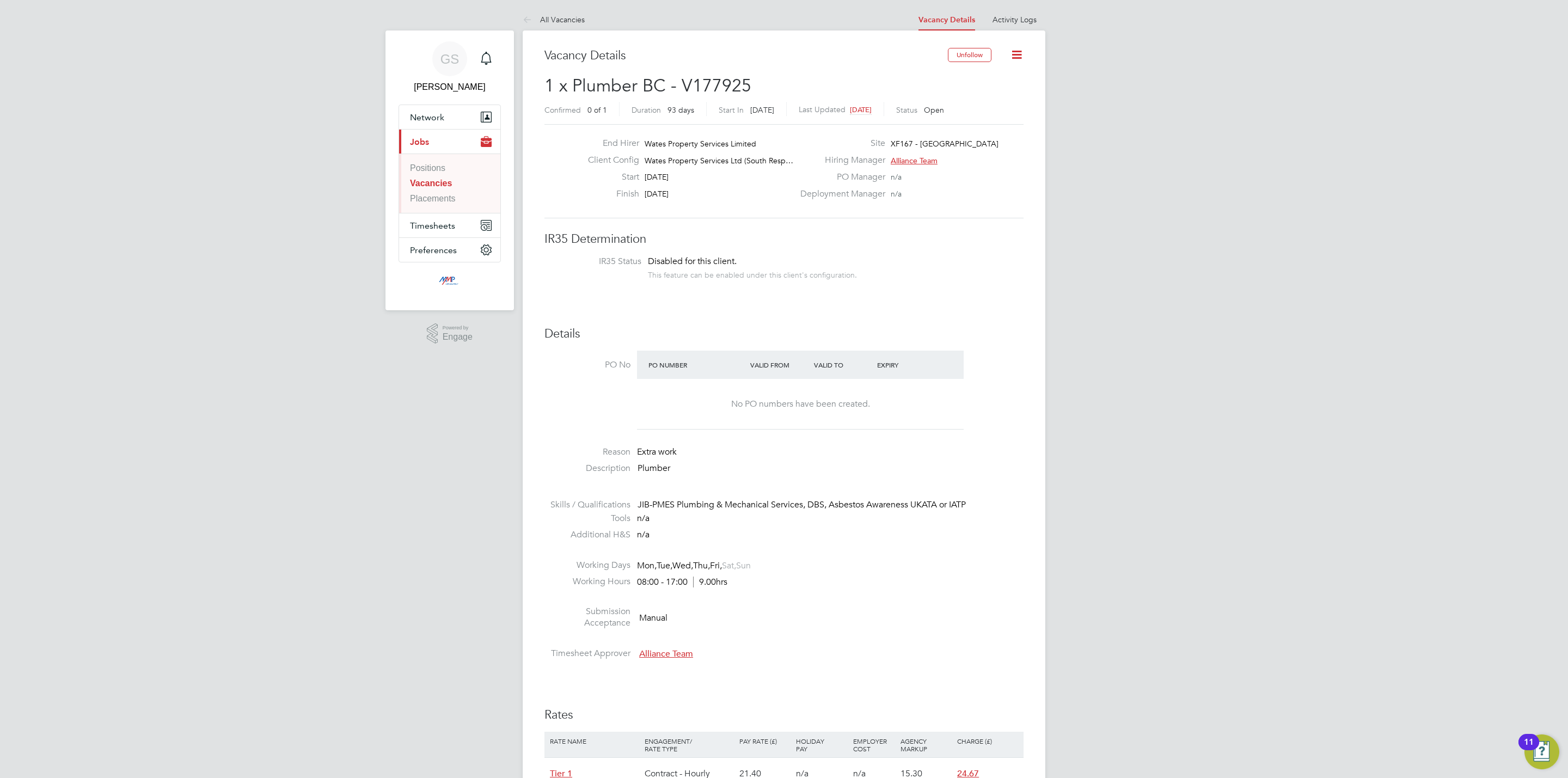
click at [448, 180] on link "Vacancies" at bounding box center [430, 183] width 42 height 9
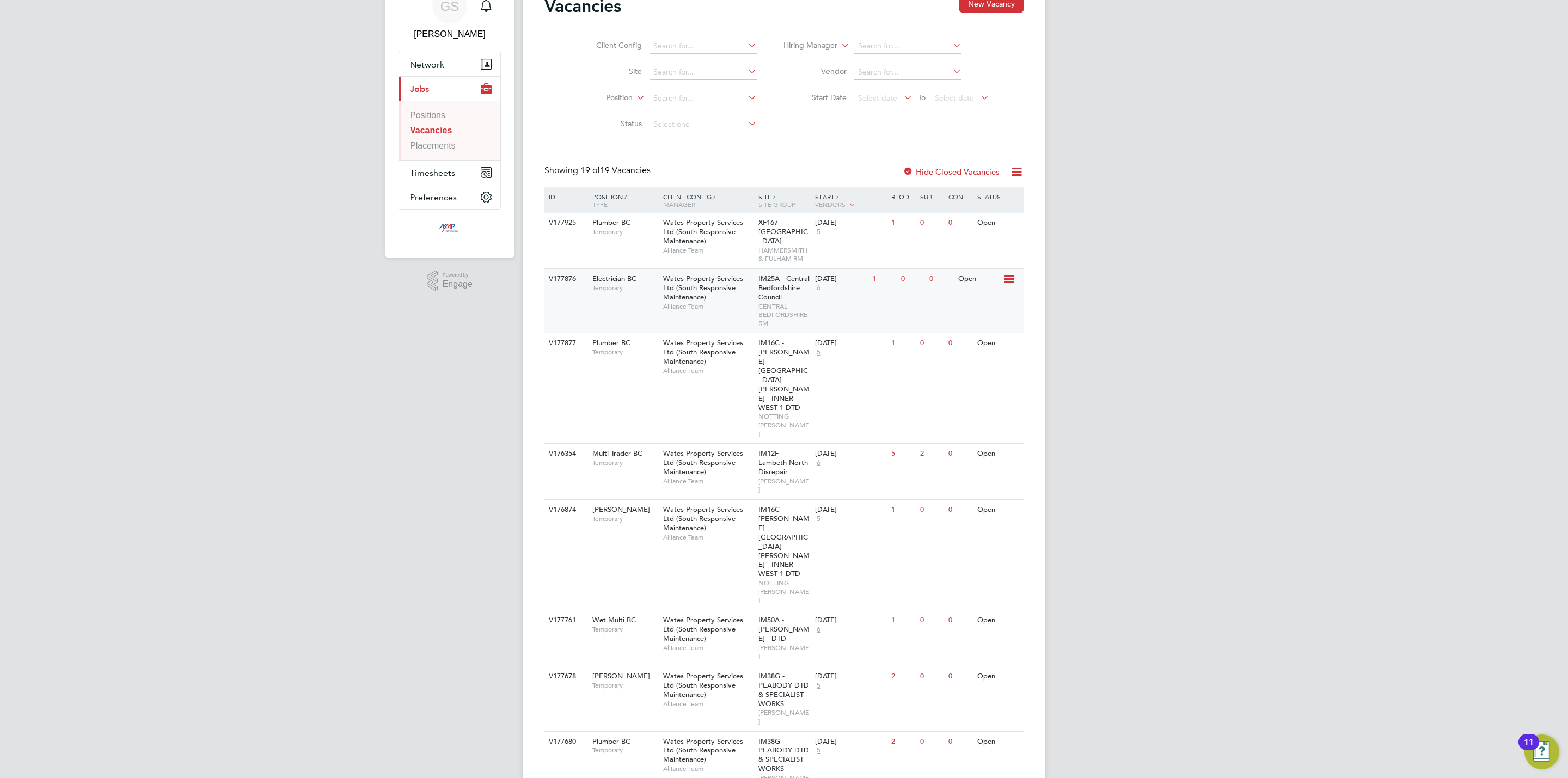
scroll to position [82, 0]
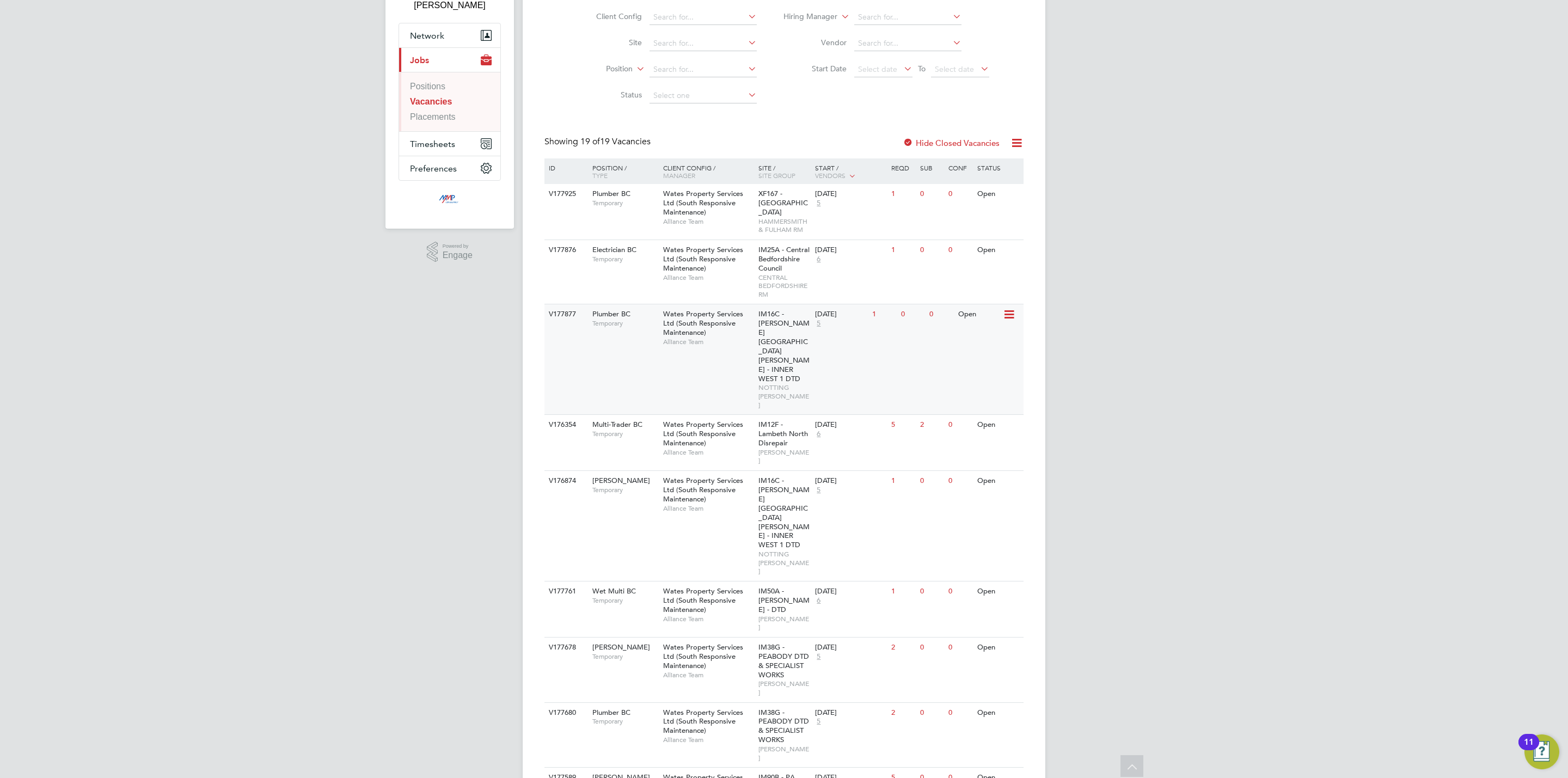
click at [752, 346] on span "Alliance Team" at bounding box center [707, 342] width 89 height 9
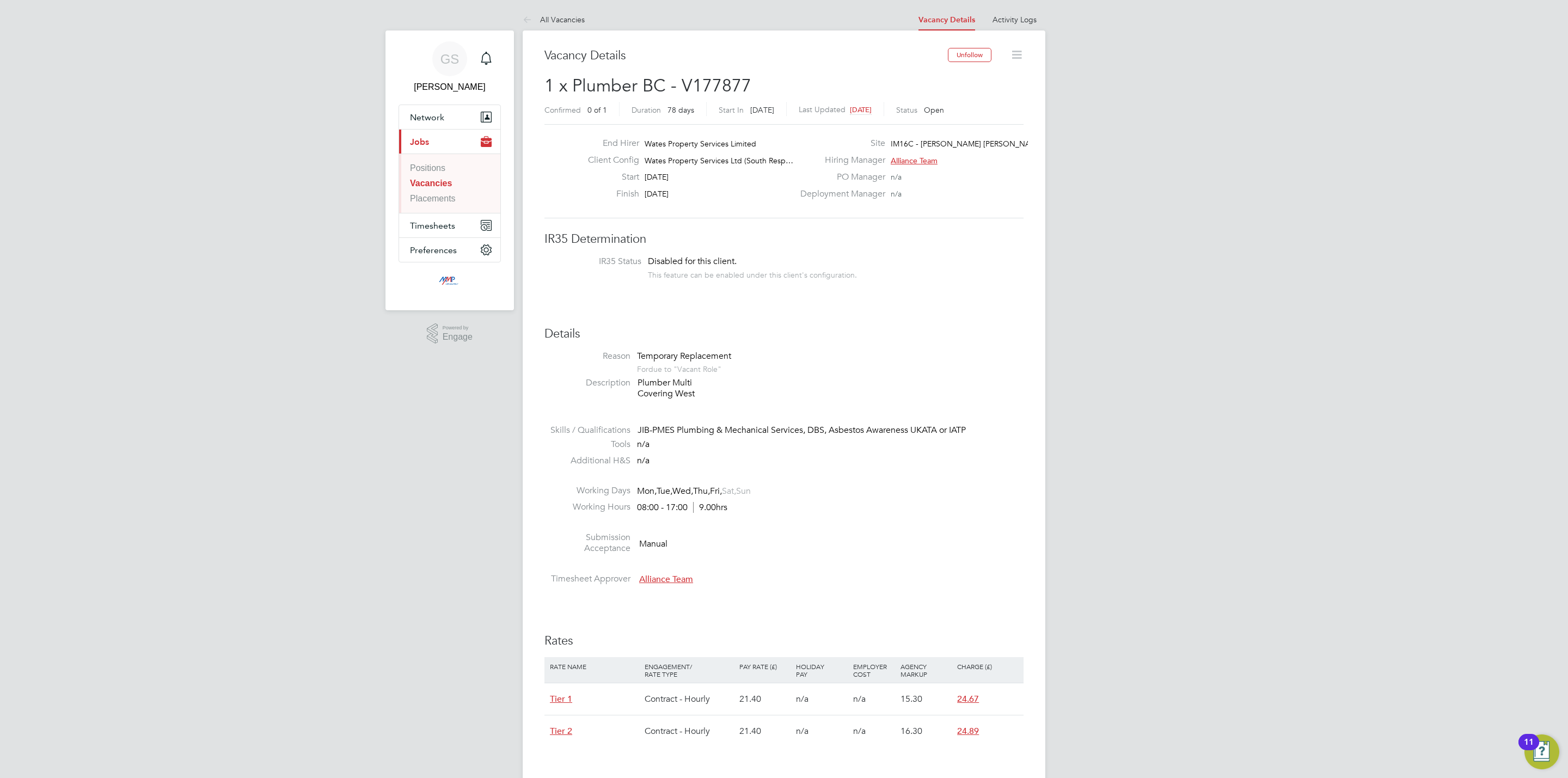
click at [419, 182] on link "Vacancies" at bounding box center [430, 183] width 42 height 9
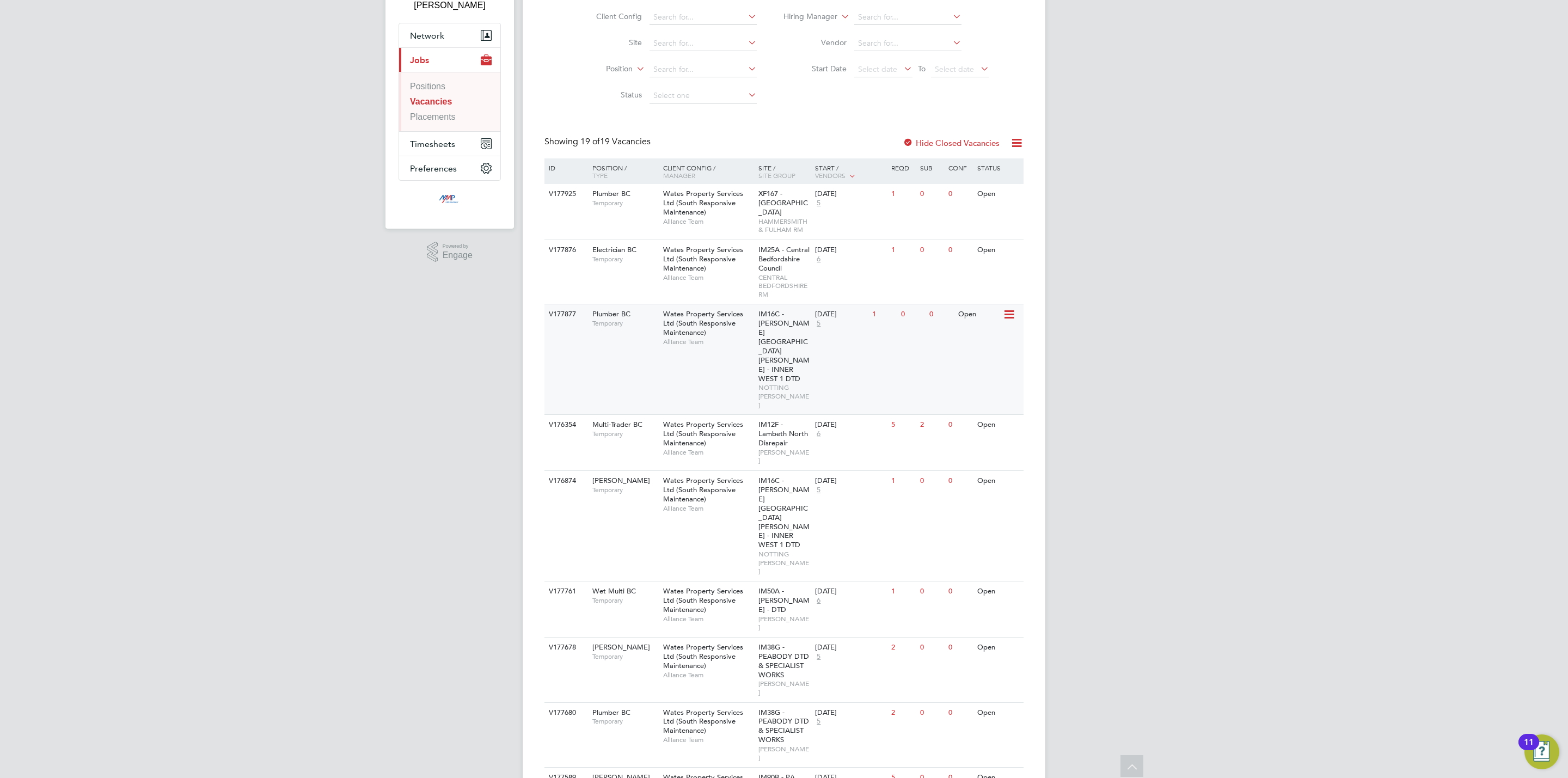
scroll to position [163, 0]
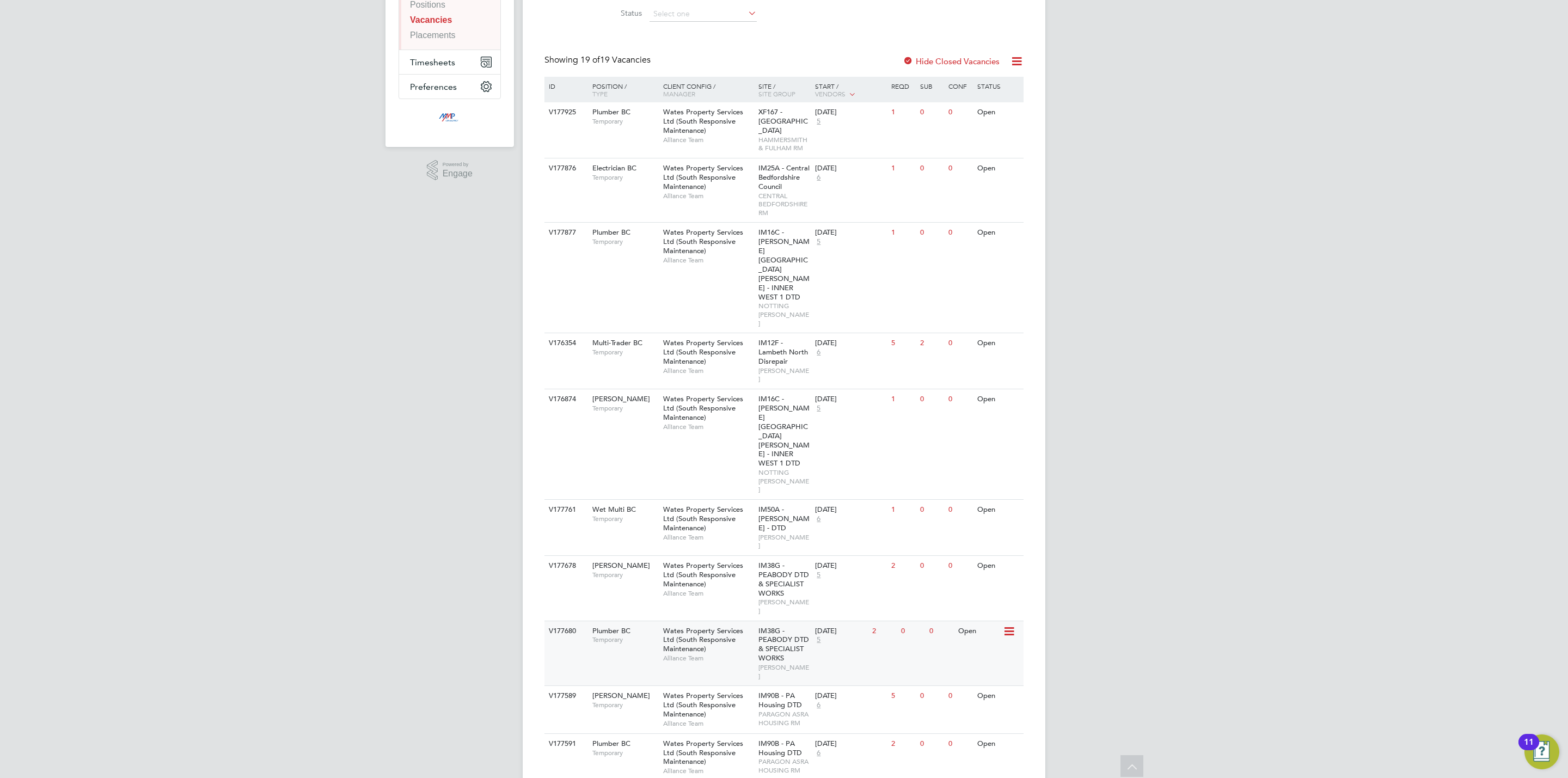
click at [740, 621] on div "Wates Property Services Ltd (South Responsive Maintenance) Alliance Team" at bounding box center [707, 644] width 95 height 47
